Goal: Task Accomplishment & Management: Manage account settings

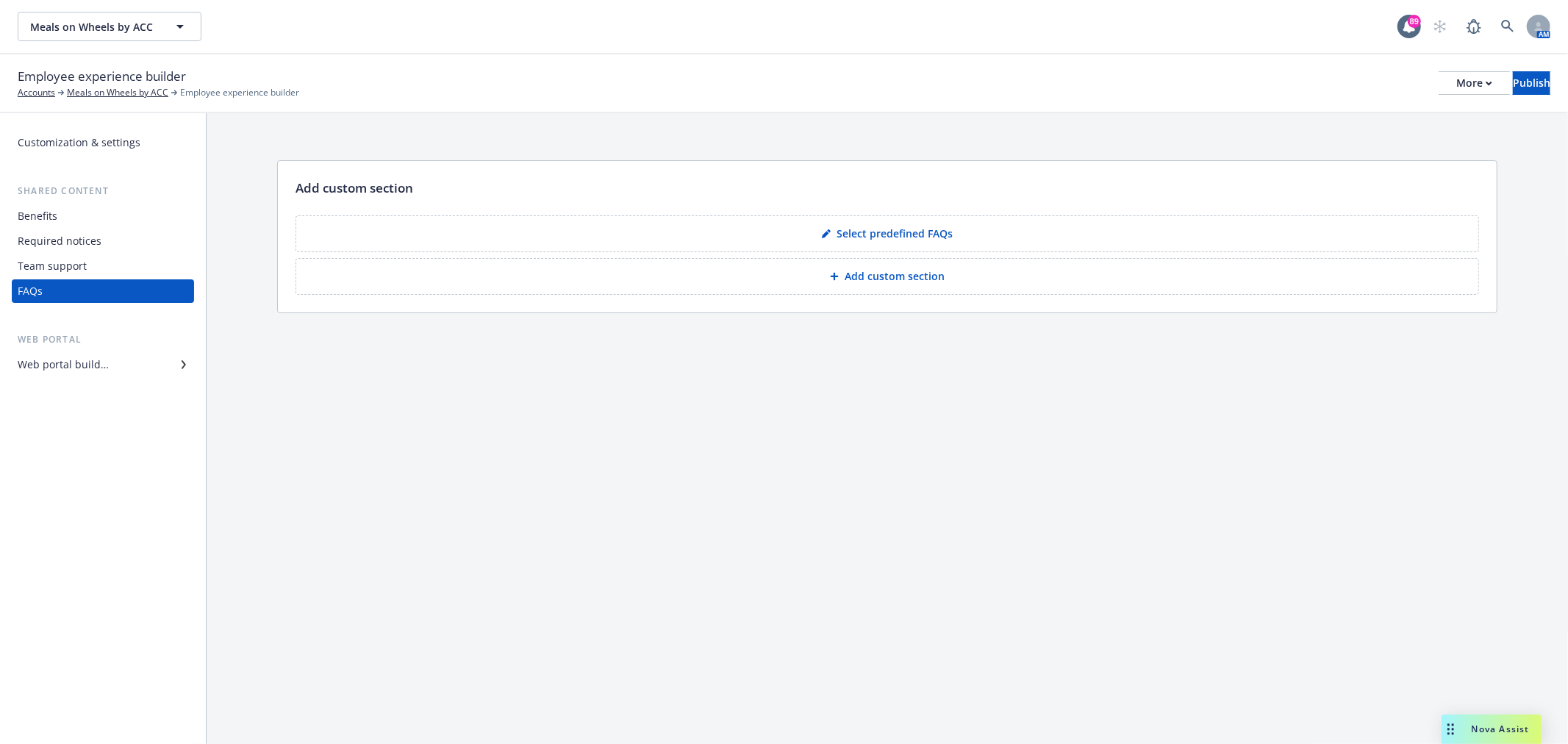
click at [913, 81] on div "Employee experience builder Accounts Meals on Wheels by ACC Employee experience…" at bounding box center [783, 83] width 1532 height 32
click at [909, 82] on div "Employee experience builder Accounts Meals on Wheels by ACC Employee experience…" at bounding box center [783, 83] width 1532 height 32
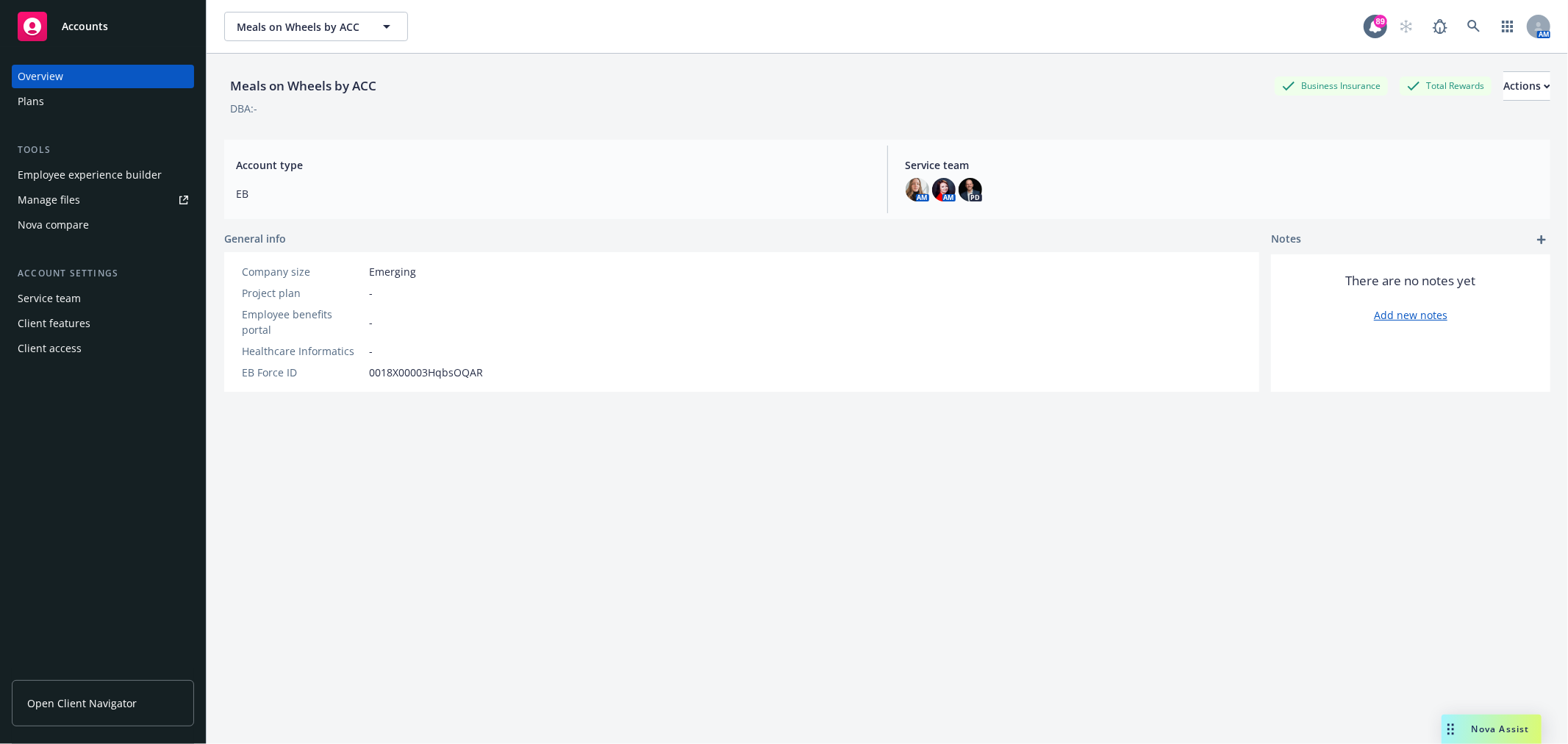
click at [60, 105] on div "Plans" at bounding box center [103, 101] width 171 height 23
click at [94, 172] on div "Employee experience builder" at bounding box center [90, 175] width 144 height 23
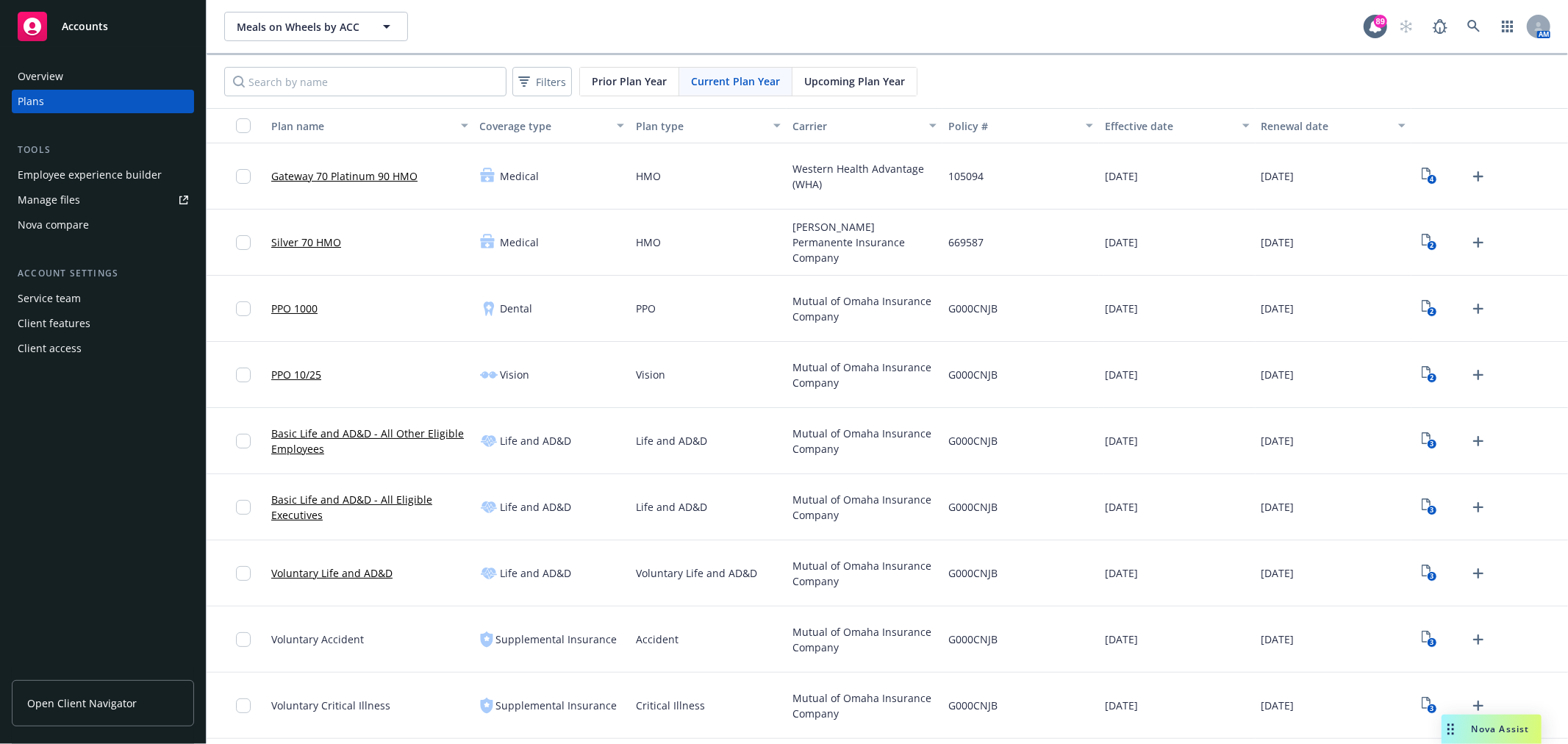
click at [607, 8] on div "Meals on Wheels by ACC Meals on Wheels by ACC 89 AM" at bounding box center [887, 27] width 1362 height 53
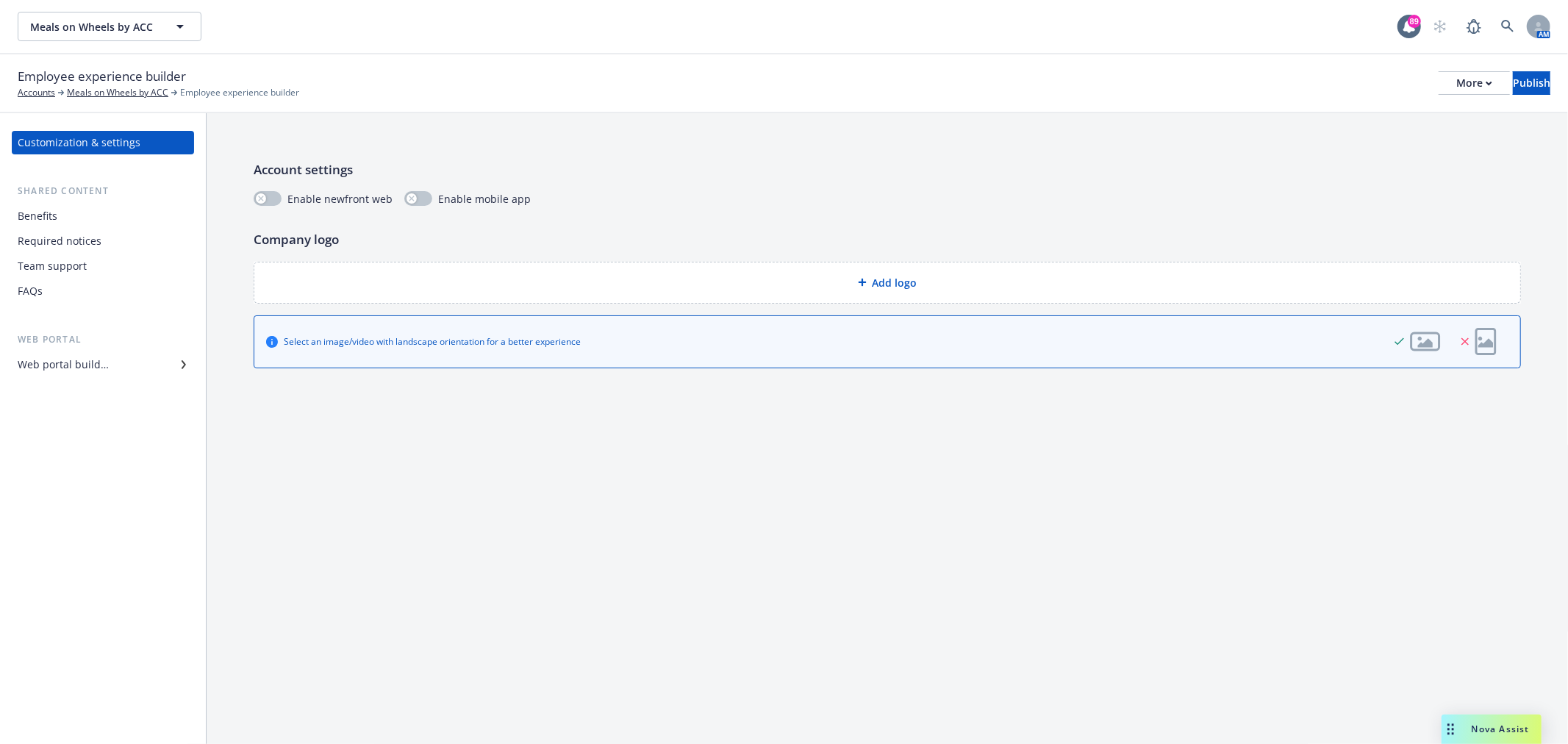
click at [93, 213] on div "Benefits" at bounding box center [103, 216] width 171 height 23
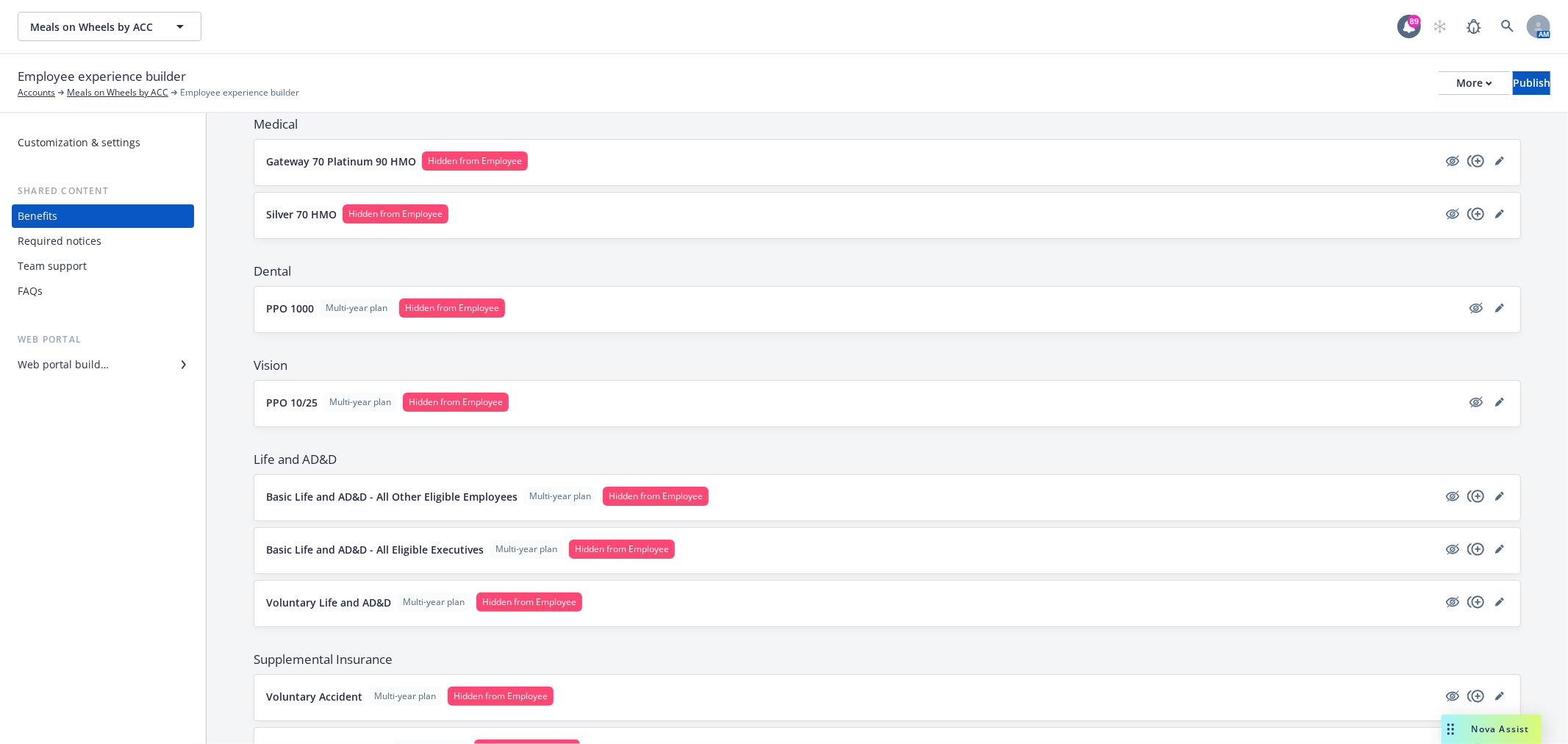
scroll to position [163, 0]
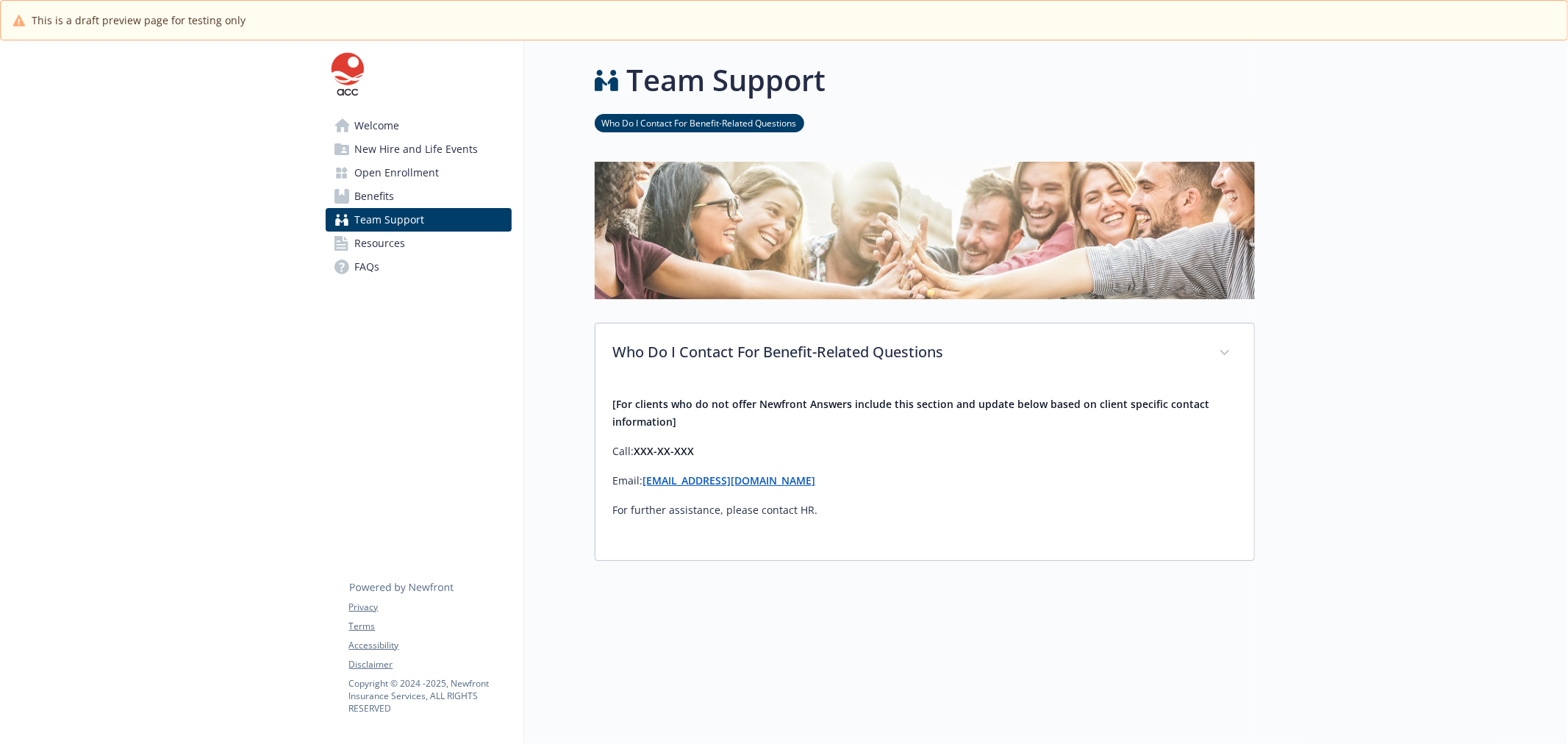
scroll to position [119, 0]
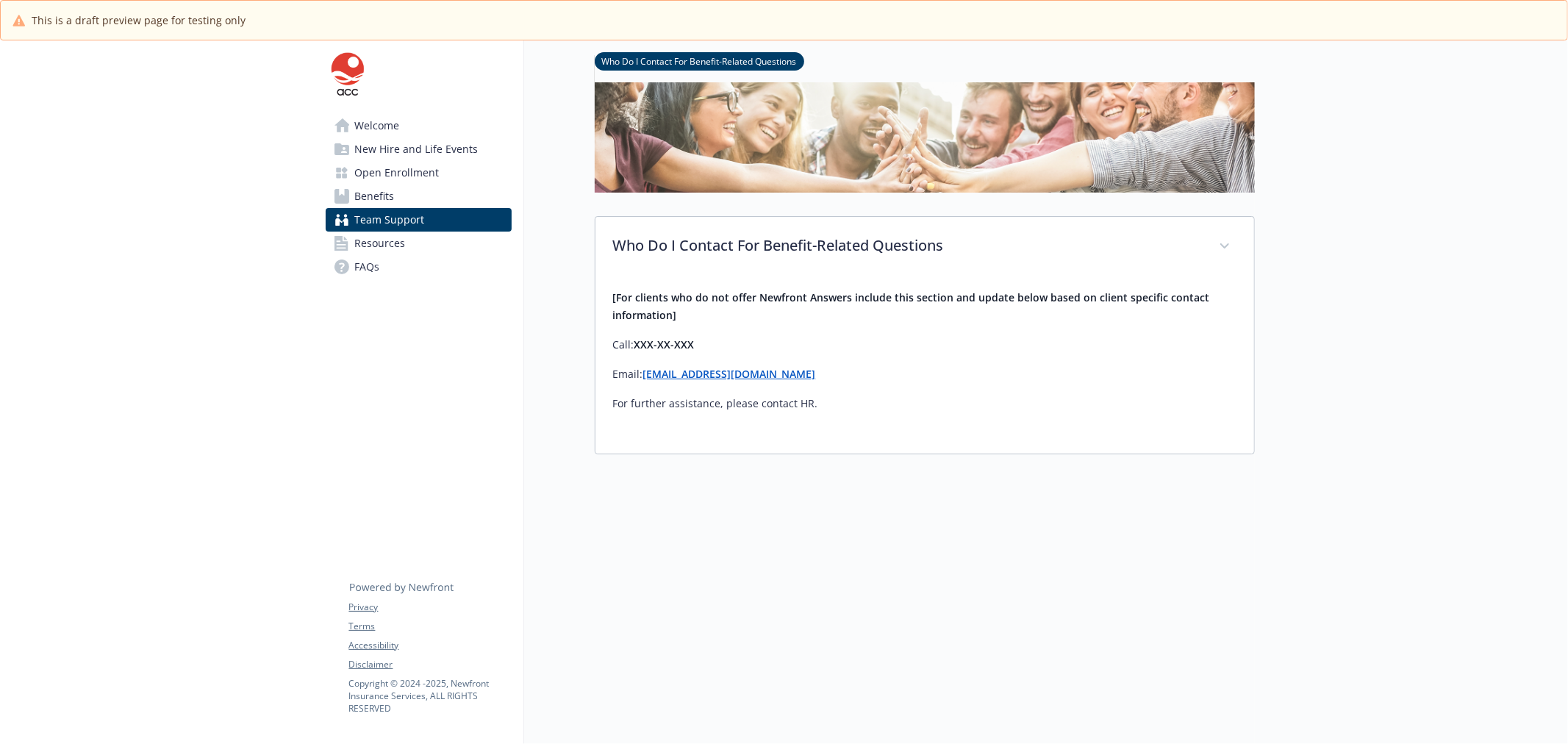
click at [417, 129] on link "Welcome" at bounding box center [419, 125] width 186 height 23
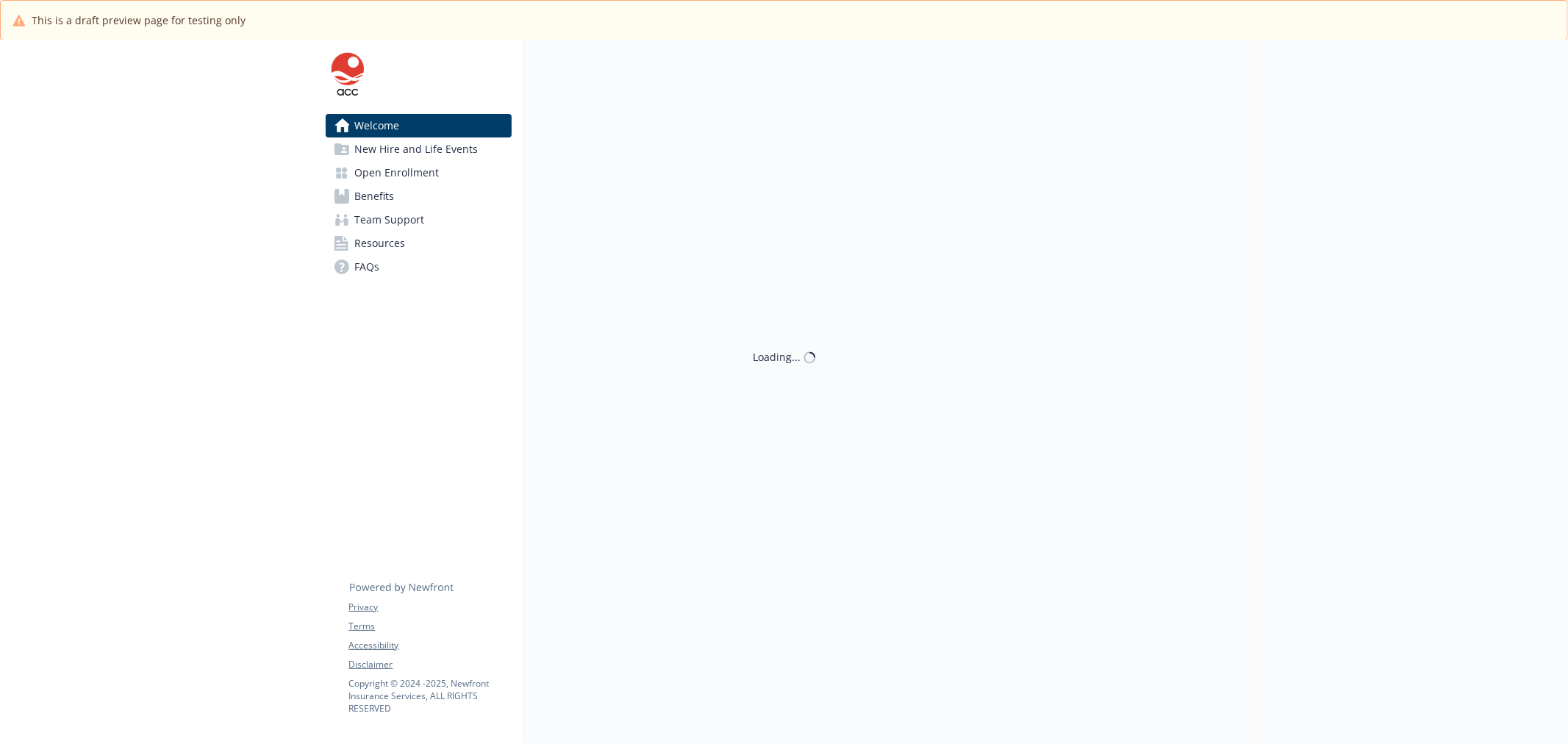
scroll to position [53, 0]
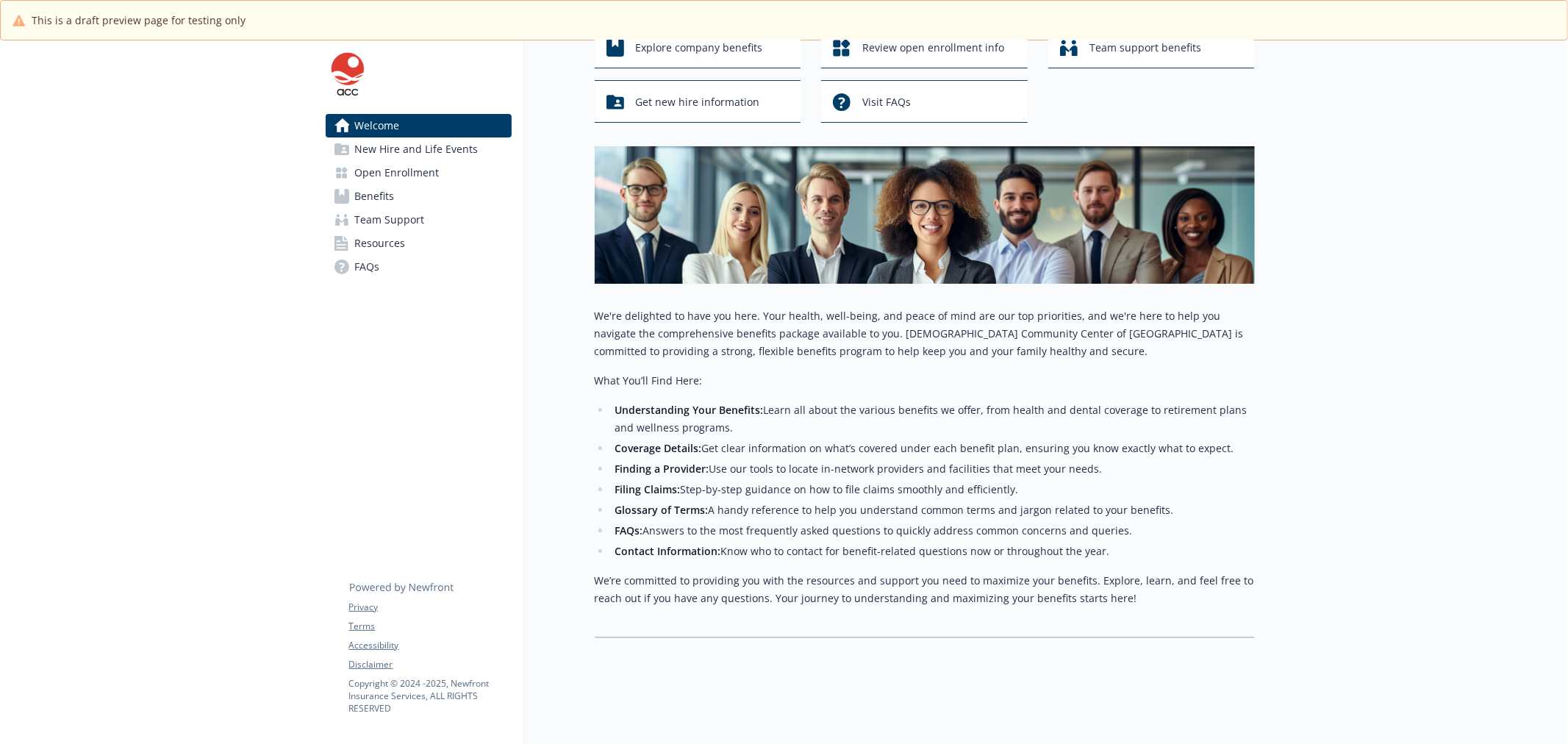
click at [418, 141] on span "New Hire and Life Events" at bounding box center [416, 149] width 123 height 23
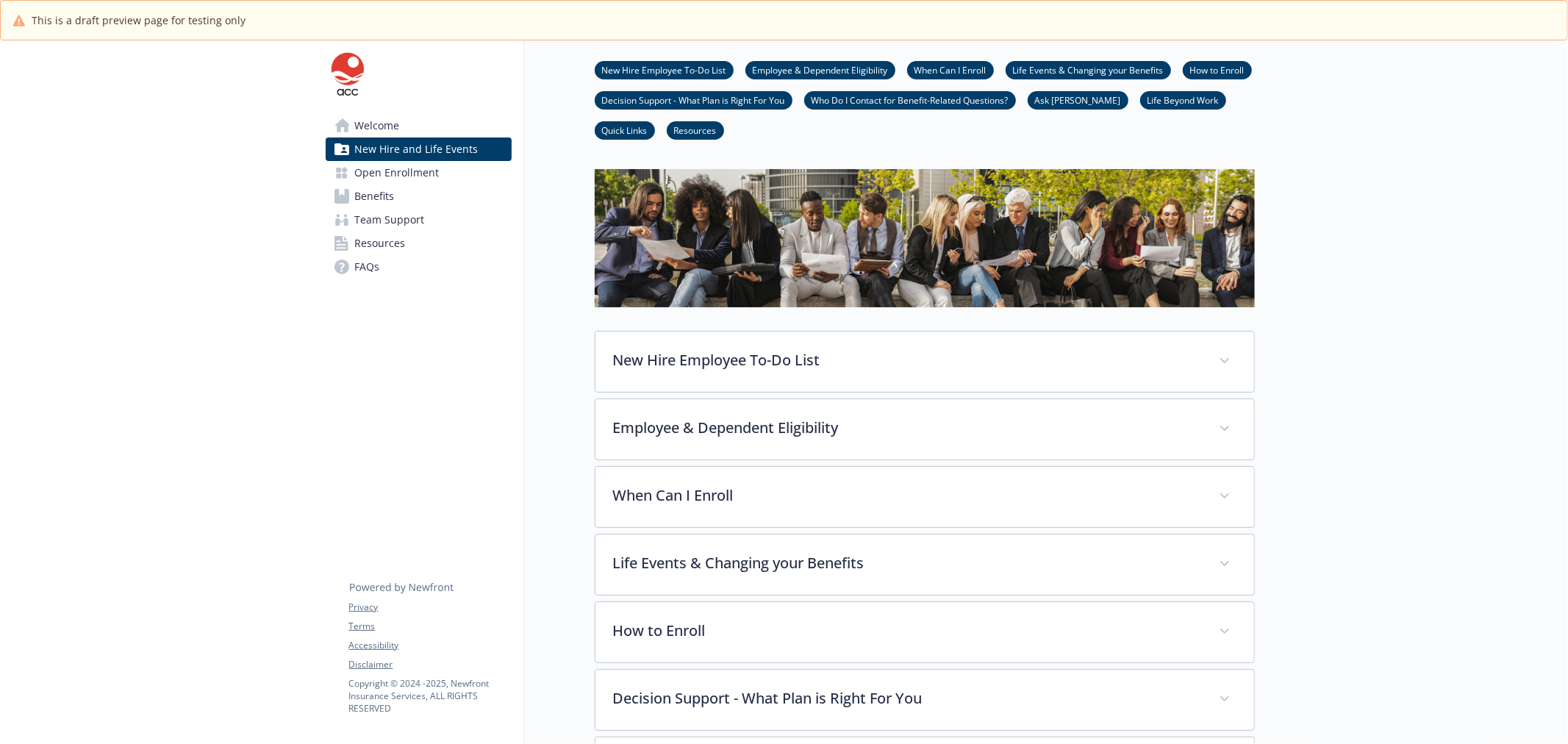
scroll to position [118, 0]
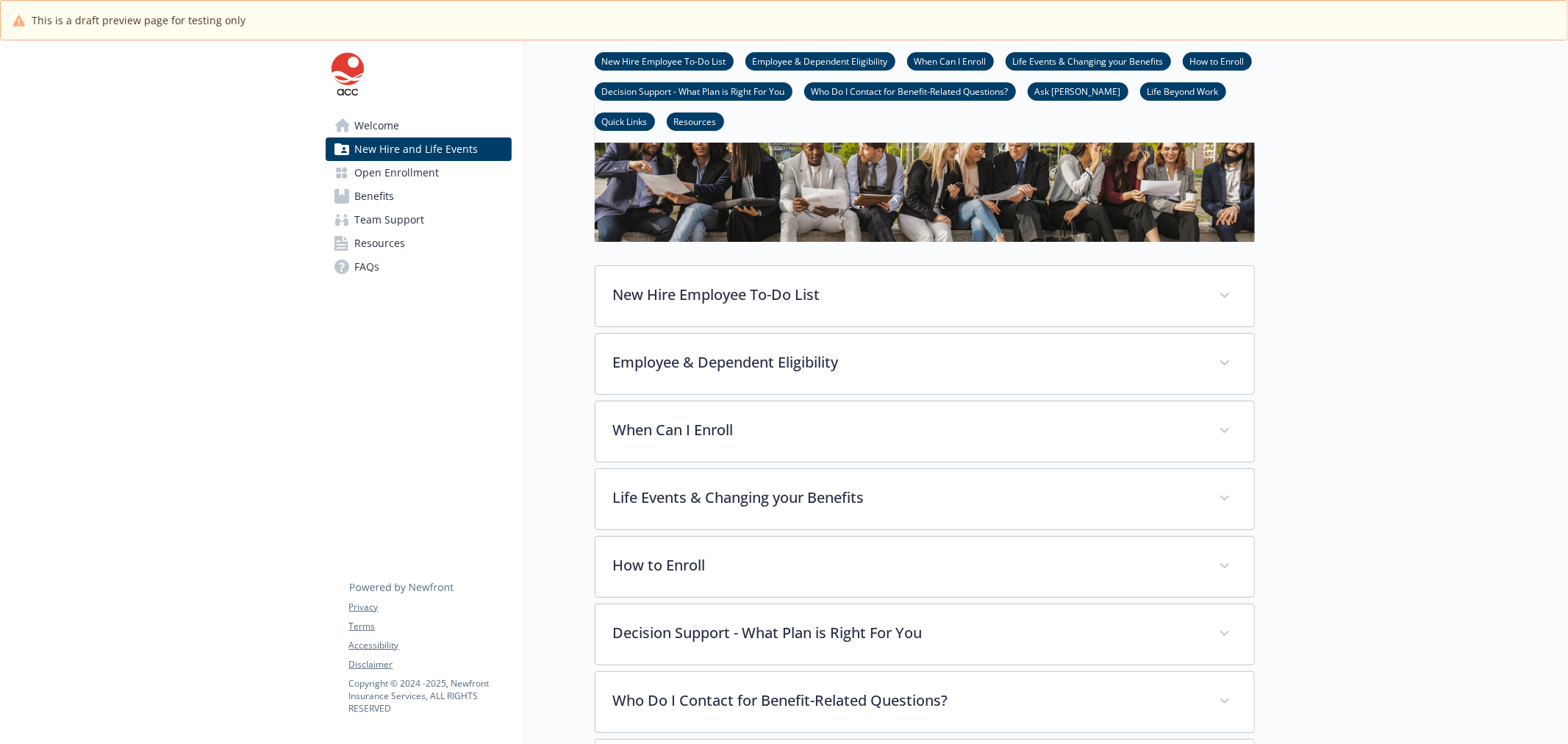
click at [405, 131] on link "Welcome" at bounding box center [419, 125] width 186 height 23
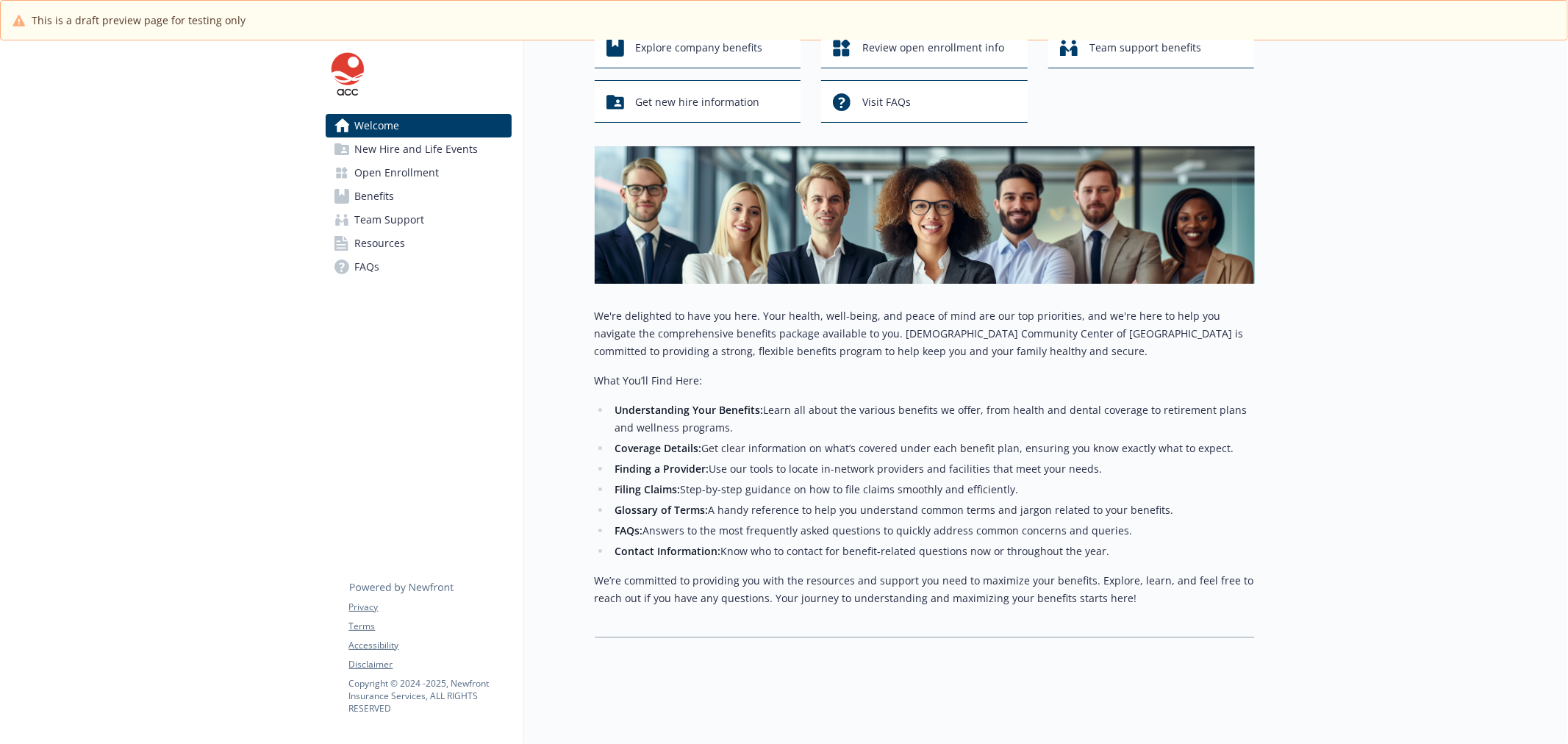
scroll to position [118, 0]
click at [409, 146] on span "New Hire and Life Events" at bounding box center [416, 149] width 123 height 23
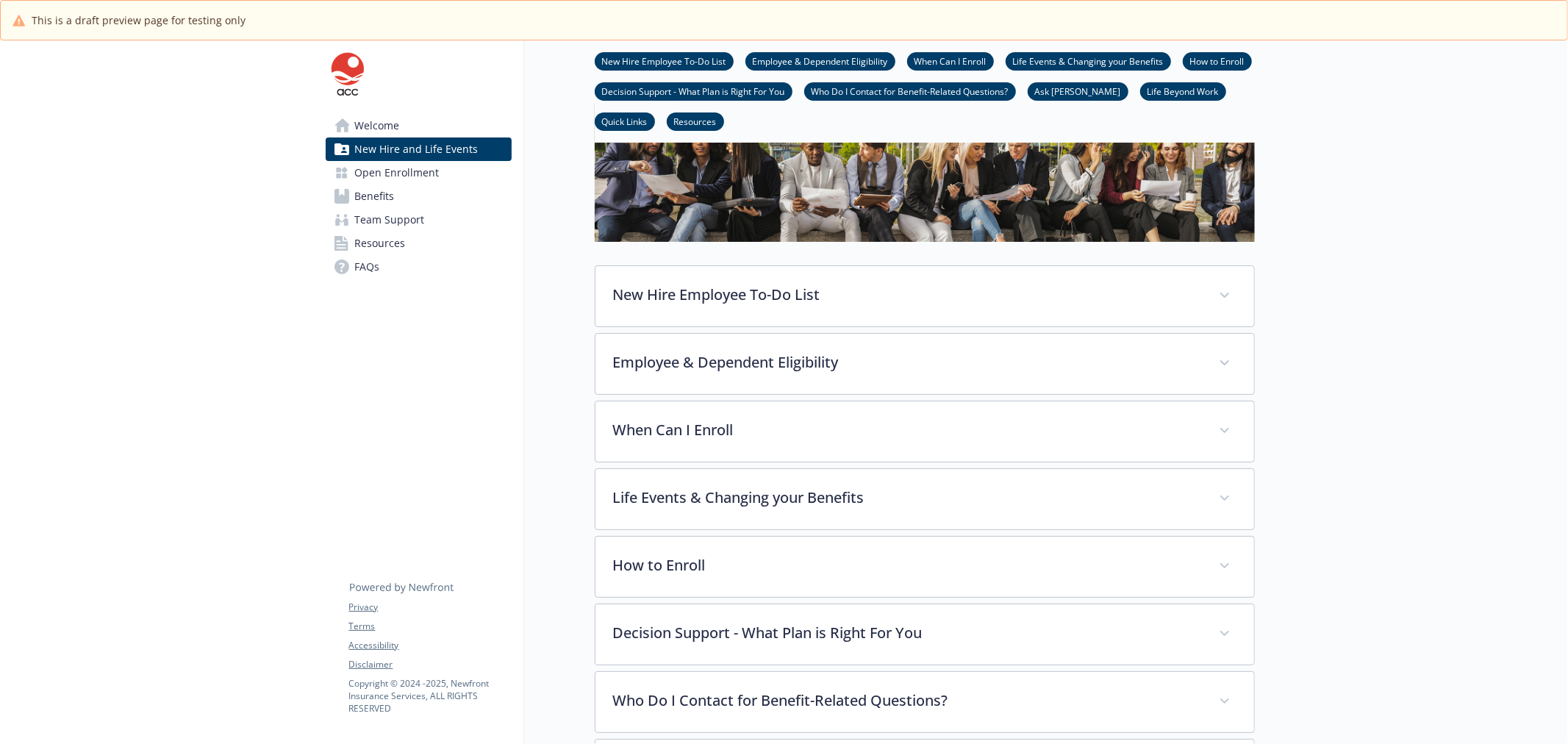
click at [388, 167] on span "Open Enrollment" at bounding box center [397, 172] width 85 height 23
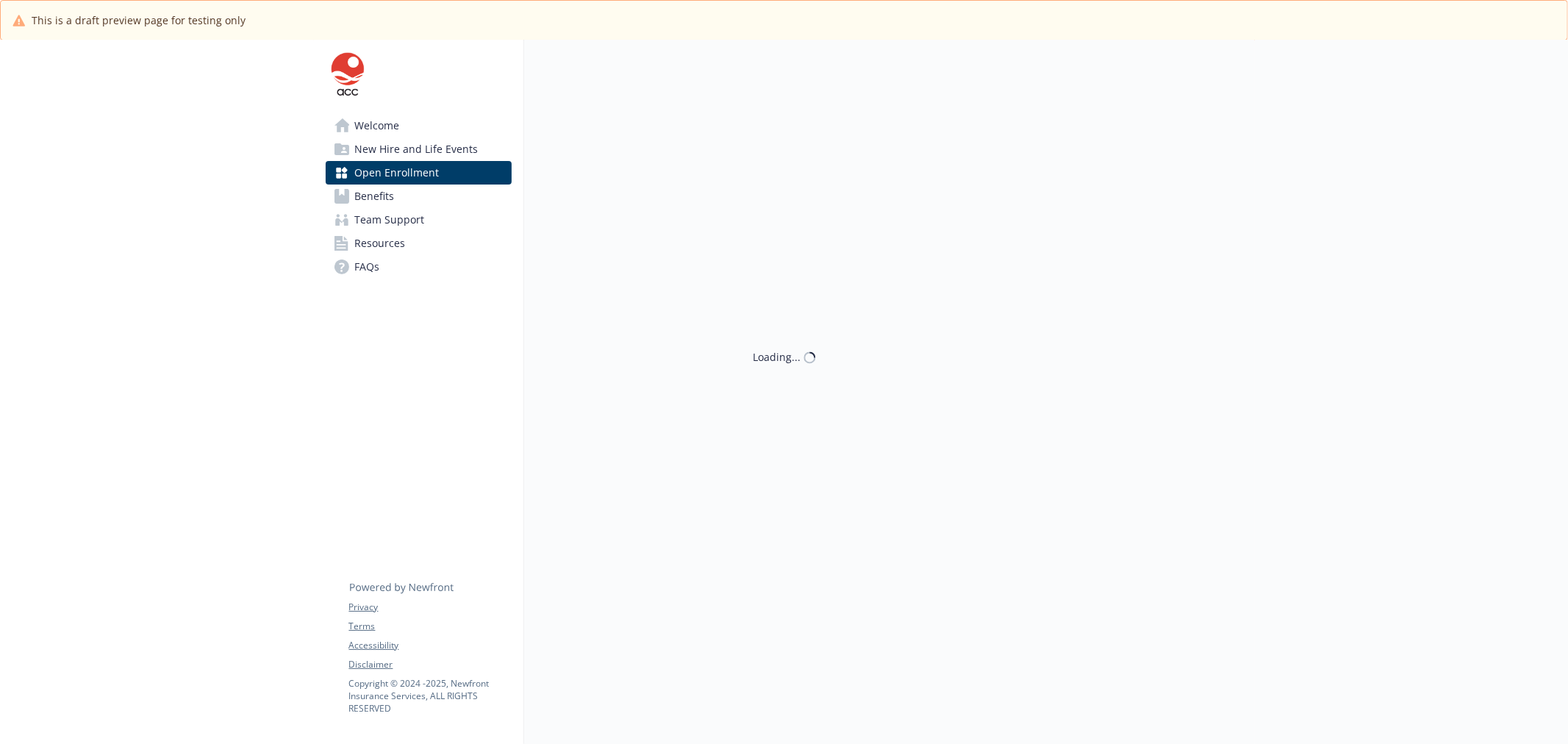
click at [385, 182] on span "Open Enrollment" at bounding box center [397, 172] width 85 height 23
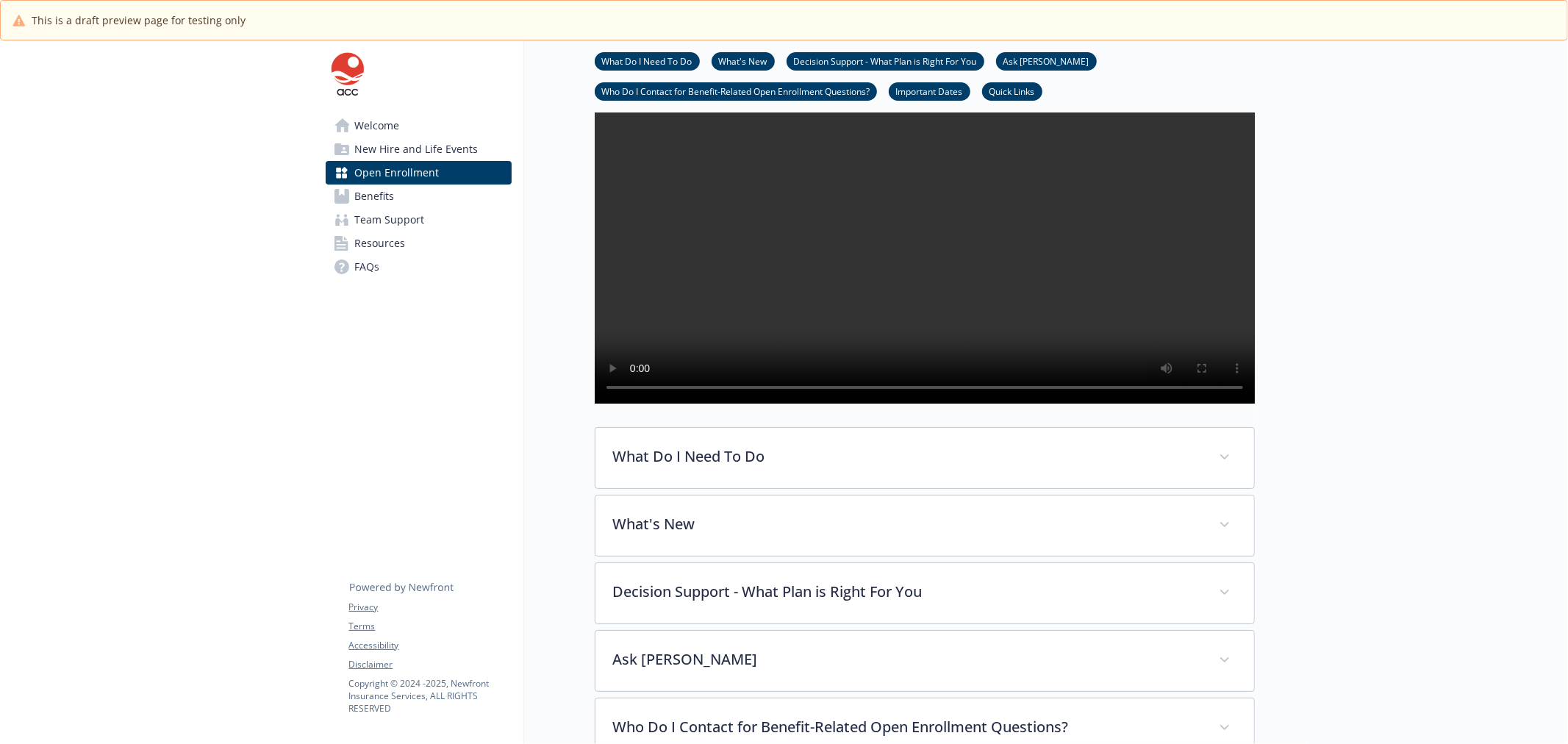
click at [383, 195] on span "Benefits" at bounding box center [375, 196] width 40 height 23
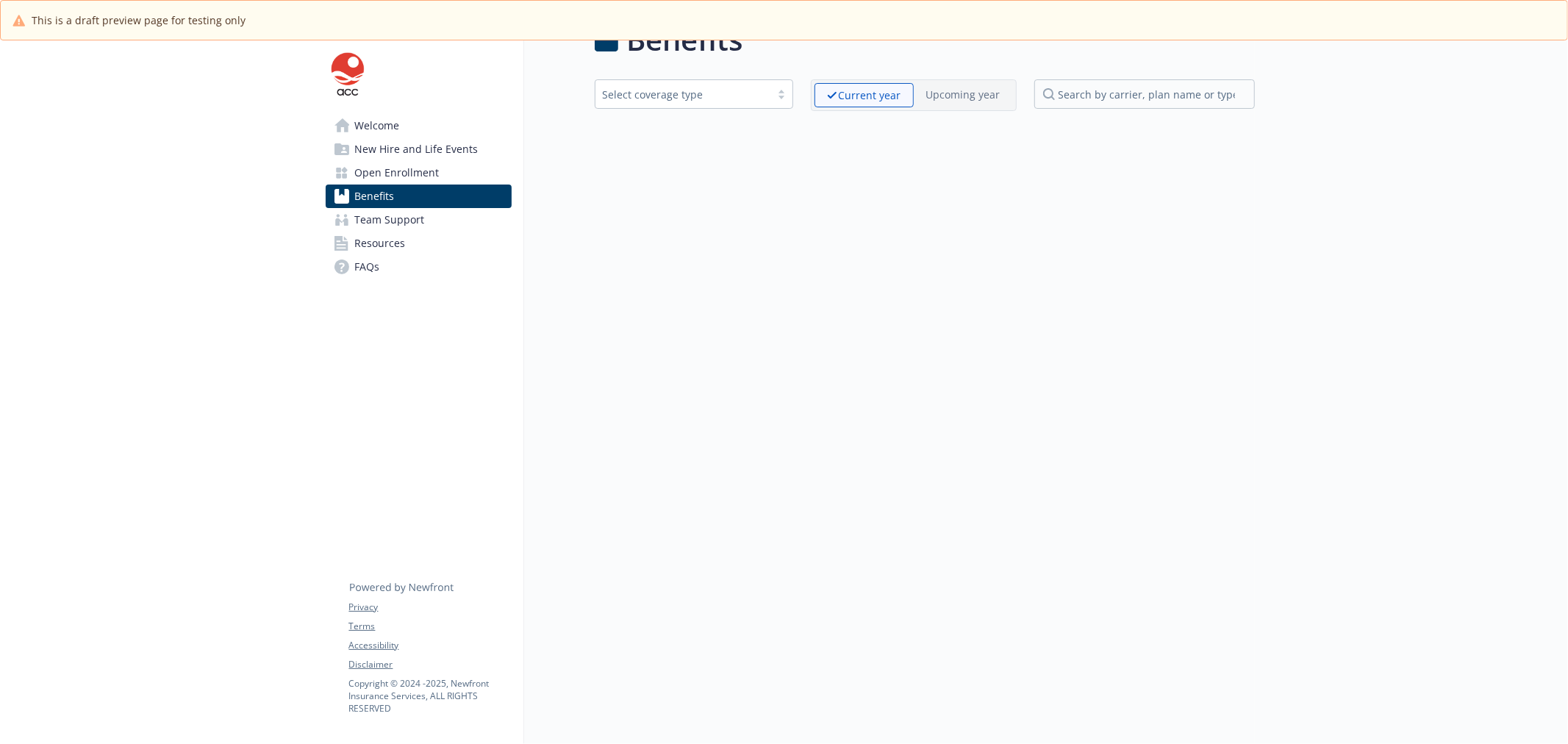
click at [385, 224] on span "Team Support" at bounding box center [390, 220] width 70 height 23
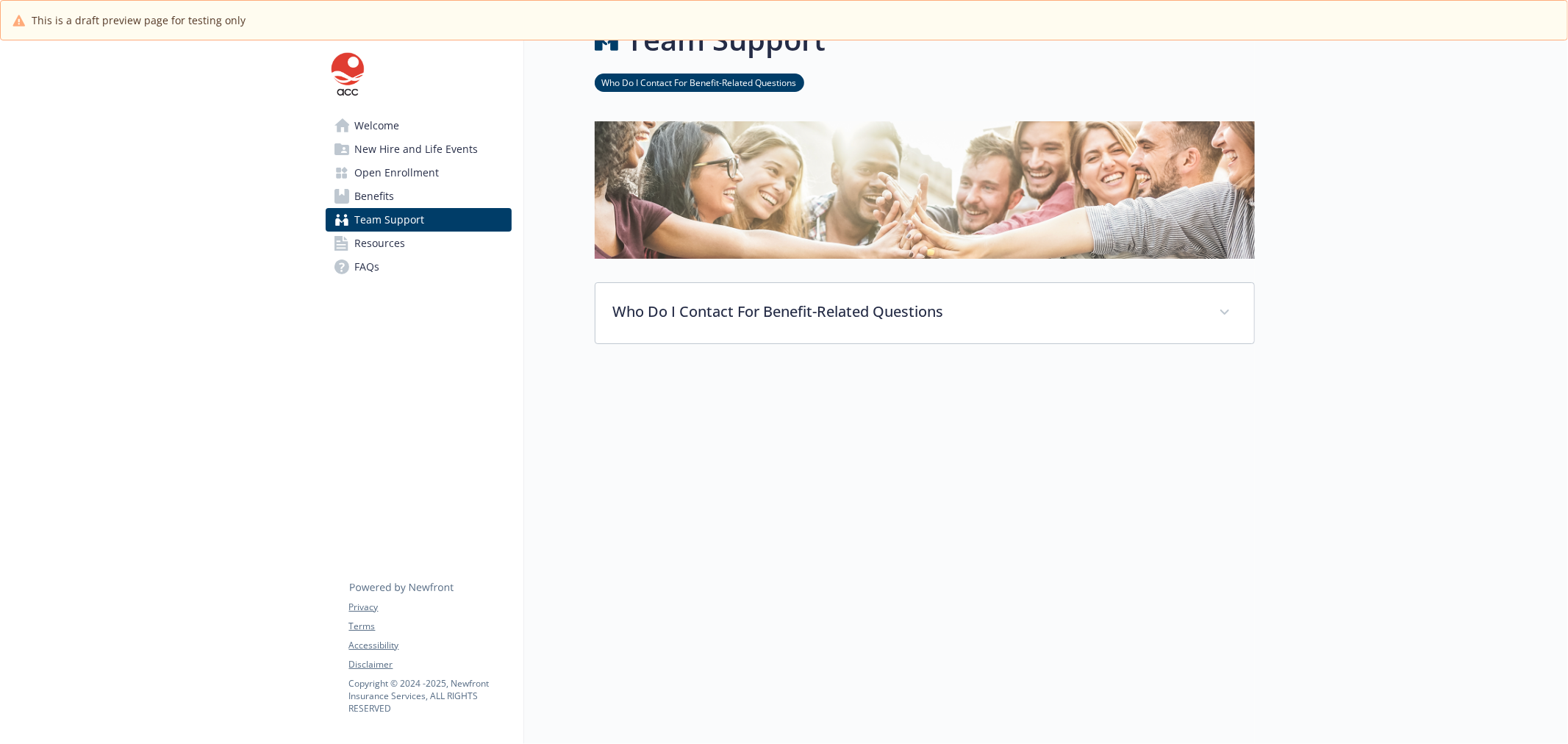
click at [386, 264] on link "FAQs" at bounding box center [419, 267] width 186 height 23
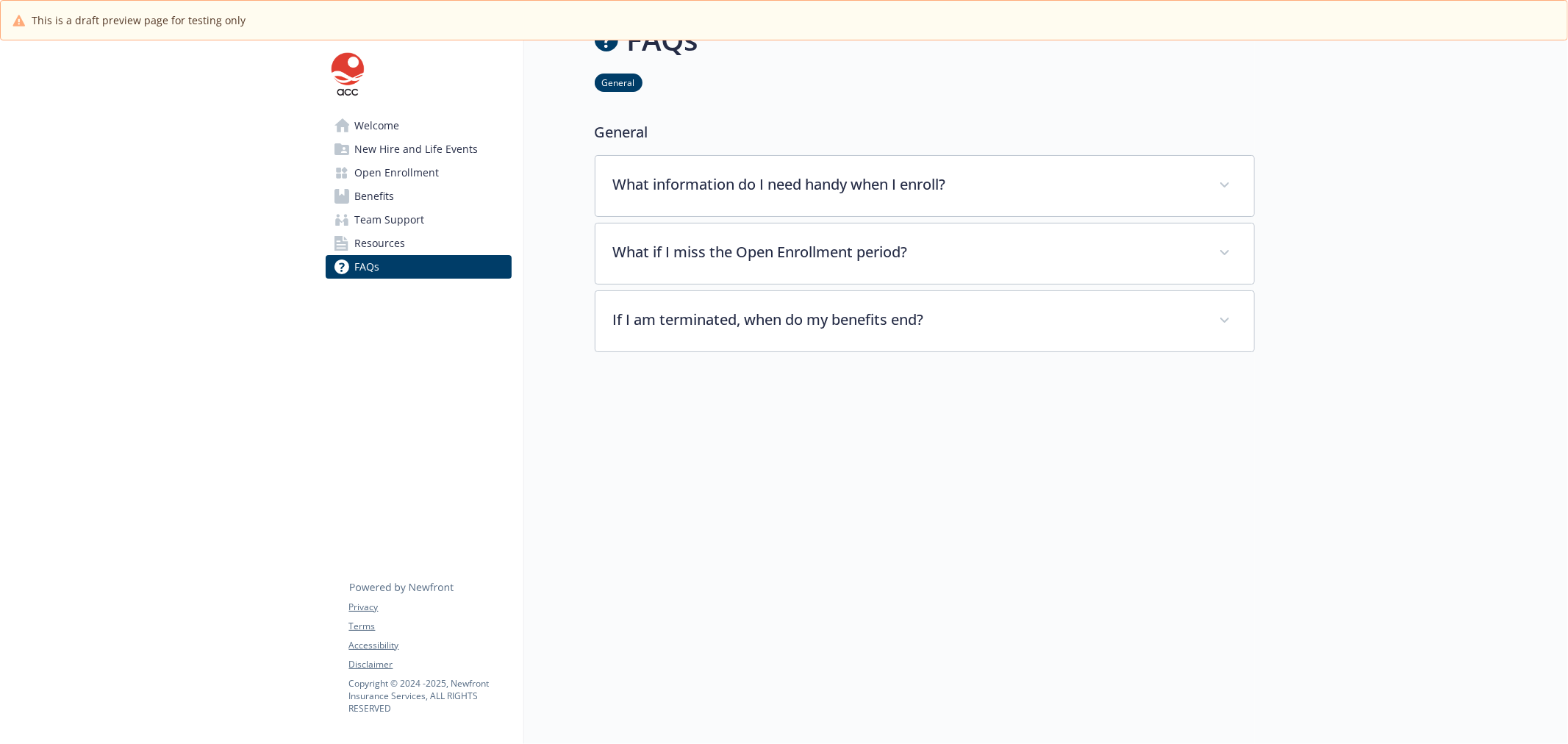
click at [386, 247] on span "Resources" at bounding box center [380, 243] width 51 height 23
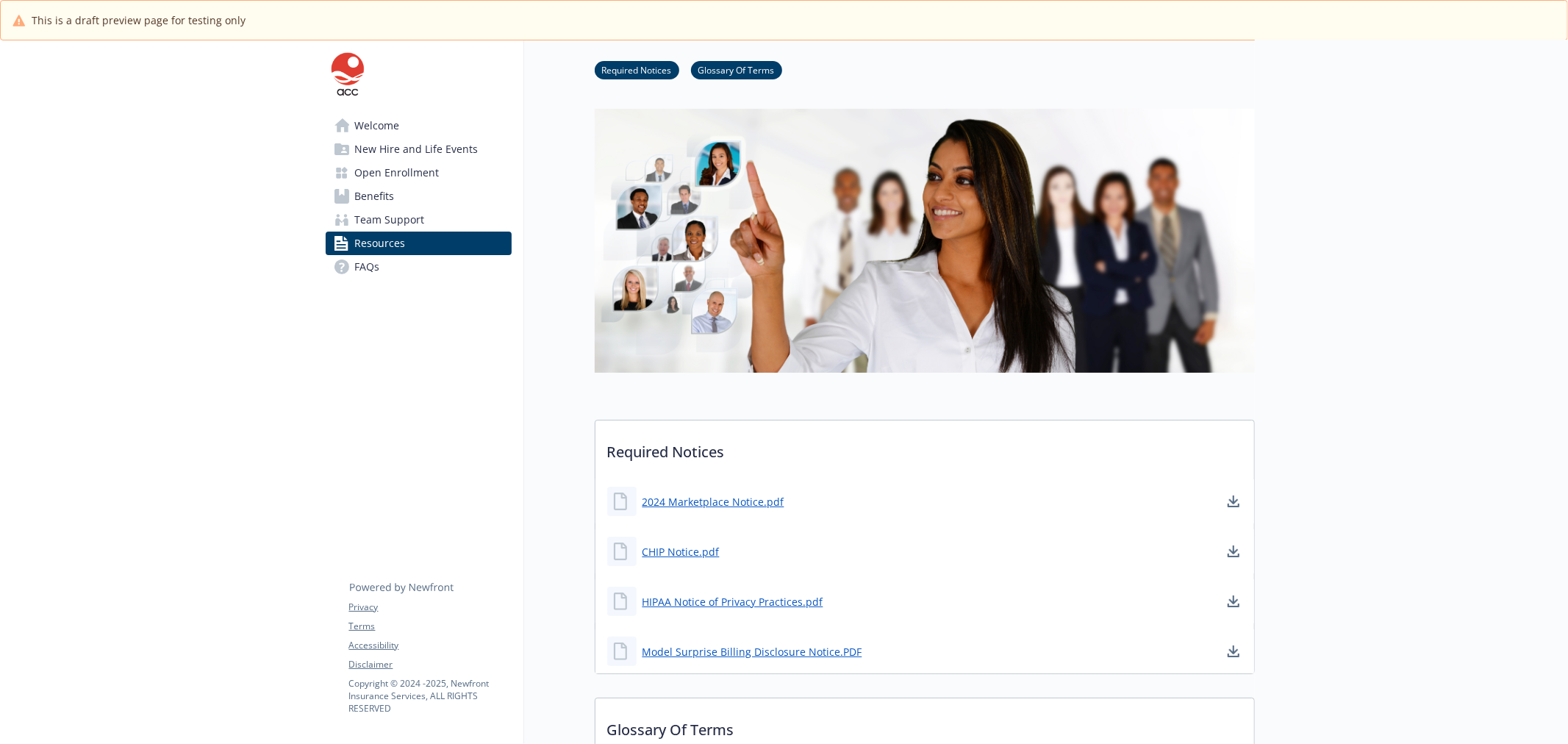
click at [369, 127] on span "Welcome" at bounding box center [377, 125] width 45 height 23
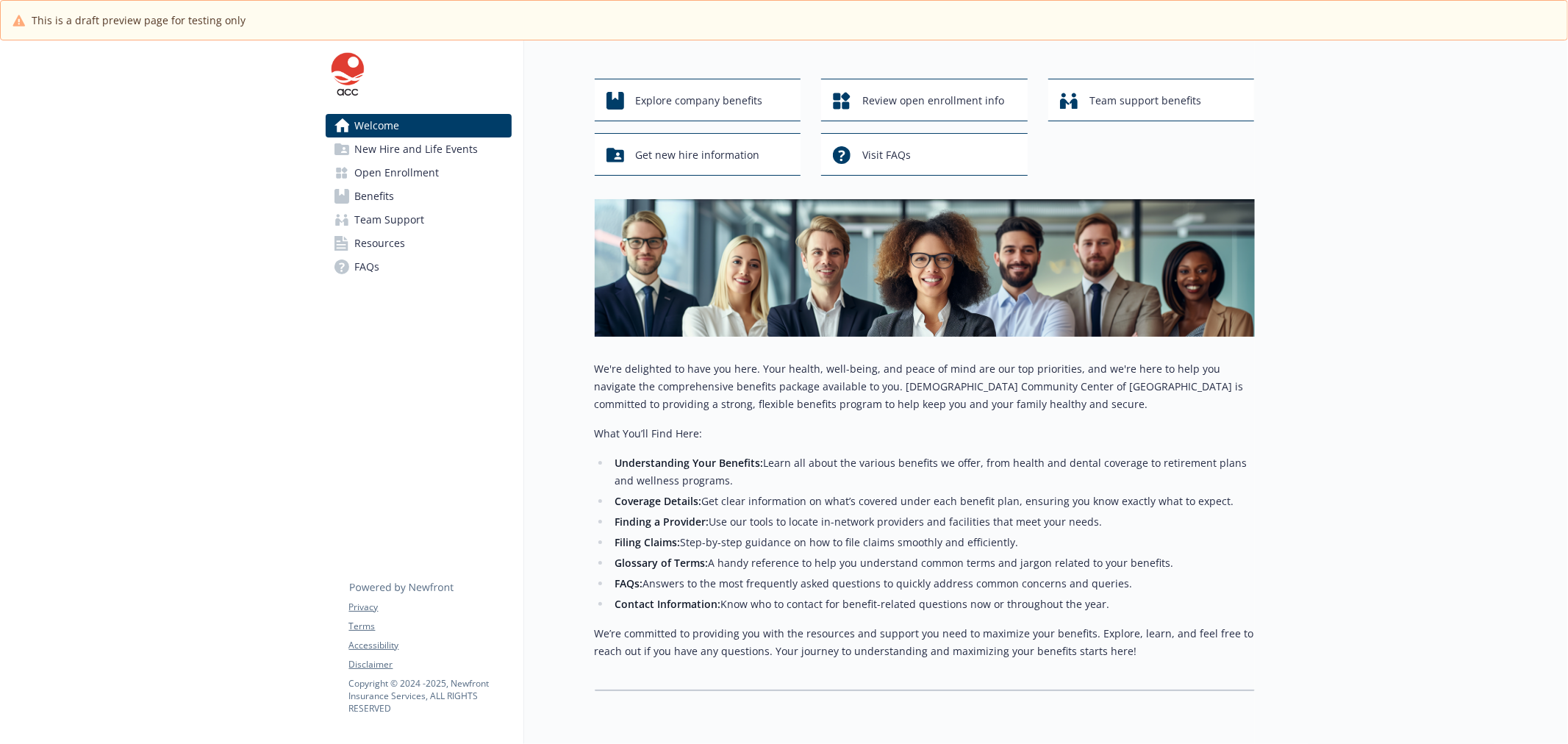
click at [253, 236] on div at bounding box center [157, 392] width 314 height 809
click at [107, 133] on div at bounding box center [157, 392] width 314 height 809
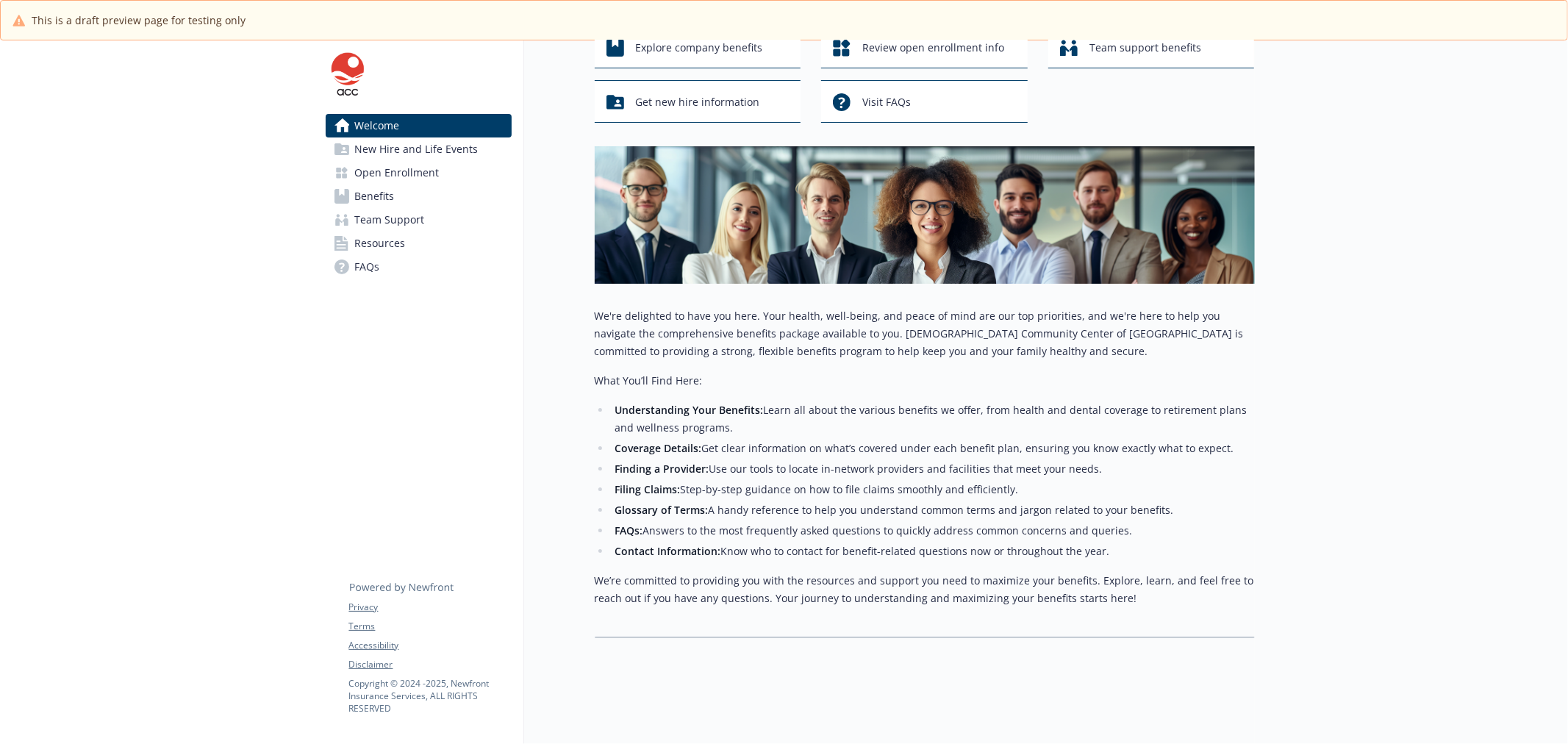
click at [1078, 442] on li "Coverage Details: Get clear information on what’s covered under each benefit pl…" at bounding box center [932, 447] width 644 height 17
click at [443, 147] on span "New Hire and Life Events" at bounding box center [416, 149] width 123 height 23
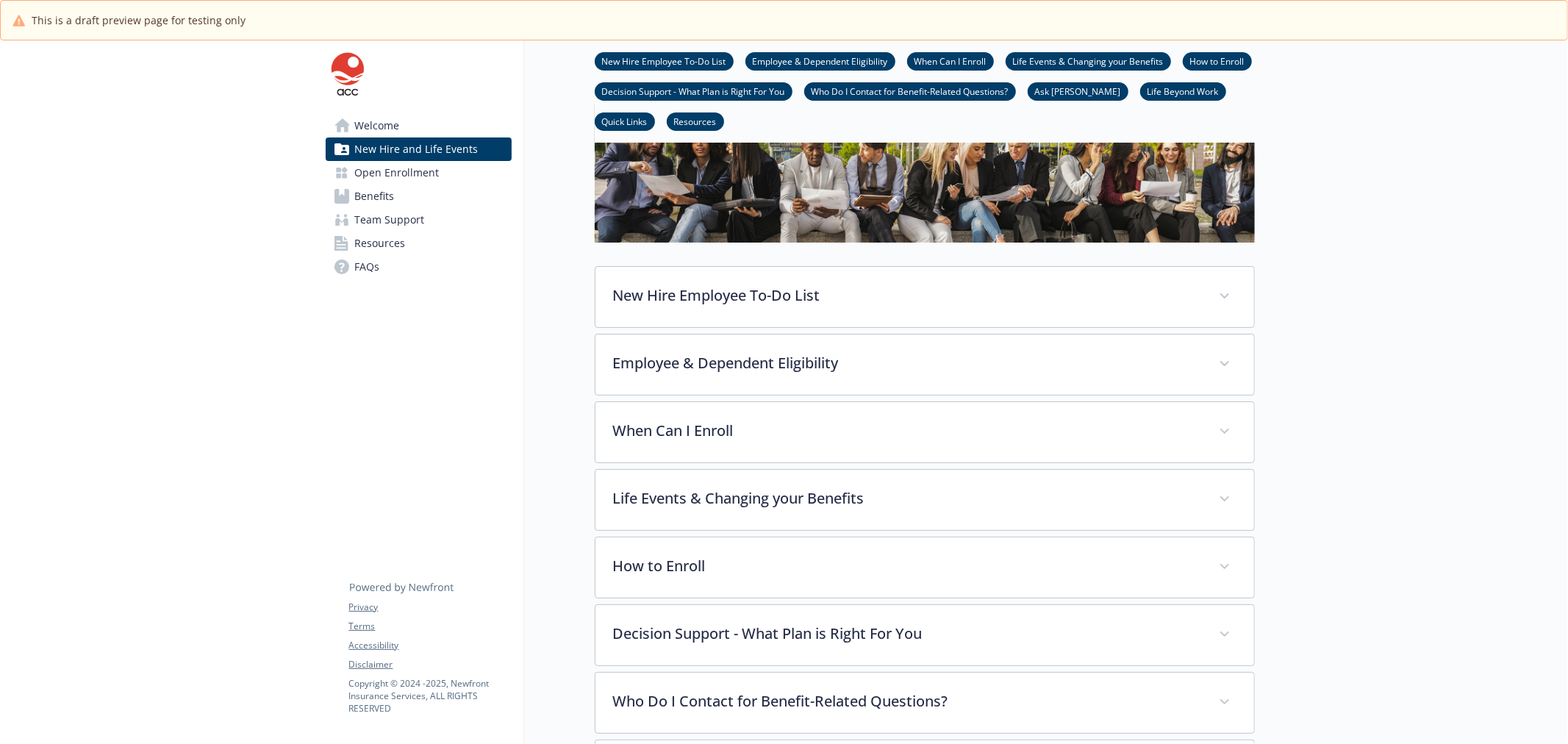
click at [426, 171] on span "Open Enrollment" at bounding box center [397, 172] width 85 height 23
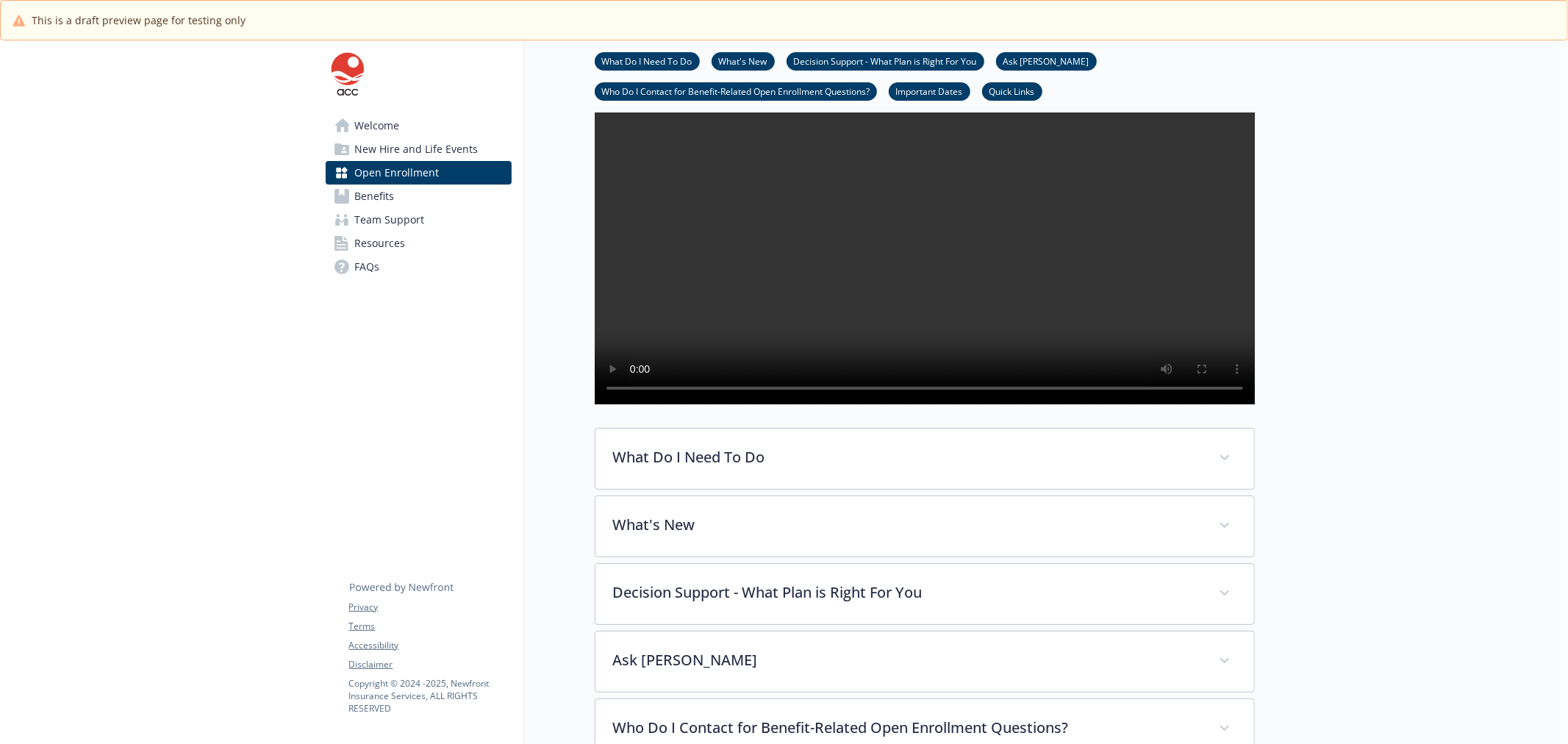
click at [410, 196] on link "Benefits" at bounding box center [419, 196] width 186 height 23
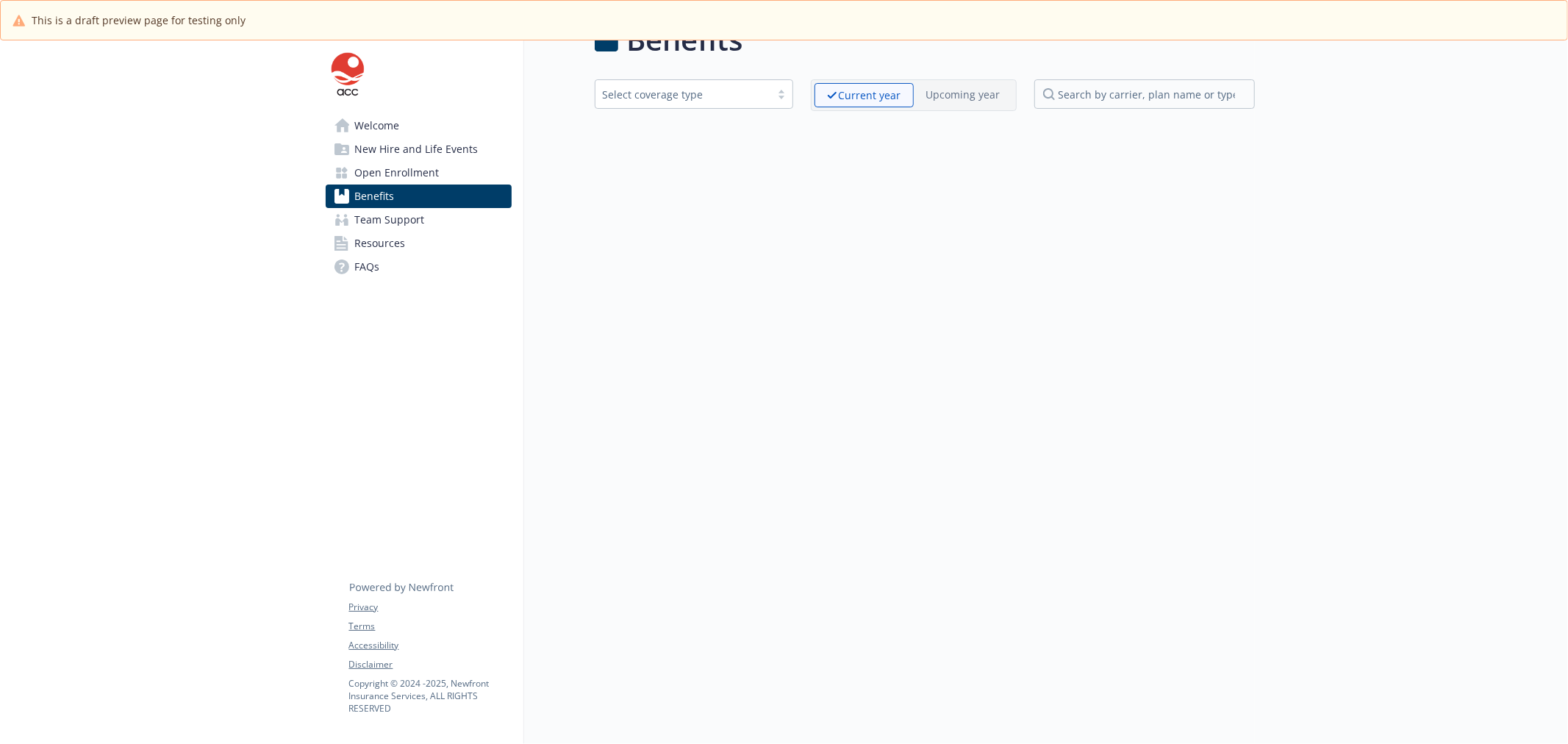
click at [405, 221] on span "Team Support" at bounding box center [390, 220] width 70 height 23
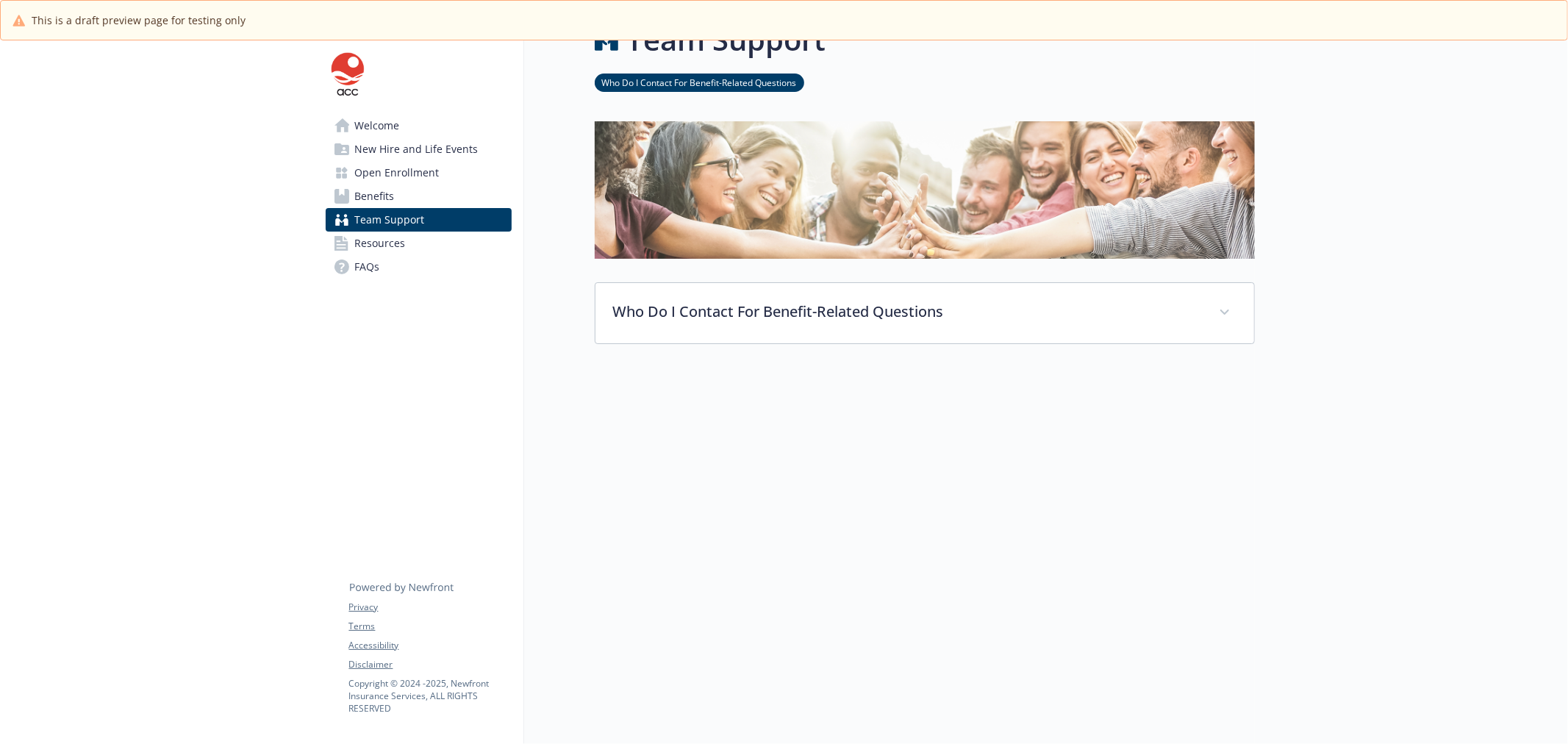
click at [402, 241] on span "Resources" at bounding box center [380, 243] width 51 height 23
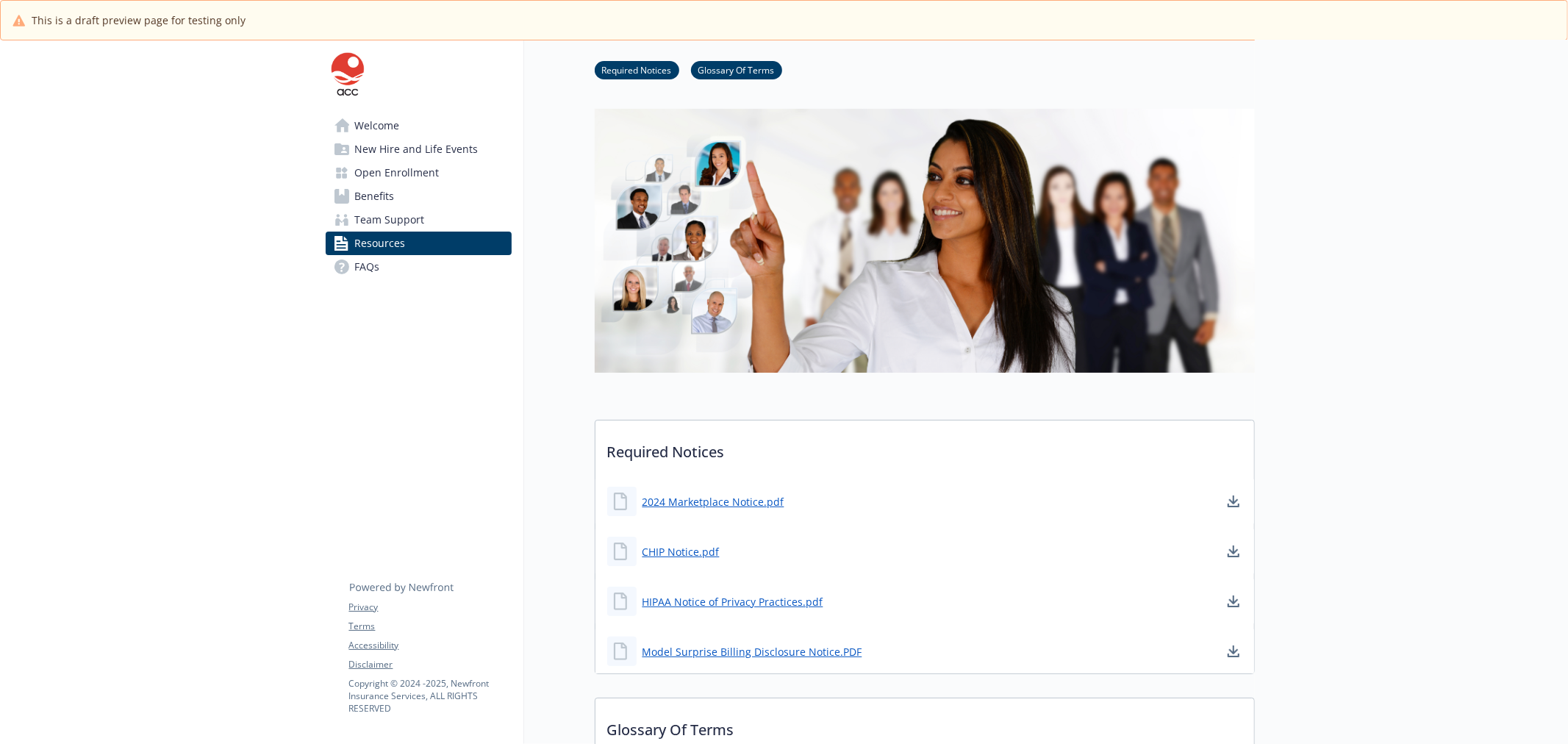
click at [387, 261] on link "FAQs" at bounding box center [419, 267] width 186 height 23
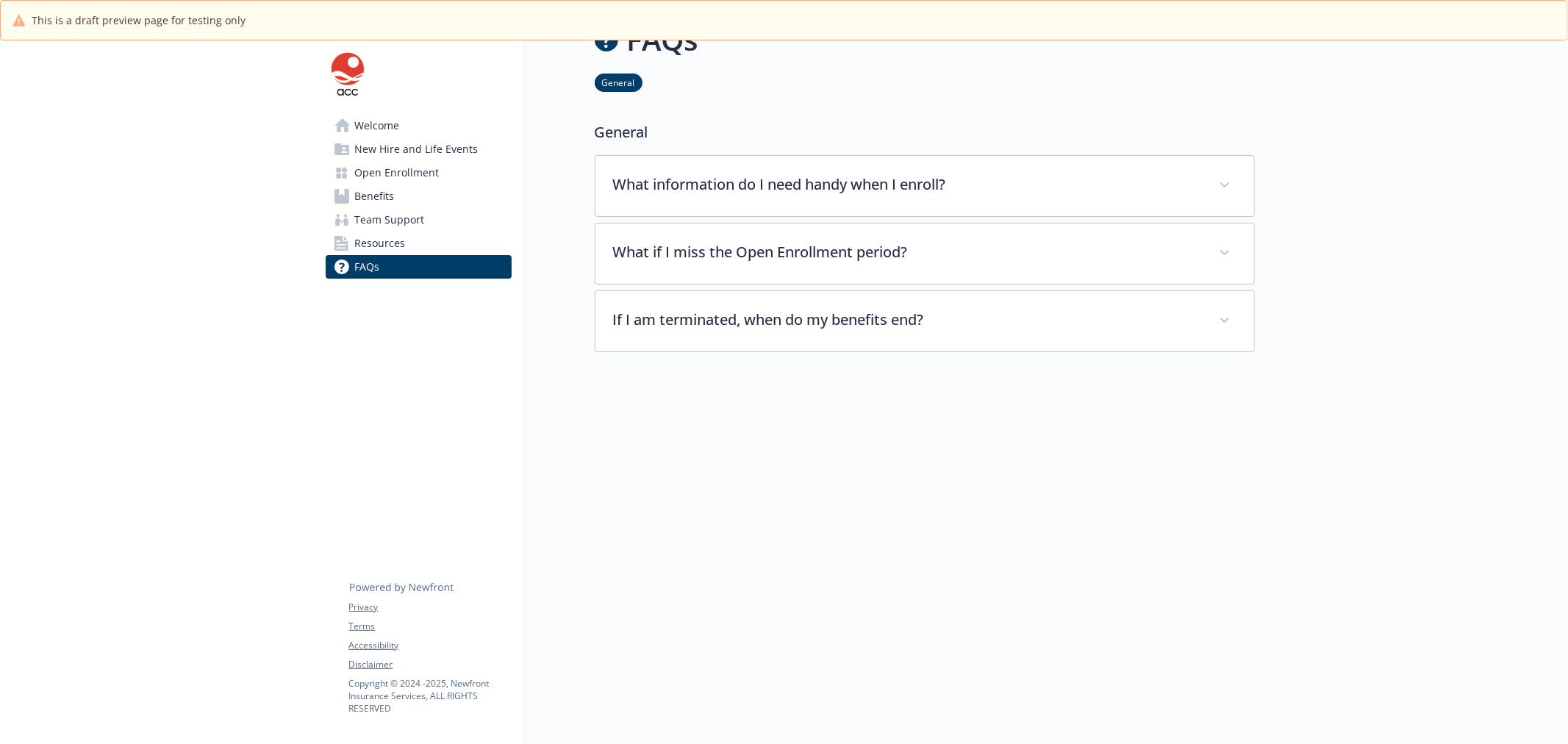
click at [432, 229] on link "Team Support" at bounding box center [419, 220] width 186 height 23
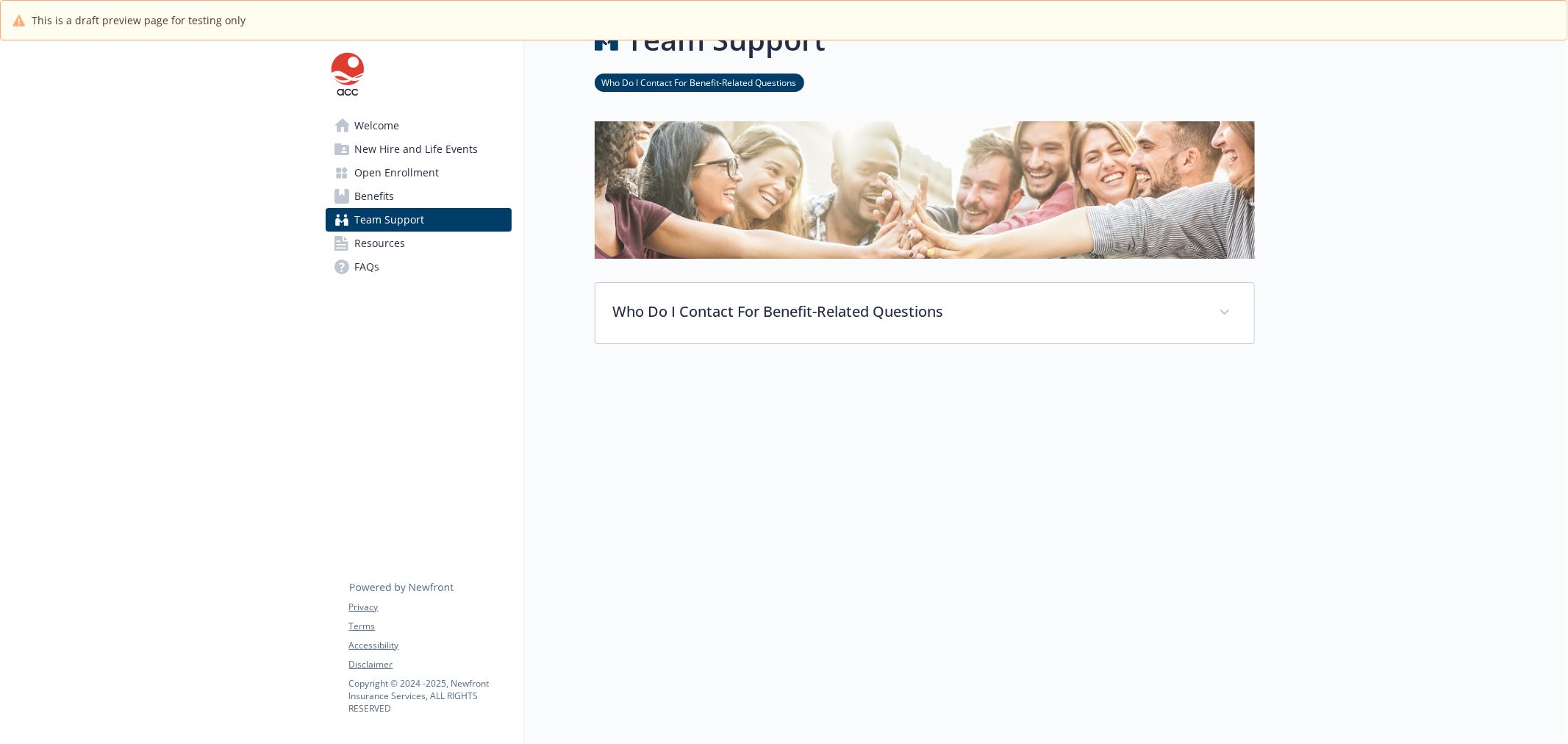
click at [416, 241] on link "Resources" at bounding box center [419, 243] width 186 height 23
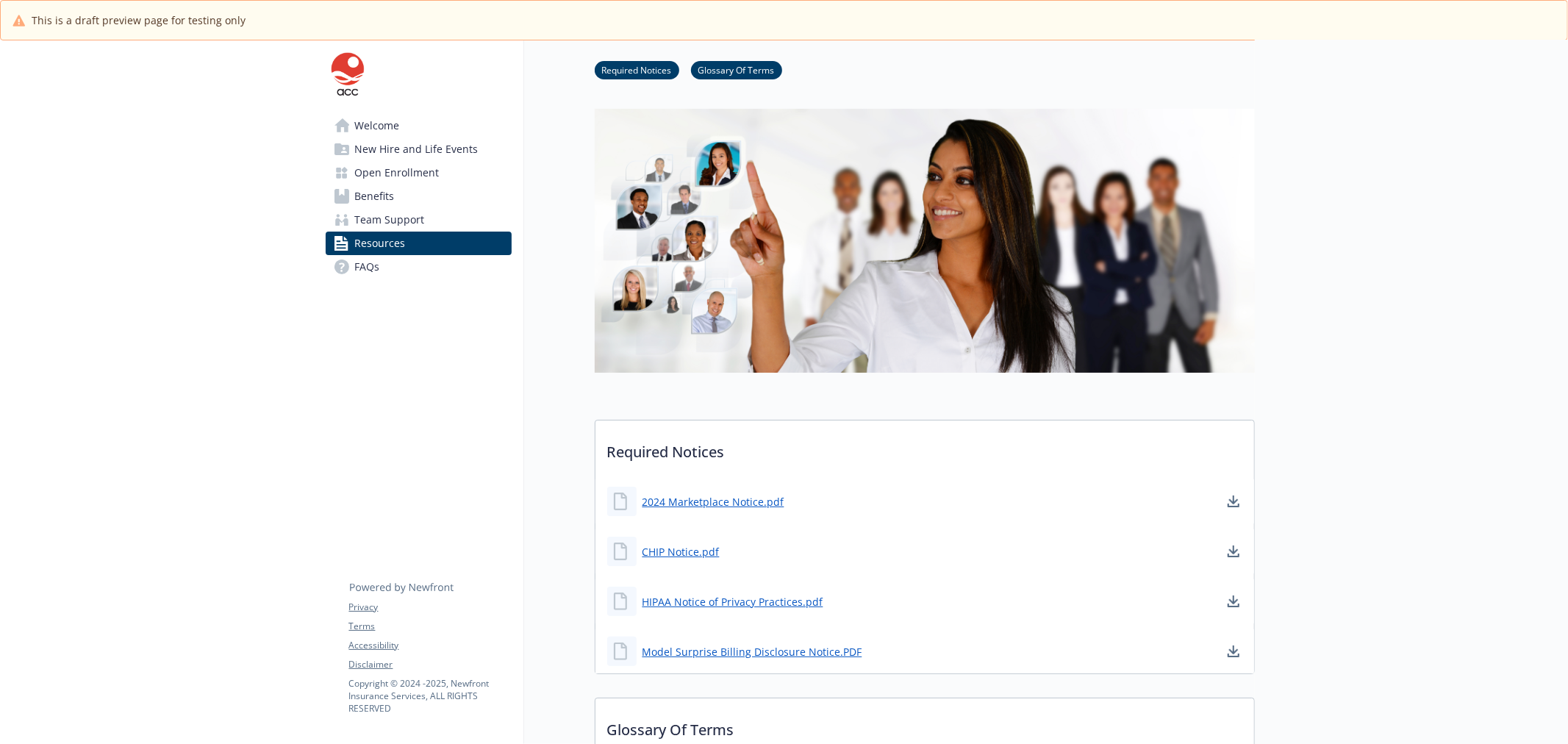
click at [412, 218] on span "Team Support" at bounding box center [390, 220] width 70 height 23
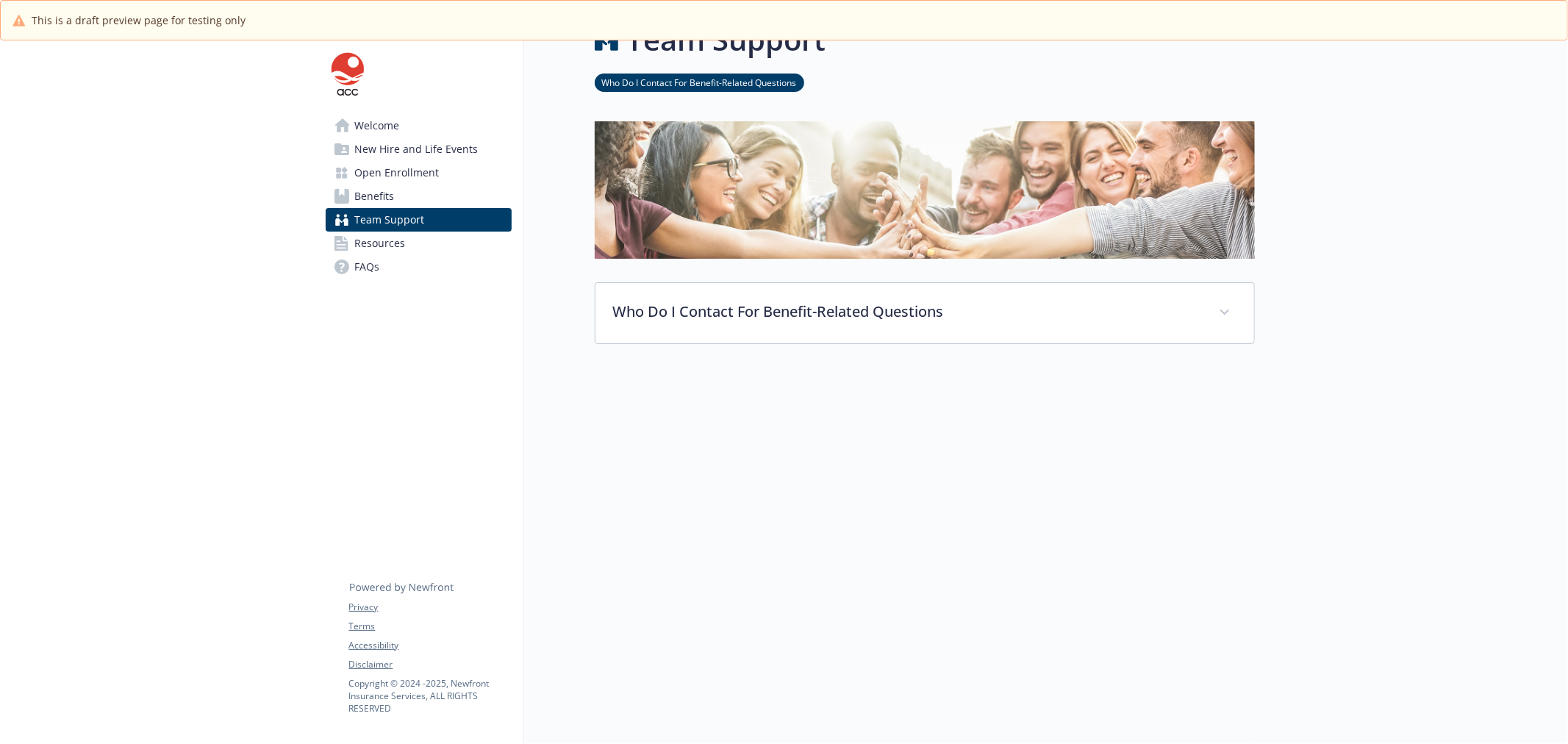
click at [390, 193] on span "Benefits" at bounding box center [375, 196] width 40 height 23
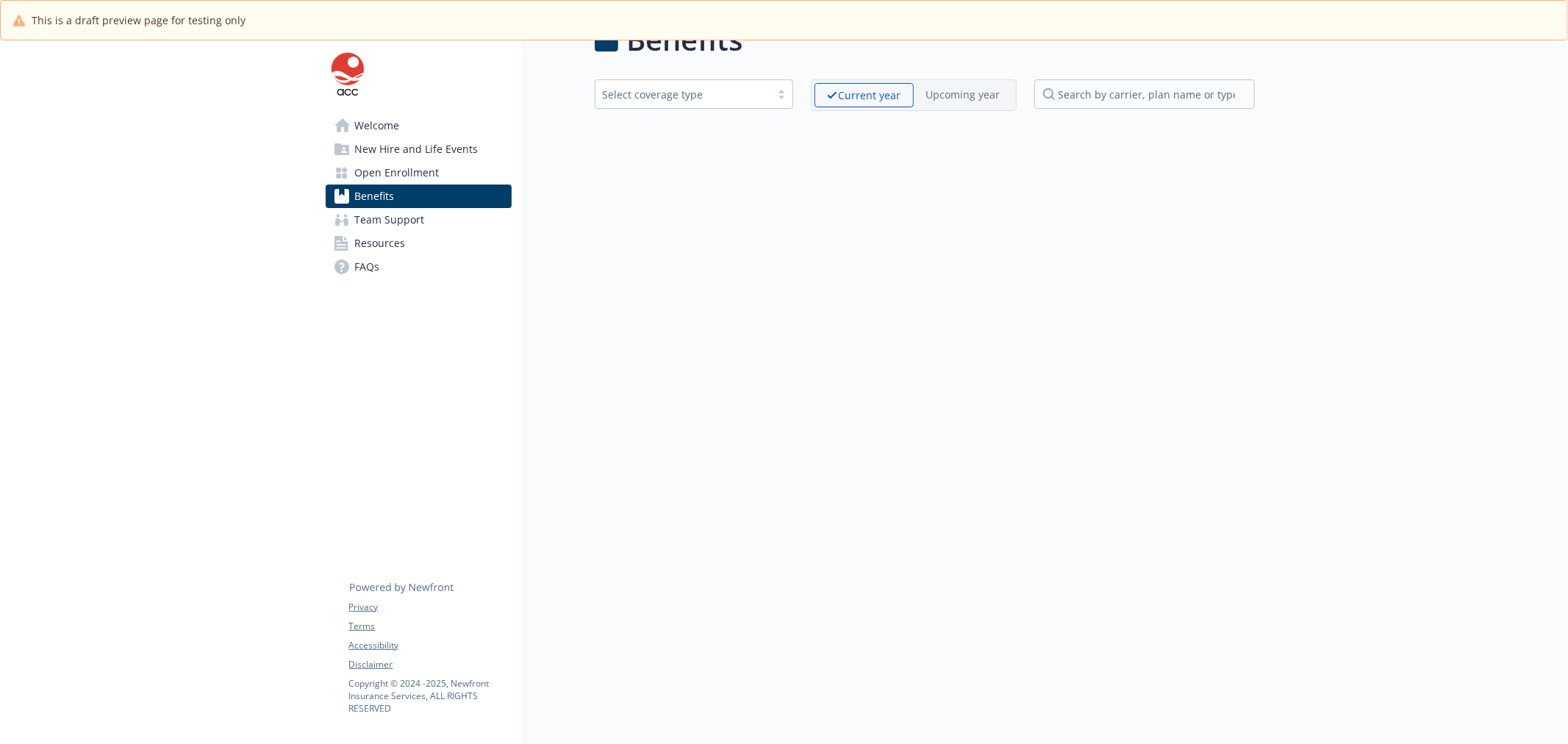
click at [394, 178] on span "Open Enrollment" at bounding box center [397, 172] width 85 height 23
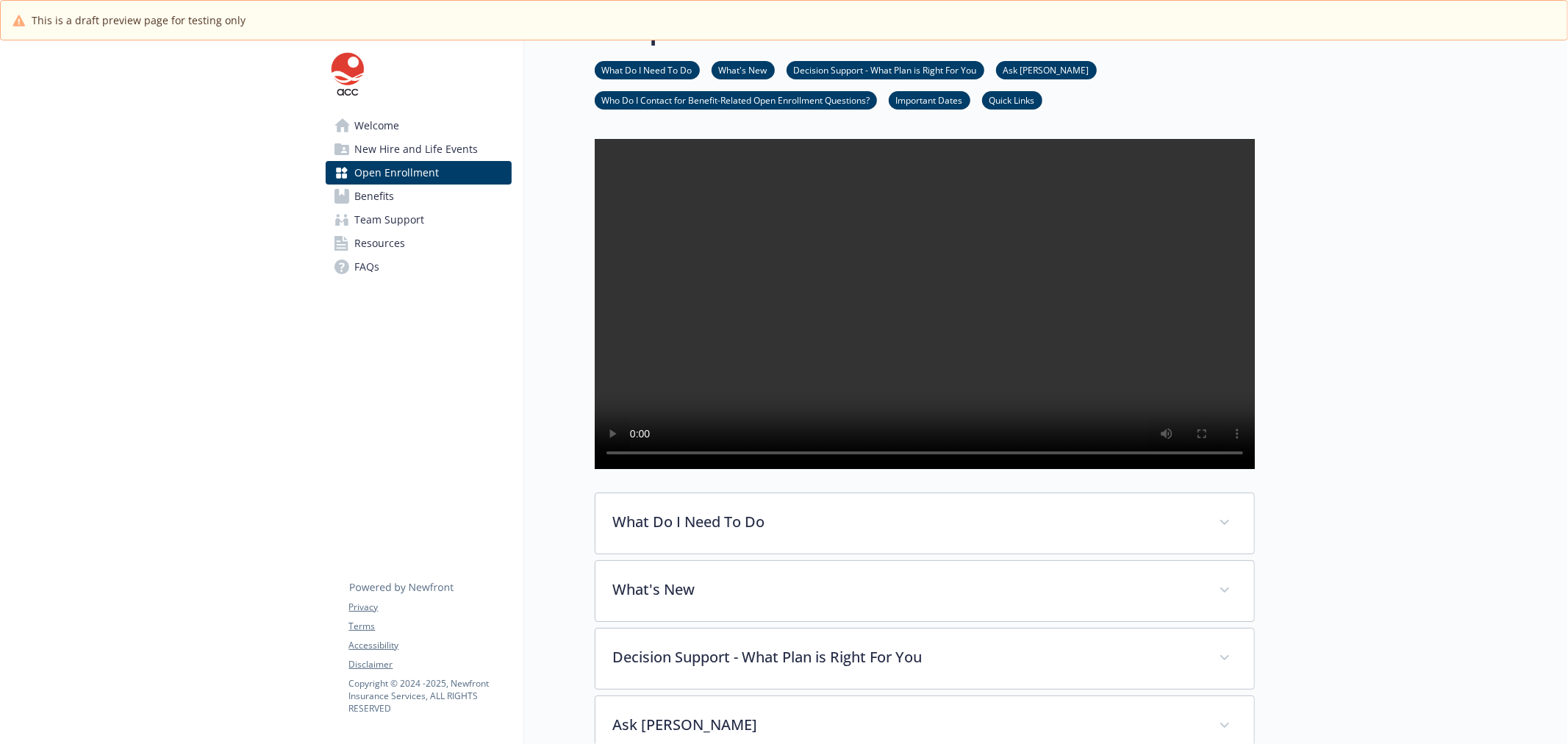
click at [403, 156] on span "New Hire and Life Events" at bounding box center [416, 149] width 123 height 23
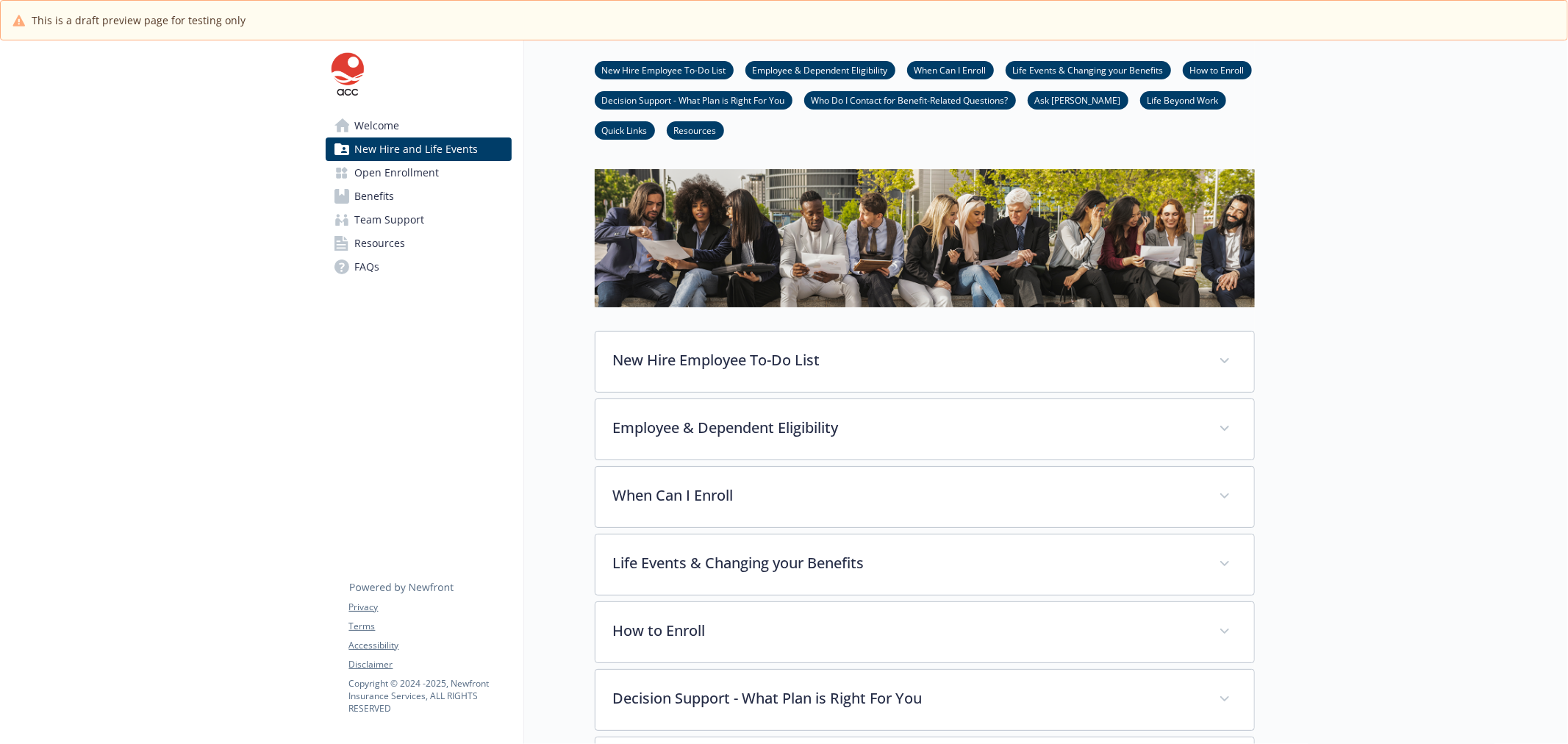
click at [387, 128] on span "Welcome" at bounding box center [377, 125] width 45 height 23
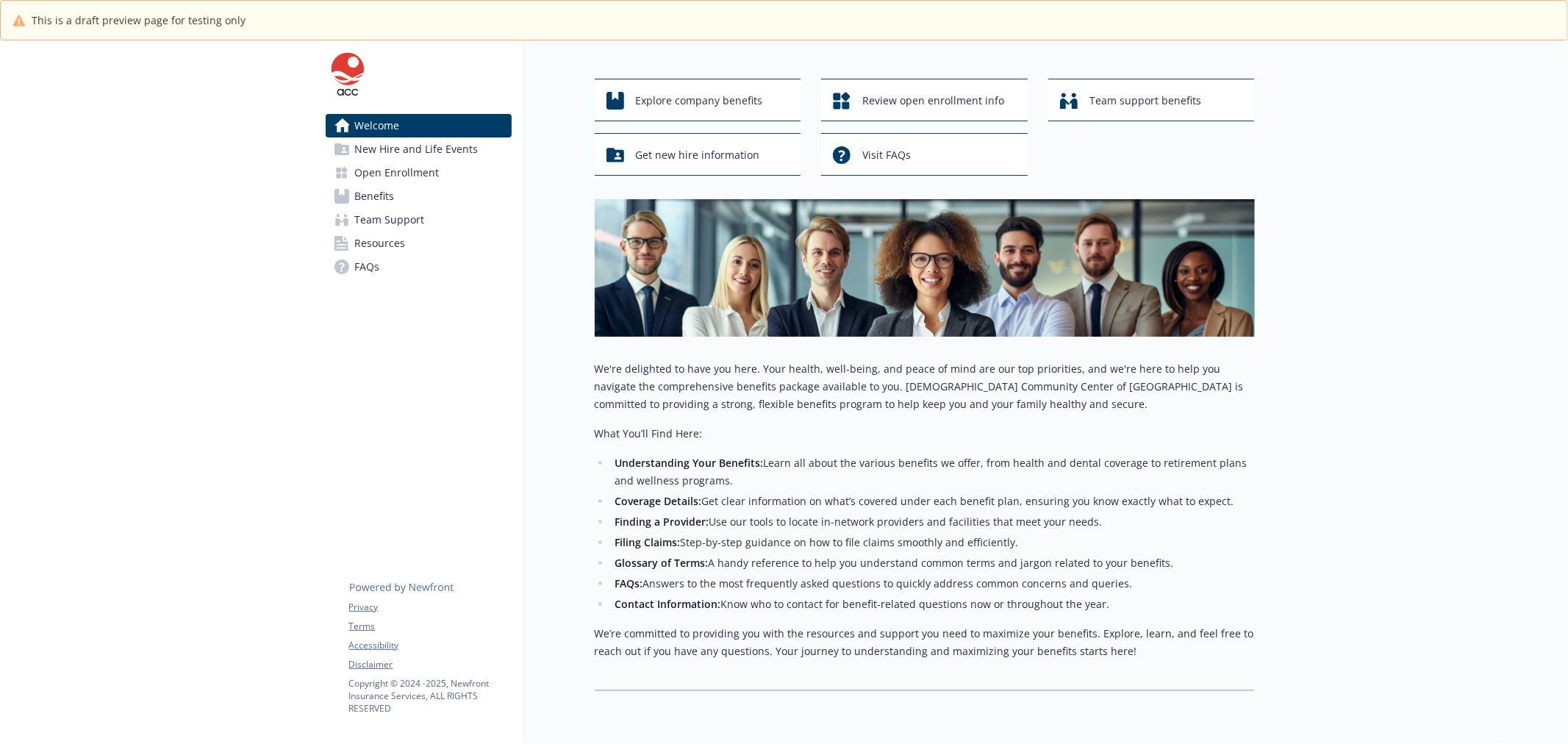
click at [1393, 167] on div at bounding box center [1411, 392] width 314 height 809
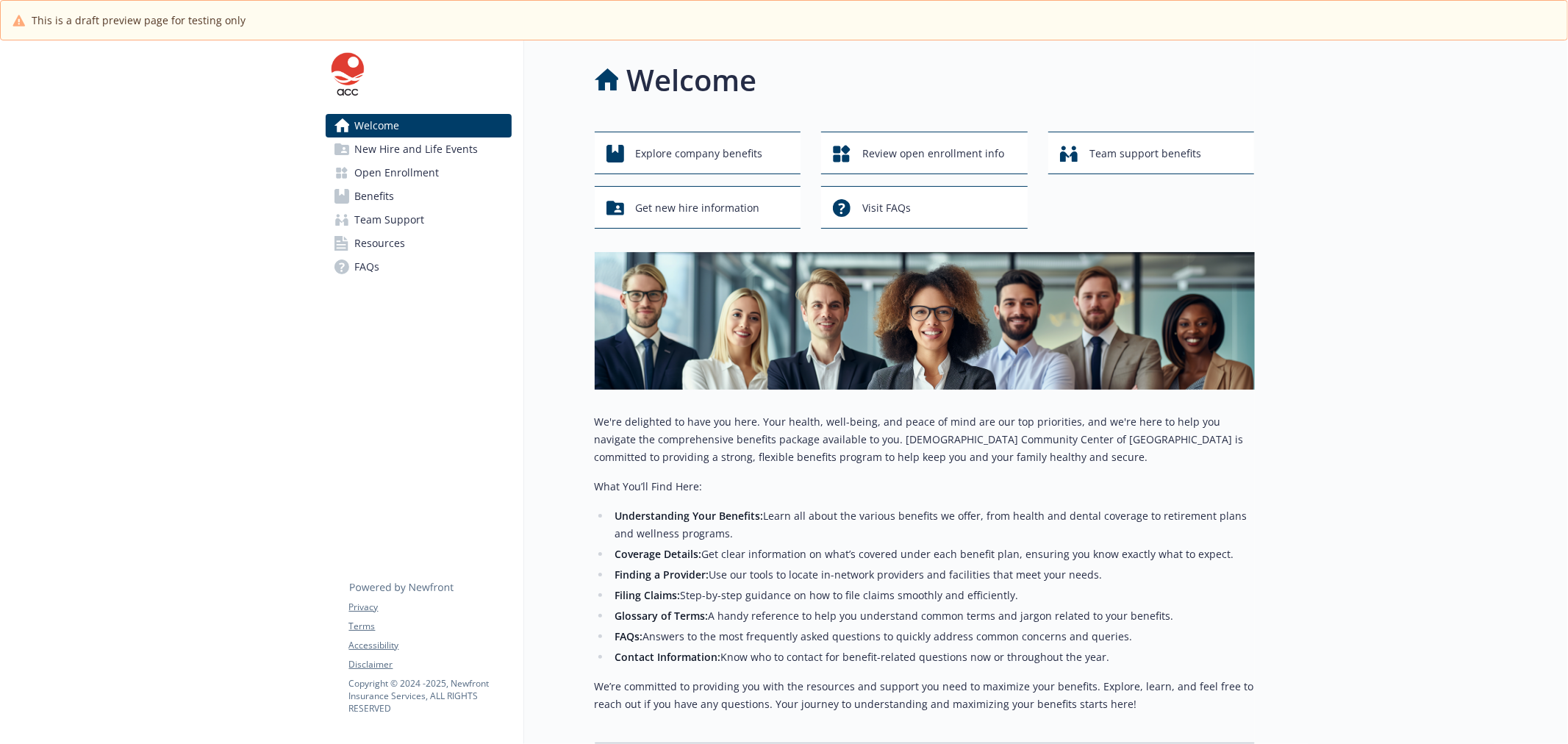
click at [425, 155] on span "New Hire and Life Events" at bounding box center [416, 149] width 123 height 23
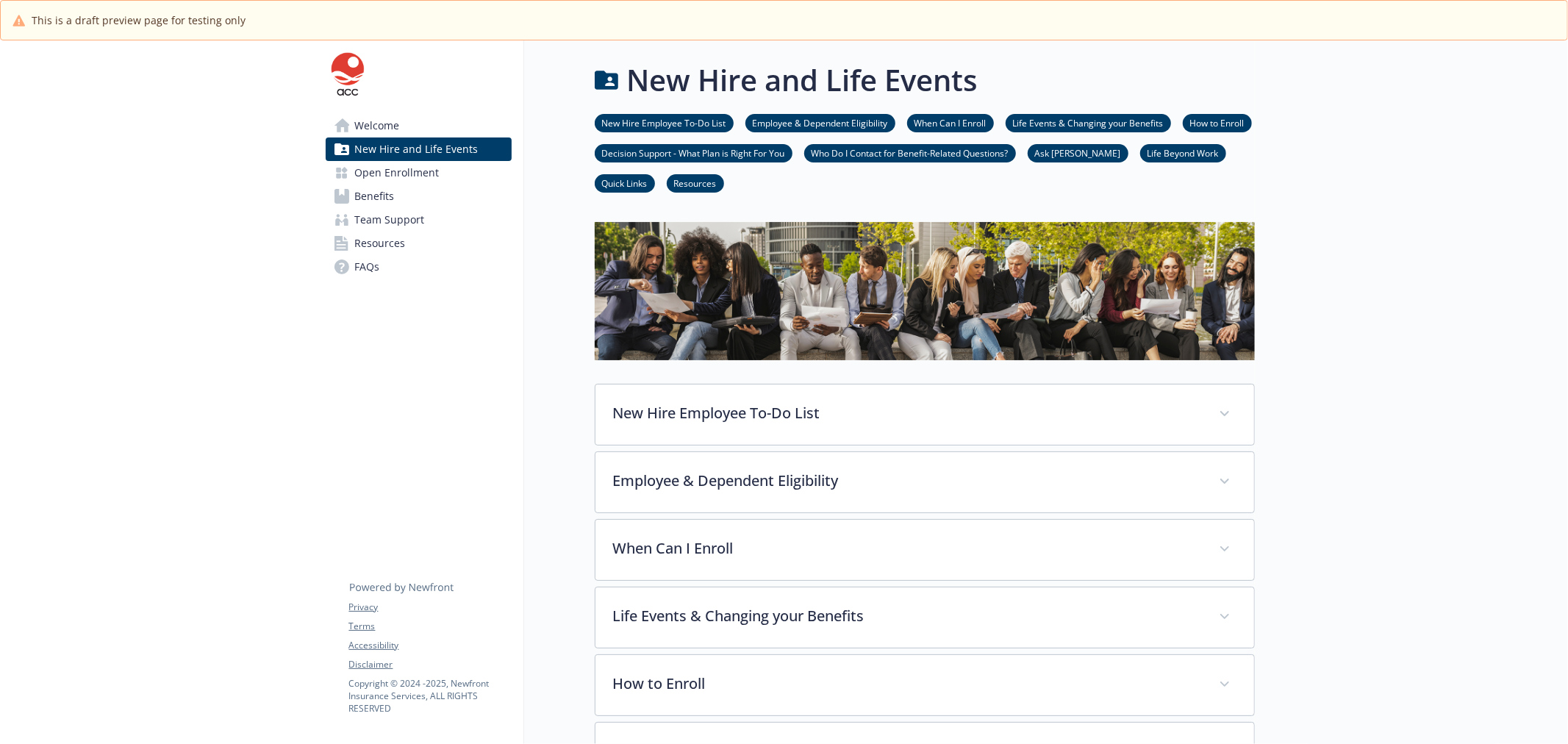
click at [414, 167] on span "Open Enrollment" at bounding box center [397, 172] width 85 height 23
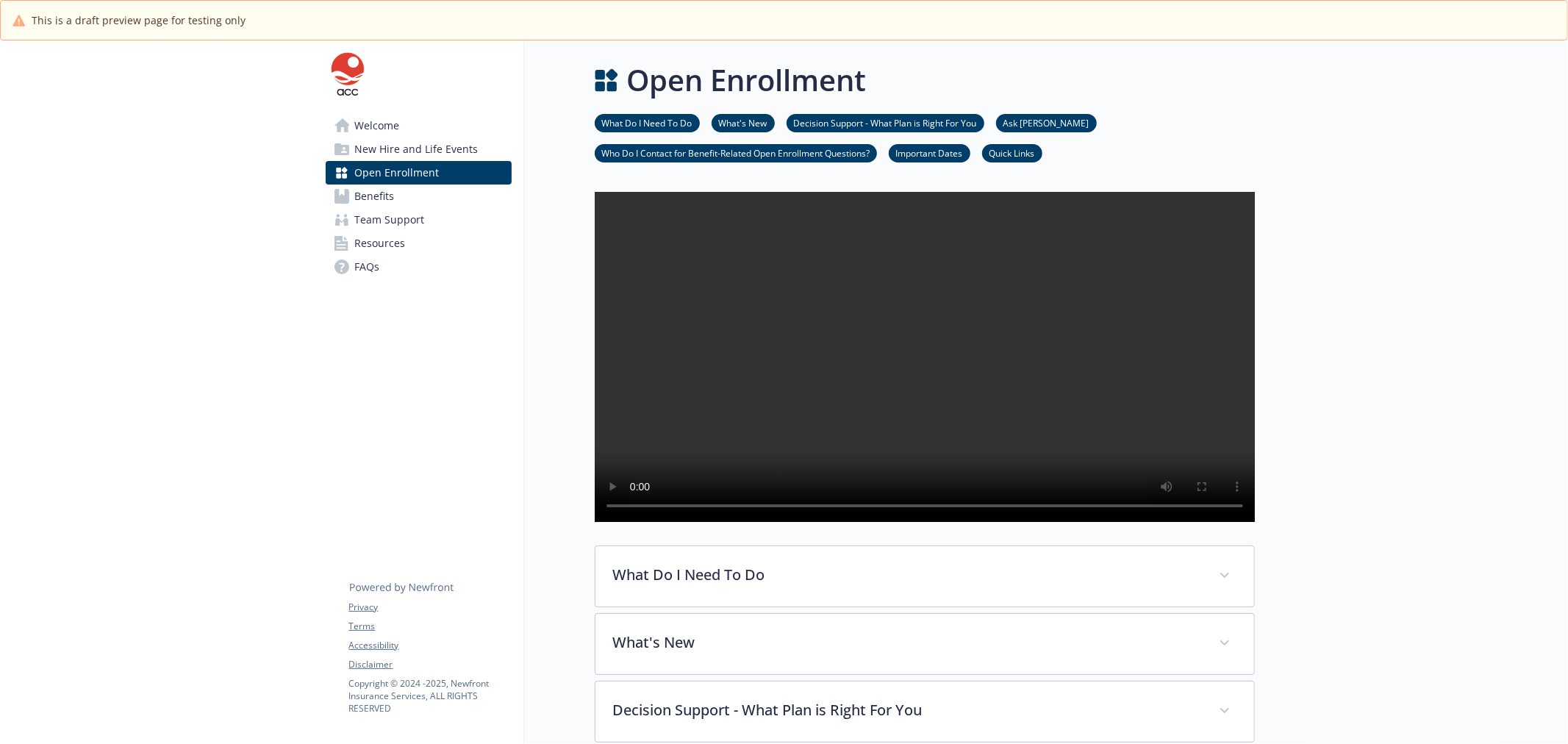
click at [408, 180] on span "Open Enrollment" at bounding box center [397, 172] width 85 height 23
click at [400, 189] on link "Benefits" at bounding box center [419, 196] width 186 height 23
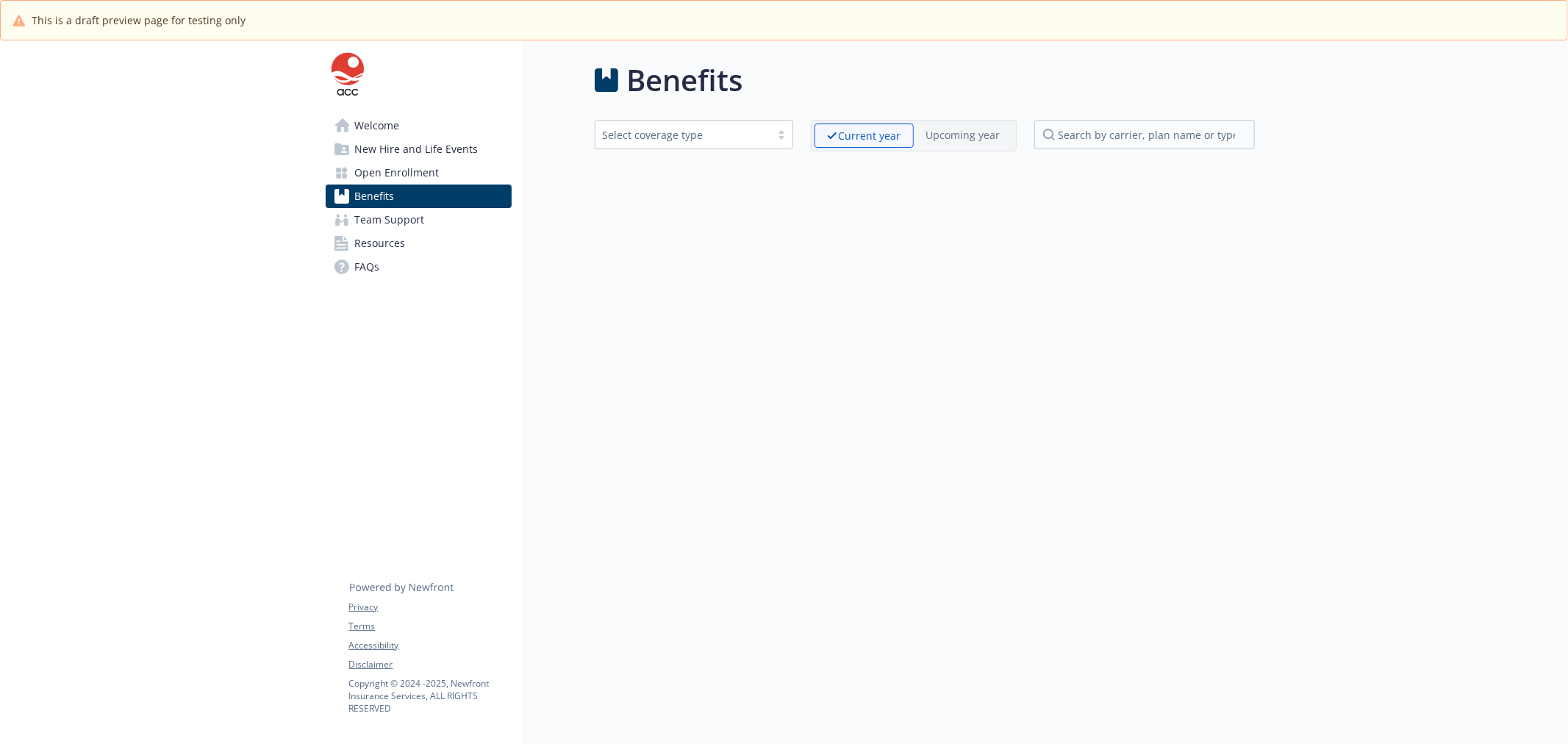
click at [400, 210] on span "Team Support" at bounding box center [390, 220] width 70 height 23
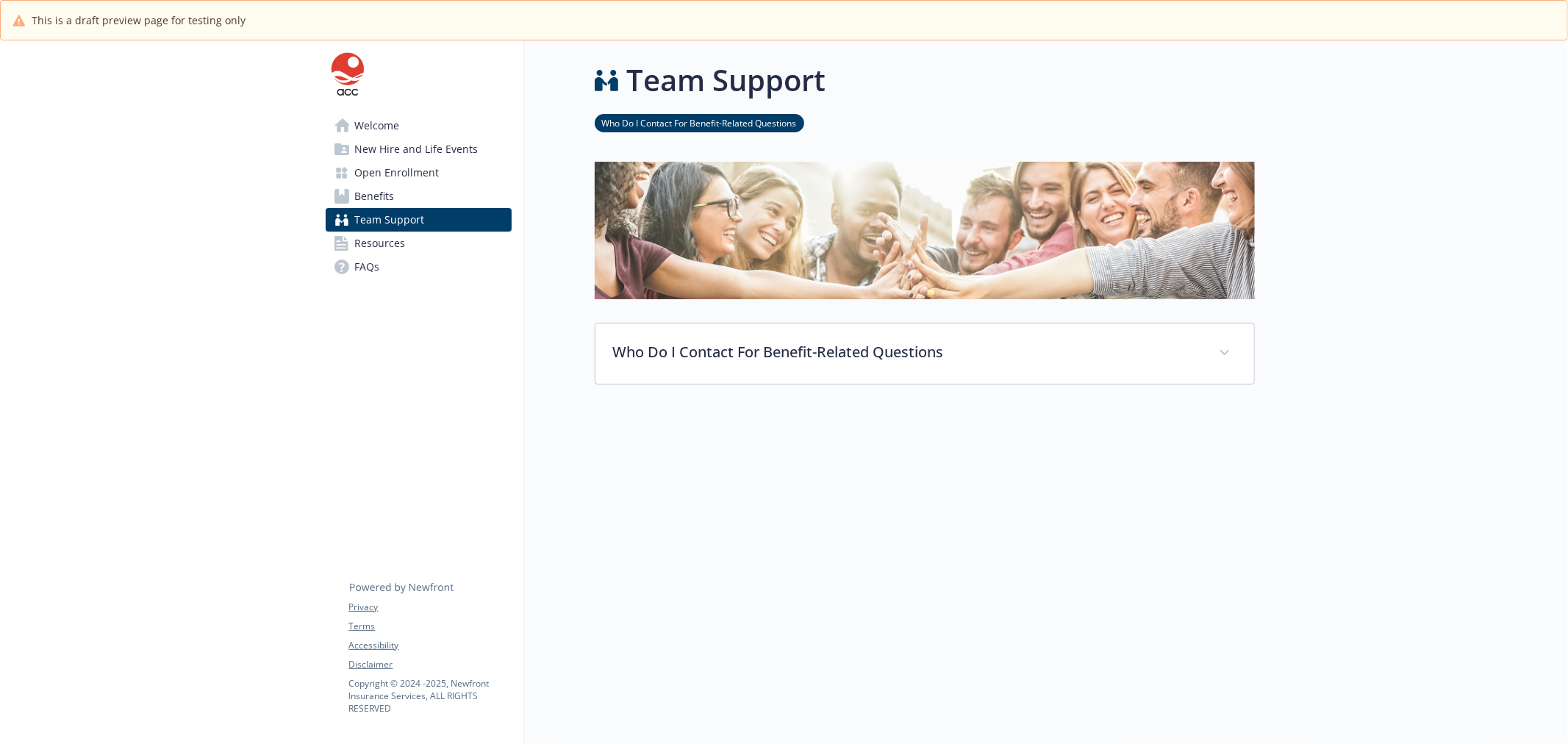
click at [401, 241] on span "Resources" at bounding box center [380, 243] width 51 height 23
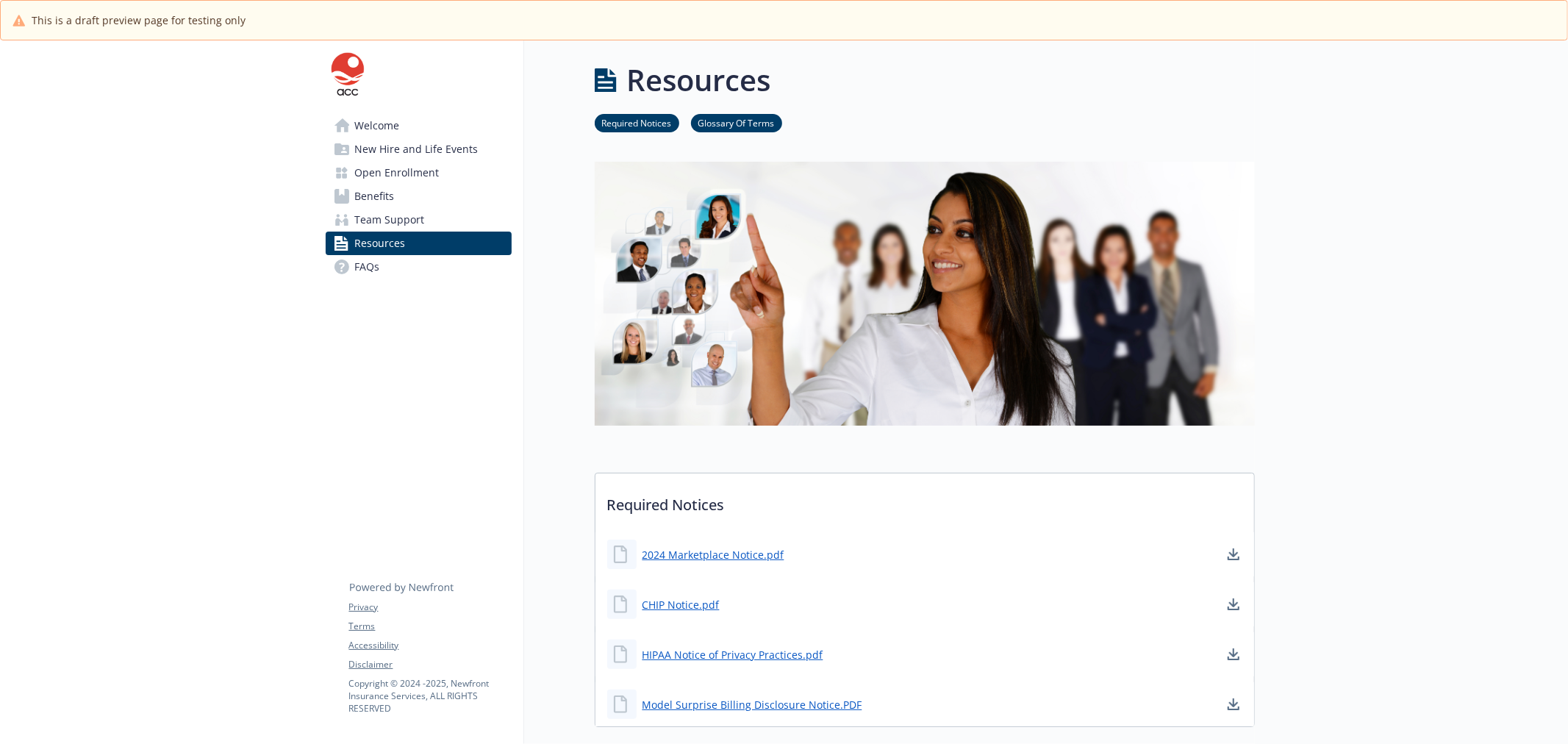
click at [390, 267] on link "FAQs" at bounding box center [419, 267] width 186 height 23
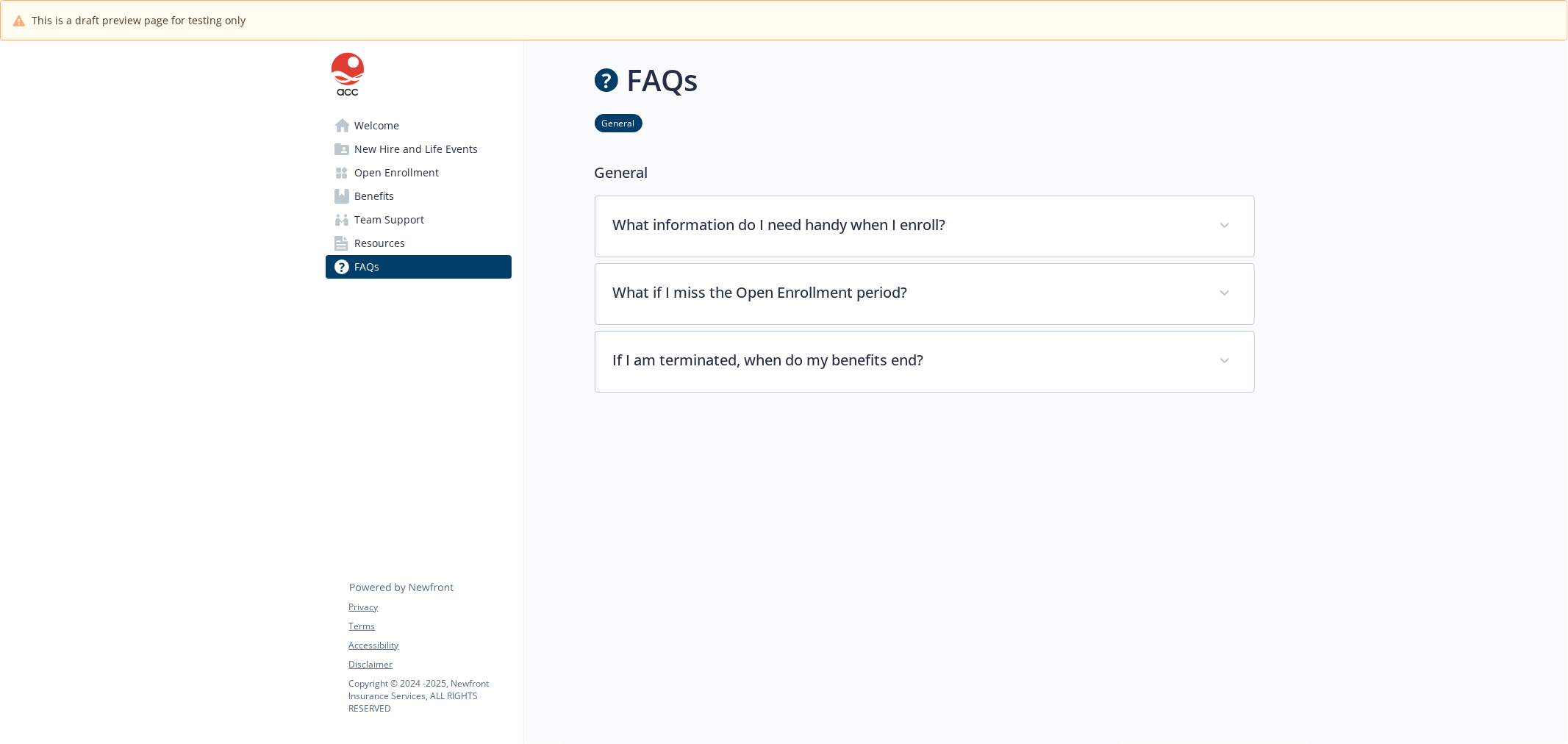
click at [403, 112] on div "Welcome New Hire and Life Events Open Enrollment Benefits Team Support Resource…" at bounding box center [419, 174] width 210 height 268
click at [393, 129] on span "Welcome" at bounding box center [377, 125] width 45 height 23
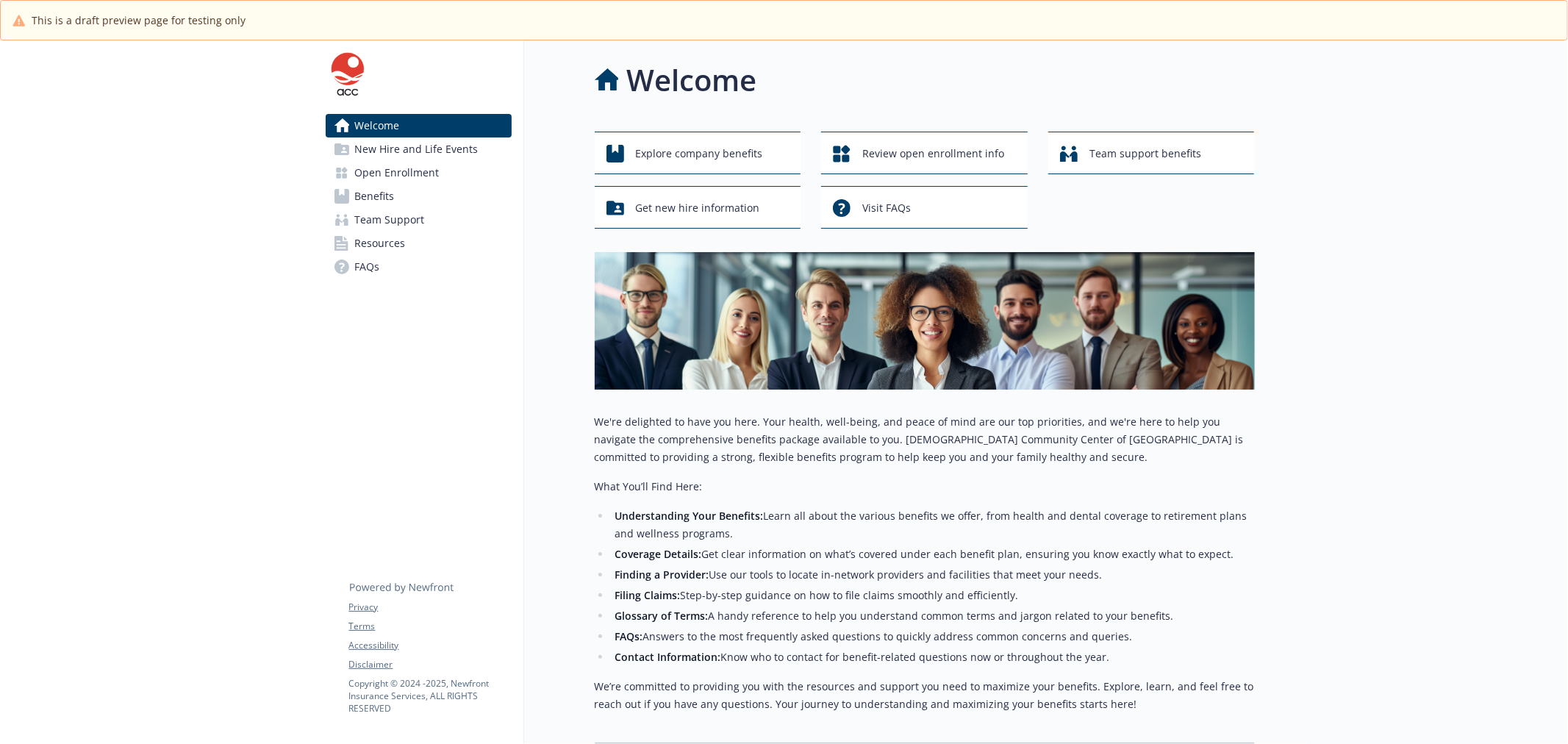
click at [392, 159] on span "New Hire and Life Events" at bounding box center [416, 149] width 123 height 23
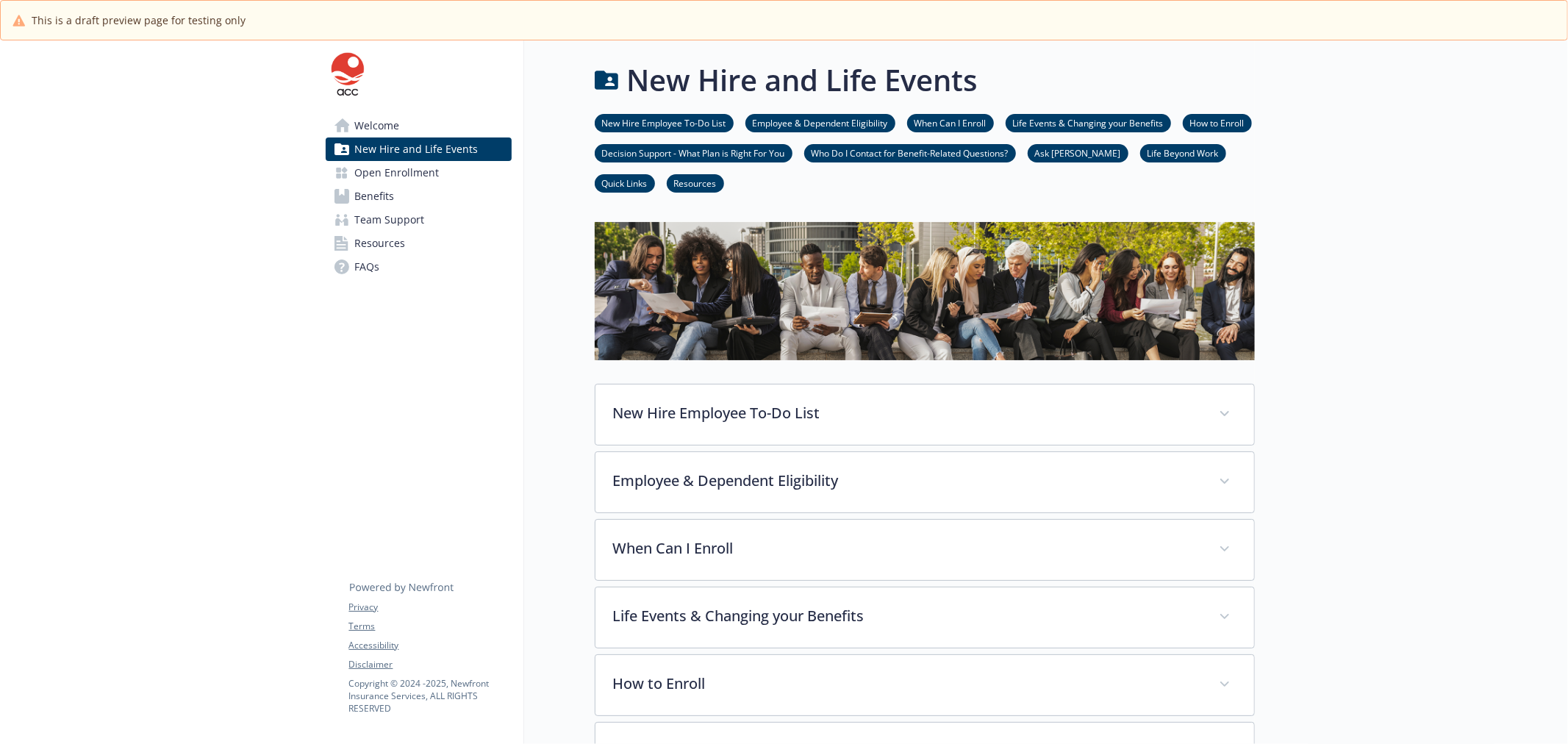
click at [394, 125] on span "Welcome" at bounding box center [377, 125] width 45 height 23
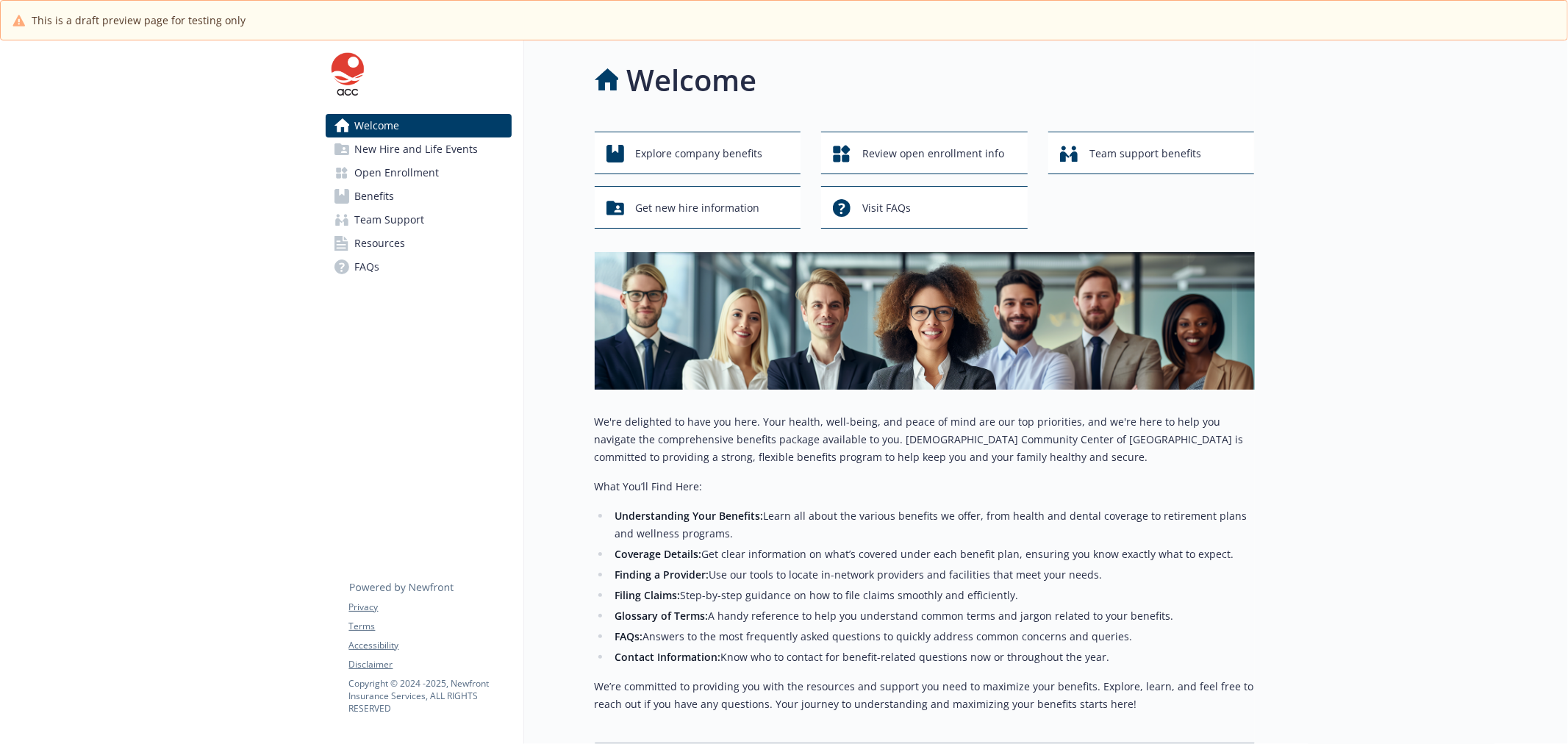
click at [184, 104] on div at bounding box center [157, 445] width 314 height 809
click at [75, 94] on div at bounding box center [157, 445] width 314 height 809
click at [159, 70] on div at bounding box center [157, 445] width 314 height 809
click at [294, 20] on div "This is a draft preview page for testing only" at bounding box center [784, 20] width 1543 height 16
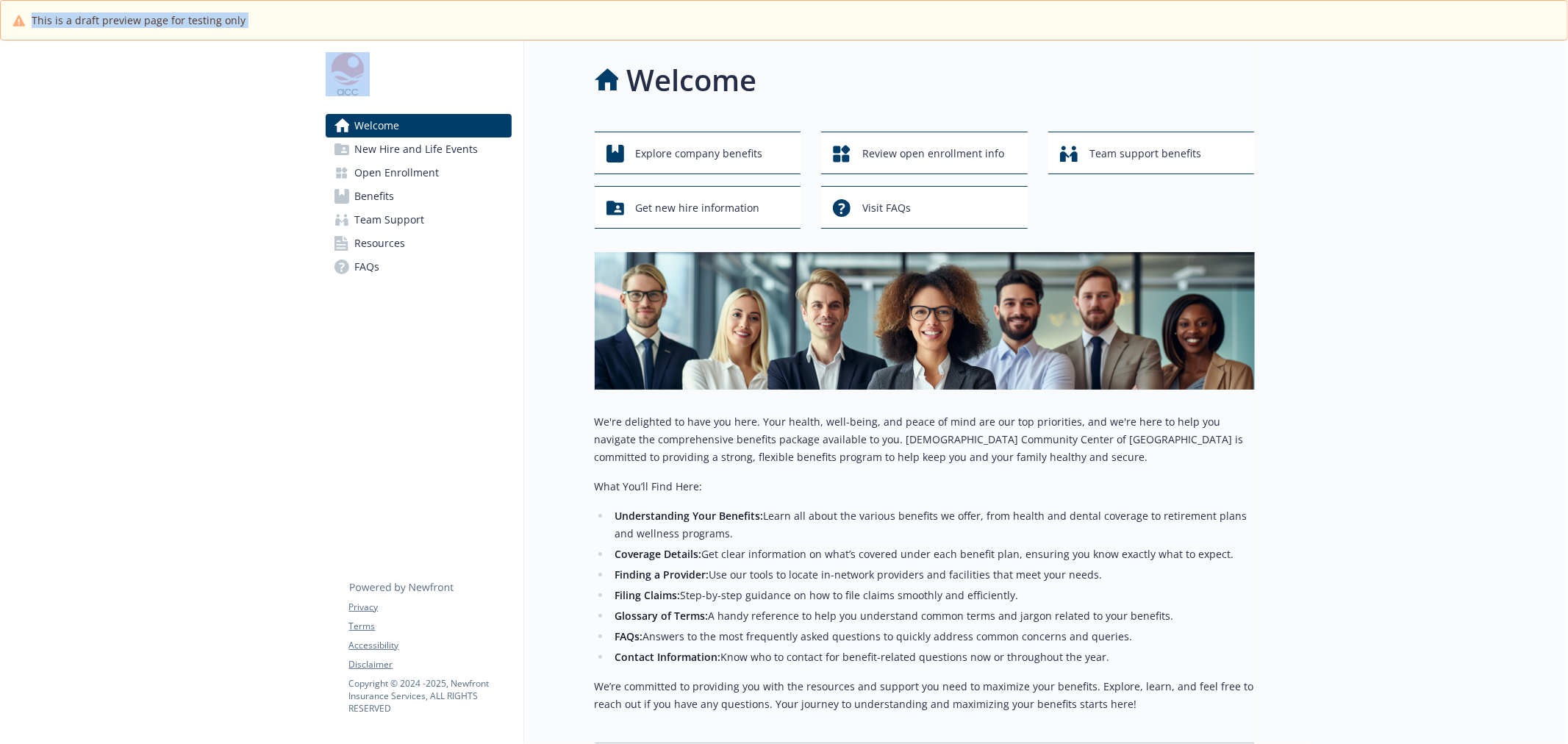
drag, startPoint x: 27, startPoint y: 13, endPoint x: 482, endPoint y: 50, distance: 456.5
click at [482, 50] on div "This is a draft preview page for testing only Skip to main content Welcome New …" at bounding box center [784, 372] width 1568 height 744
click at [211, 138] on div at bounding box center [157, 445] width 314 height 809
click at [225, 59] on div at bounding box center [157, 445] width 314 height 809
click at [288, 315] on div at bounding box center [157, 445] width 314 height 809
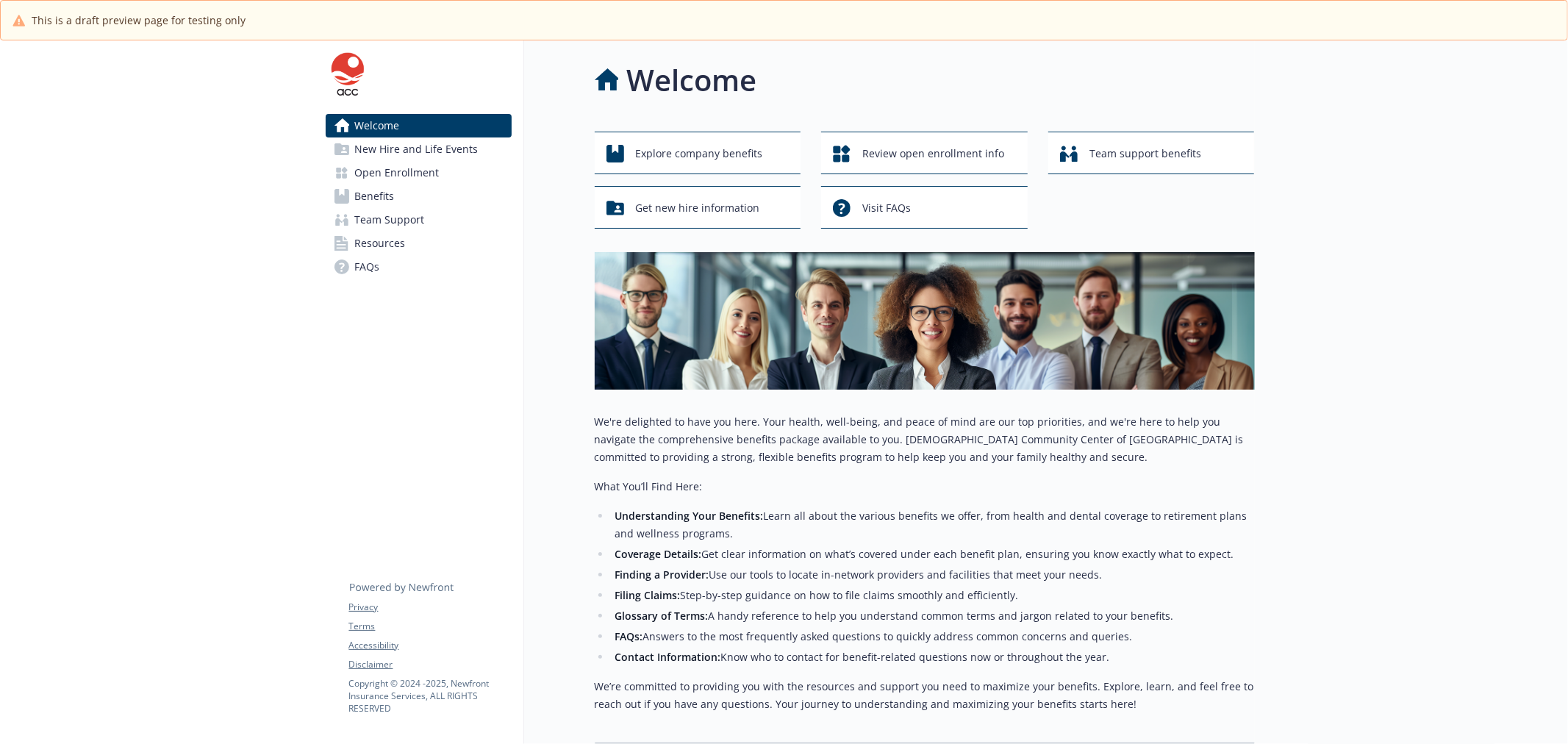
click at [288, 315] on div at bounding box center [157, 445] width 314 height 809
click at [450, 148] on span "New Hire and Life Events" at bounding box center [416, 149] width 123 height 23
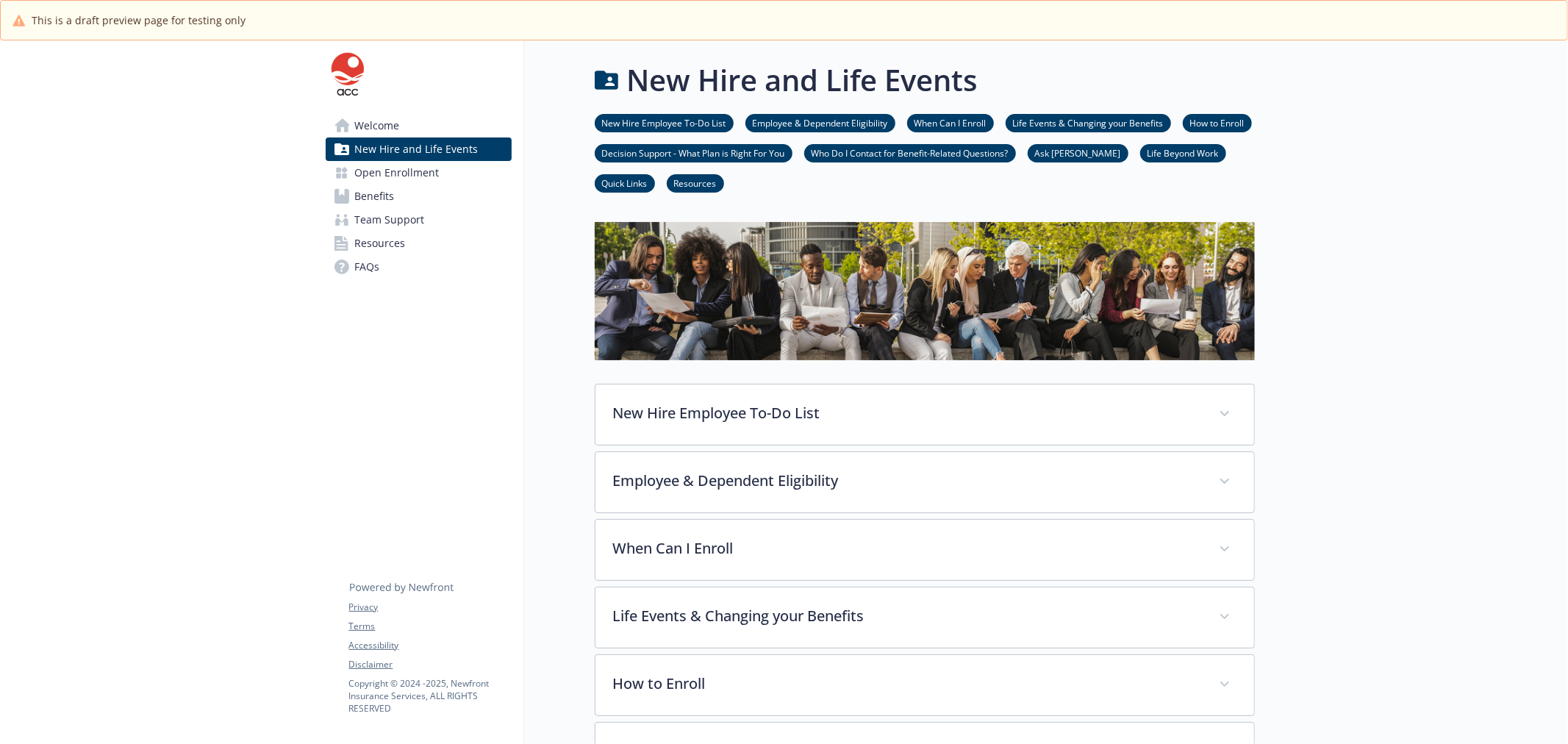
click at [412, 189] on link "Benefits" at bounding box center [419, 196] width 186 height 23
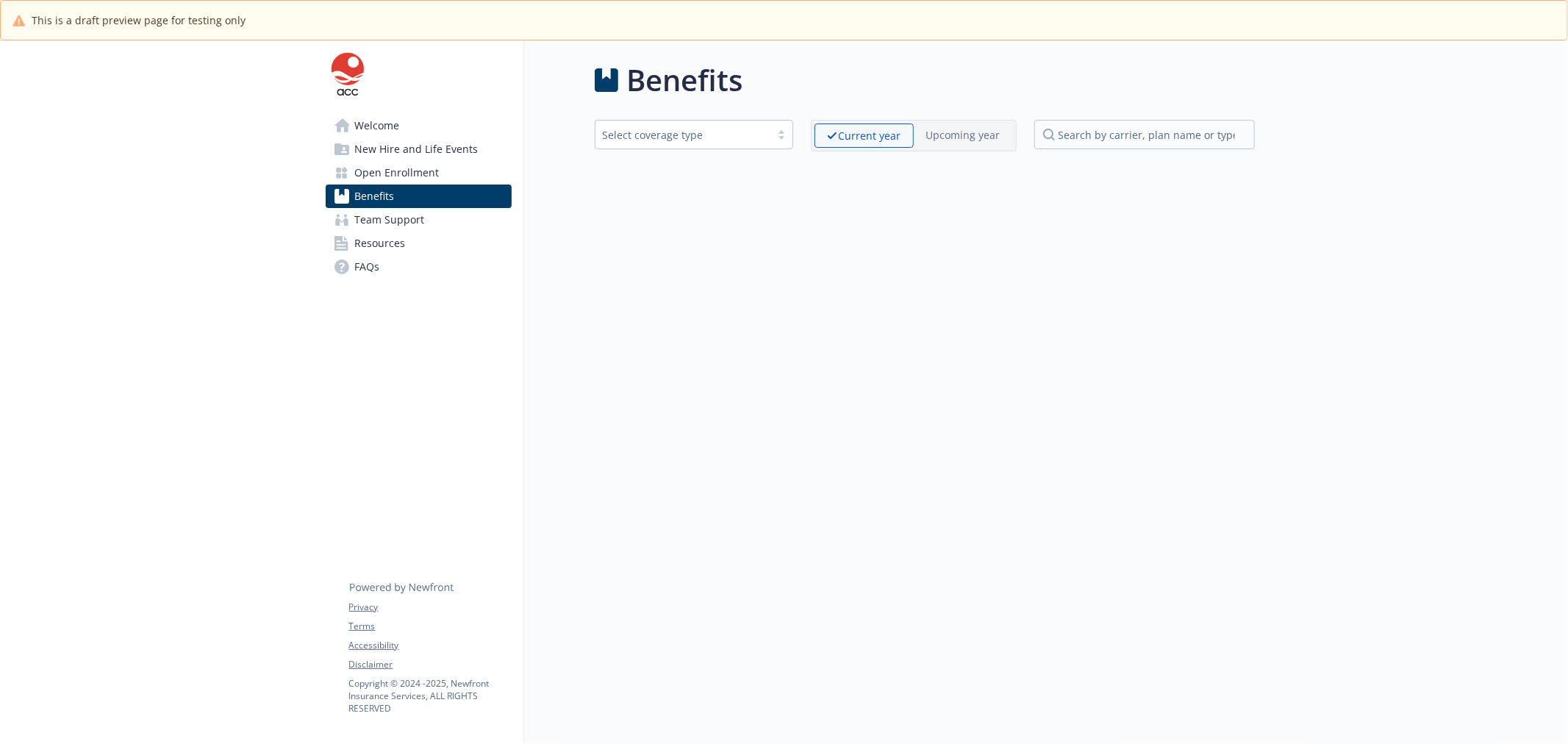
click at [410, 184] on span "Open Enrollment" at bounding box center [397, 172] width 85 height 23
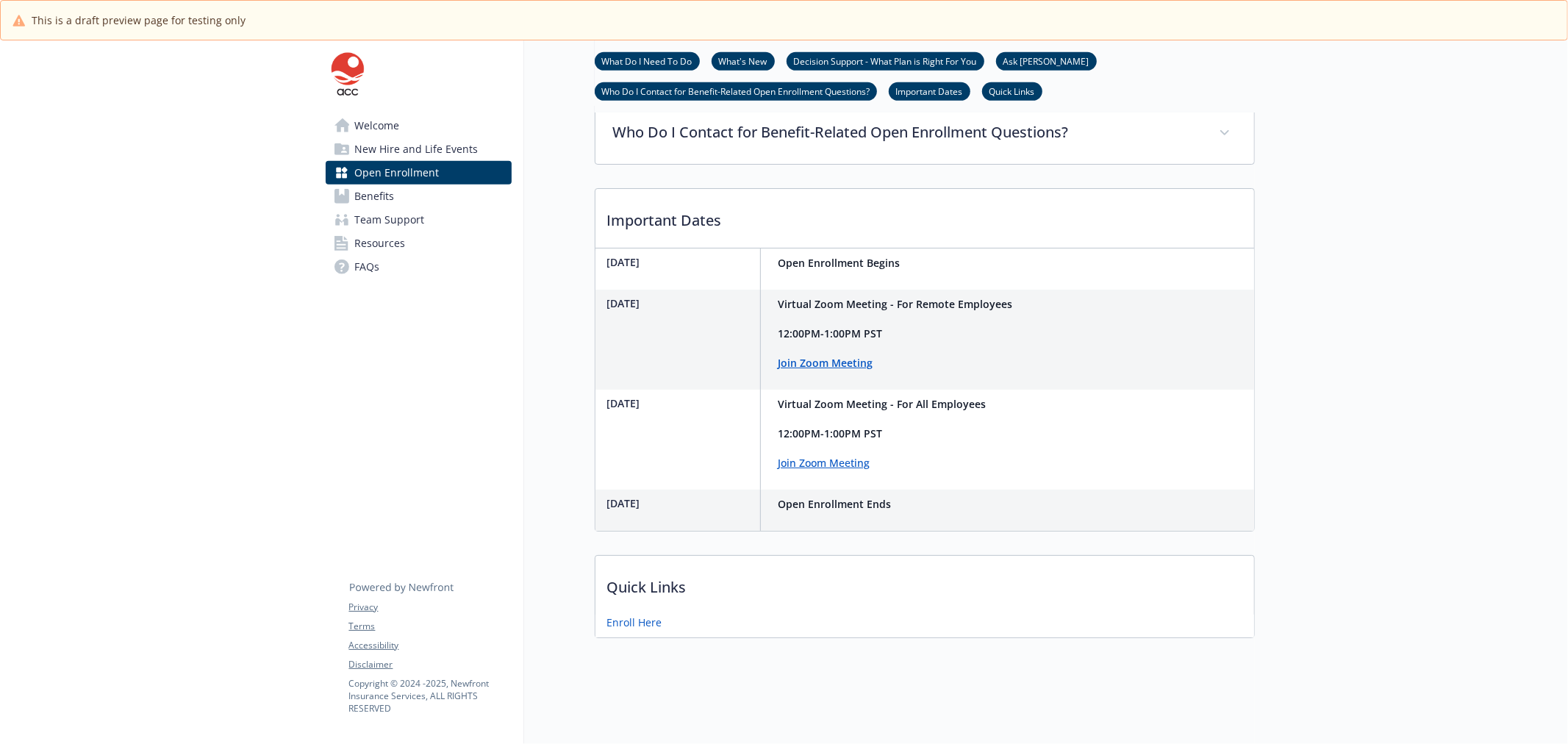
scroll to position [767, 0]
click at [406, 187] on link "Benefits" at bounding box center [419, 196] width 186 height 23
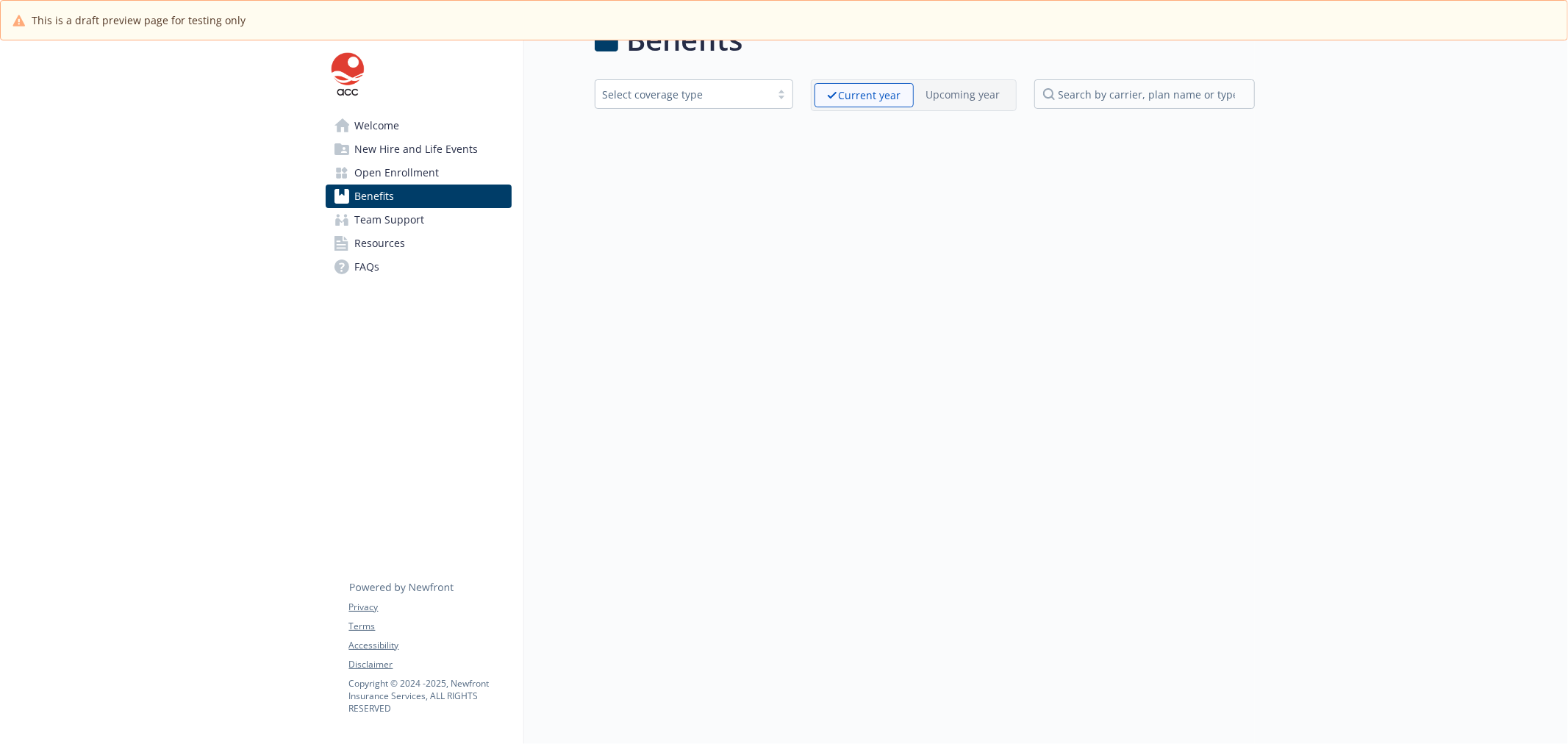
click at [406, 219] on span "Team Support" at bounding box center [390, 220] width 70 height 23
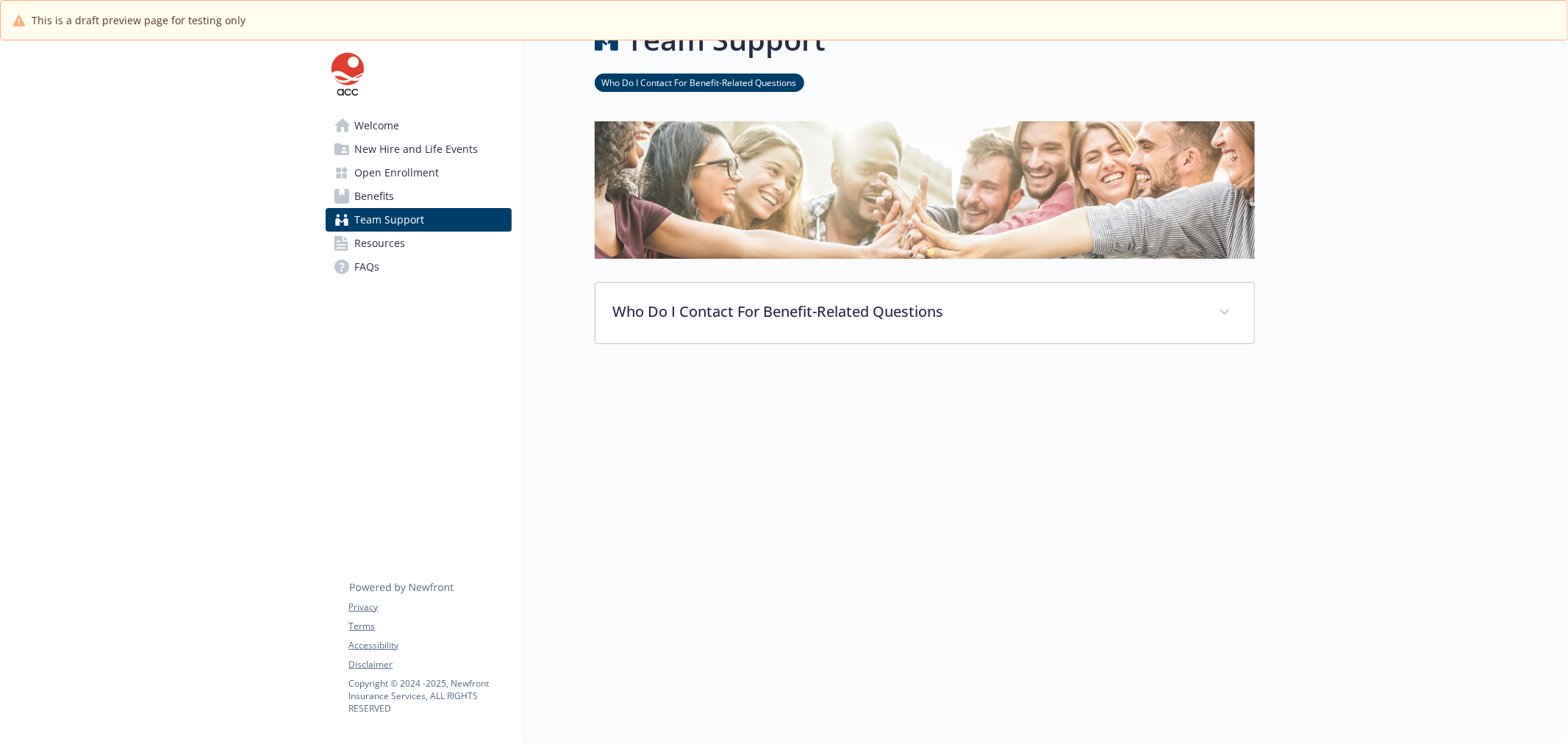
click at [406, 247] on link "Resources" at bounding box center [419, 243] width 186 height 23
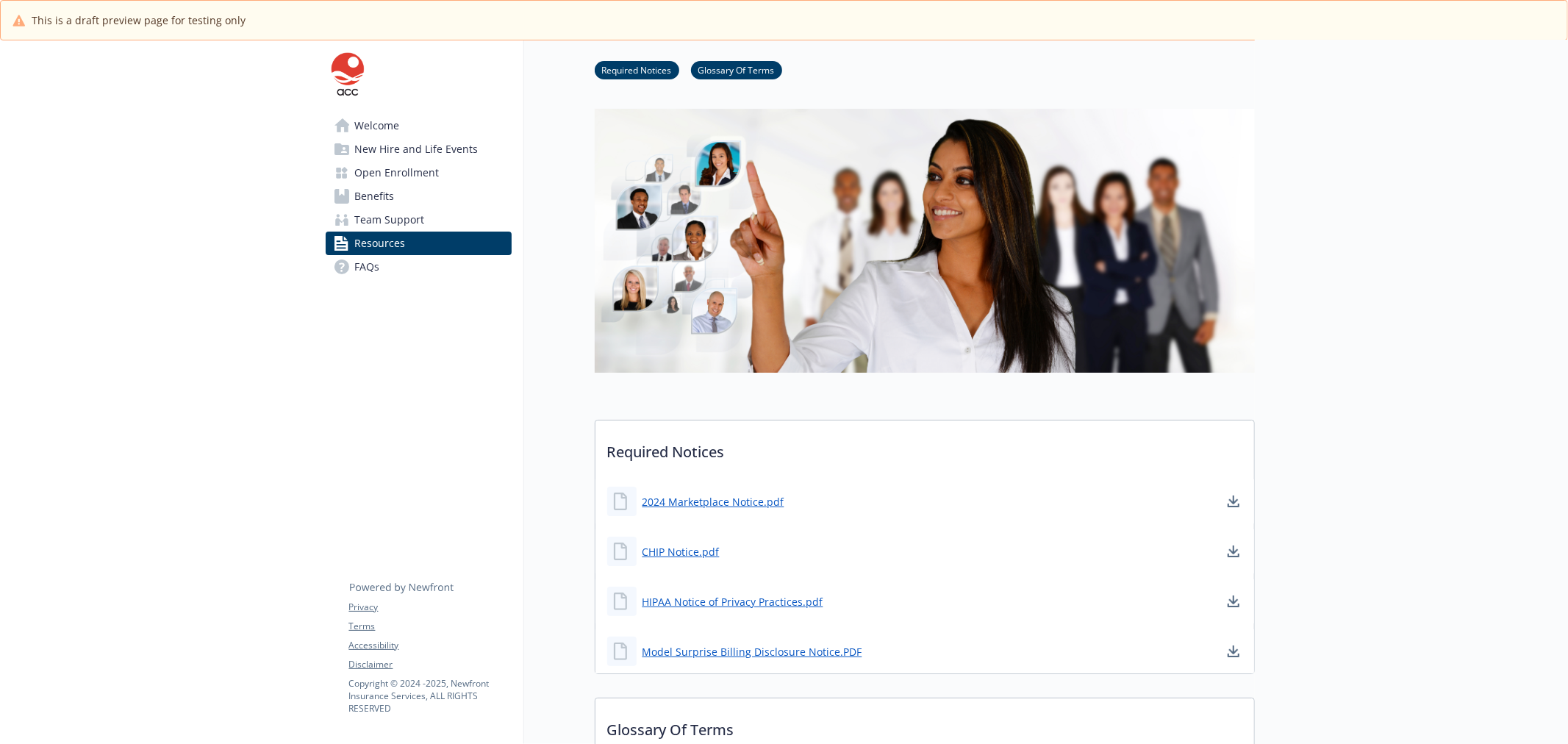
click at [403, 256] on link "FAQs" at bounding box center [419, 267] width 186 height 23
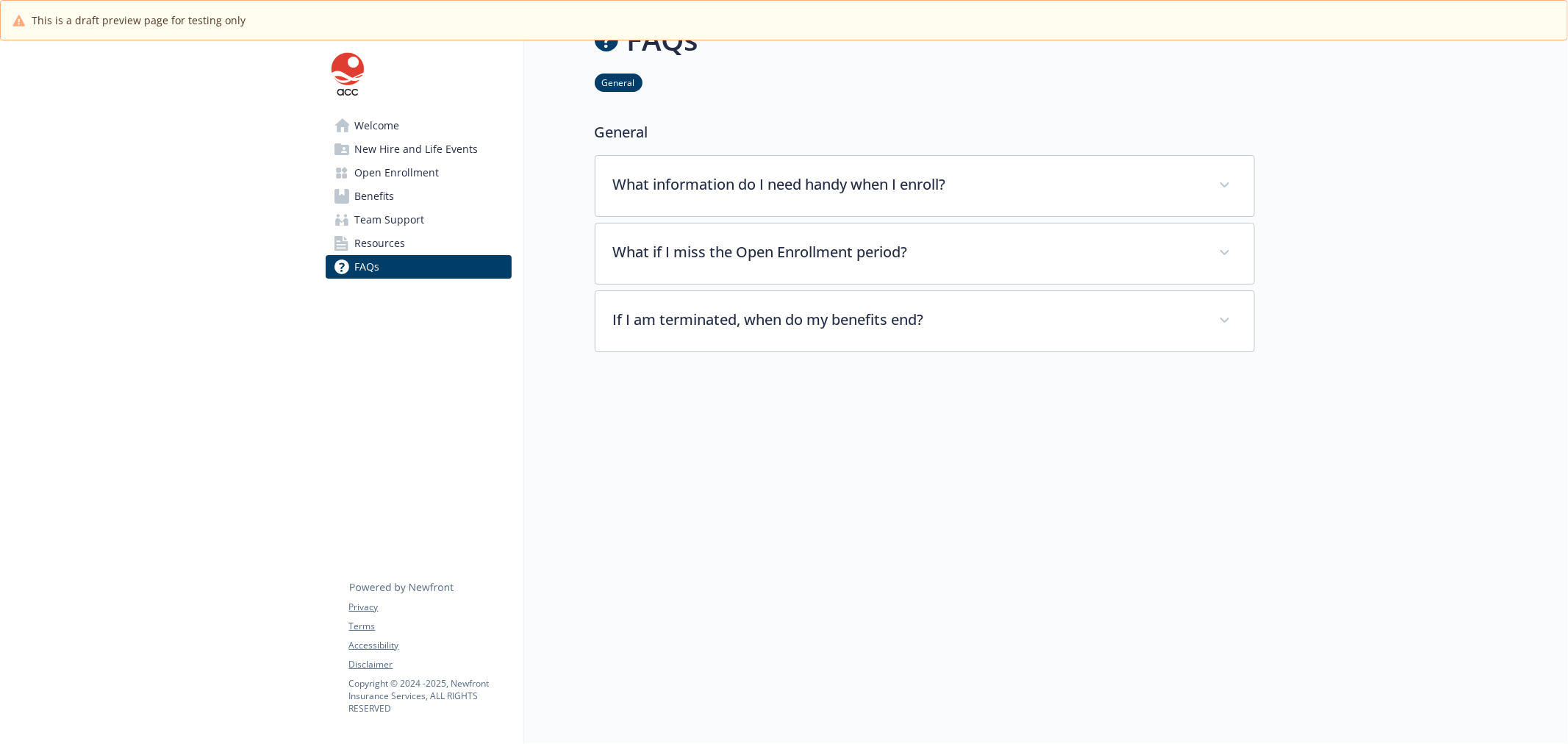
click at [427, 126] on link "Welcome" at bounding box center [419, 125] width 186 height 23
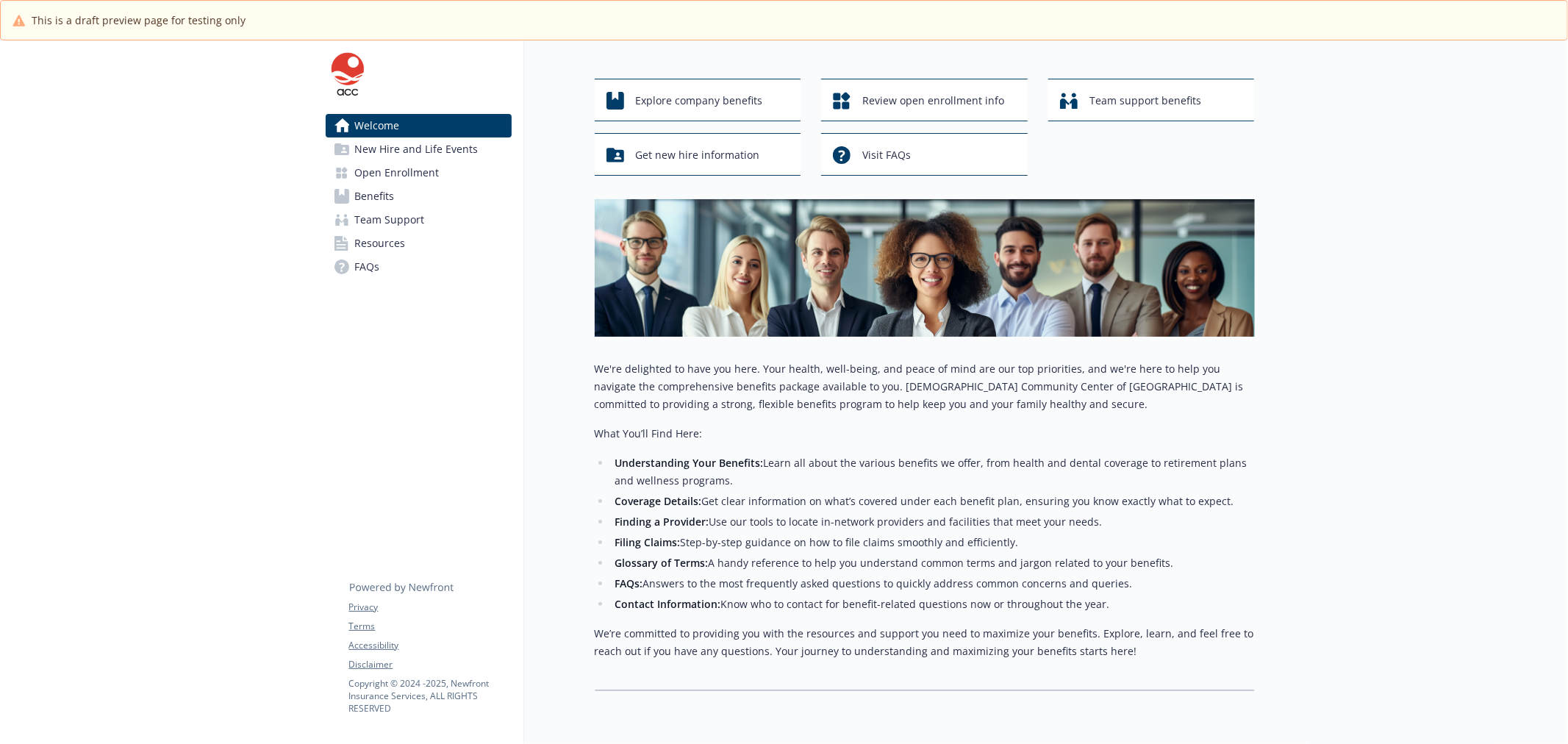
click at [162, 380] on div at bounding box center [157, 392] width 314 height 809
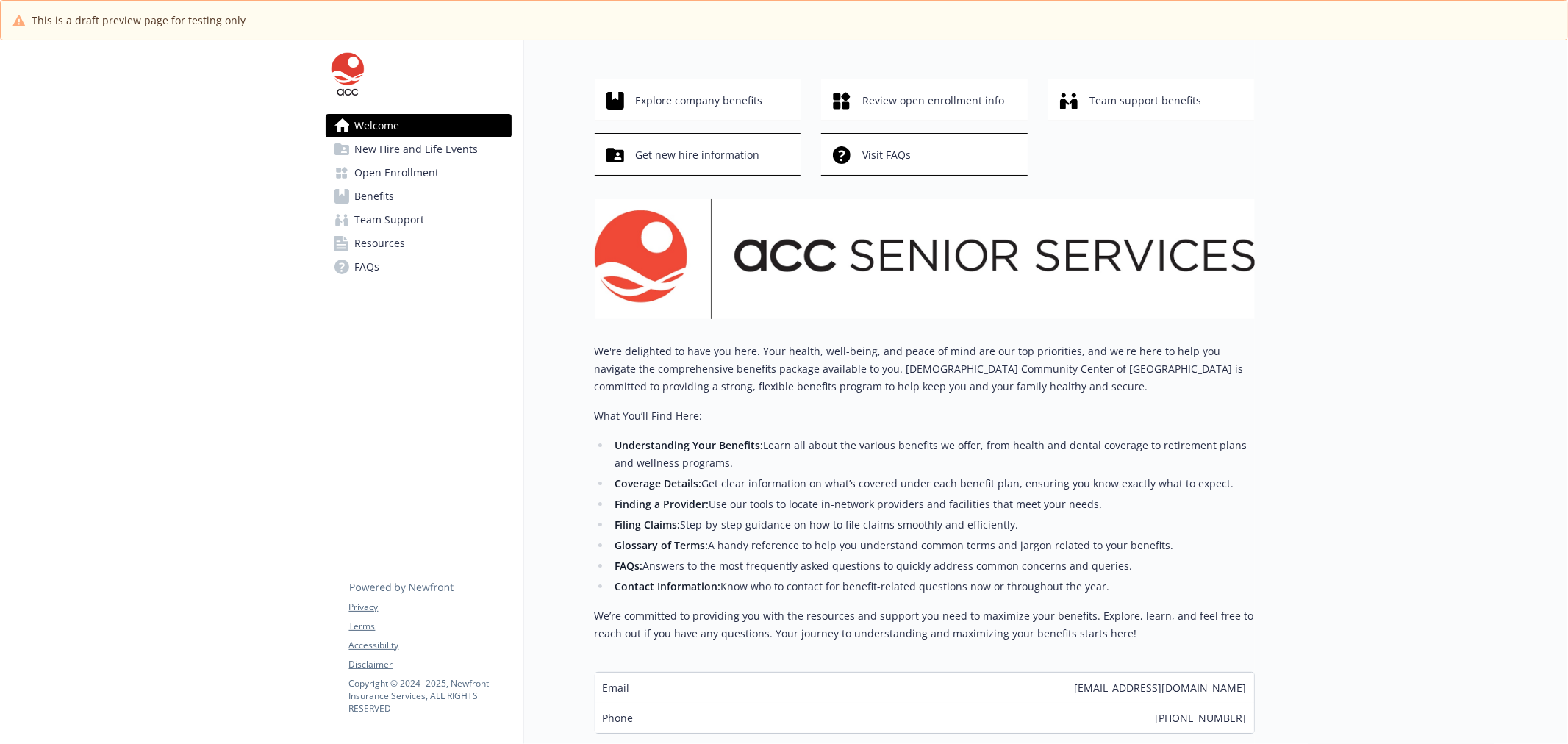
click at [457, 158] on span "New Hire and Life Events" at bounding box center [416, 149] width 123 height 23
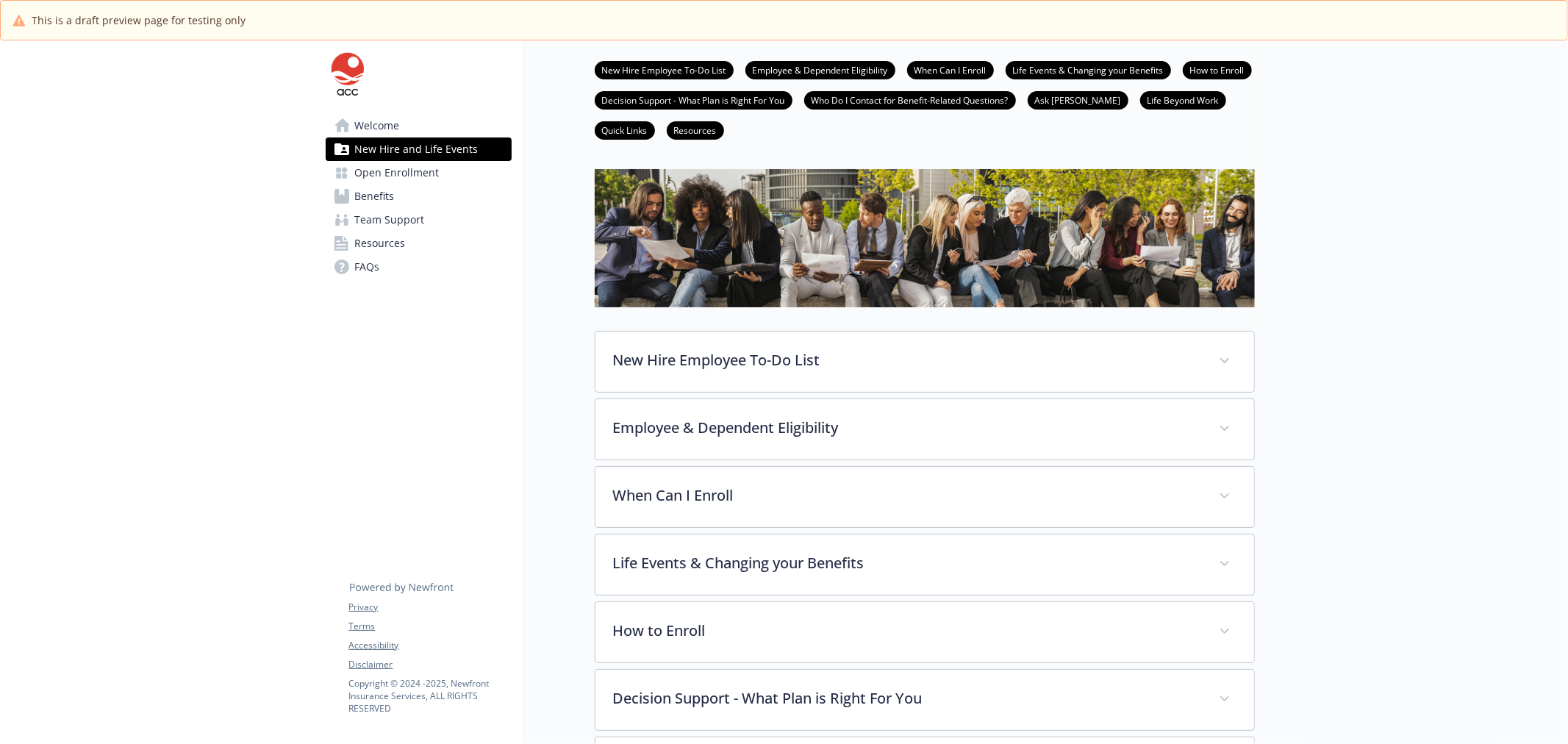
click at [422, 143] on span "New Hire and Life Events" at bounding box center [416, 149] width 123 height 23
click at [414, 129] on link "Welcome" at bounding box center [419, 125] width 186 height 23
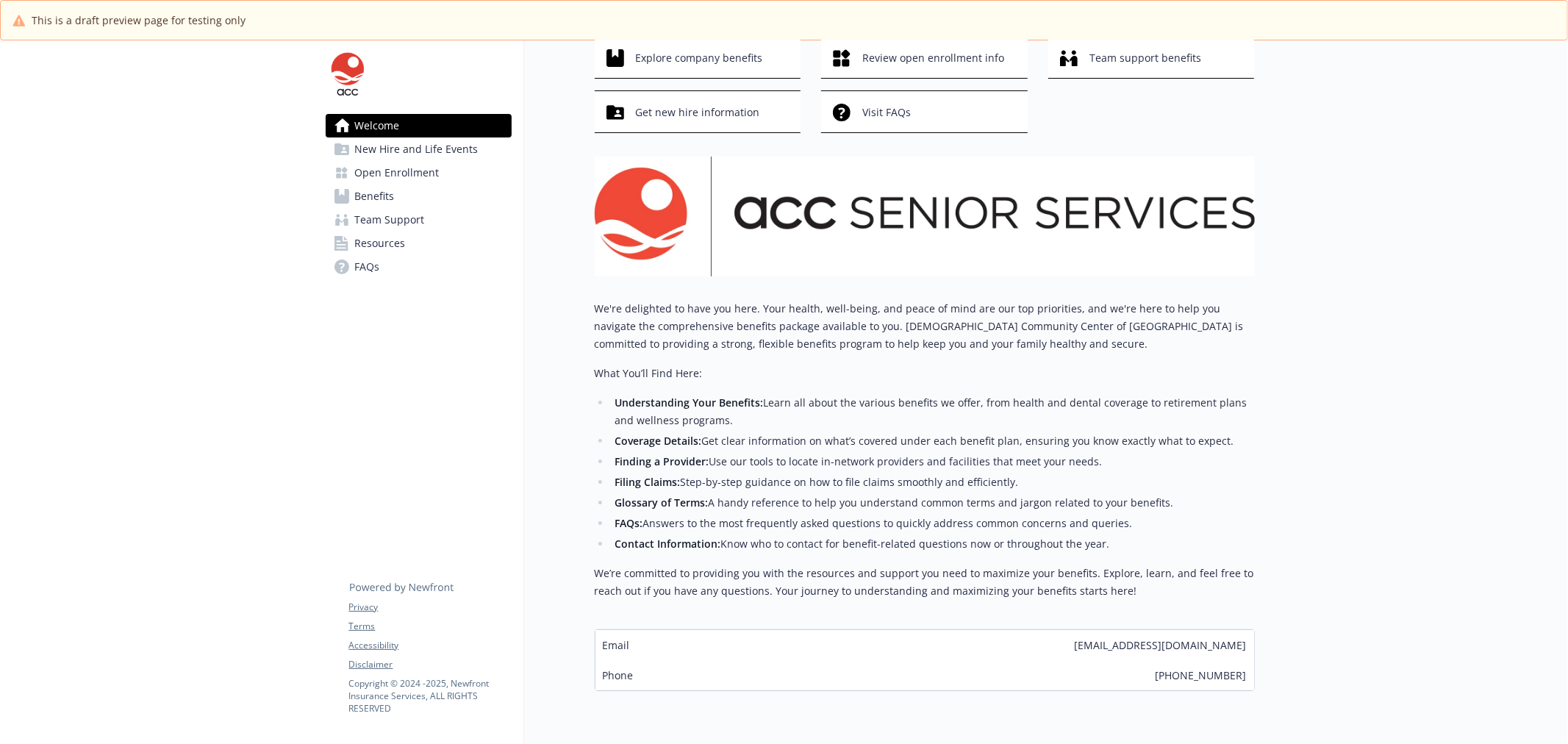
scroll to position [160, 0]
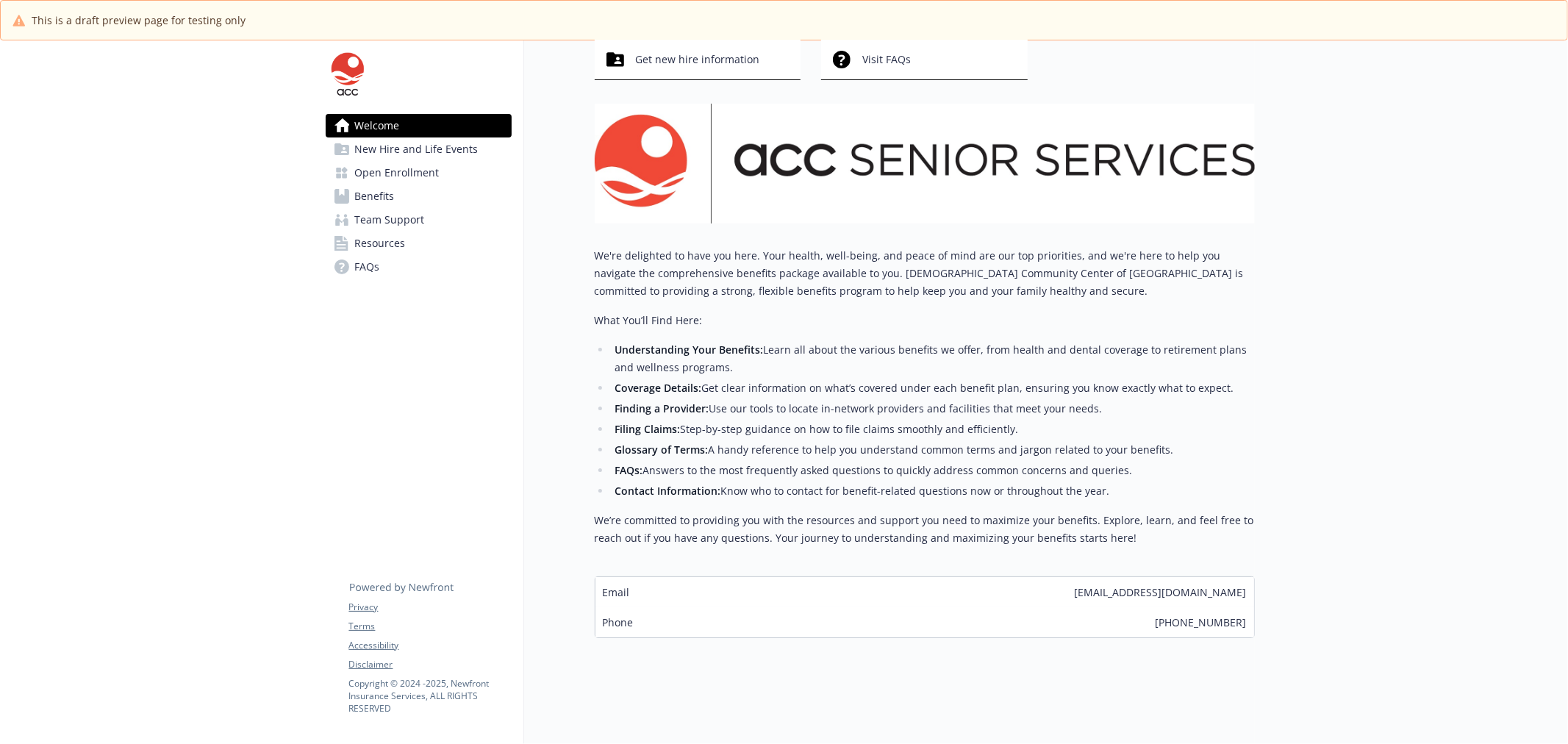
click at [478, 145] on link "New Hire and Life Events" at bounding box center [419, 149] width 186 height 23
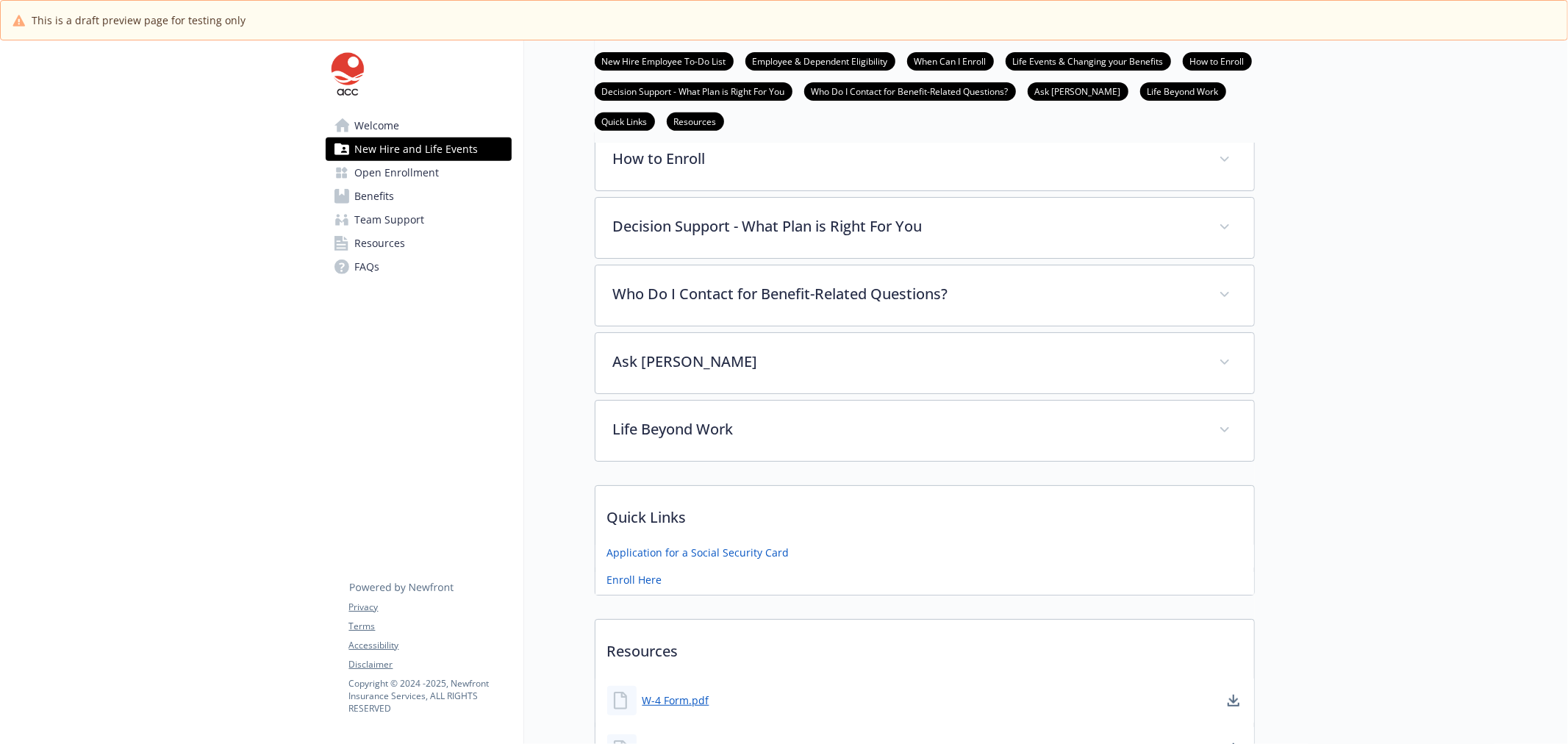
scroll to position [509, 0]
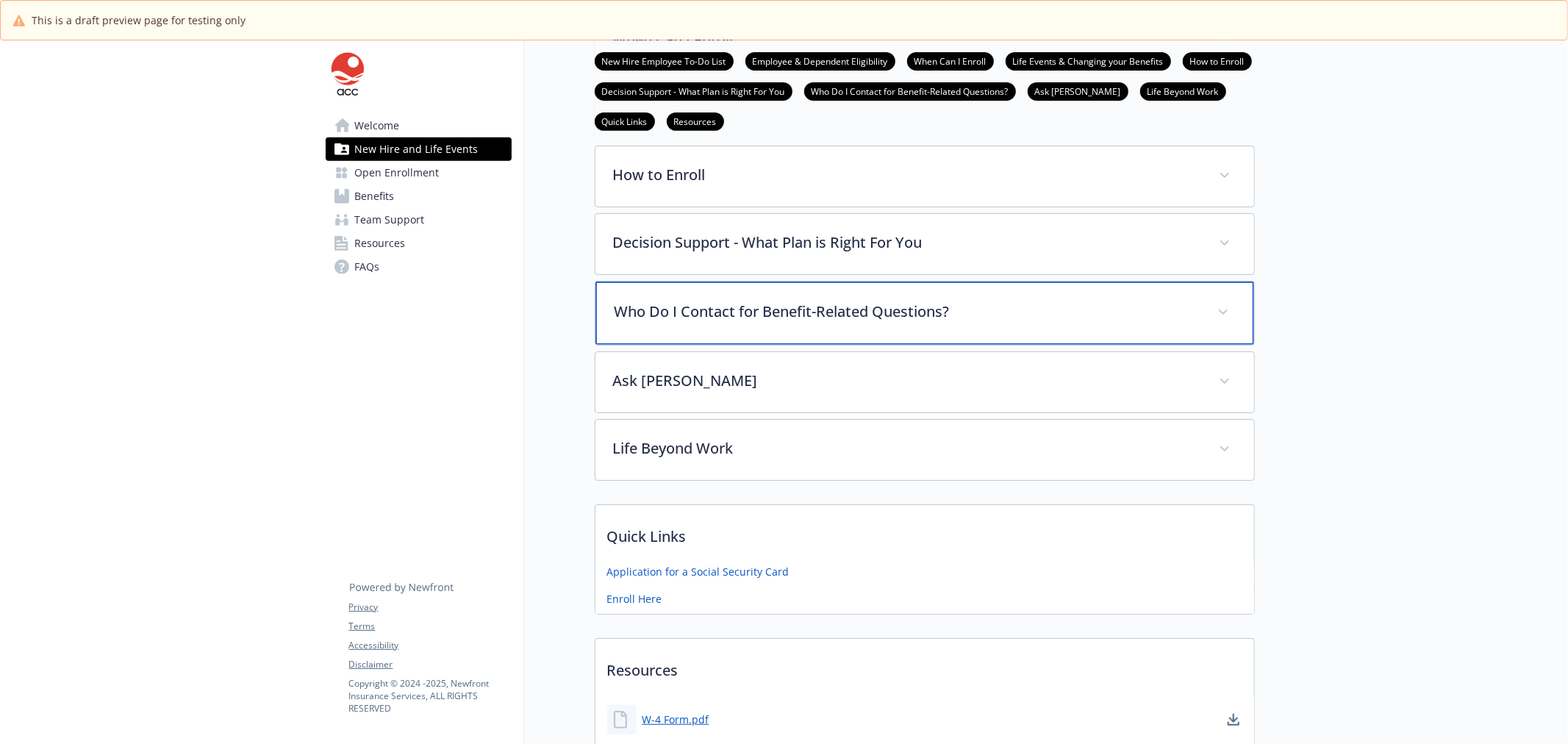
click at [789, 283] on div "Who Do I Contact for Benefit-Related Questions?" at bounding box center [924, 313] width 659 height 63
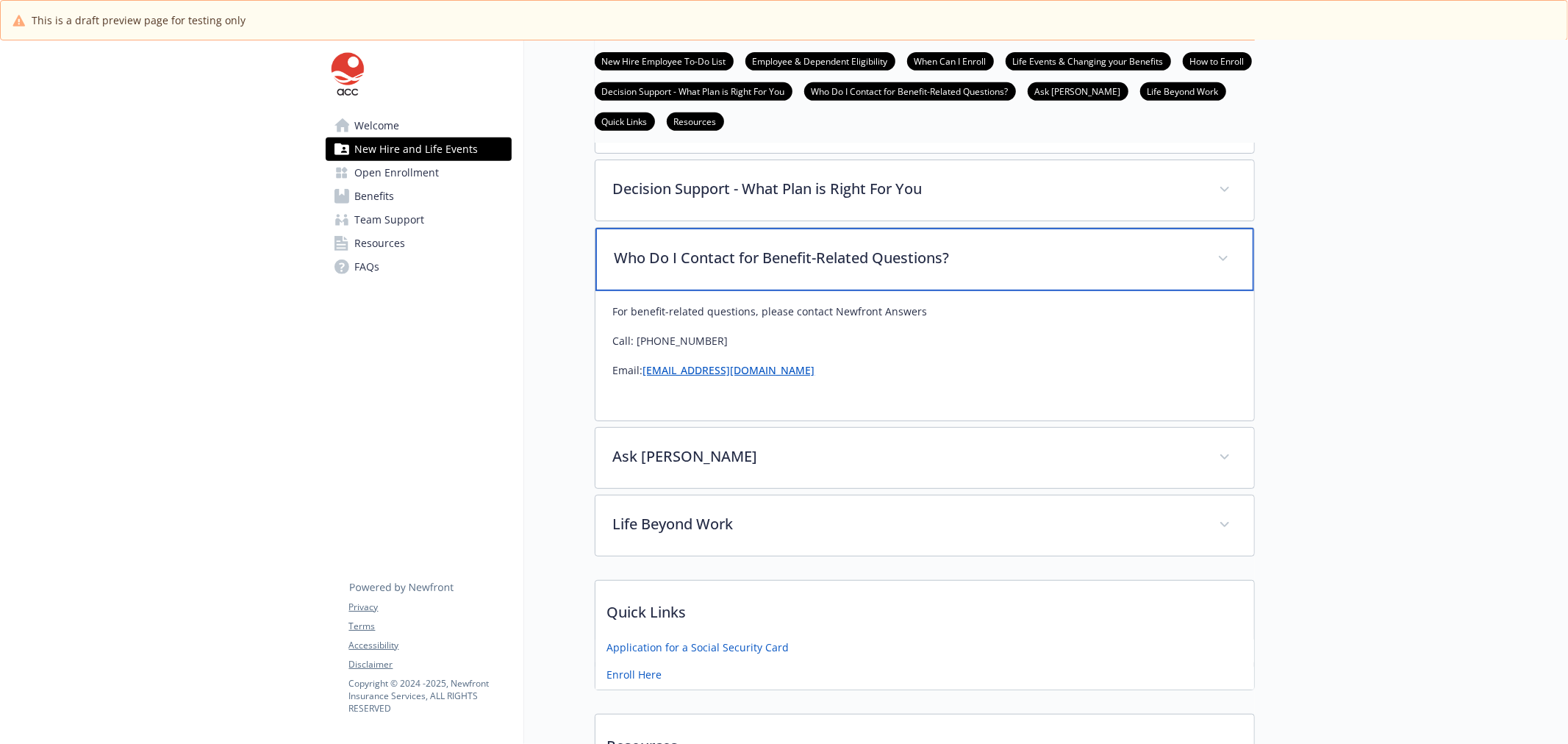
scroll to position [672, 0]
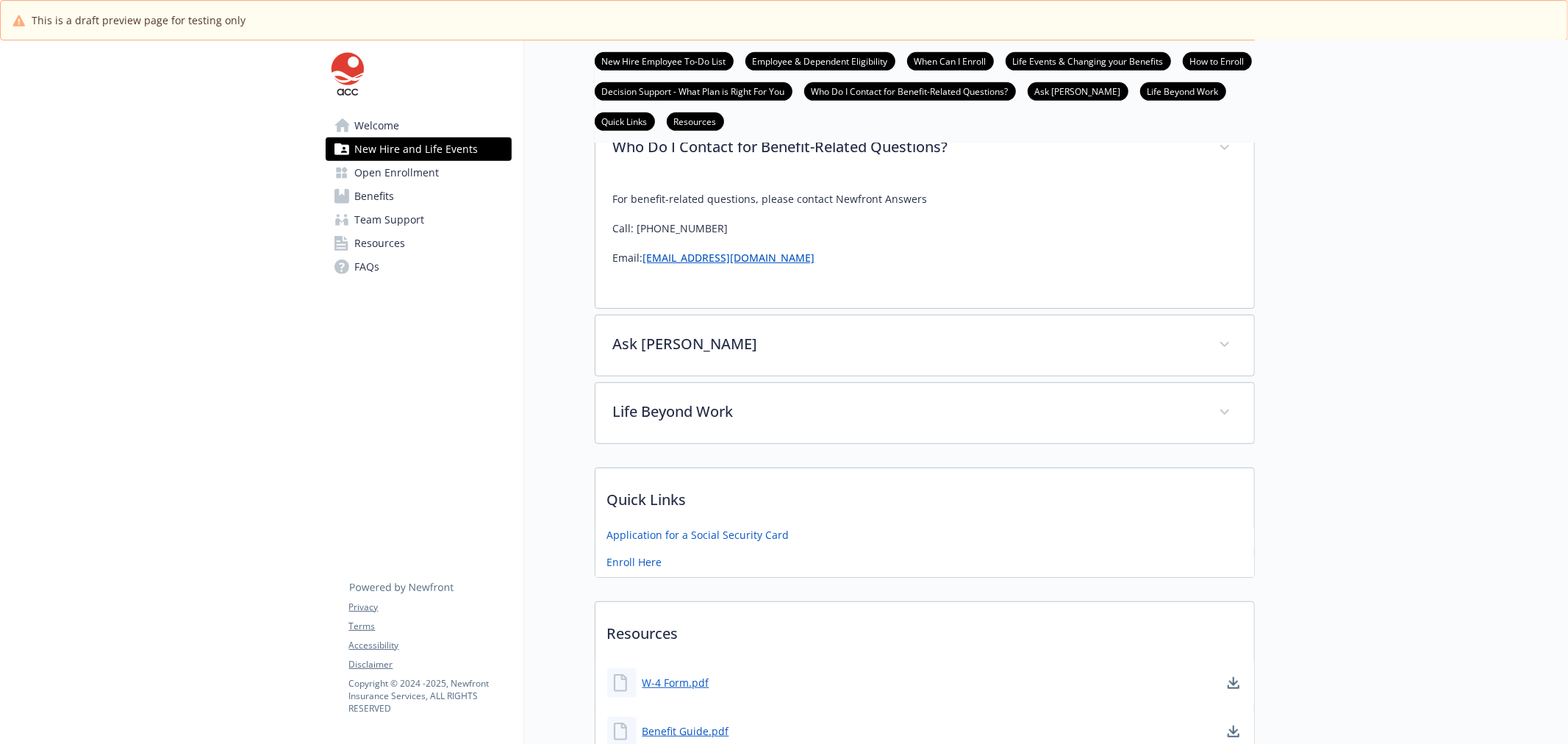
click at [324, 159] on div "Welcome New Hire and Life Events Open Enrollment Benefits Team Support Resource…" at bounding box center [419, 174] width 210 height 268
click at [369, 167] on span "Open Enrollment" at bounding box center [397, 172] width 85 height 23
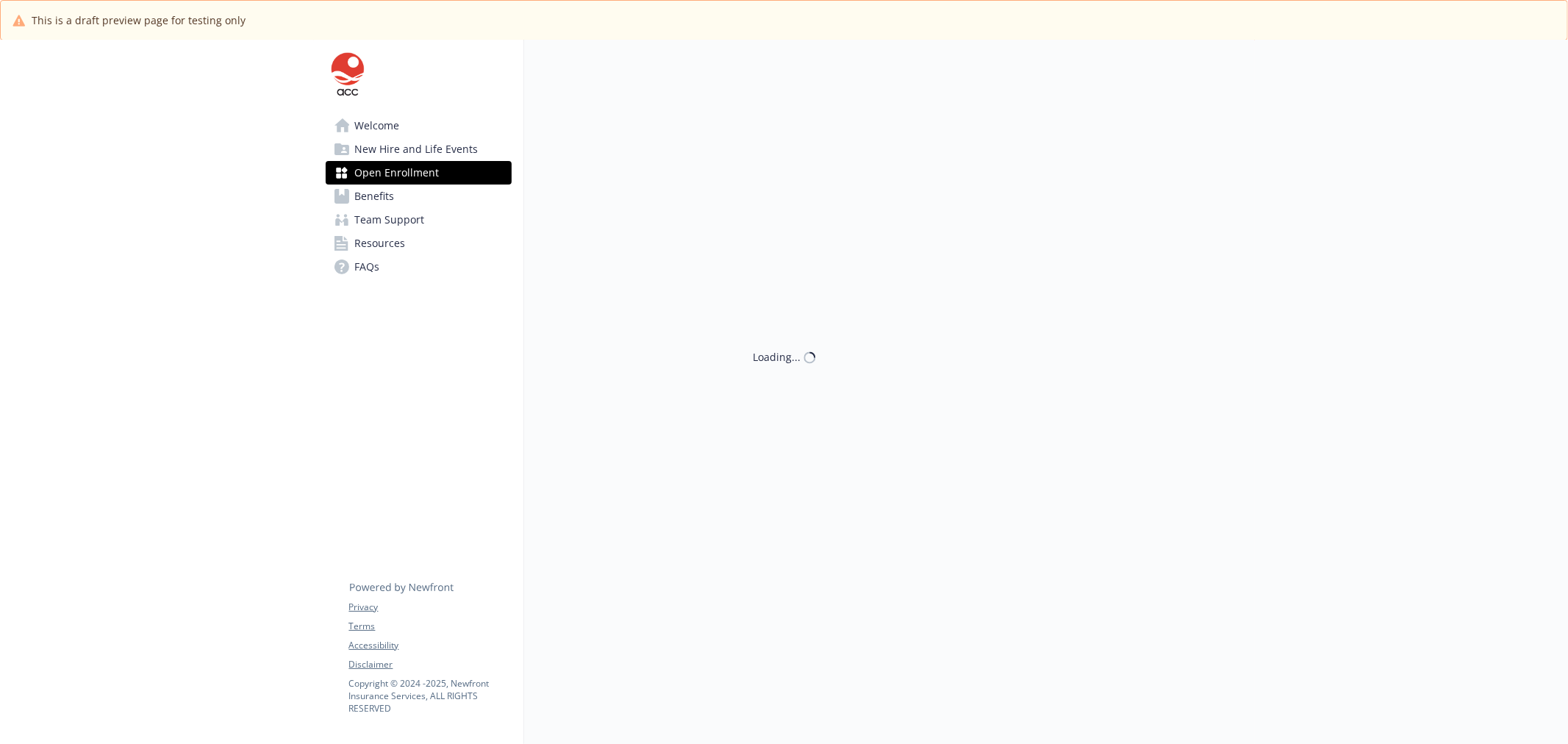
scroll to position [53, 0]
click at [394, 191] on link "Benefits" at bounding box center [419, 196] width 186 height 23
click at [399, 186] on link "Benefits" at bounding box center [419, 196] width 186 height 23
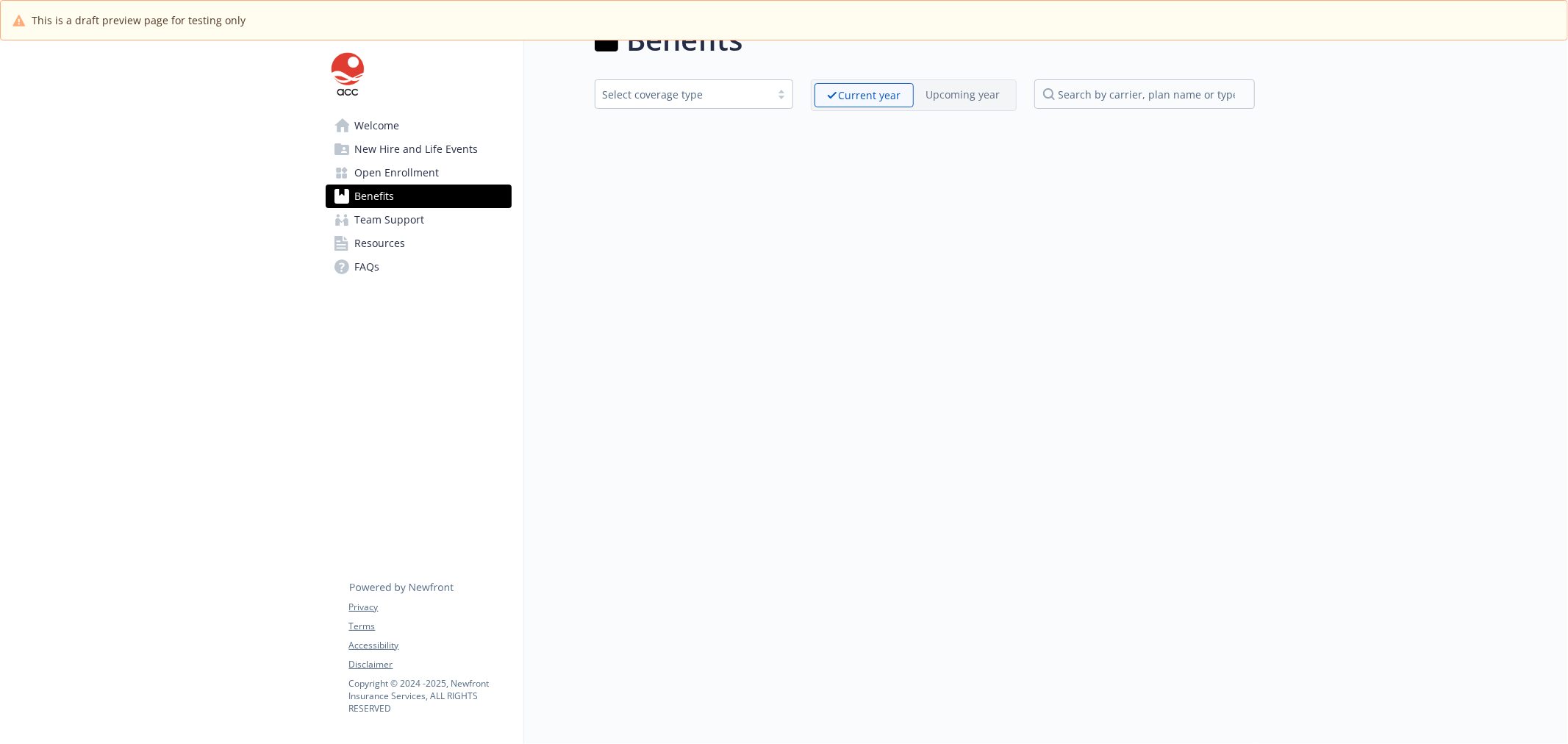
click at [405, 171] on span "Open Enrollment" at bounding box center [397, 172] width 85 height 23
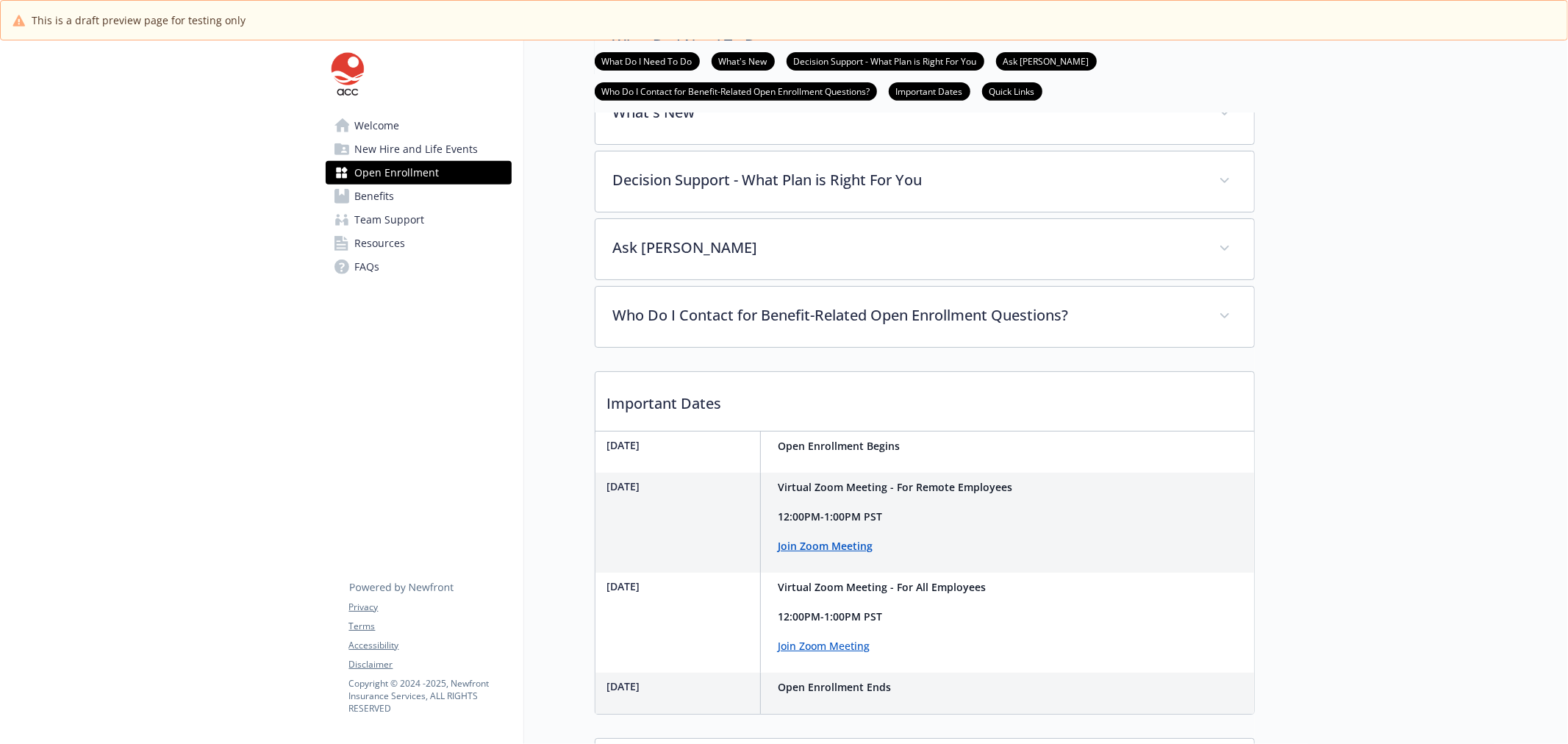
scroll to position [523, 0]
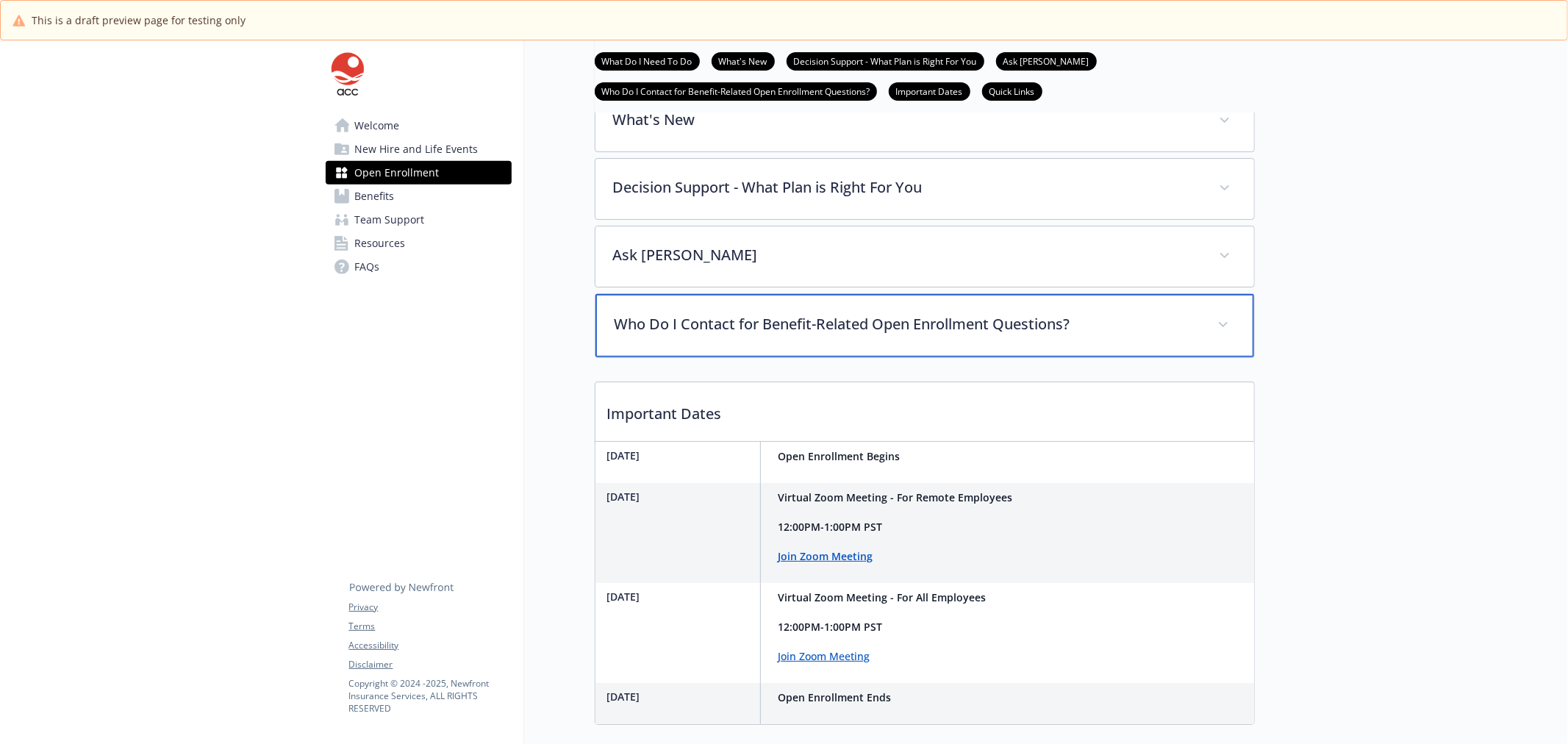
click at [993, 357] on div "Who Do I Contact for Benefit-Related Open Enrollment Questions?" at bounding box center [924, 326] width 659 height 63
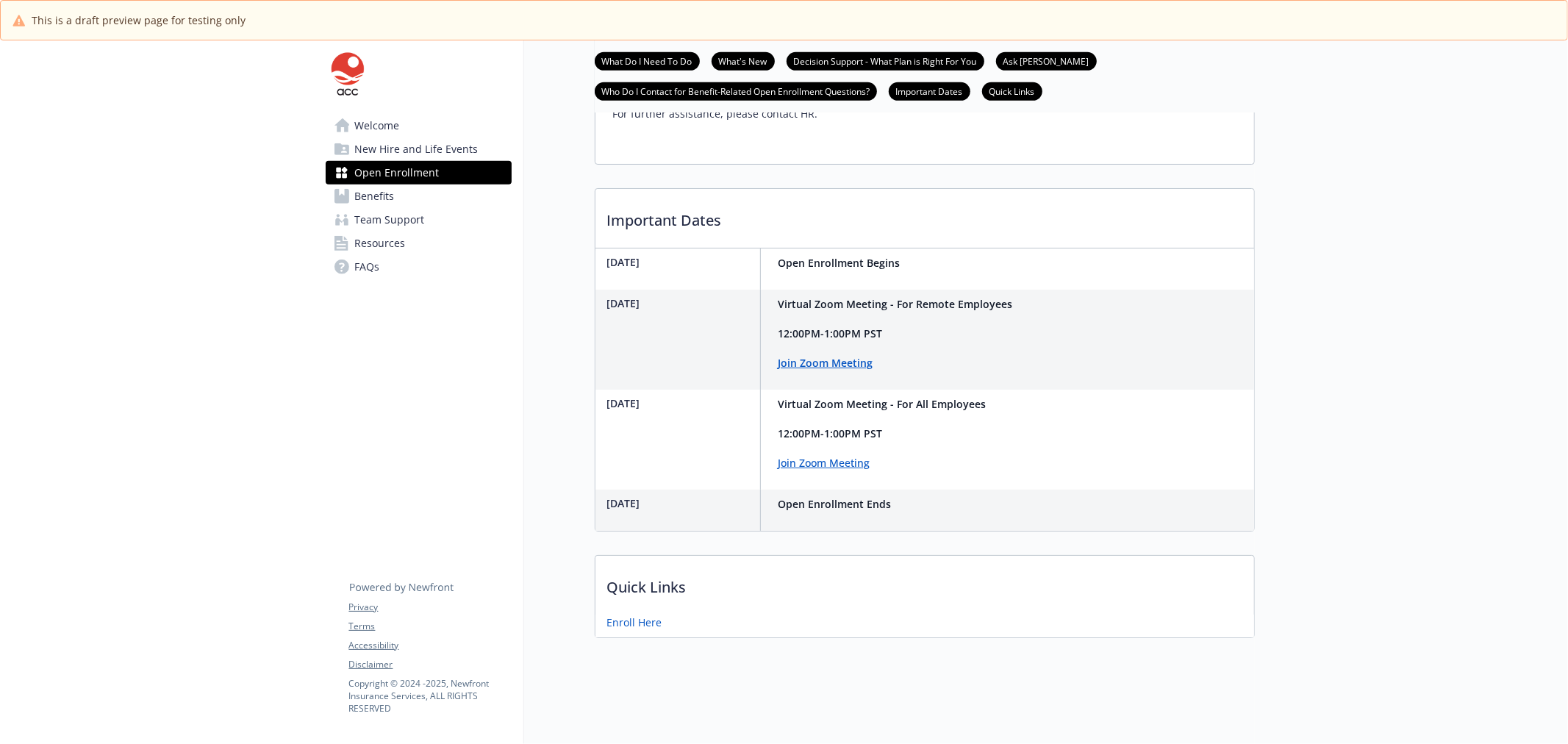
scroll to position [925, 0]
click at [415, 192] on link "Benefits" at bounding box center [419, 196] width 186 height 23
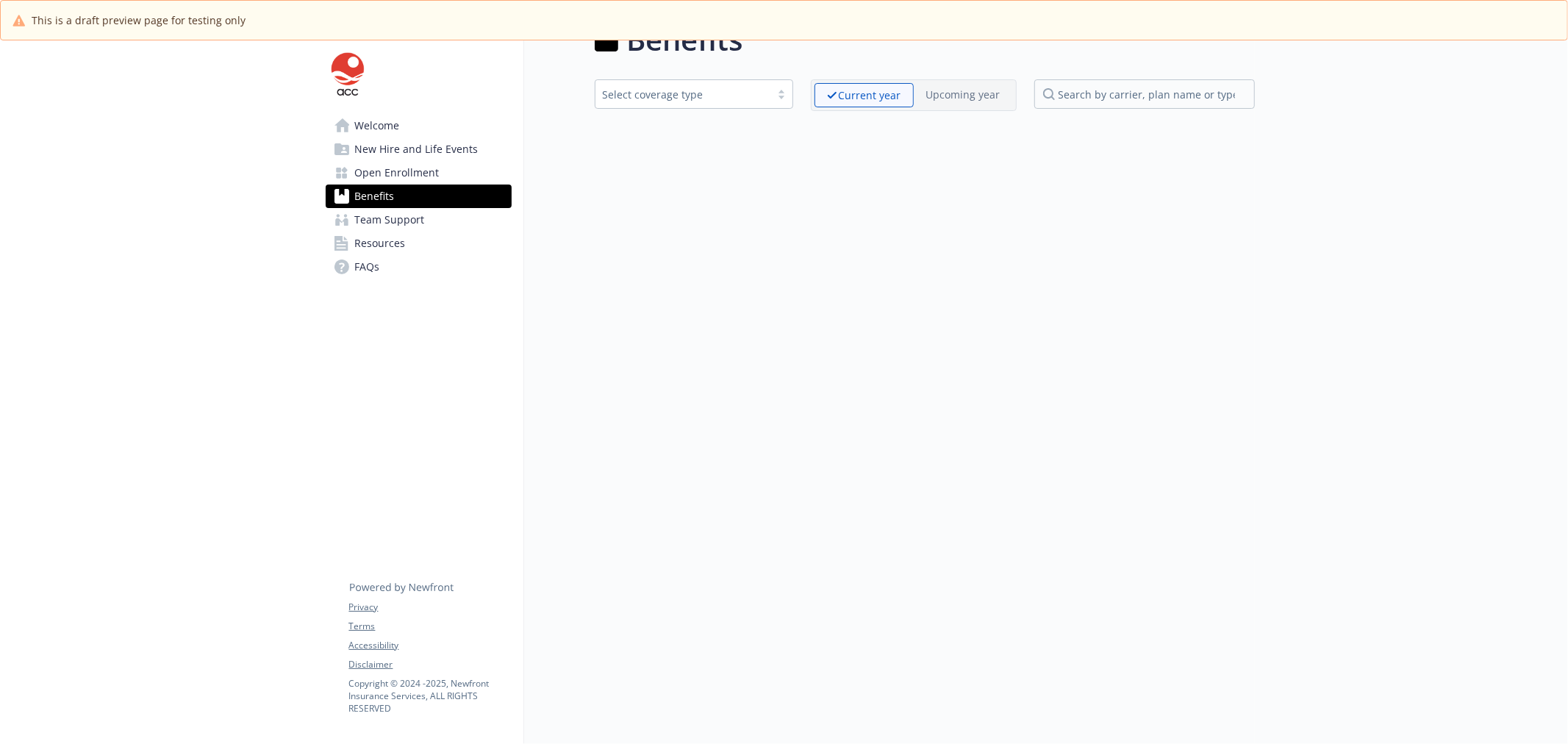
click at [415, 208] on span "Team Support" at bounding box center [390, 220] width 70 height 23
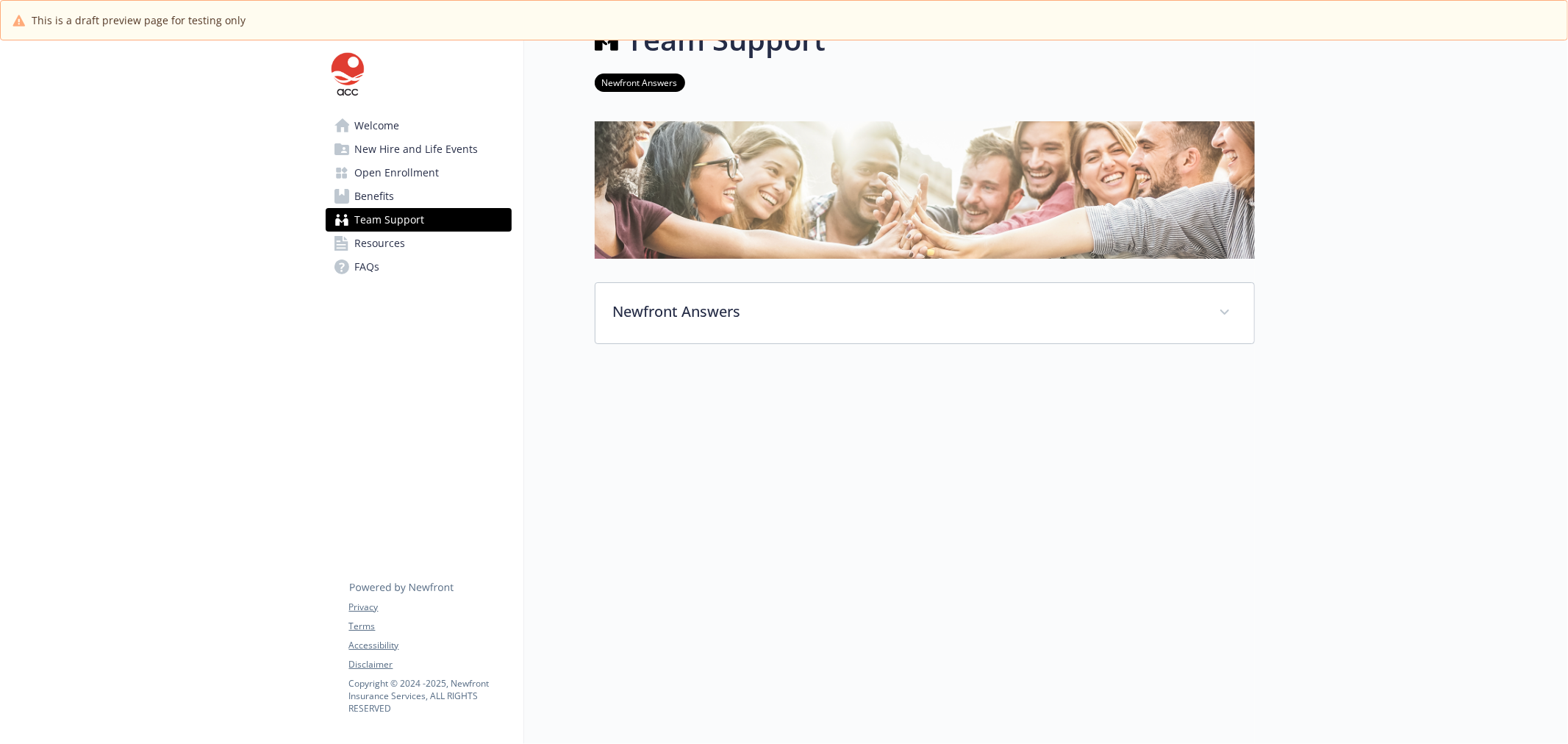
click at [408, 196] on link "Benefits" at bounding box center [419, 196] width 186 height 23
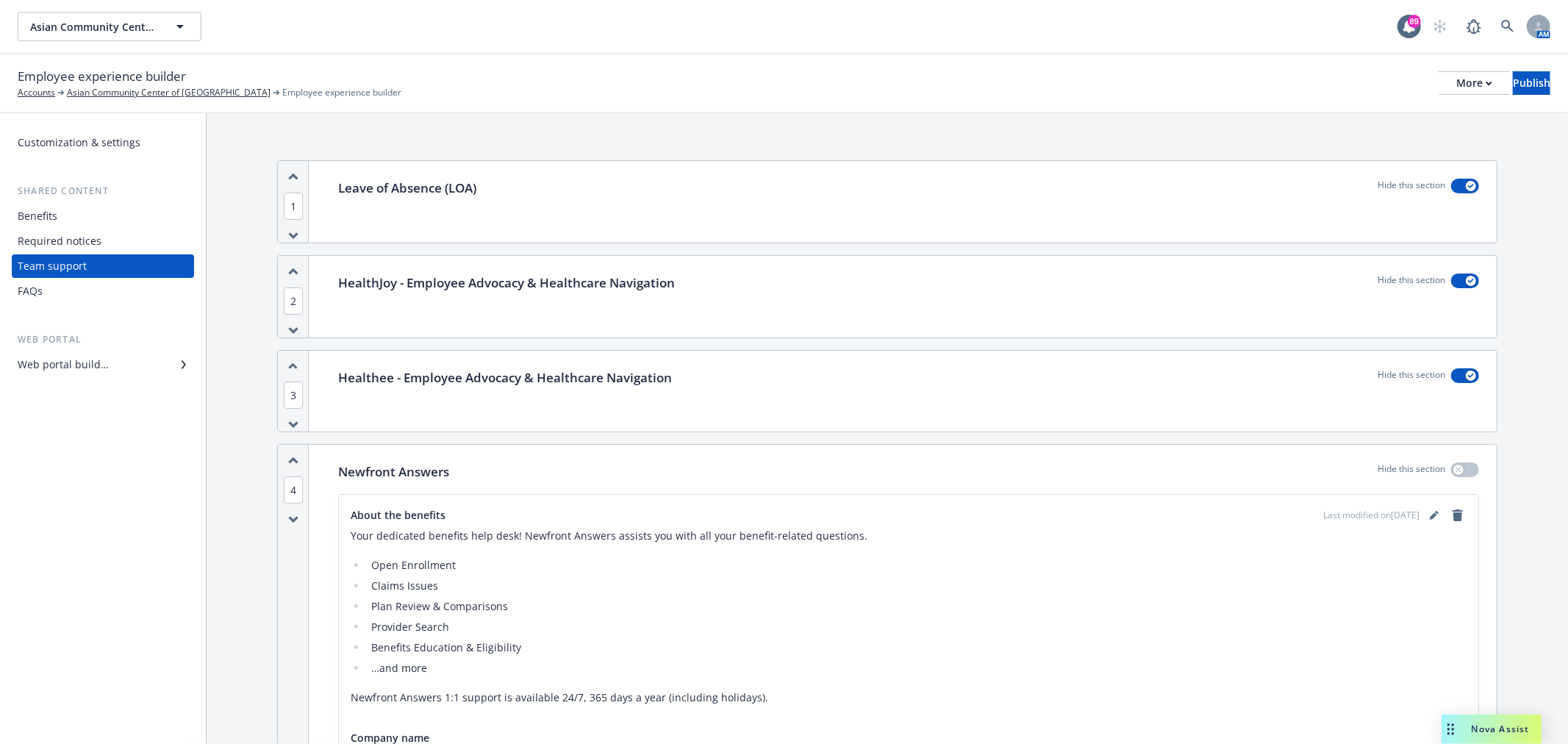
scroll to position [250, 0]
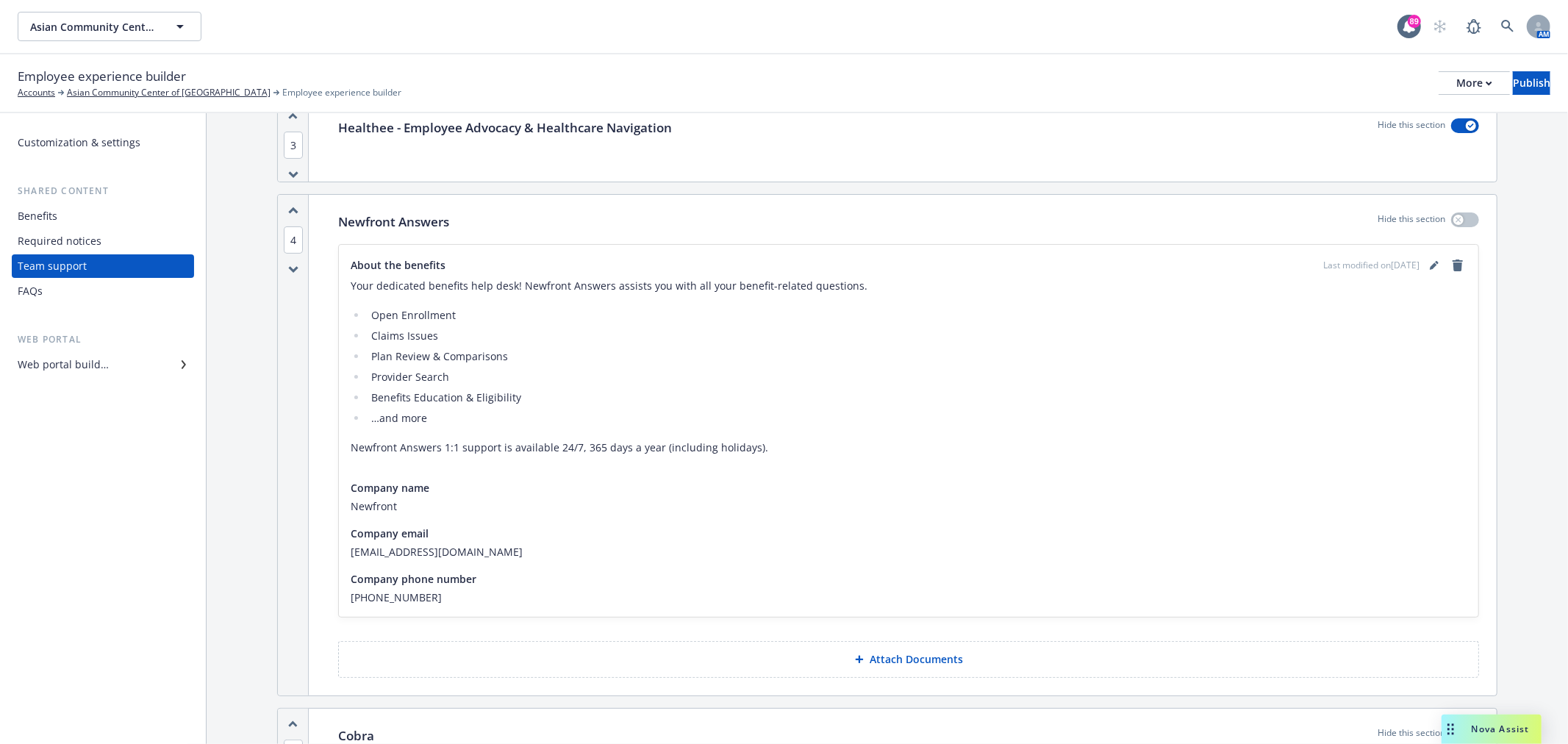
click at [114, 369] on div "Web portal builder" at bounding box center [103, 365] width 171 height 23
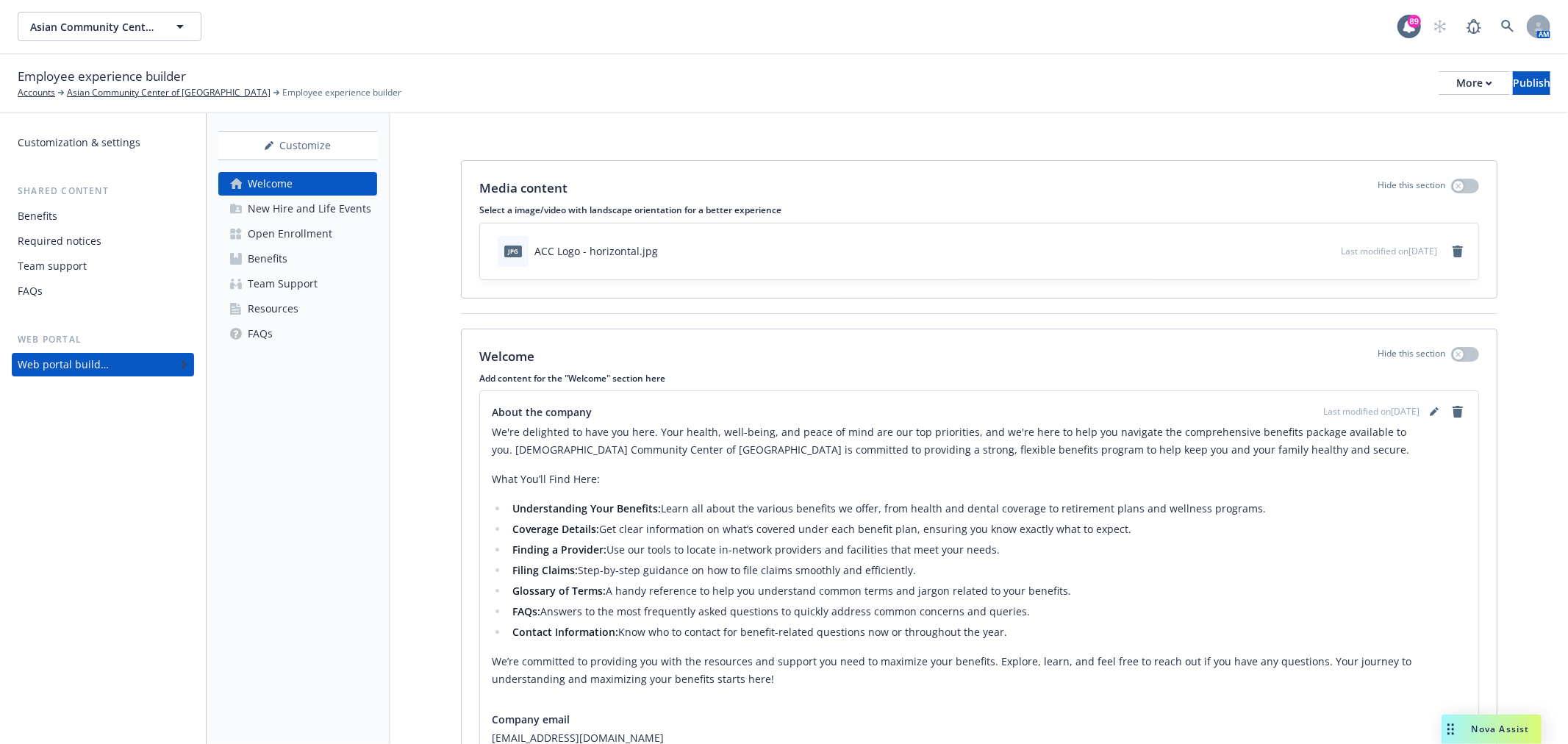
click at [293, 252] on link "Benefits" at bounding box center [298, 258] width 159 height 23
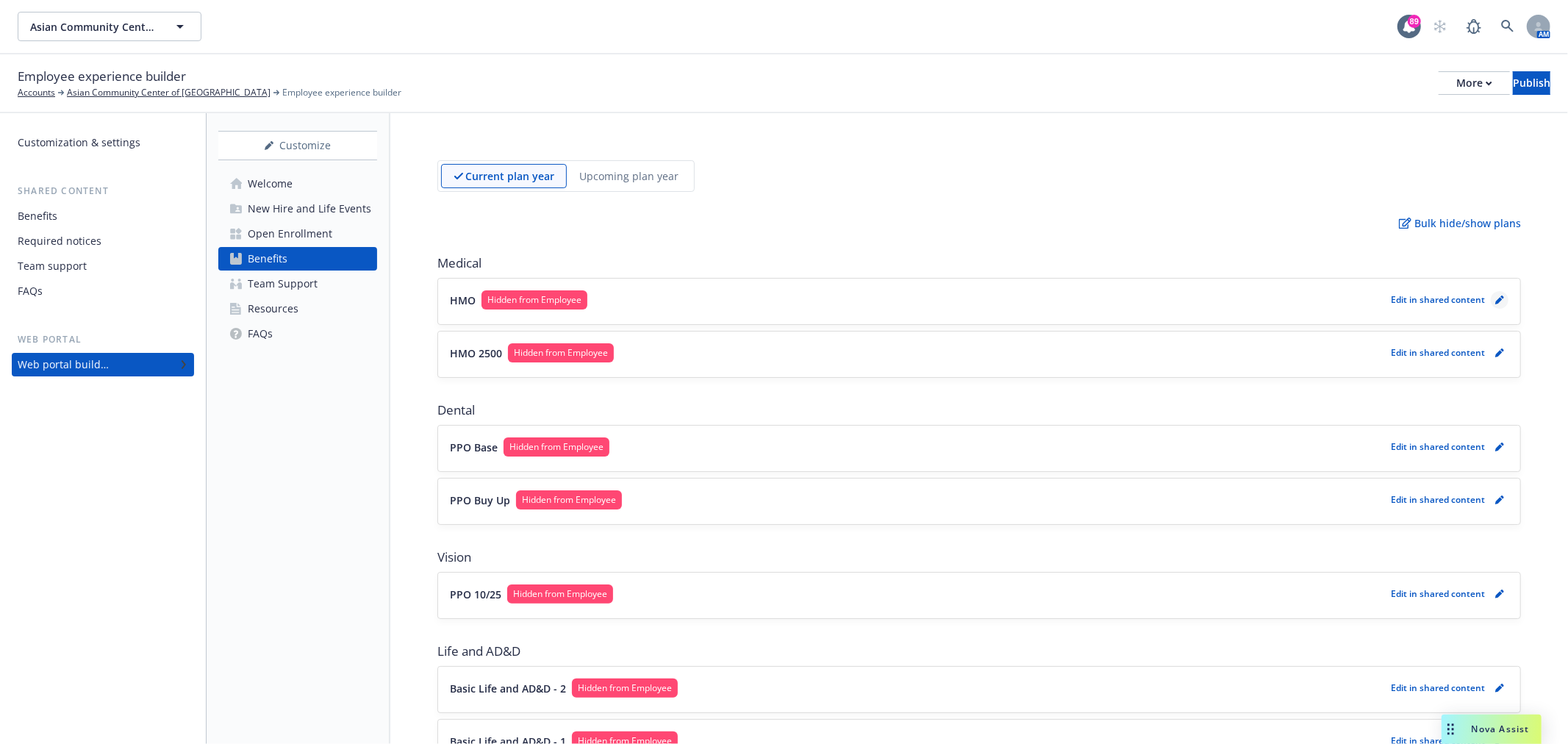
click at [1491, 304] on link "pencil" at bounding box center [1499, 299] width 17 height 17
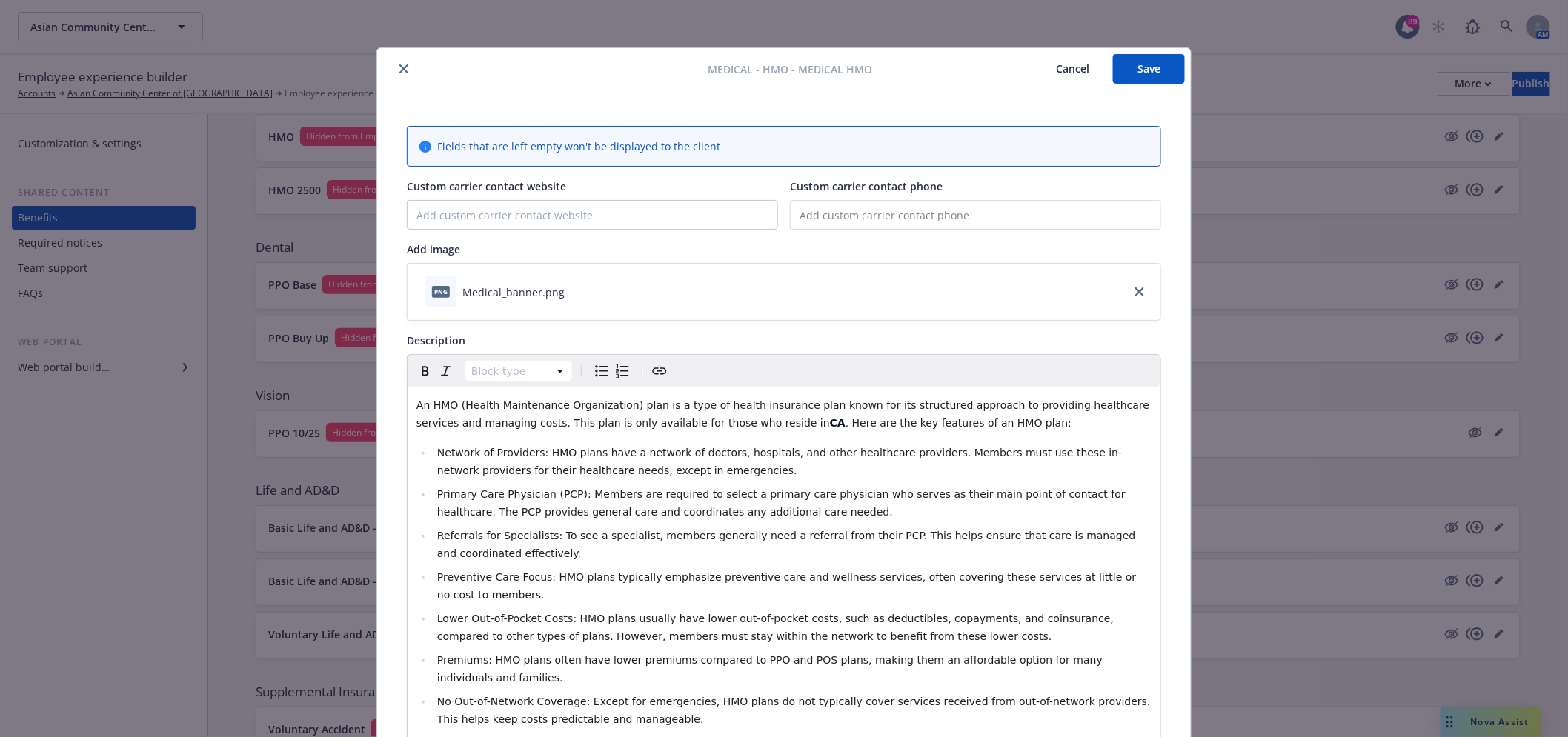
click at [403, 68] on button "close" at bounding box center [403, 69] width 18 height 18
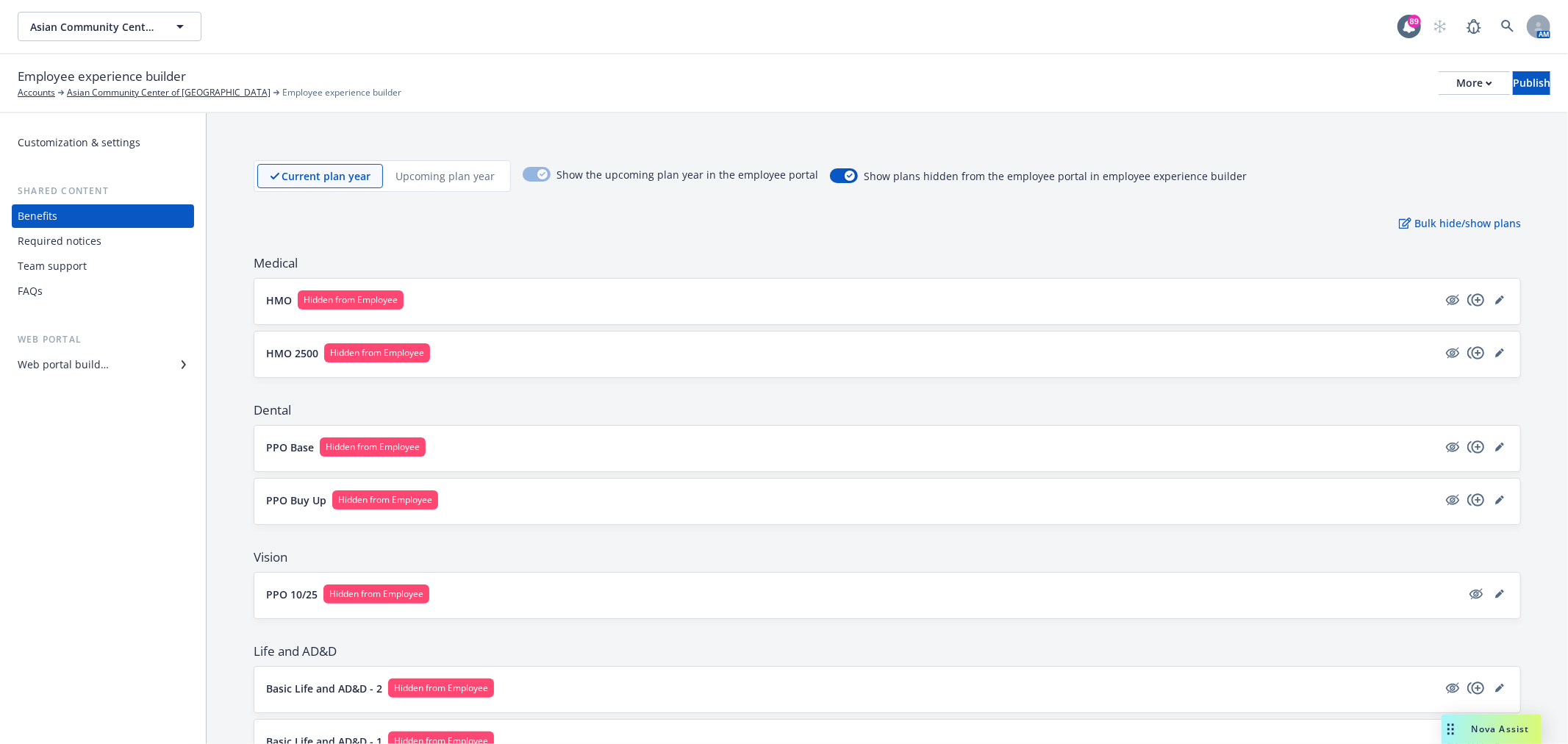
click at [563, 341] on div "HMO 2500 Hidden from Employee" at bounding box center [887, 354] width 1266 height 46
click at [562, 347] on button "HMO 2500 Hidden from Employee" at bounding box center [852, 352] width 1172 height 19
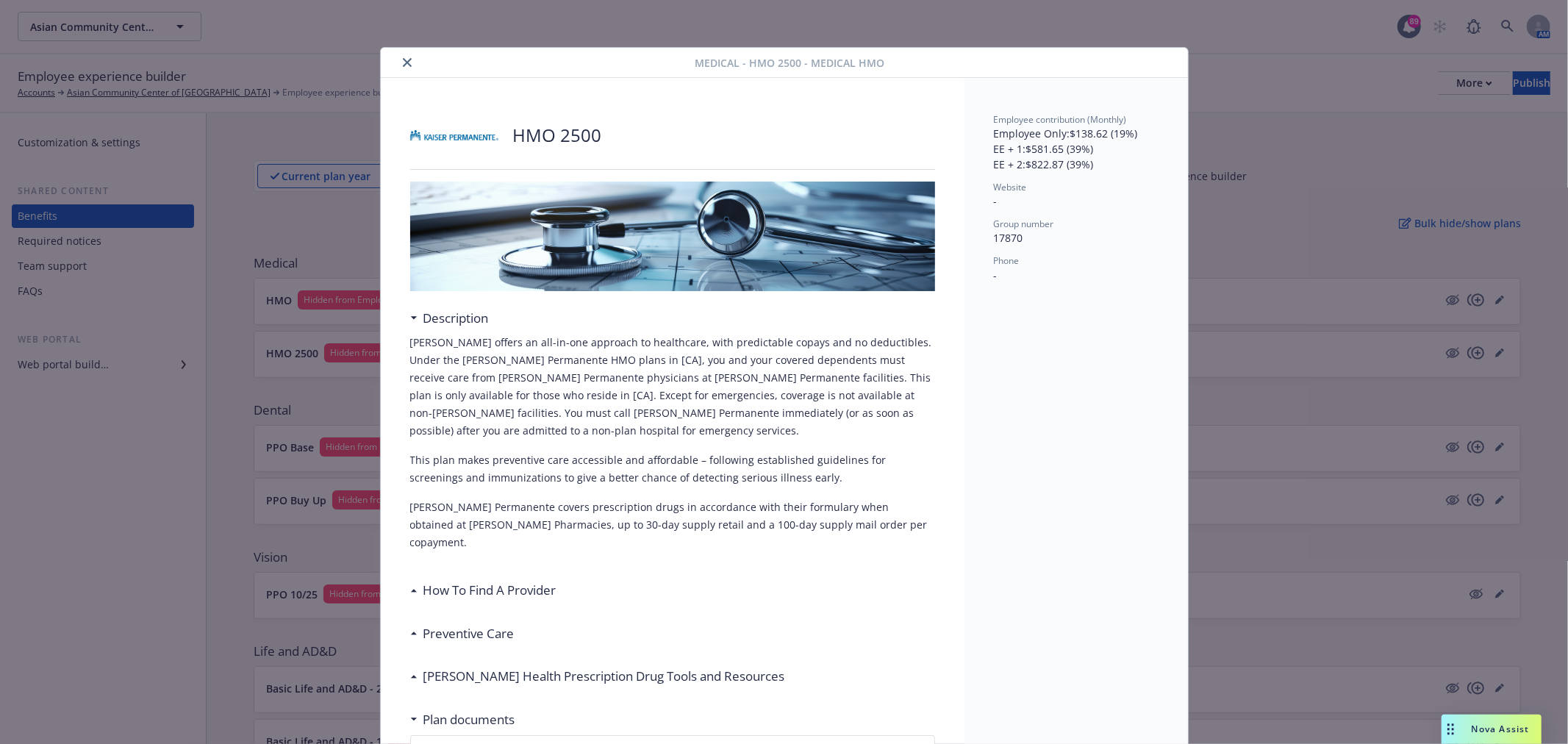
click at [399, 56] on button "close" at bounding box center [407, 62] width 17 height 17
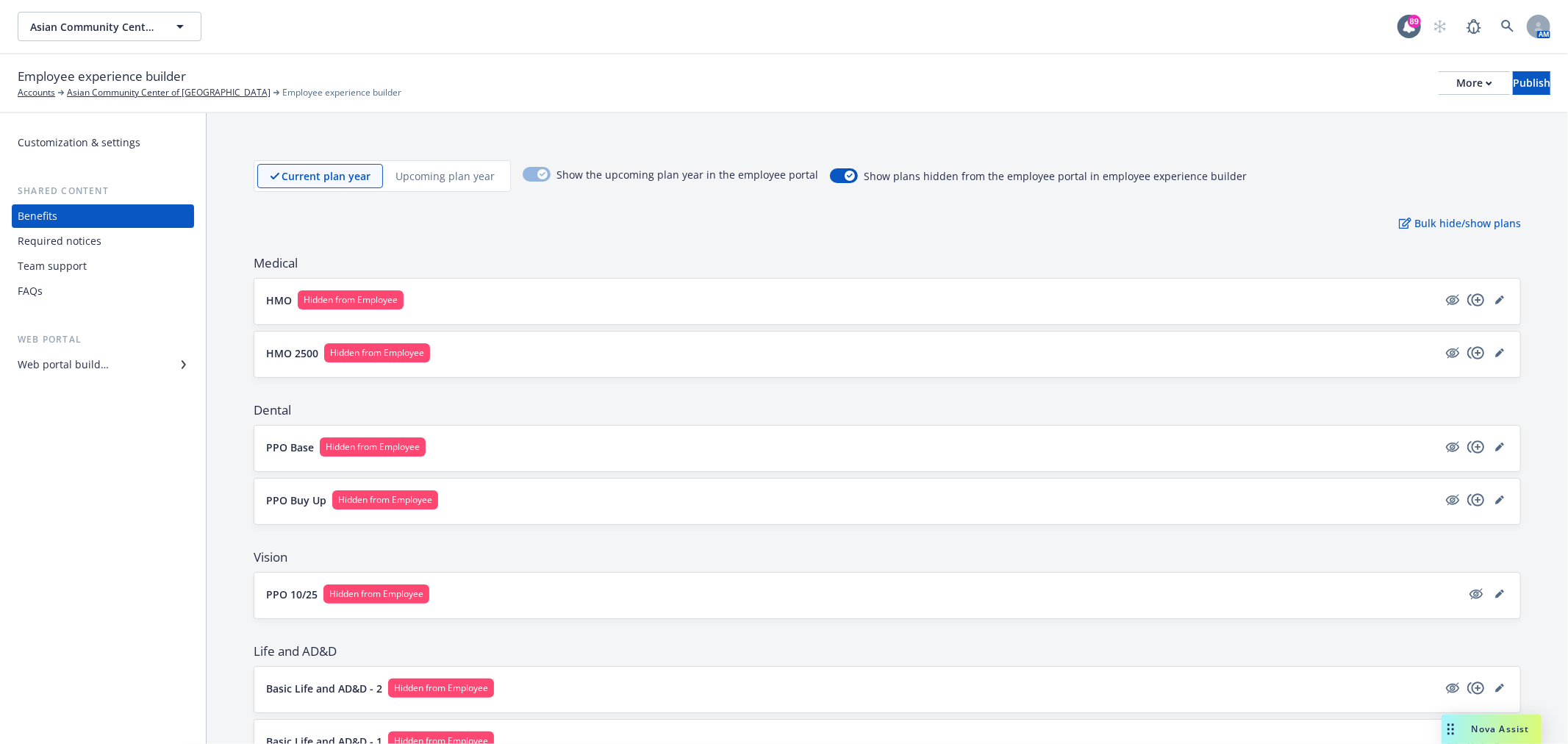
click at [516, 450] on button "PPO Base Hidden from Employee" at bounding box center [852, 447] width 1172 height 19
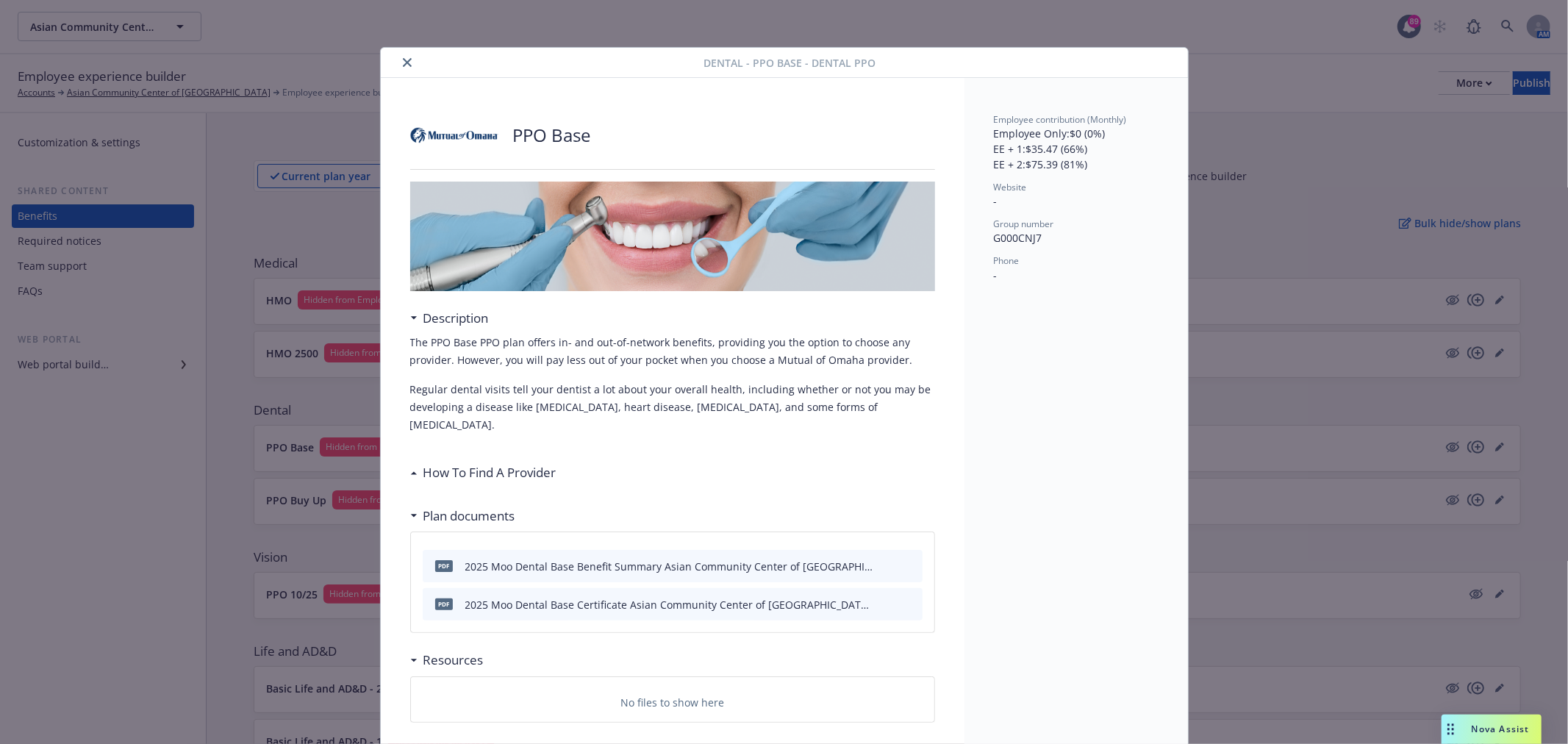
click at [407, 54] on div at bounding box center [545, 62] width 317 height 17
click at [404, 60] on icon "close" at bounding box center [407, 62] width 9 height 9
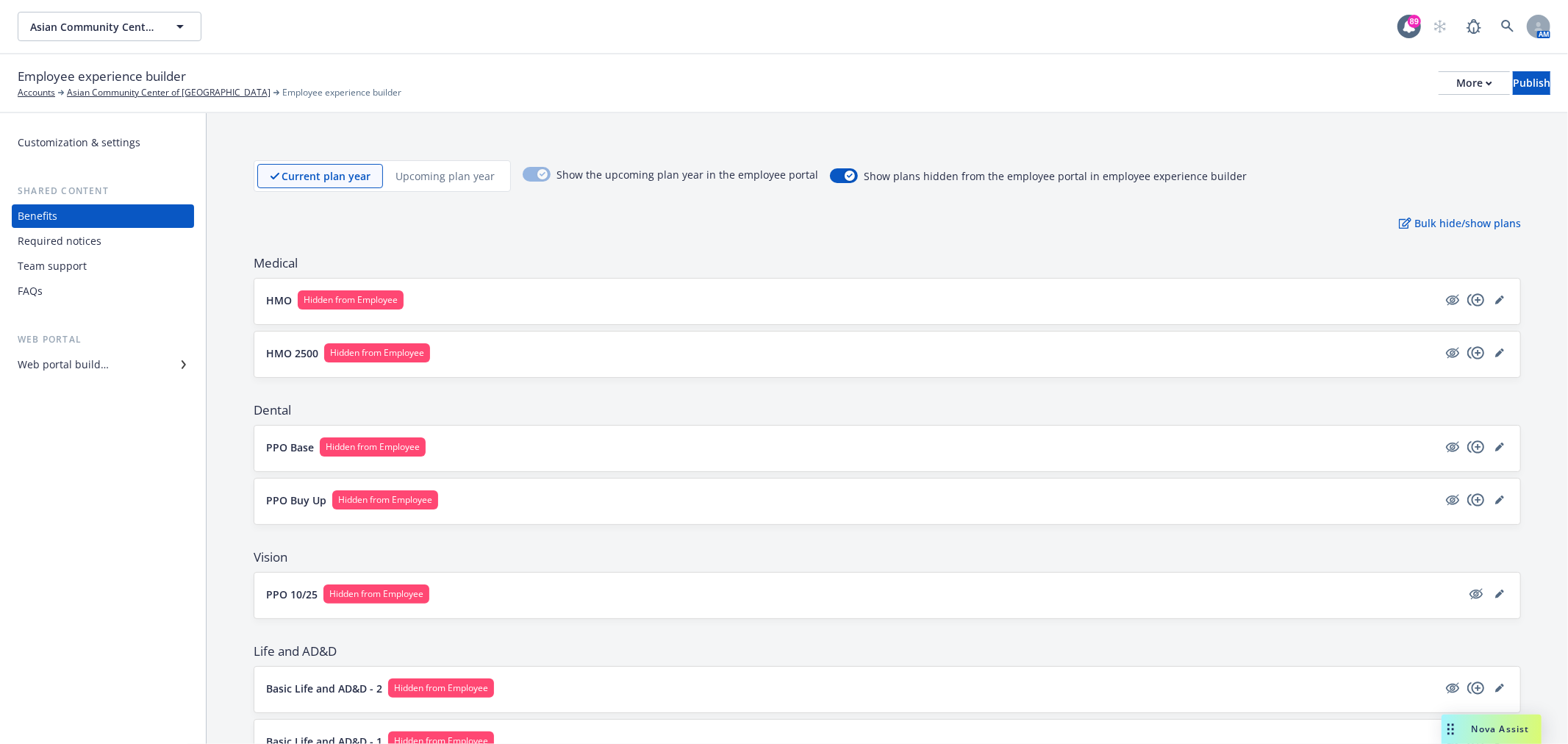
click at [530, 496] on button "PPO Buy Up Hidden from Employee" at bounding box center [852, 500] width 1172 height 19
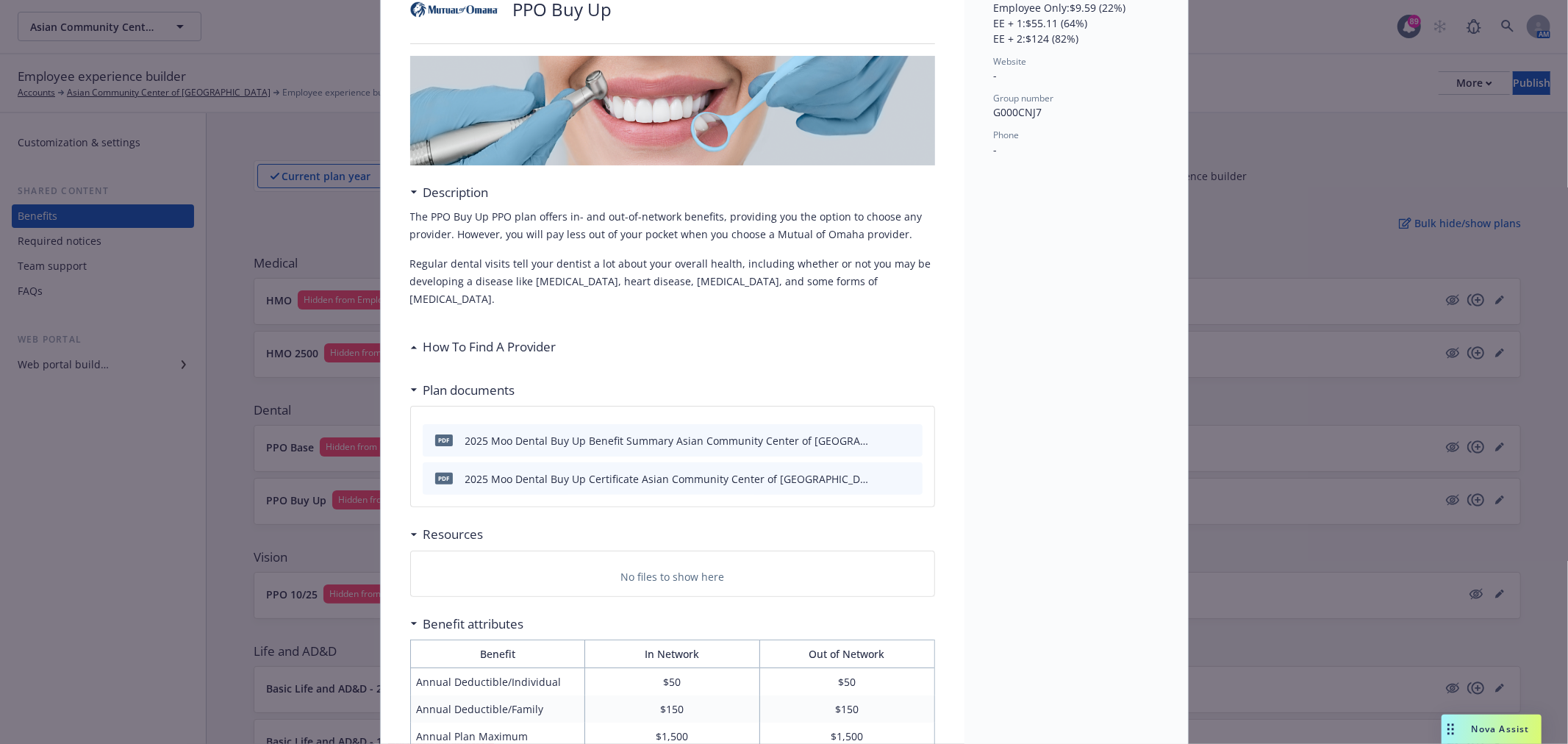
scroll to position [44, 0]
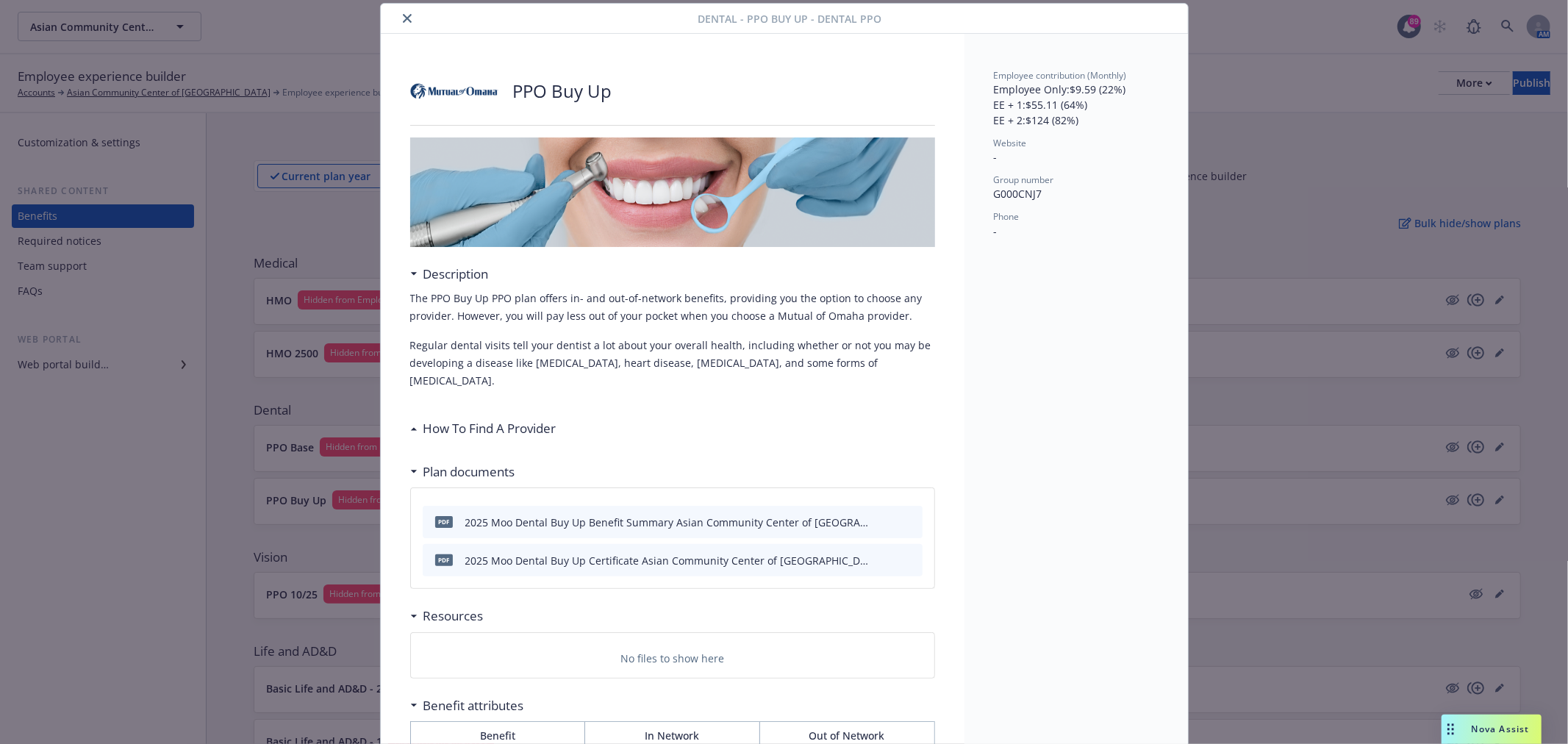
click at [403, 21] on icon "close" at bounding box center [407, 18] width 9 height 9
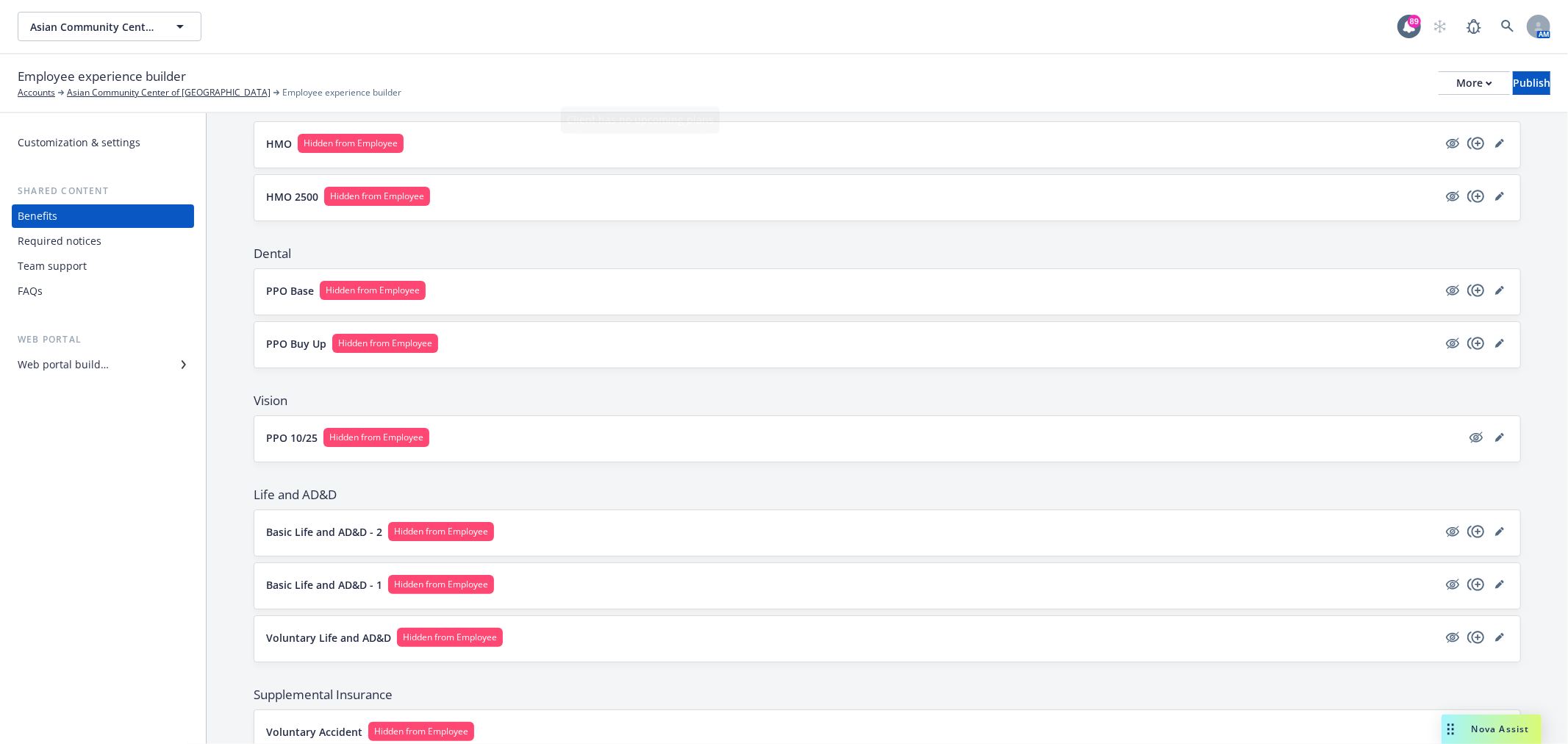
scroll to position [163, 0]
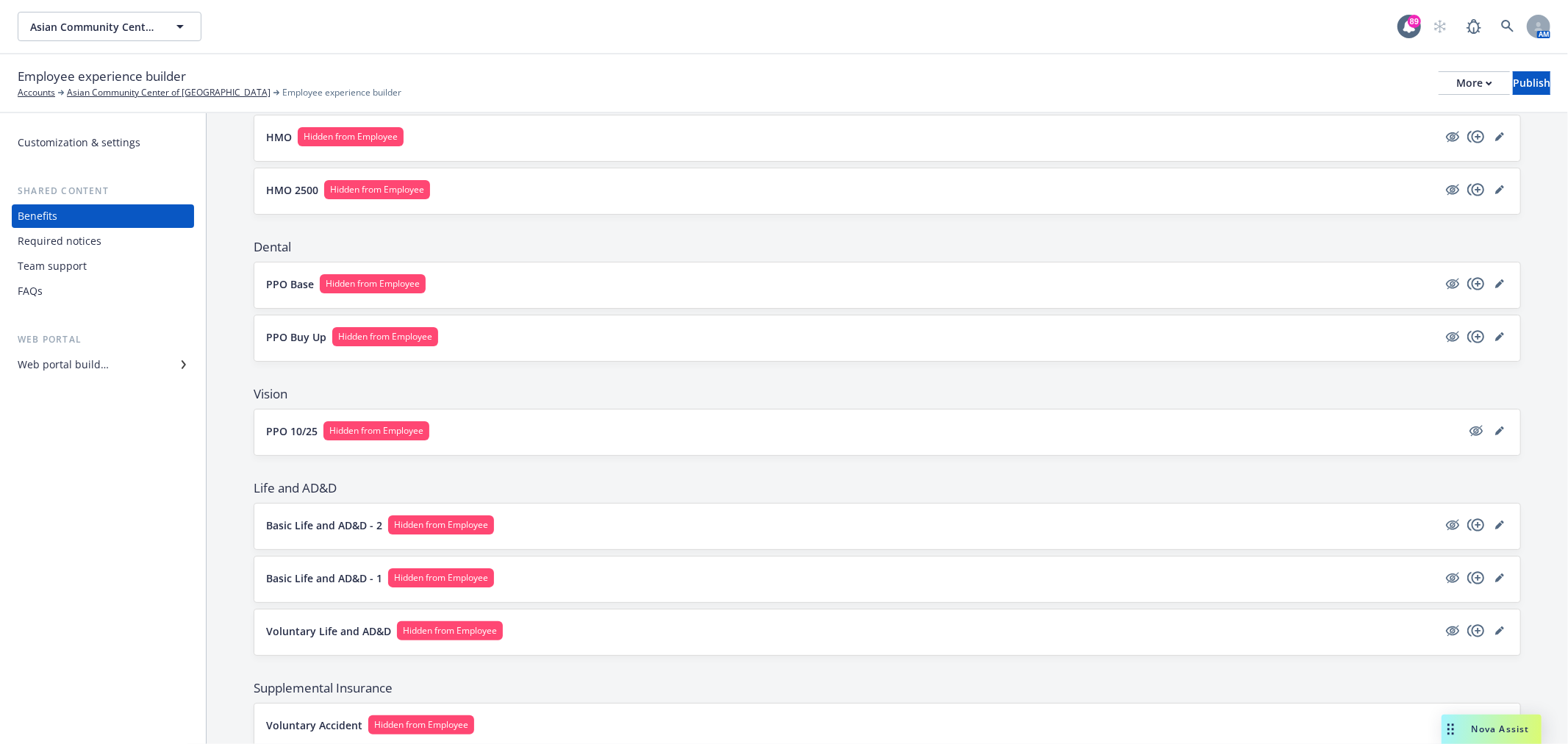
click at [544, 429] on button "PPO 10/25 Hidden from Employee" at bounding box center [864, 430] width 1195 height 19
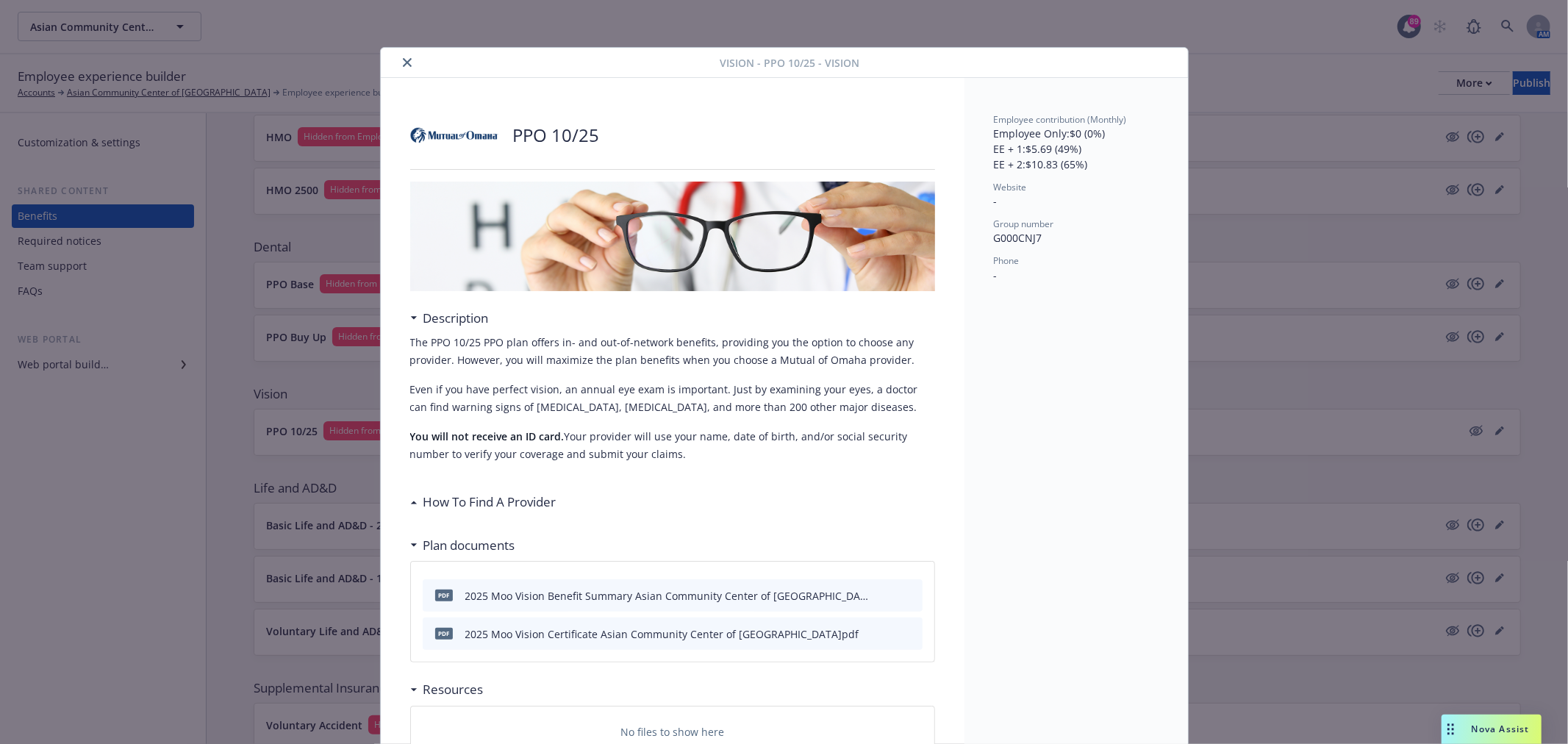
click at [406, 56] on div at bounding box center [554, 62] width 334 height 17
click at [405, 56] on button "close" at bounding box center [407, 62] width 17 height 17
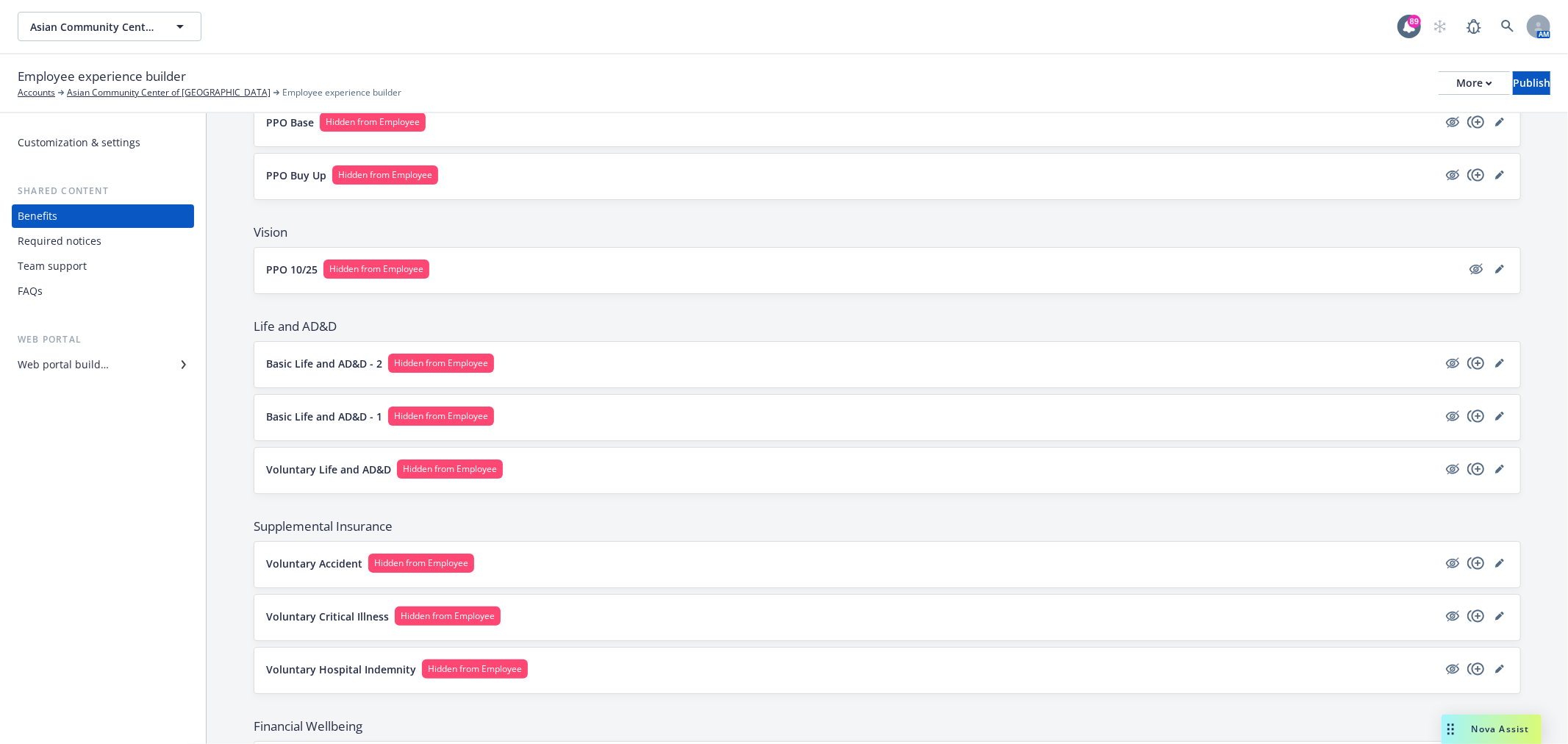
scroll to position [326, 0]
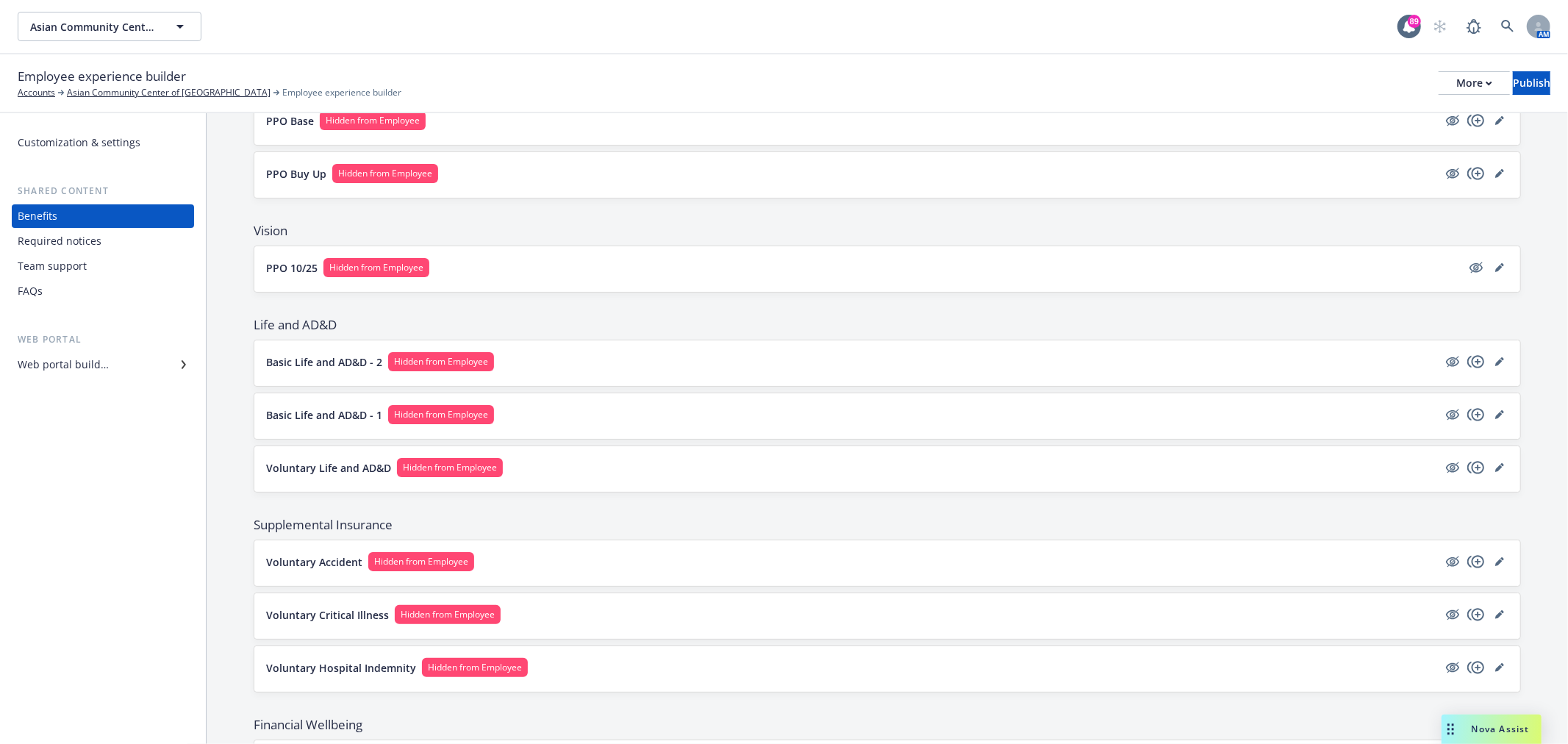
click at [595, 368] on button "Basic Life and AD&D - 2 Hidden from Employee" at bounding box center [852, 361] width 1172 height 19
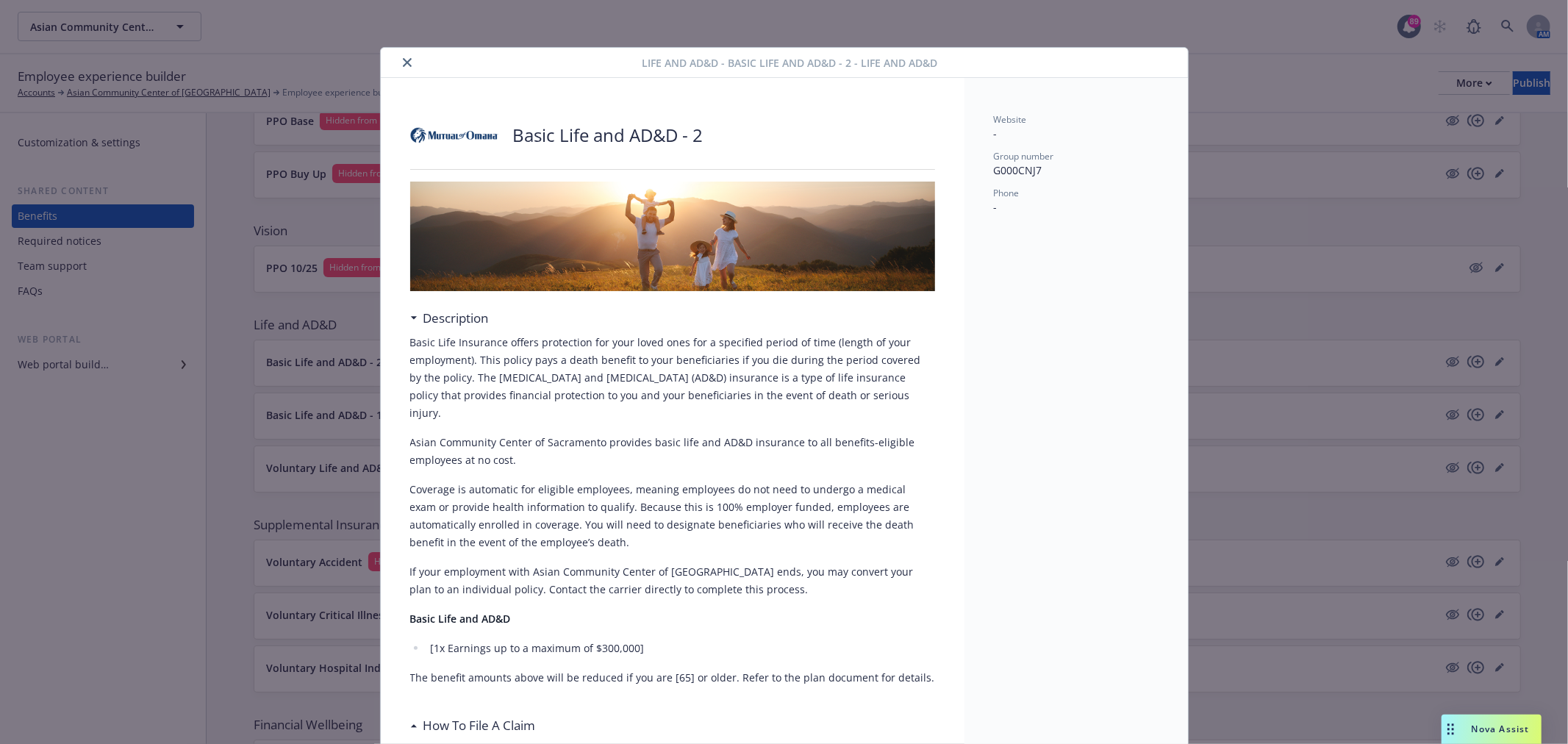
click at [404, 57] on button "close" at bounding box center [407, 62] width 17 height 17
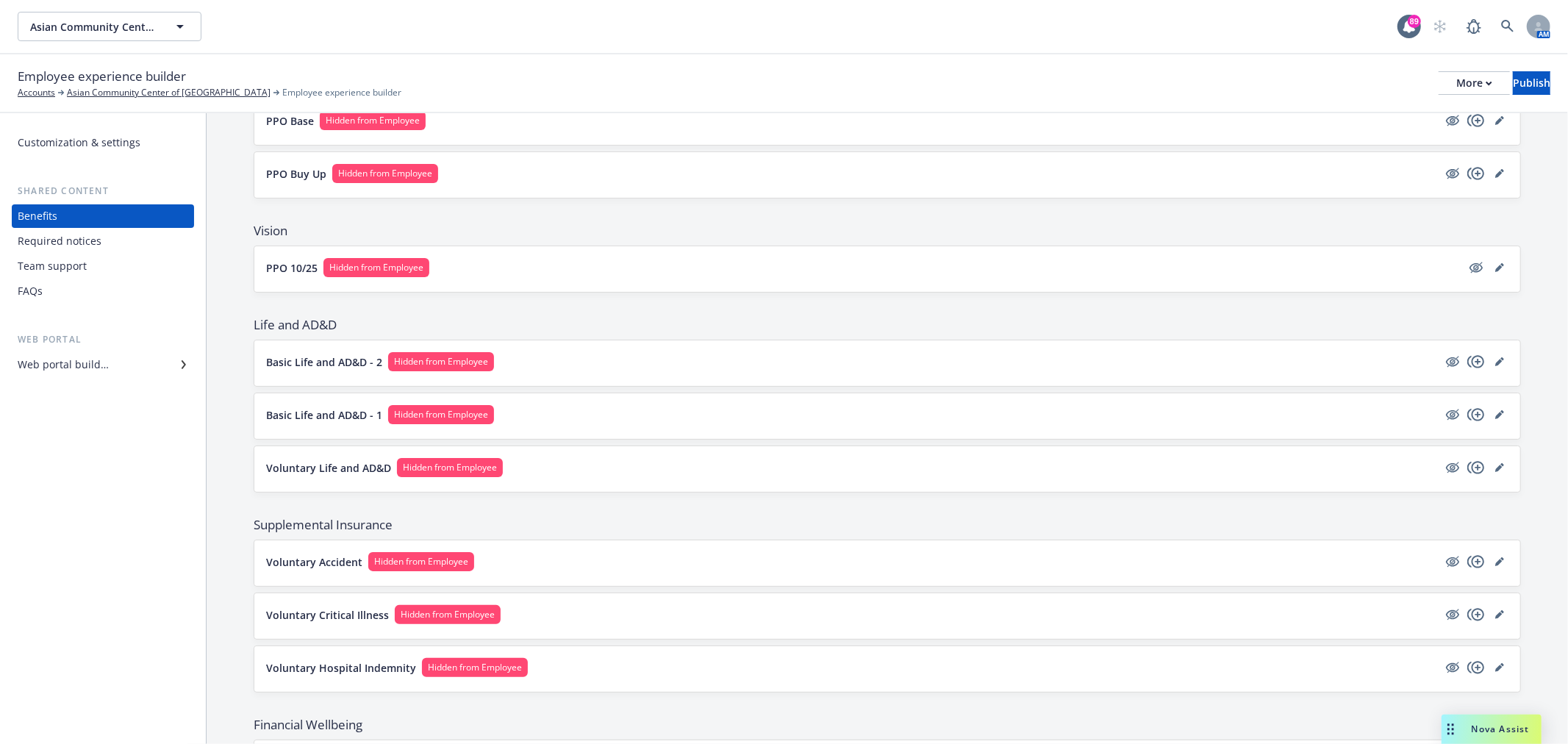
click at [620, 432] on div "Basic Life and AD&D - 1 Hidden from Employee" at bounding box center [887, 415] width 1266 height 46
click at [622, 405] on button "Basic Life and AD&D - 1 Hidden from Employee" at bounding box center [852, 414] width 1172 height 19
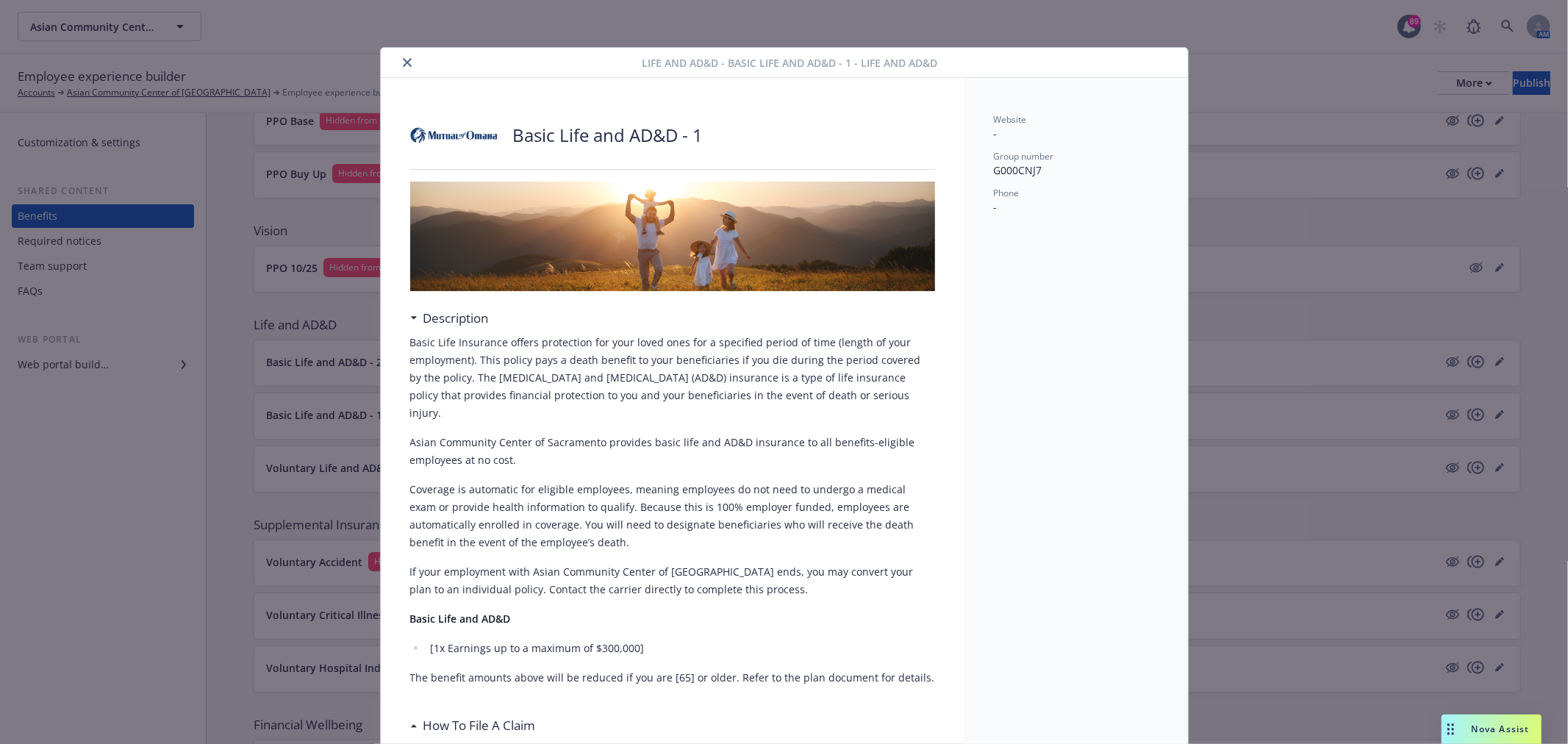
click at [403, 70] on button "close" at bounding box center [407, 62] width 17 height 17
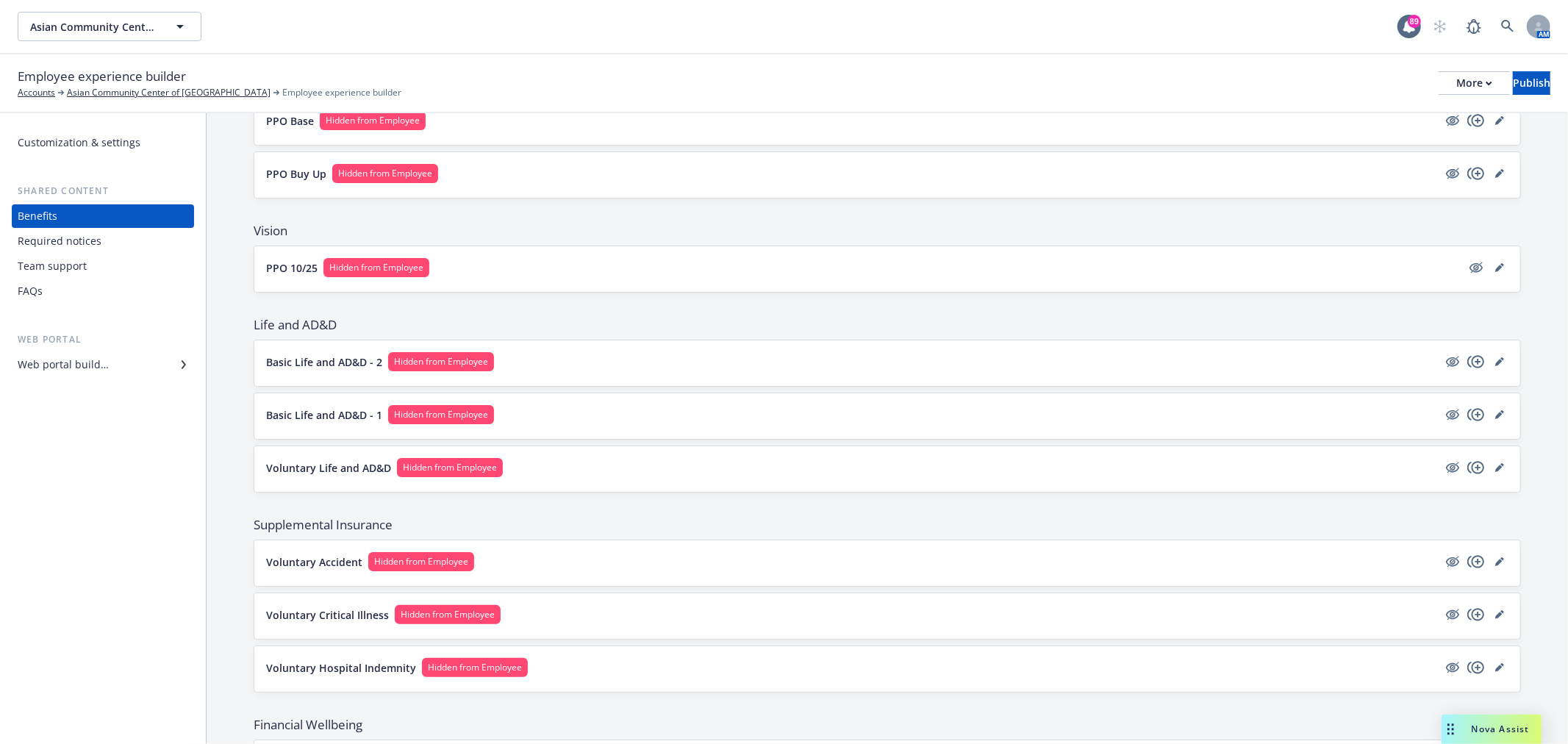
click at [633, 466] on button "Voluntary Life and AD&D Hidden from Employee" at bounding box center [852, 467] width 1172 height 19
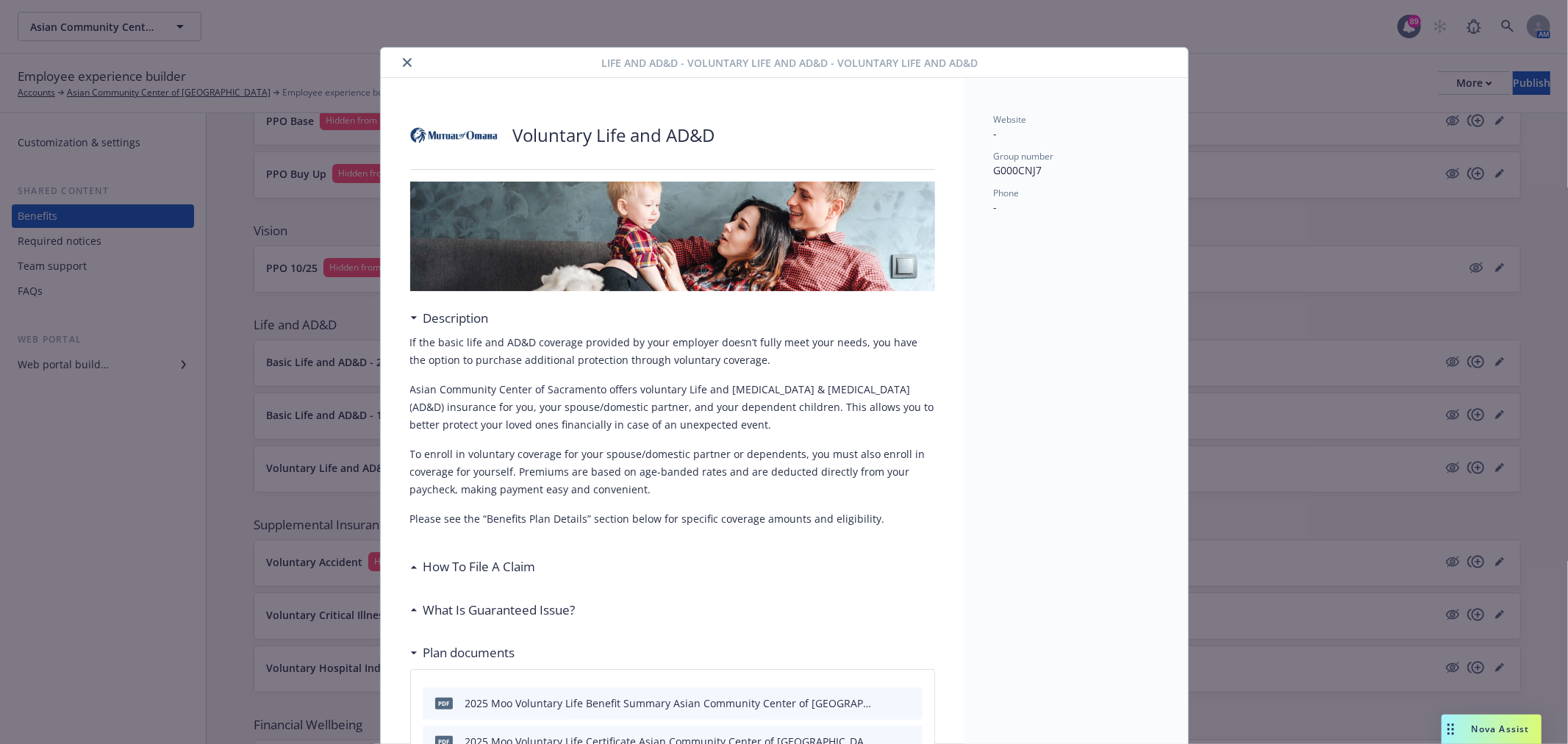
click at [403, 60] on icon "close" at bounding box center [407, 62] width 9 height 9
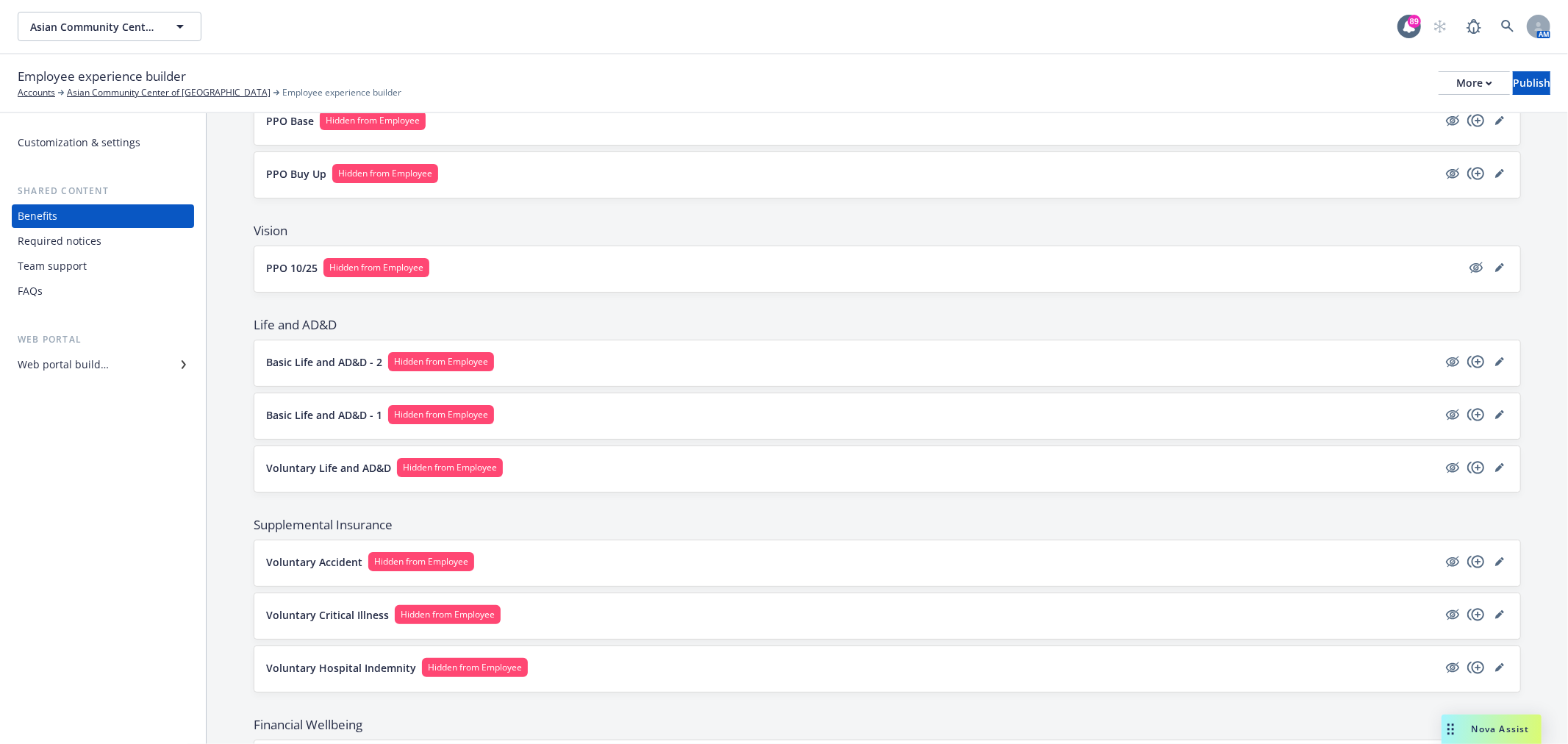
scroll to position [490, 0]
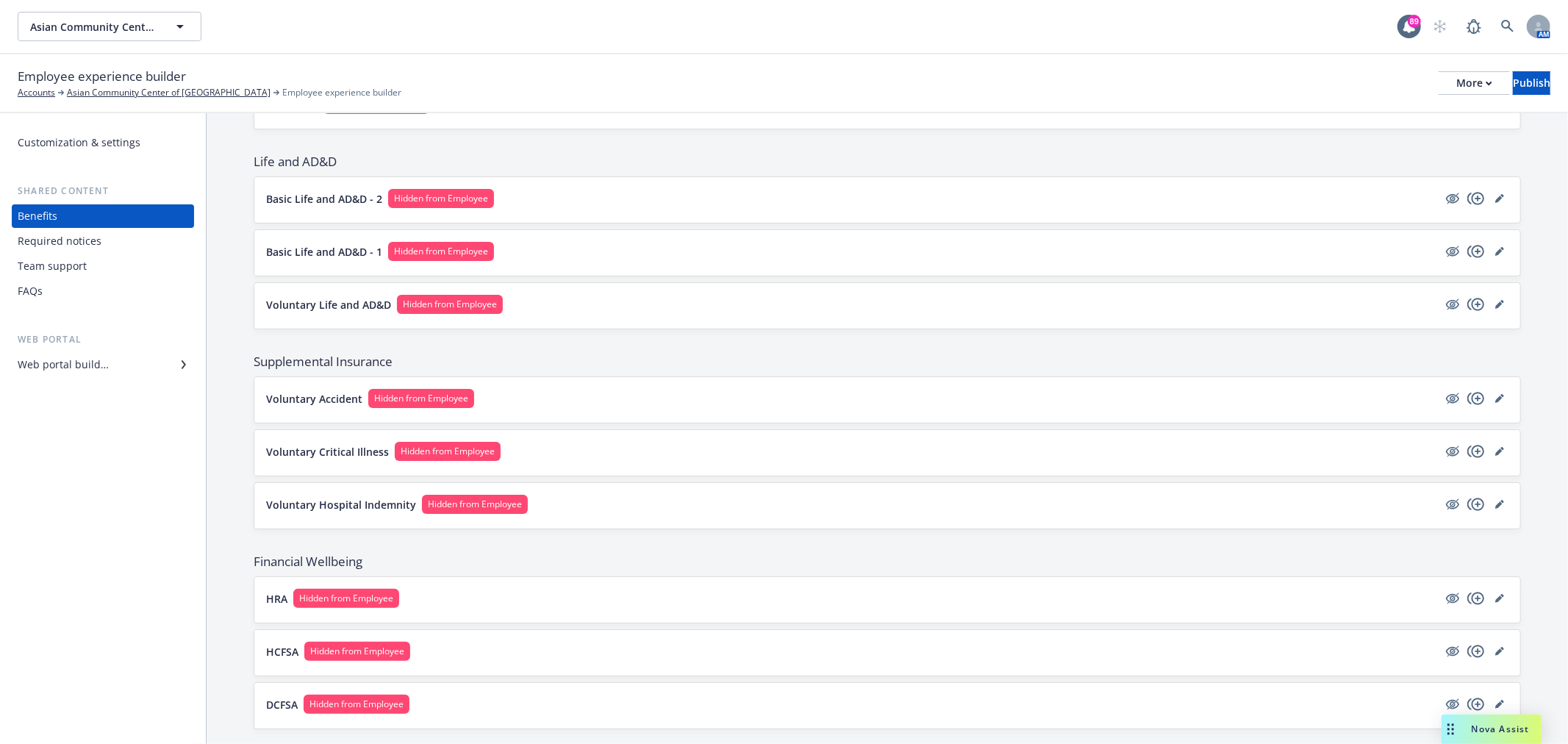
click at [687, 395] on button "Voluntary Accident Hidden from Employee" at bounding box center [852, 398] width 1172 height 19
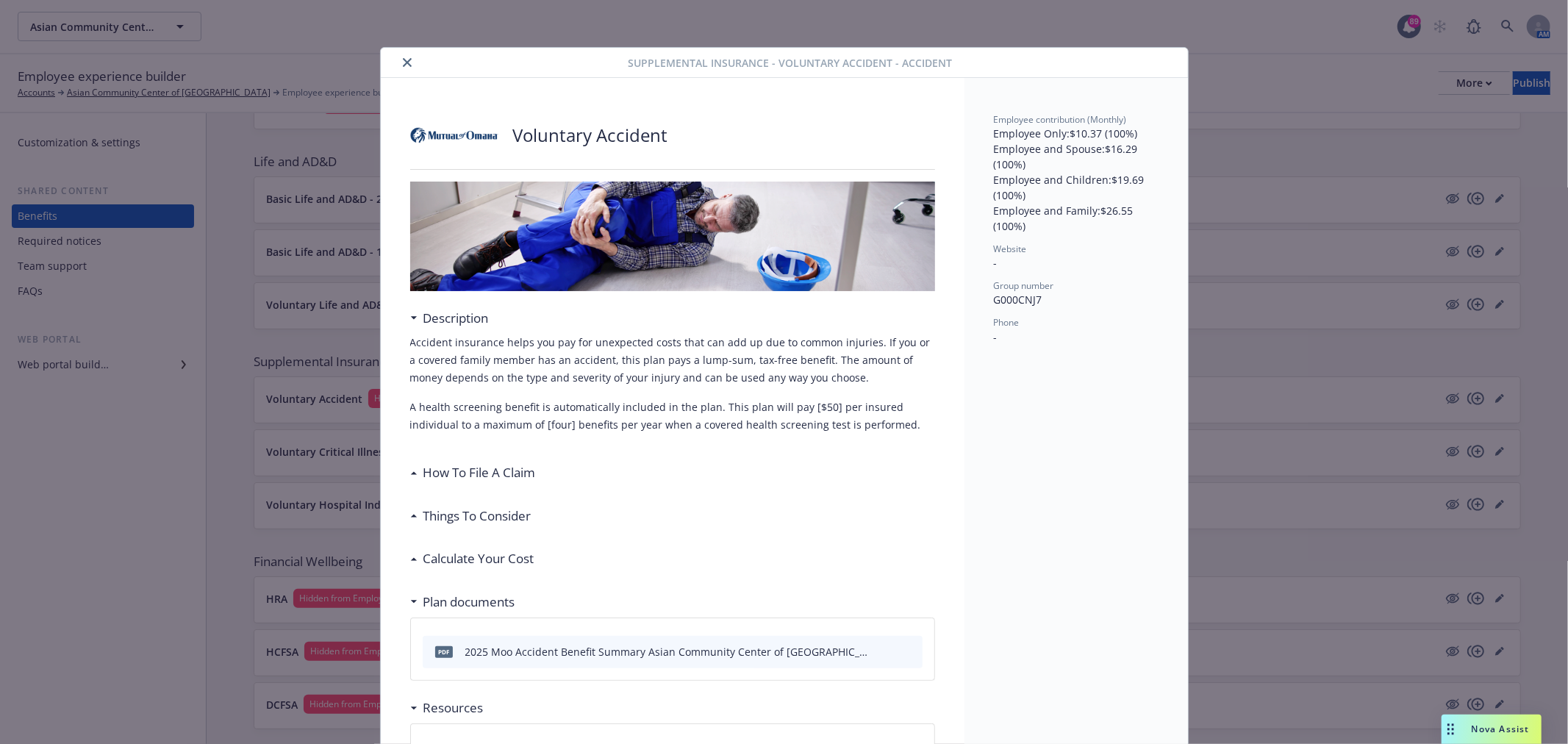
click at [399, 54] on button "close" at bounding box center [407, 62] width 17 height 17
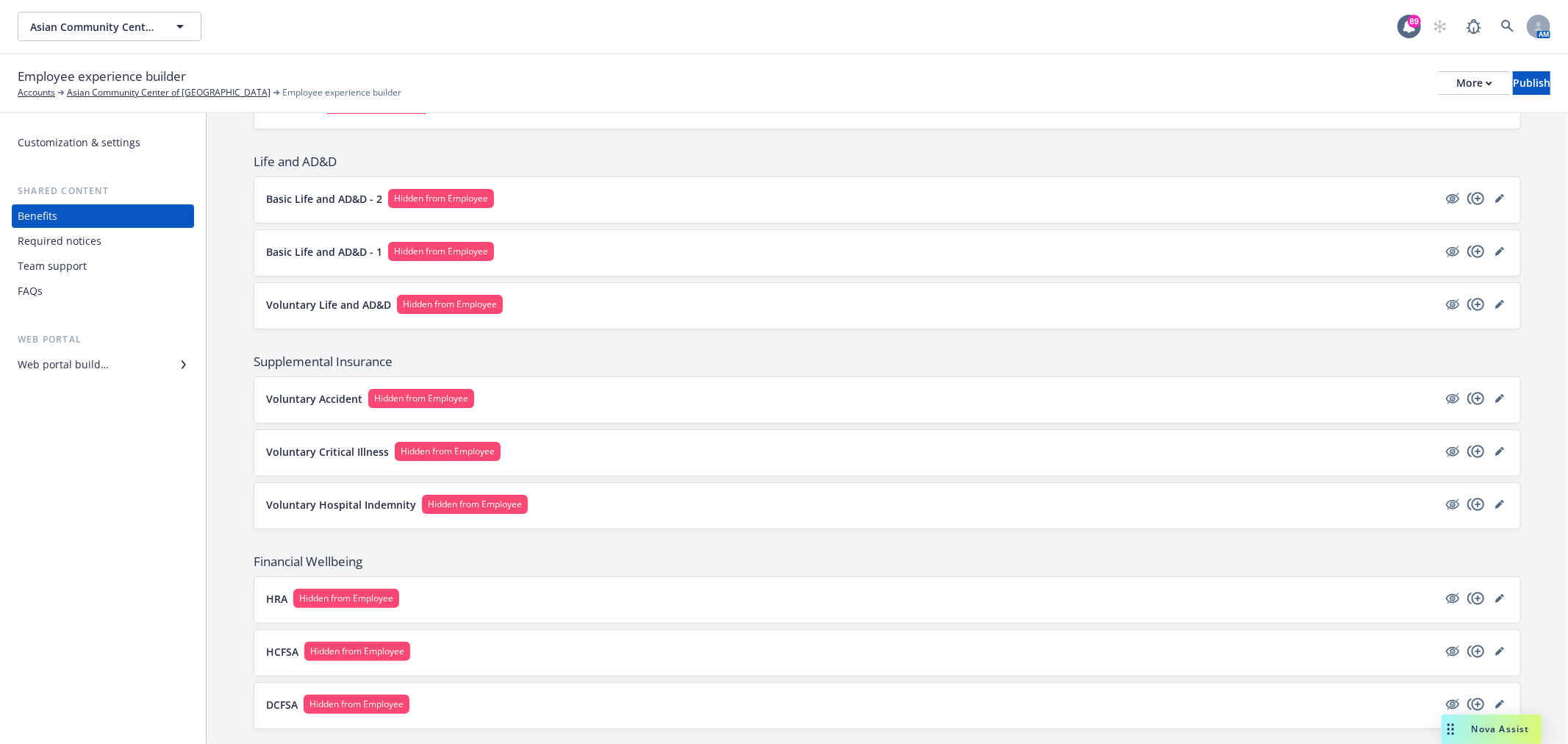
click at [582, 478] on div "Supplemental Insurance Voluntary Accident Hidden from Employee Voluntary Critic…" at bounding box center [887, 441] width 1267 height 176
click at [594, 447] on button "Voluntary Critical Illness Hidden from Employee" at bounding box center [852, 451] width 1172 height 19
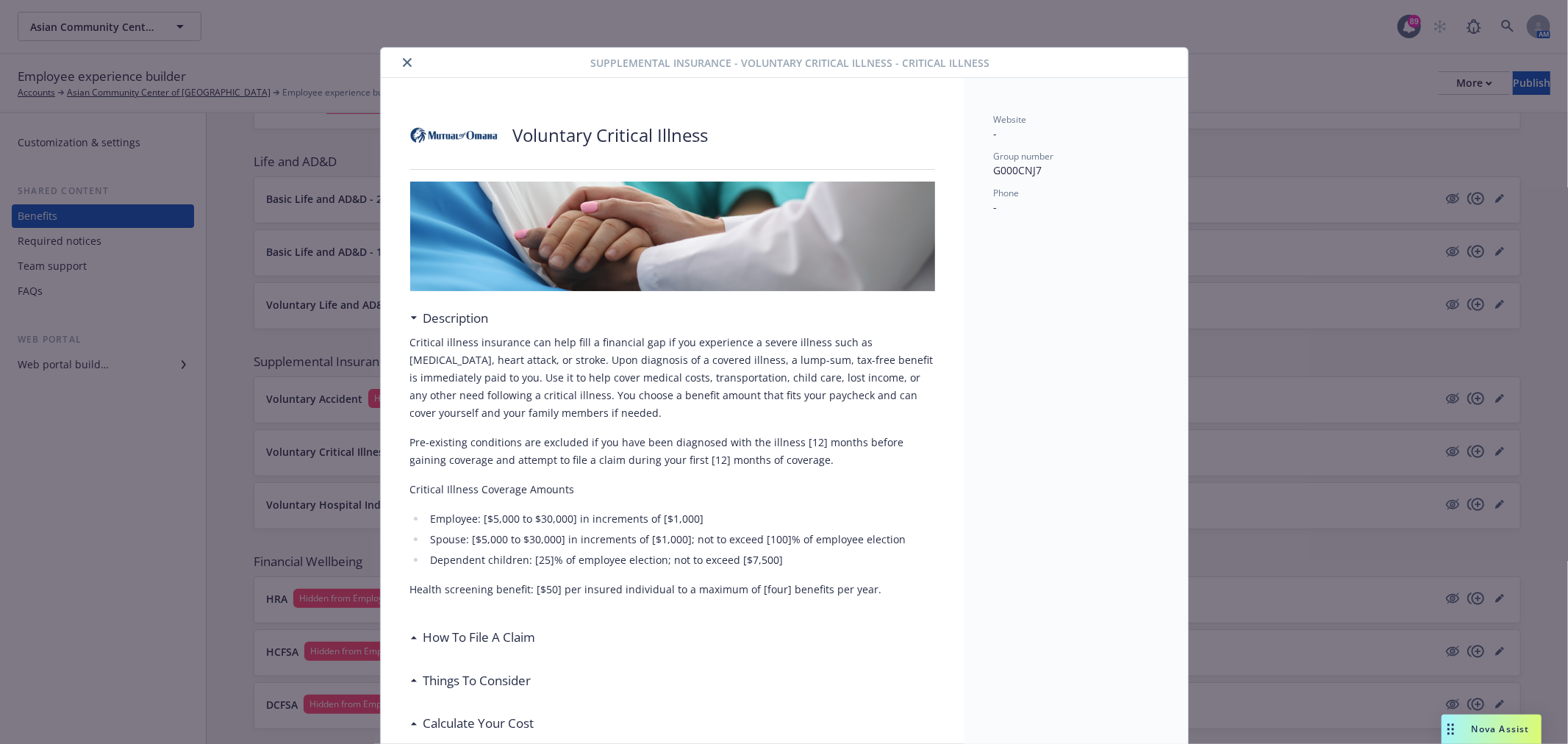
click at [403, 65] on icon "close" at bounding box center [407, 62] width 9 height 9
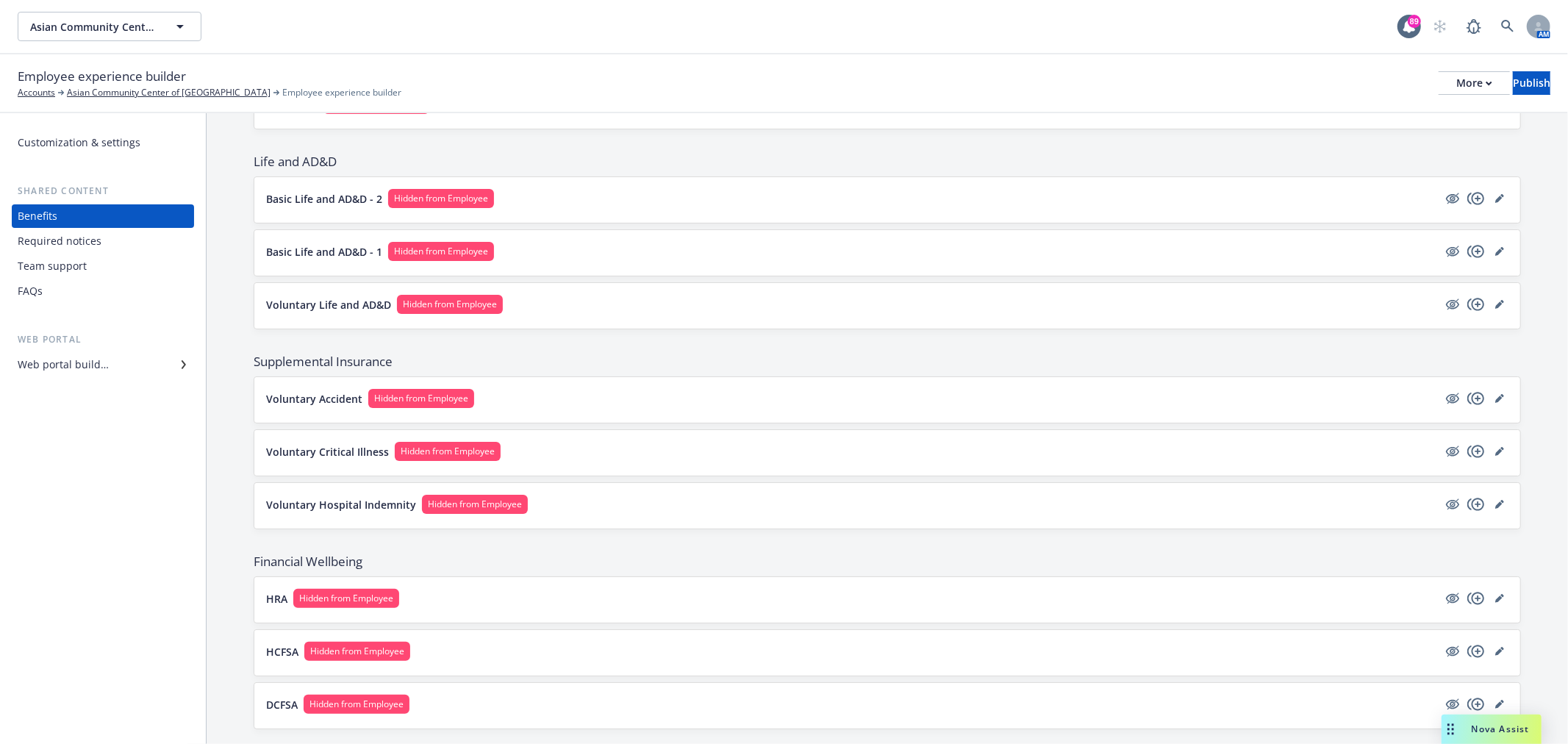
scroll to position [571, 0]
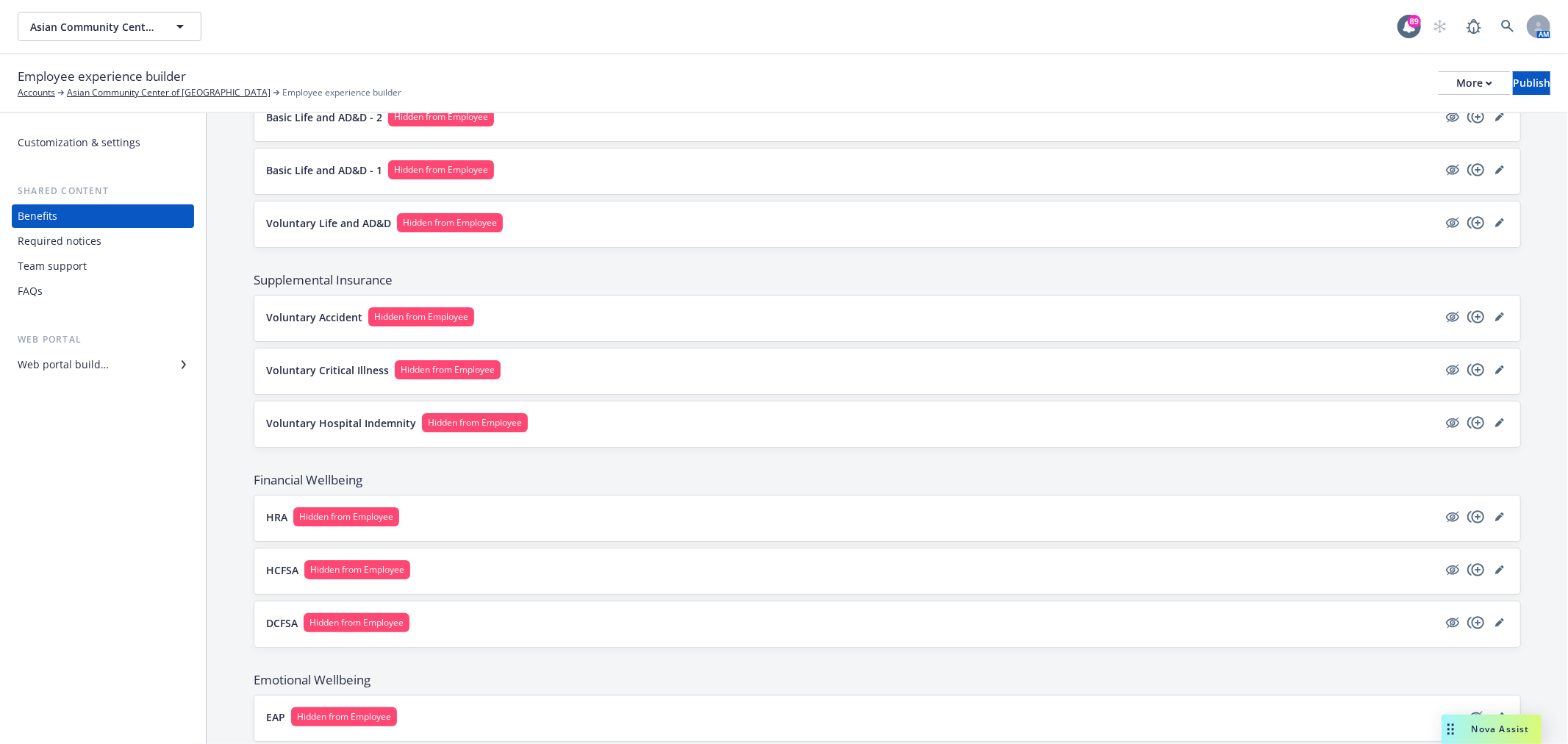
click at [522, 432] on div "Voluntary Hospital Indemnity Hidden from Employee" at bounding box center [887, 423] width 1242 height 22
click at [556, 425] on button "Voluntary Hospital Indemnity Hidden from Employee" at bounding box center [852, 422] width 1172 height 19
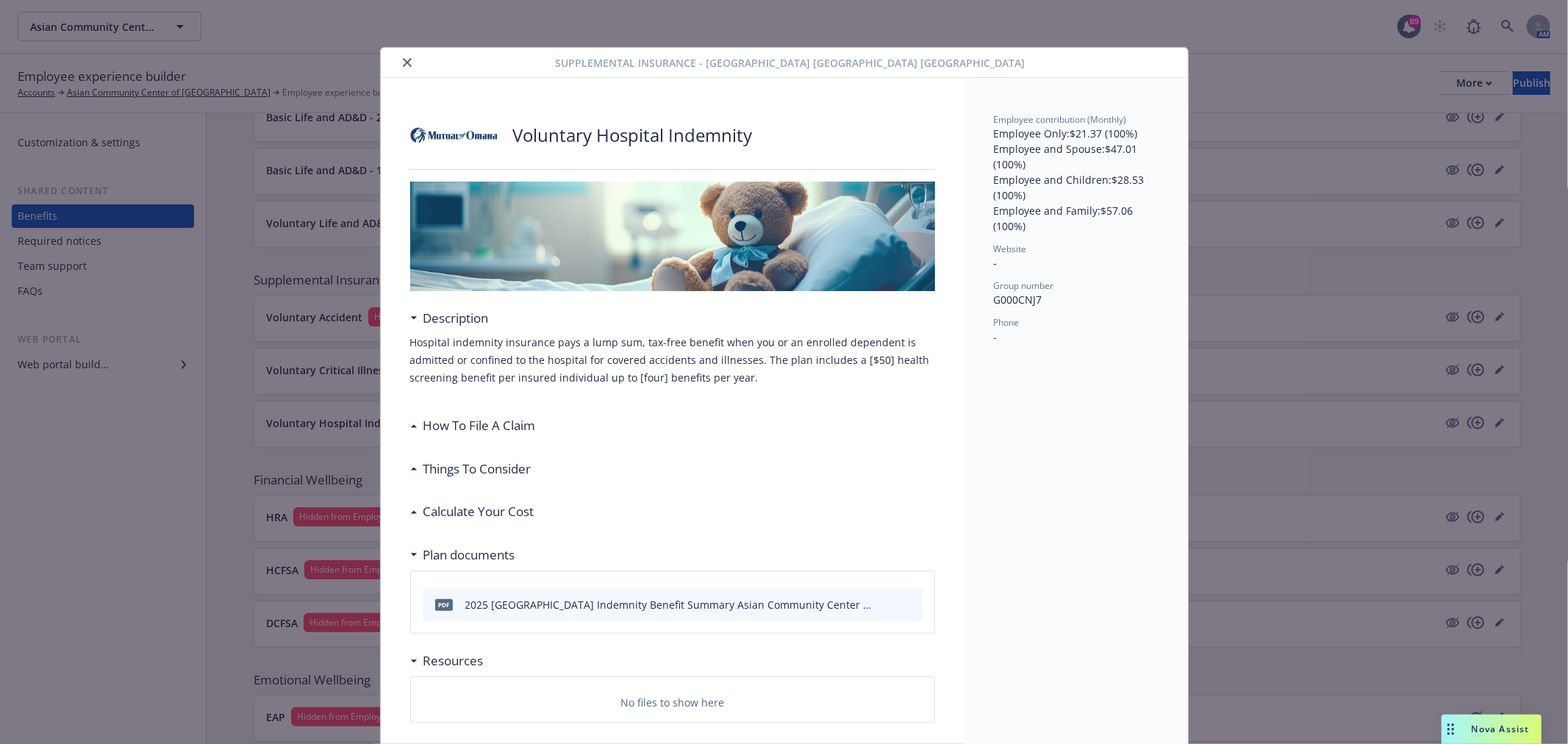
click at [403, 63] on icon "close" at bounding box center [407, 62] width 9 height 9
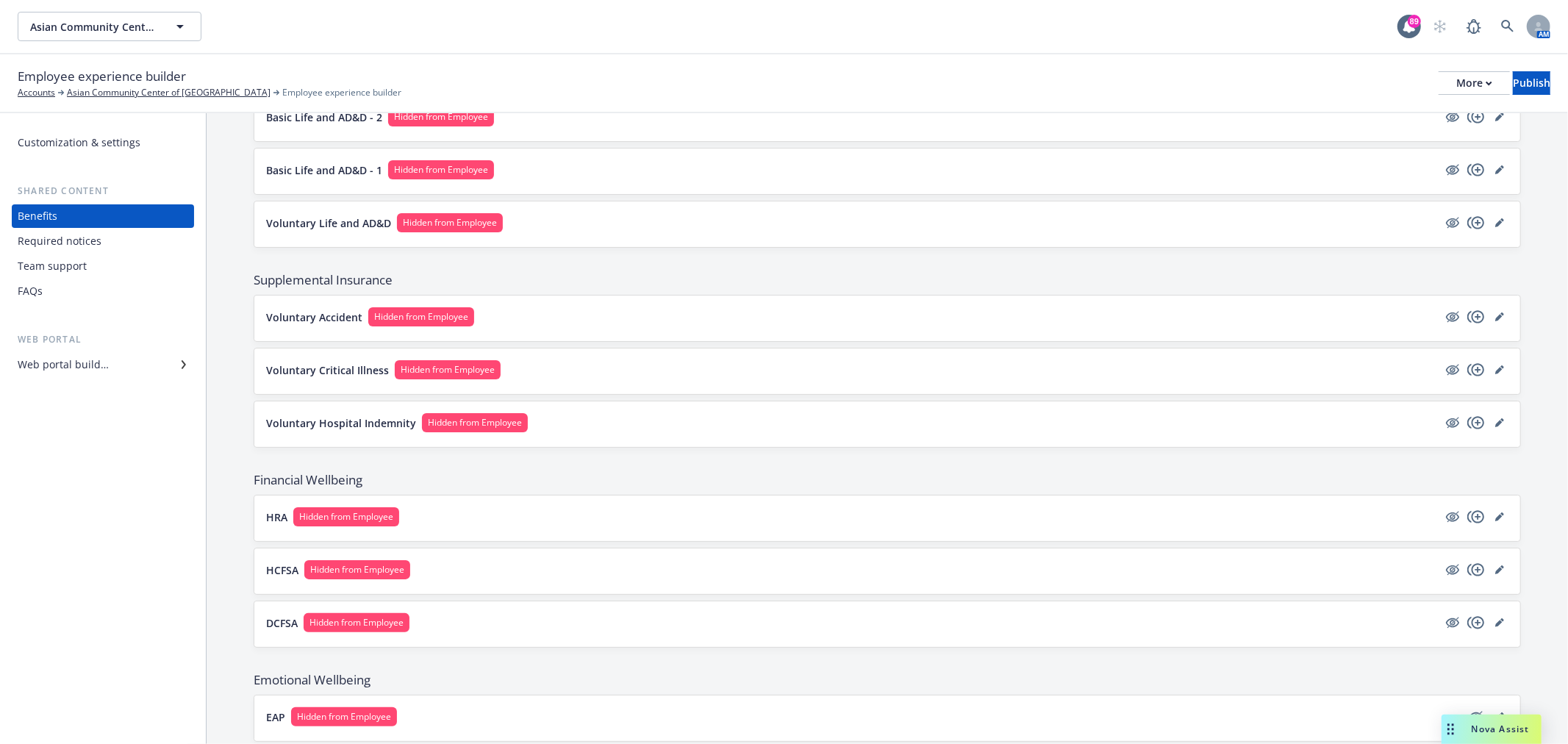
scroll to position [617, 0]
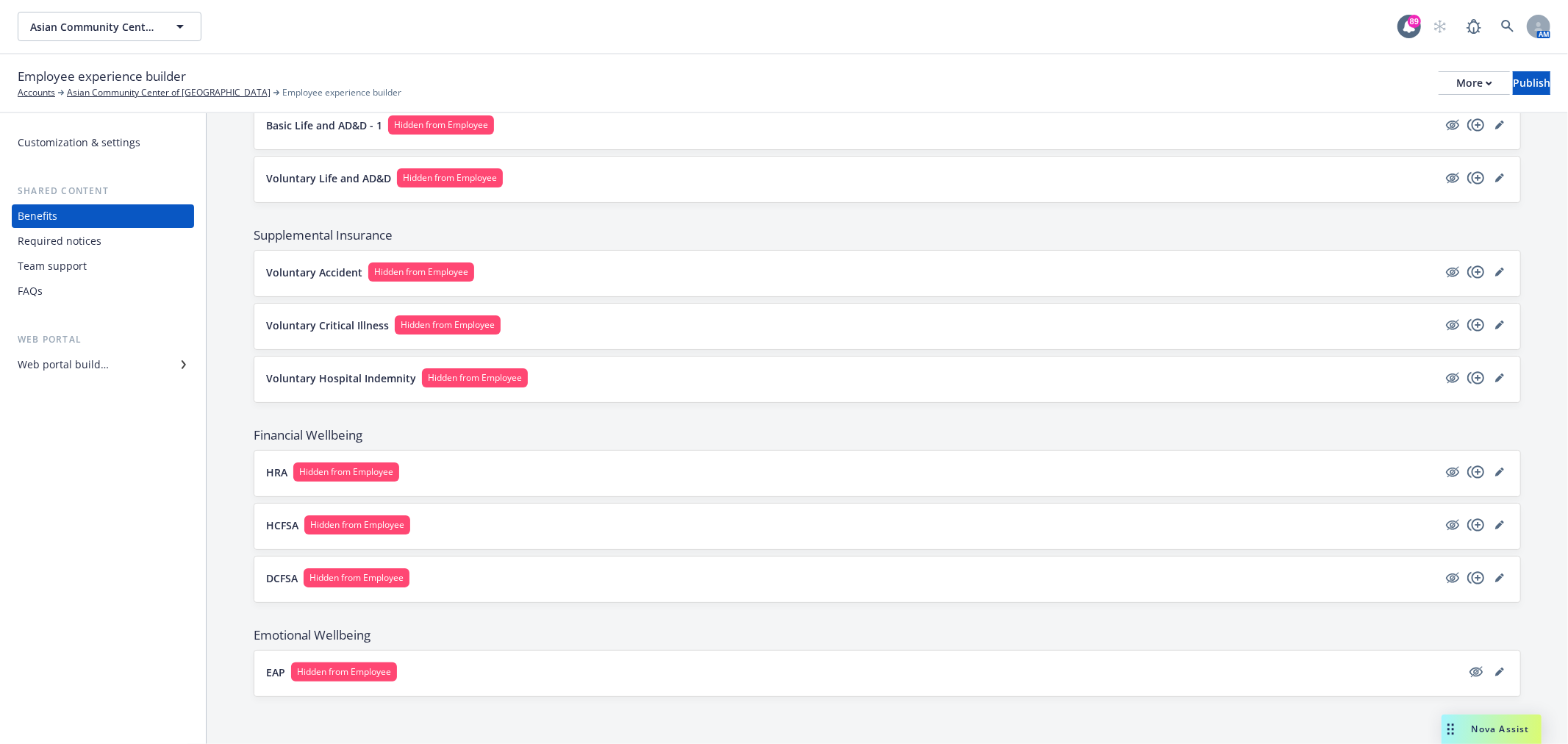
click at [497, 461] on div "HRA Hidden from Employee" at bounding box center [887, 473] width 1266 height 46
click at [758, 469] on button "HRA Hidden from Employee" at bounding box center [852, 471] width 1172 height 19
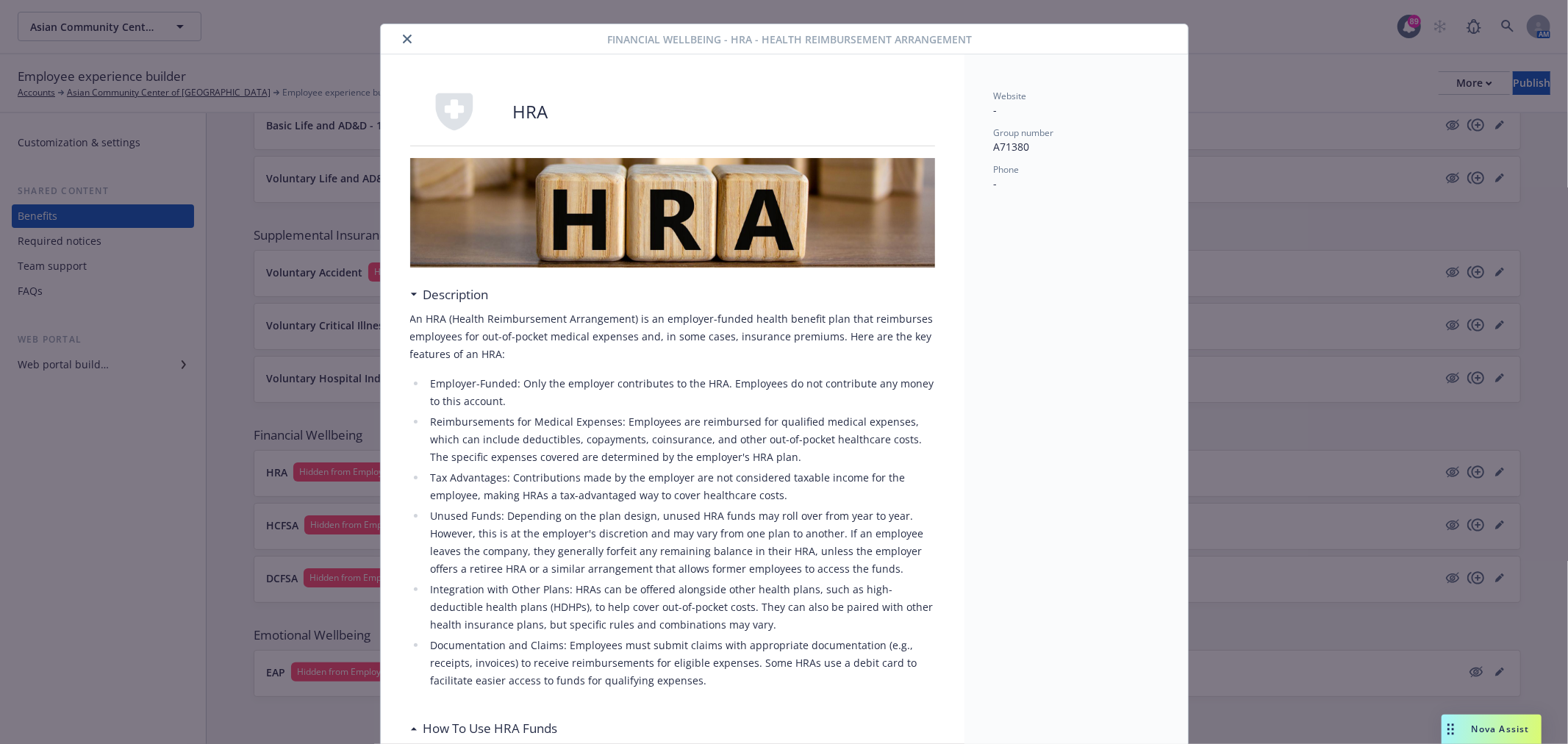
scroll to position [18, 0]
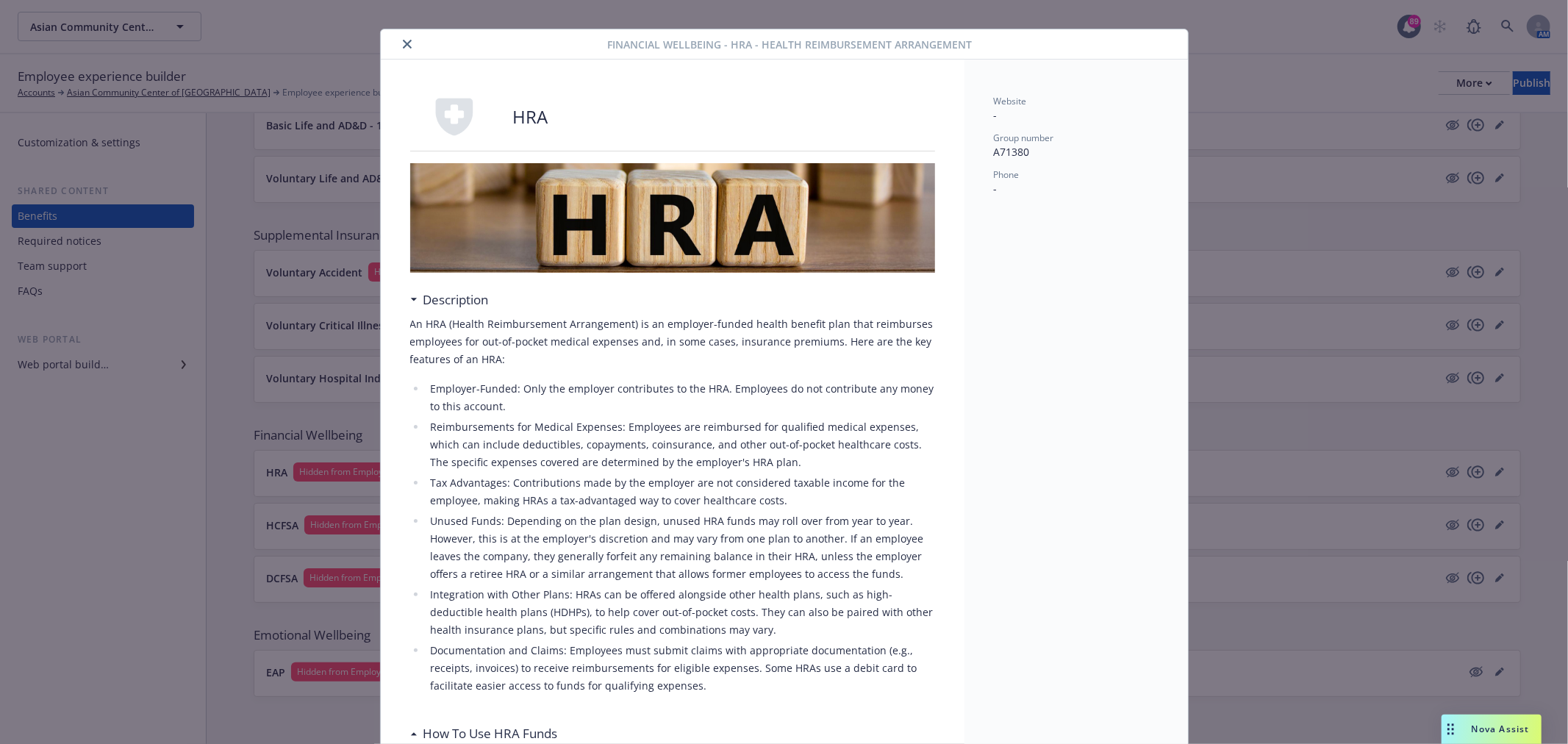
click at [403, 47] on icon "close" at bounding box center [407, 44] width 9 height 9
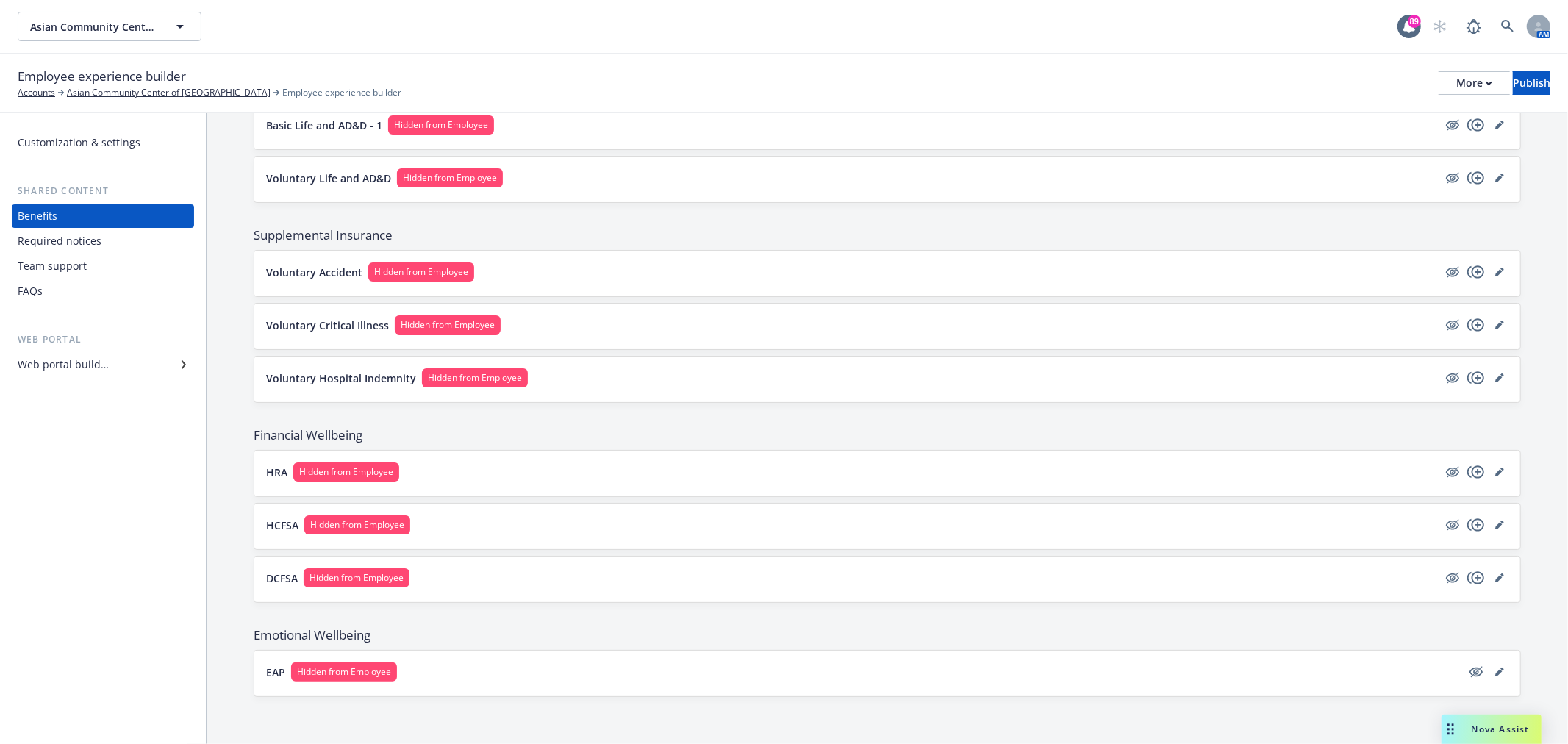
click at [458, 522] on button "HCFSA Hidden from Employee" at bounding box center [852, 524] width 1172 height 19
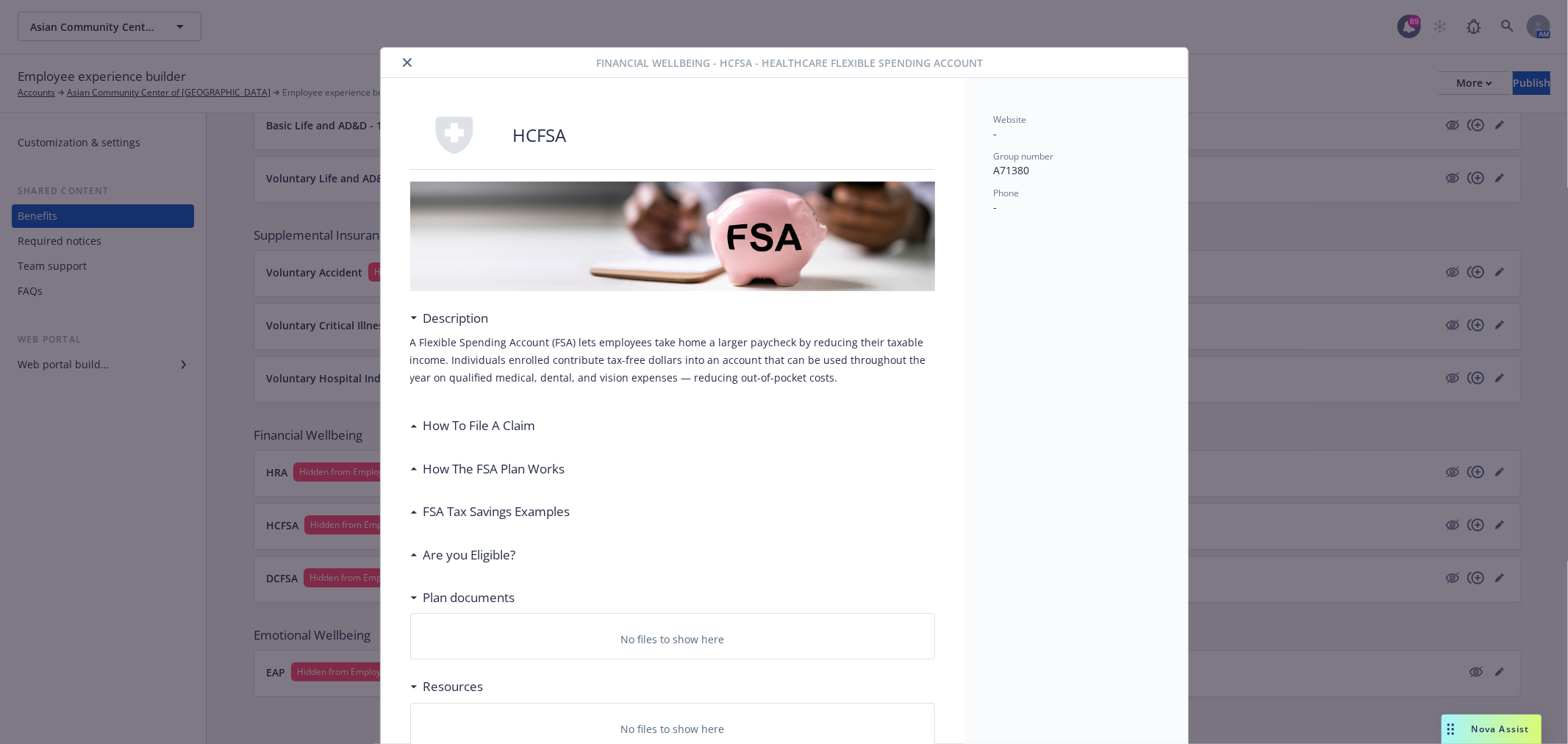
click at [406, 68] on button "close" at bounding box center [407, 62] width 17 height 17
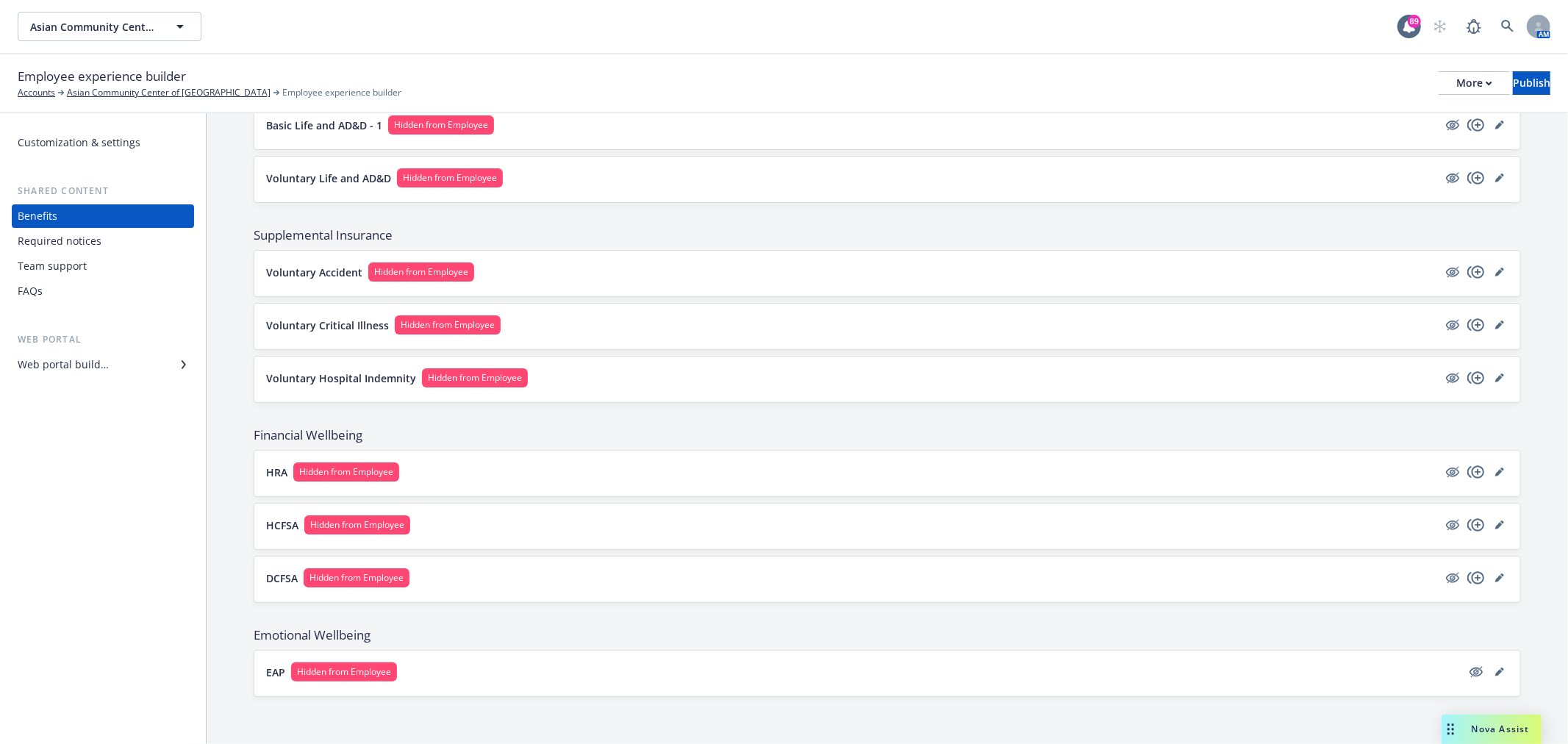
click at [459, 563] on div "DCFSA Hidden from Employee" at bounding box center [887, 578] width 1266 height 46
click at [462, 578] on button "DCFSA Hidden from Employee" at bounding box center [852, 577] width 1172 height 19
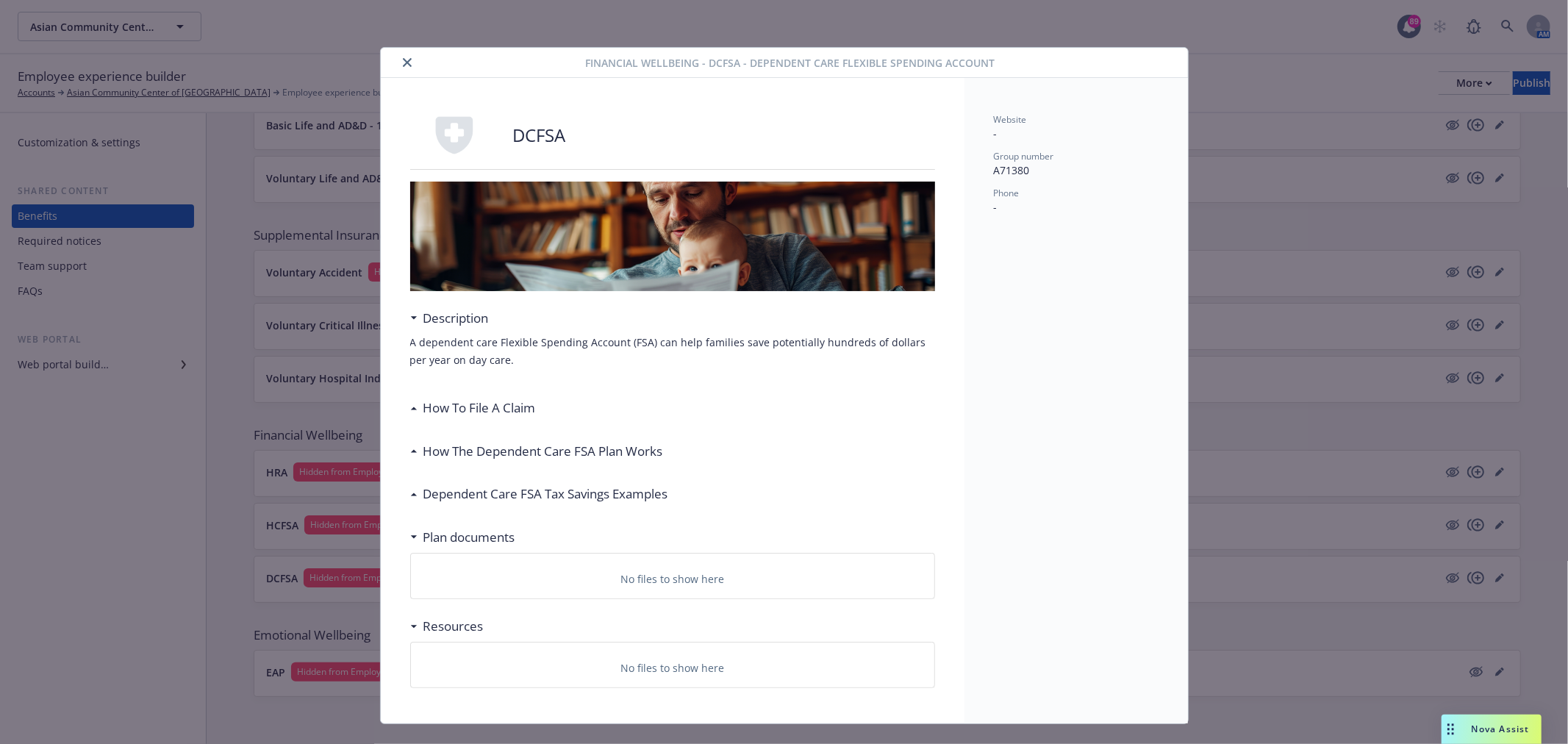
click at [399, 56] on button "close" at bounding box center [407, 62] width 17 height 17
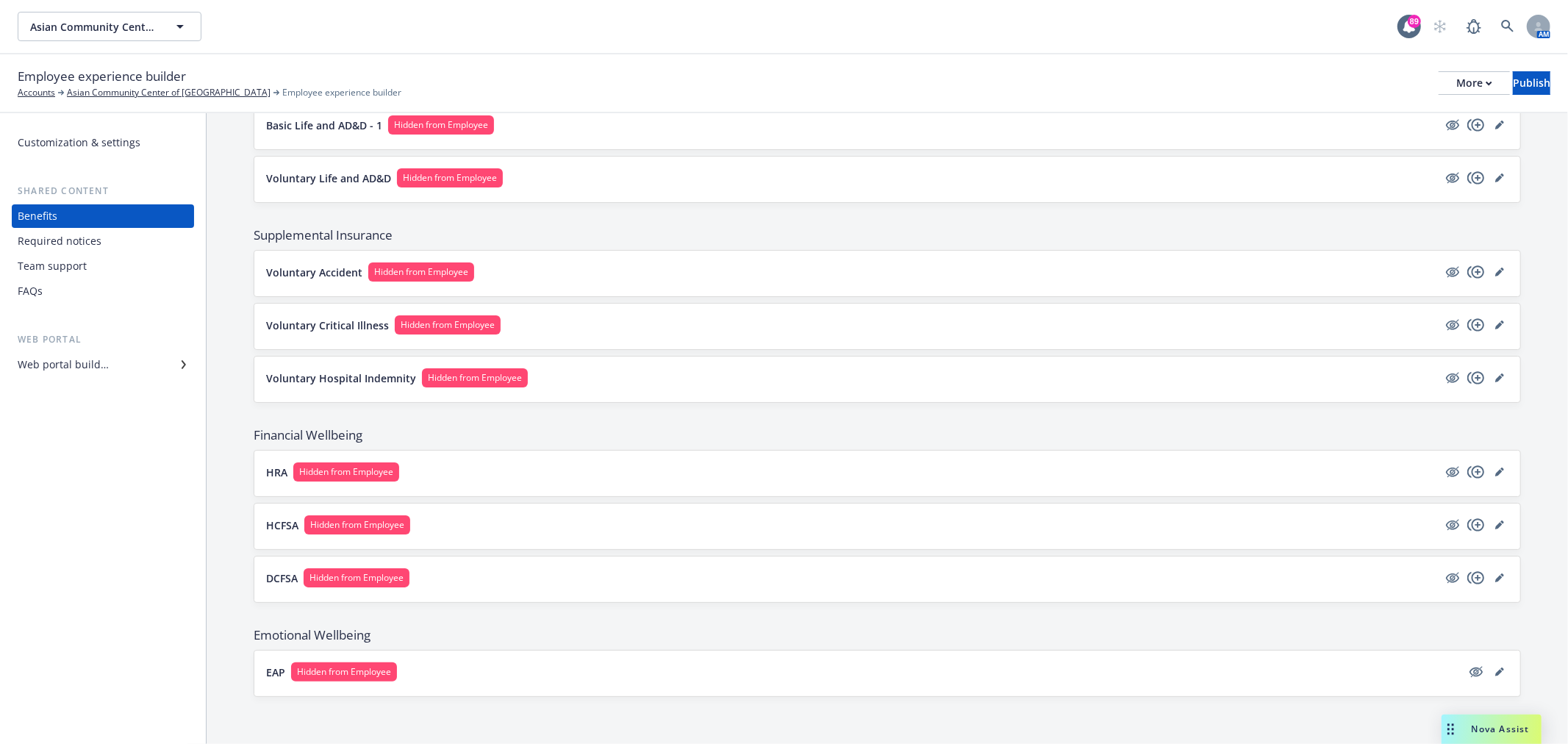
click at [583, 669] on button "EAP Hidden from Employee" at bounding box center [864, 671] width 1195 height 19
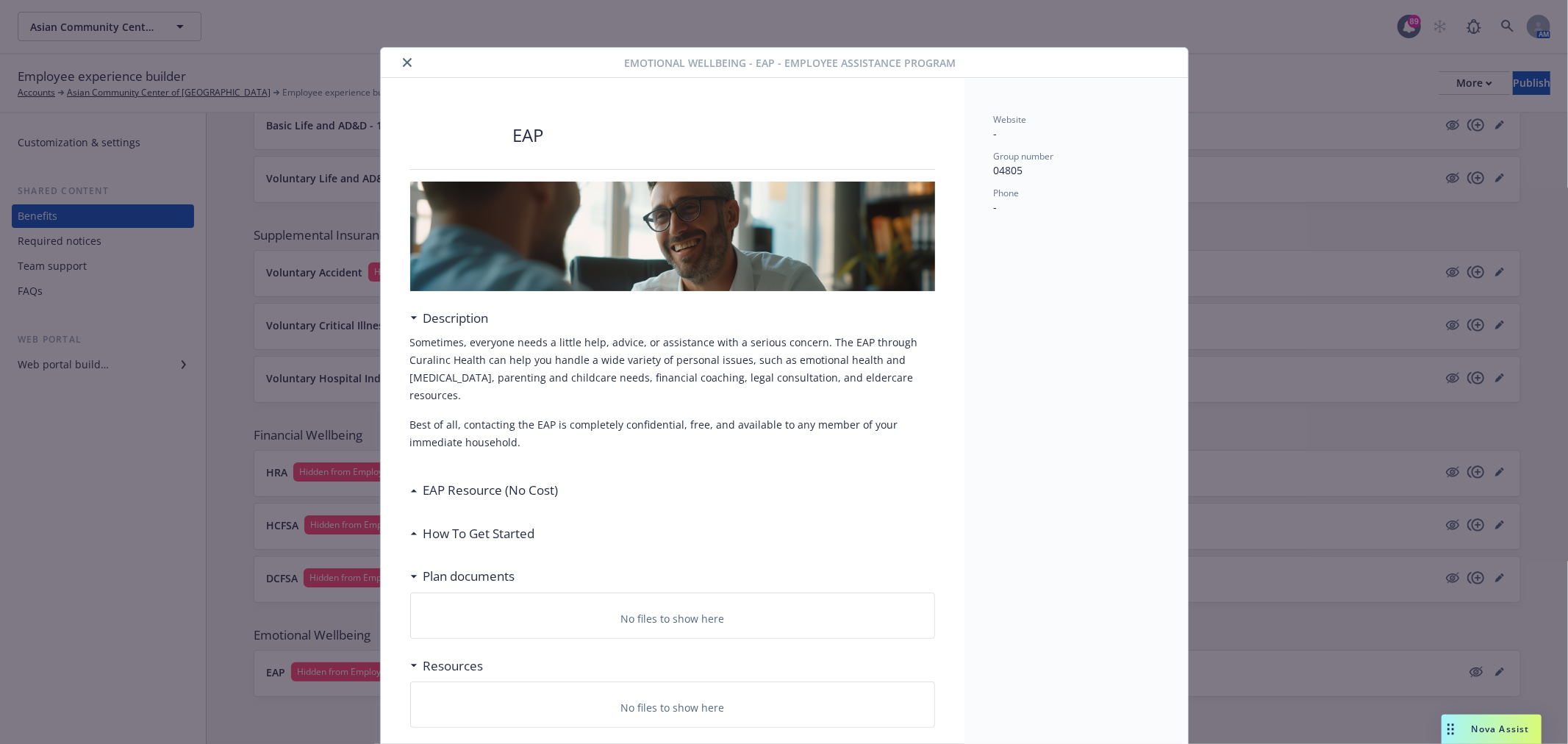
scroll to position [16, 0]
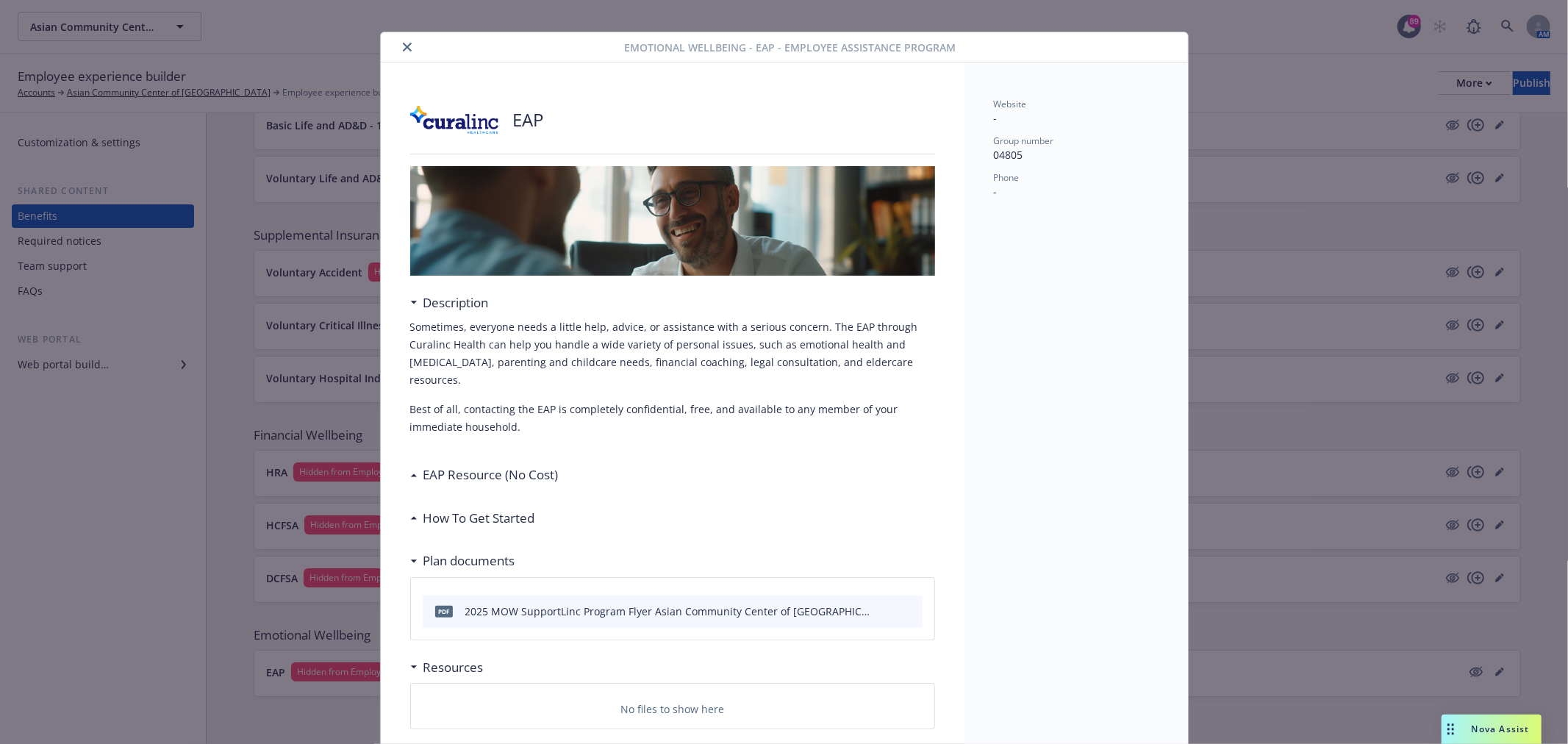
click at [403, 49] on icon "close" at bounding box center [407, 46] width 9 height 9
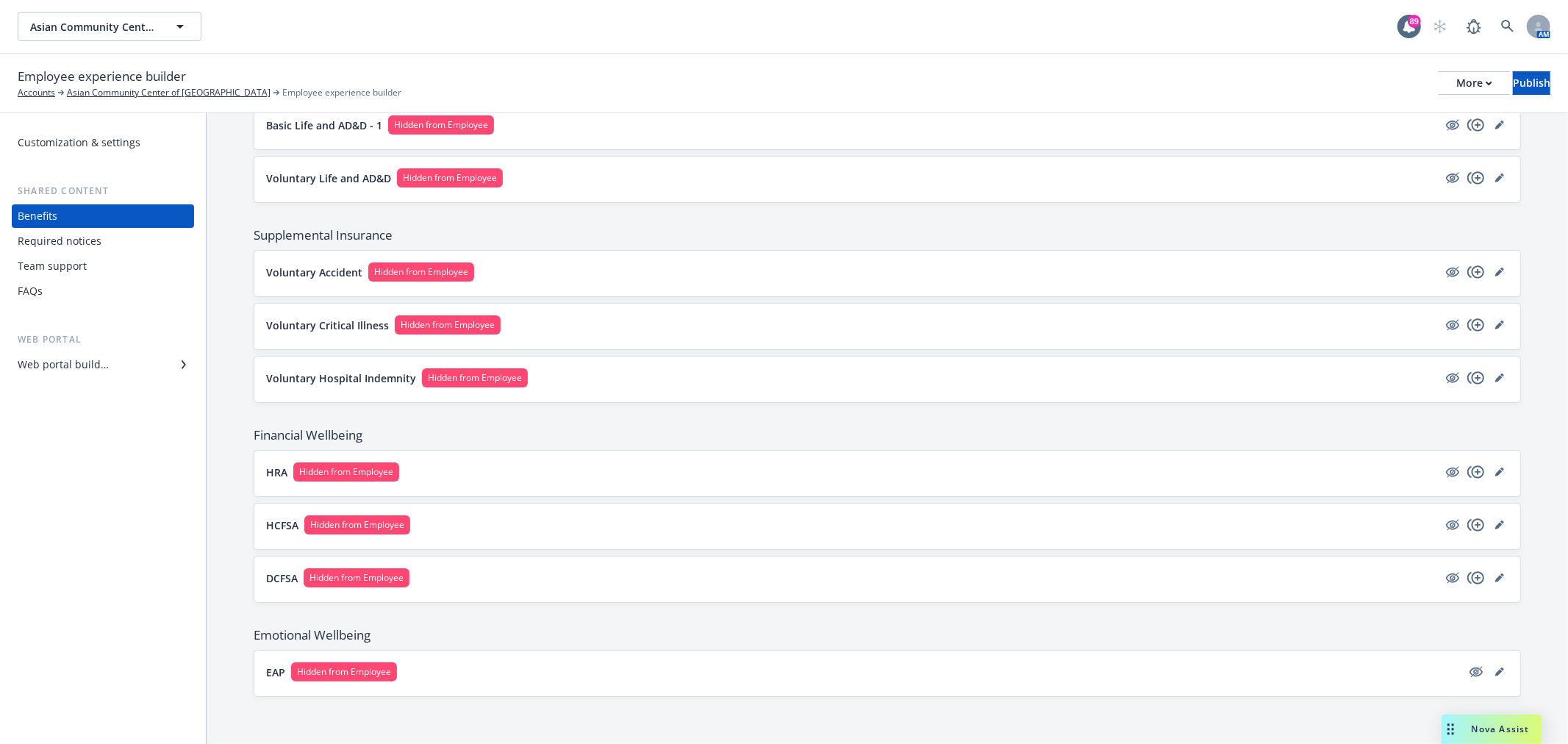
click at [106, 486] on div "Customization & settings Shared content Benefits Required notices Team support …" at bounding box center [103, 428] width 206 height 630
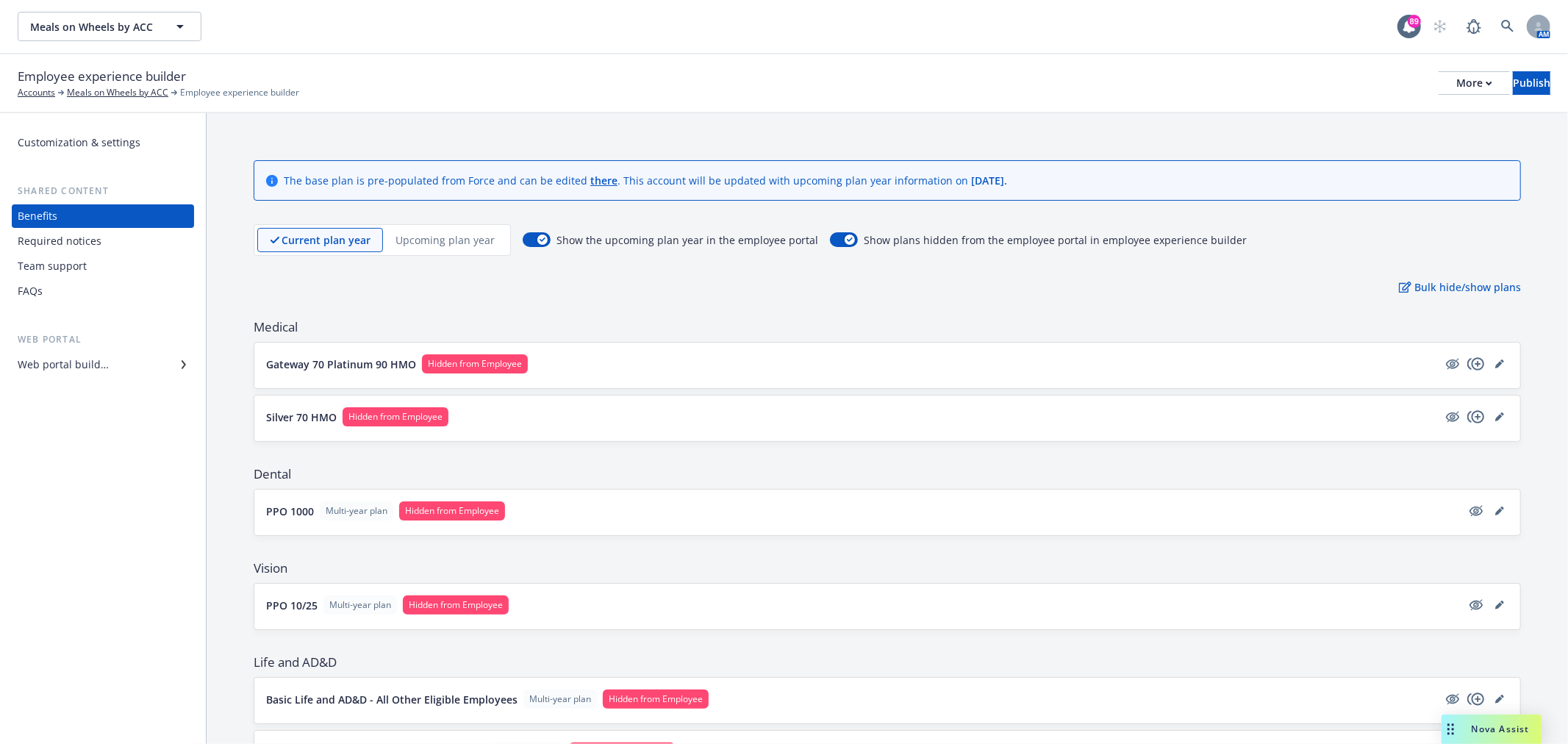
scroll to position [163, 0]
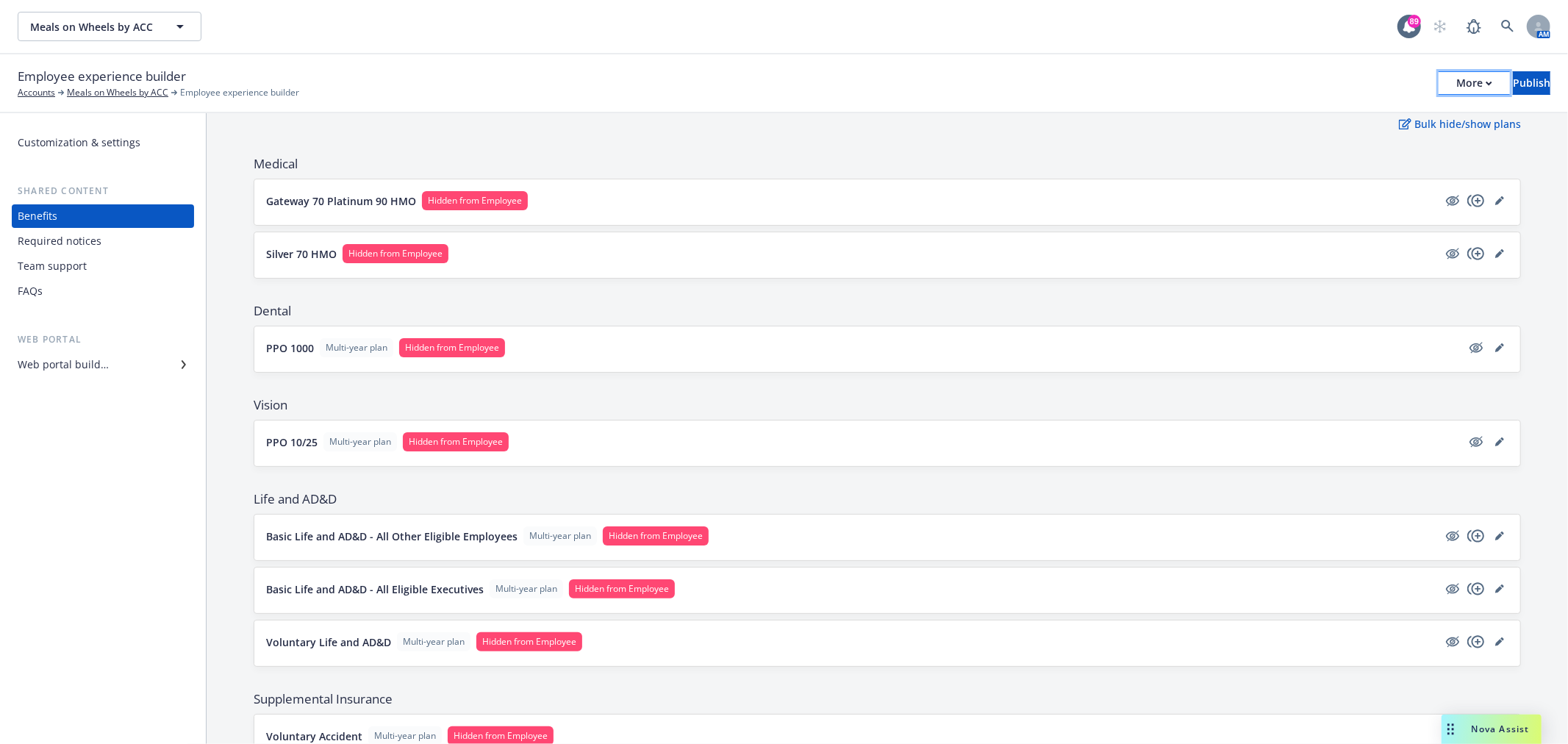
click at [1439, 84] on button "More" at bounding box center [1474, 83] width 71 height 23
click at [687, 141] on div "The base plan is pre-populated from Force and can be edited there . This accoun…" at bounding box center [887, 578] width 1362 height 1257
click at [72, 191] on div "Shared content" at bounding box center [103, 191] width 182 height 15
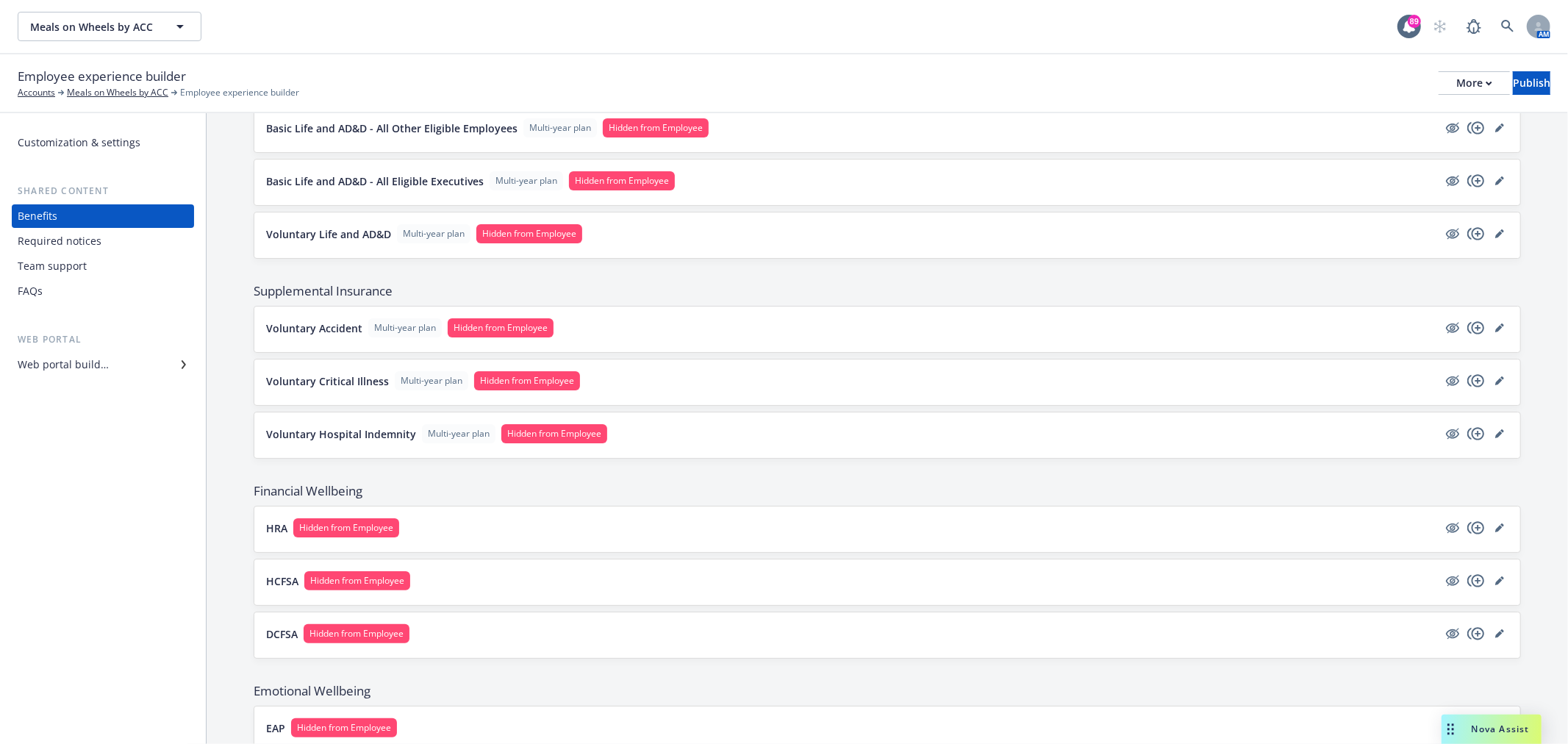
scroll to position [627, 0]
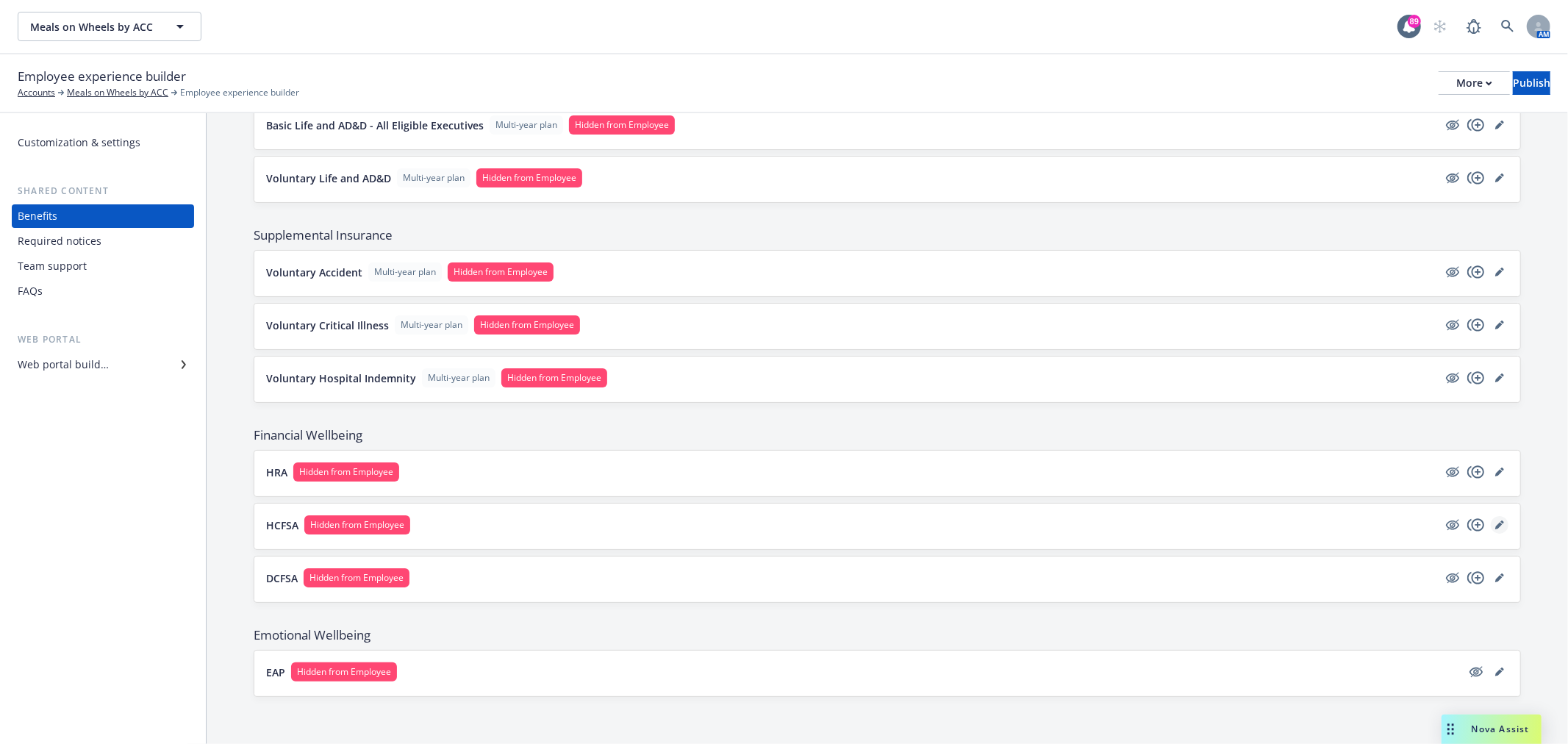
click at [1493, 527] on link "editPencil" at bounding box center [1499, 524] width 17 height 17
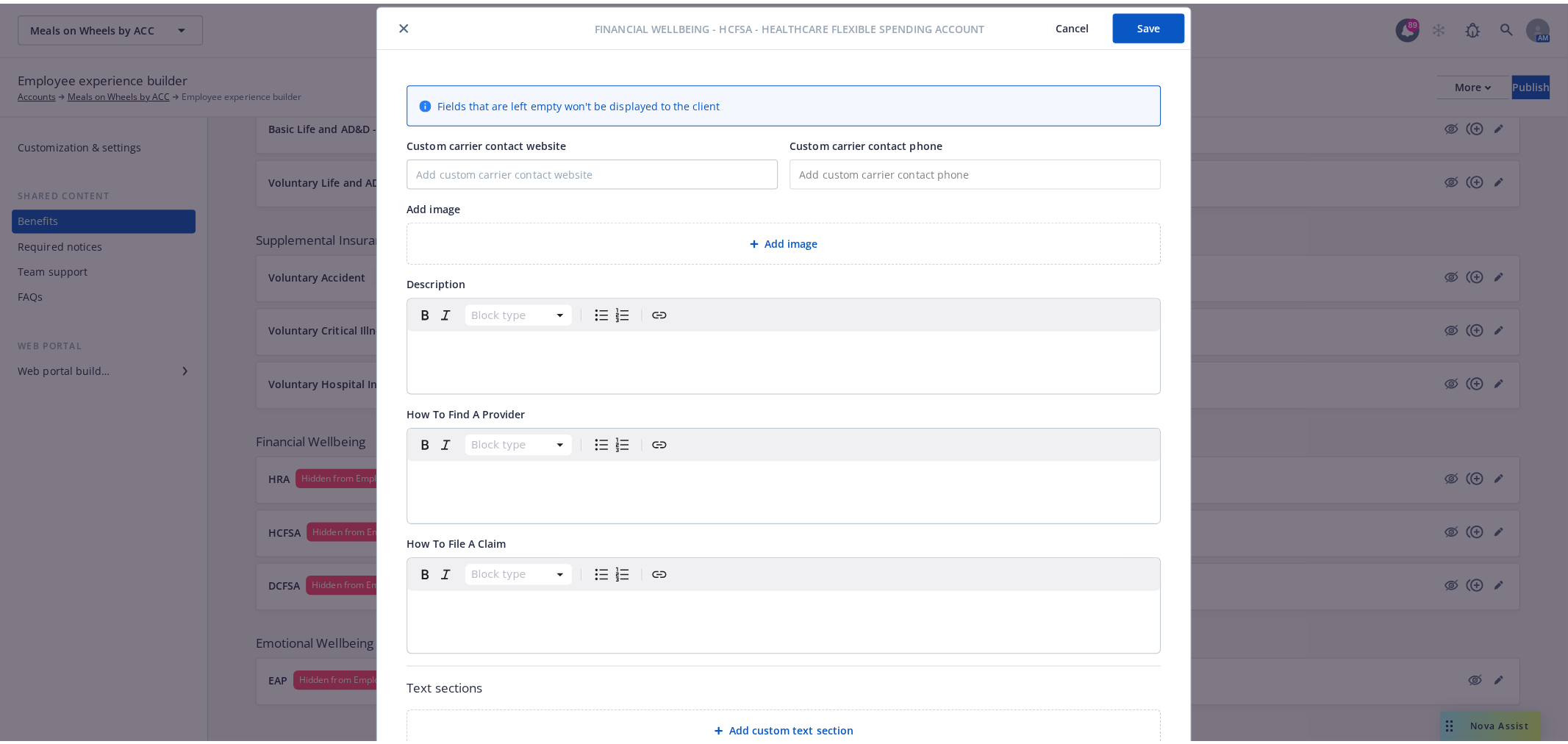
scroll to position [417, 0]
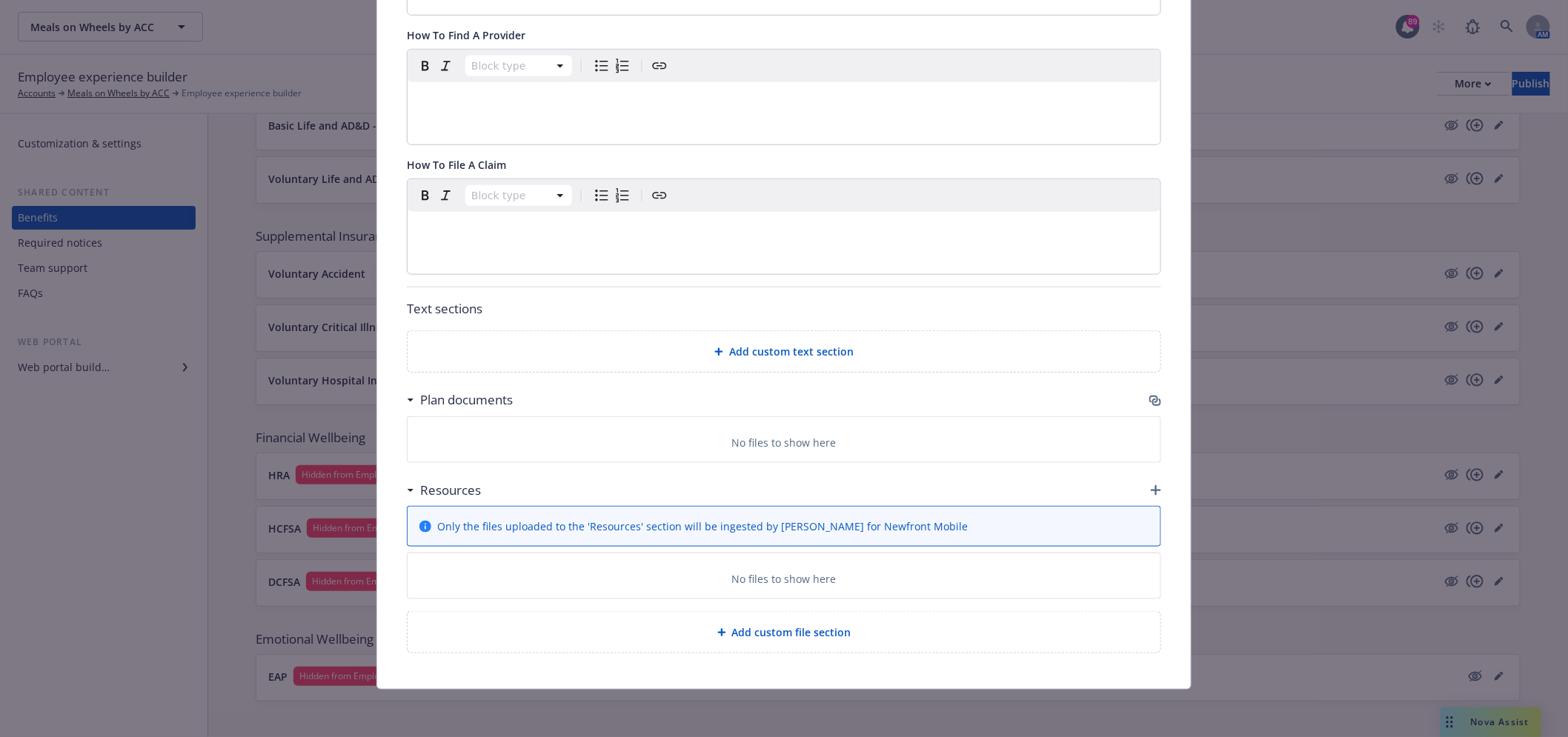
click at [1150, 398] on icon "button" at bounding box center [1154, 399] width 9 height 8
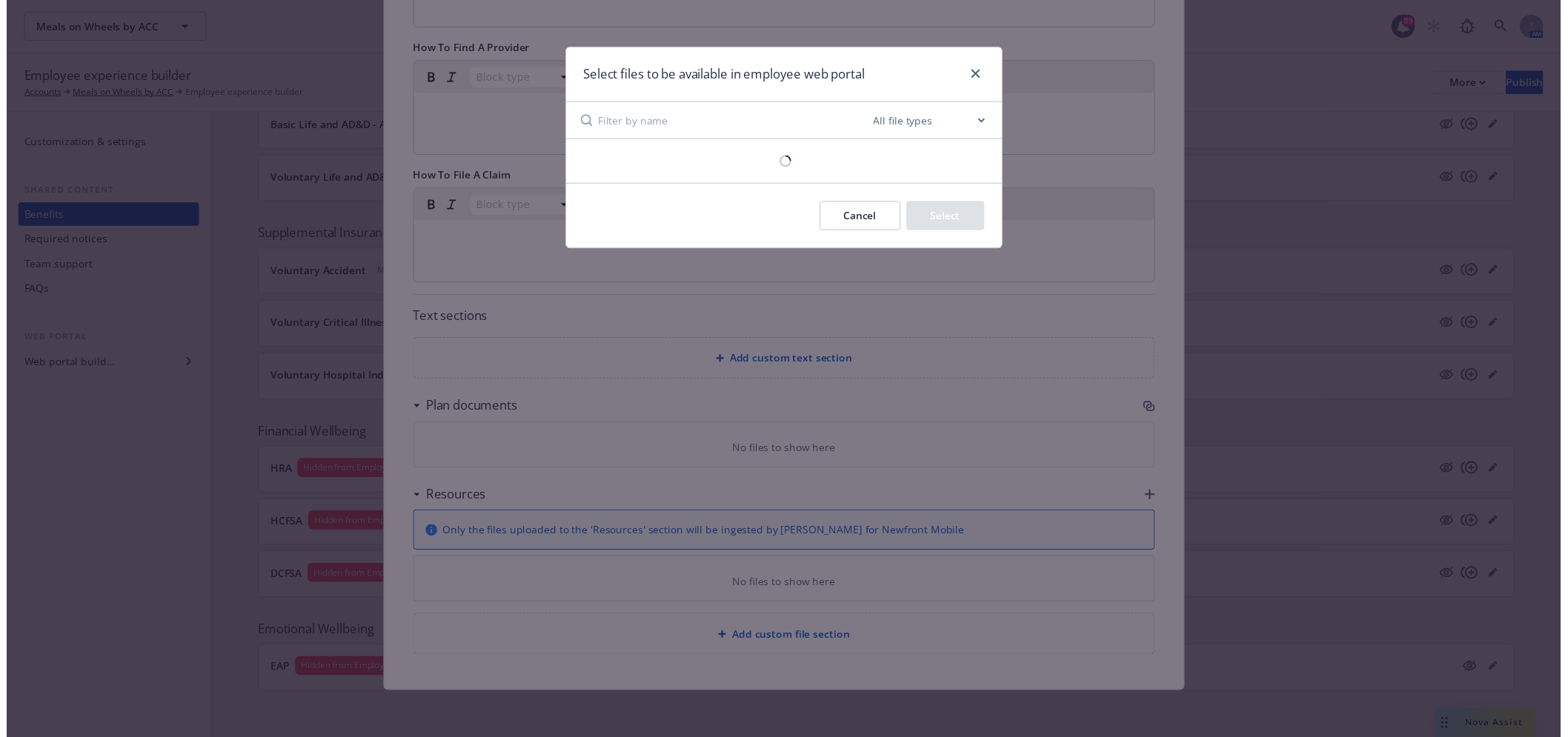
scroll to position [409, 0]
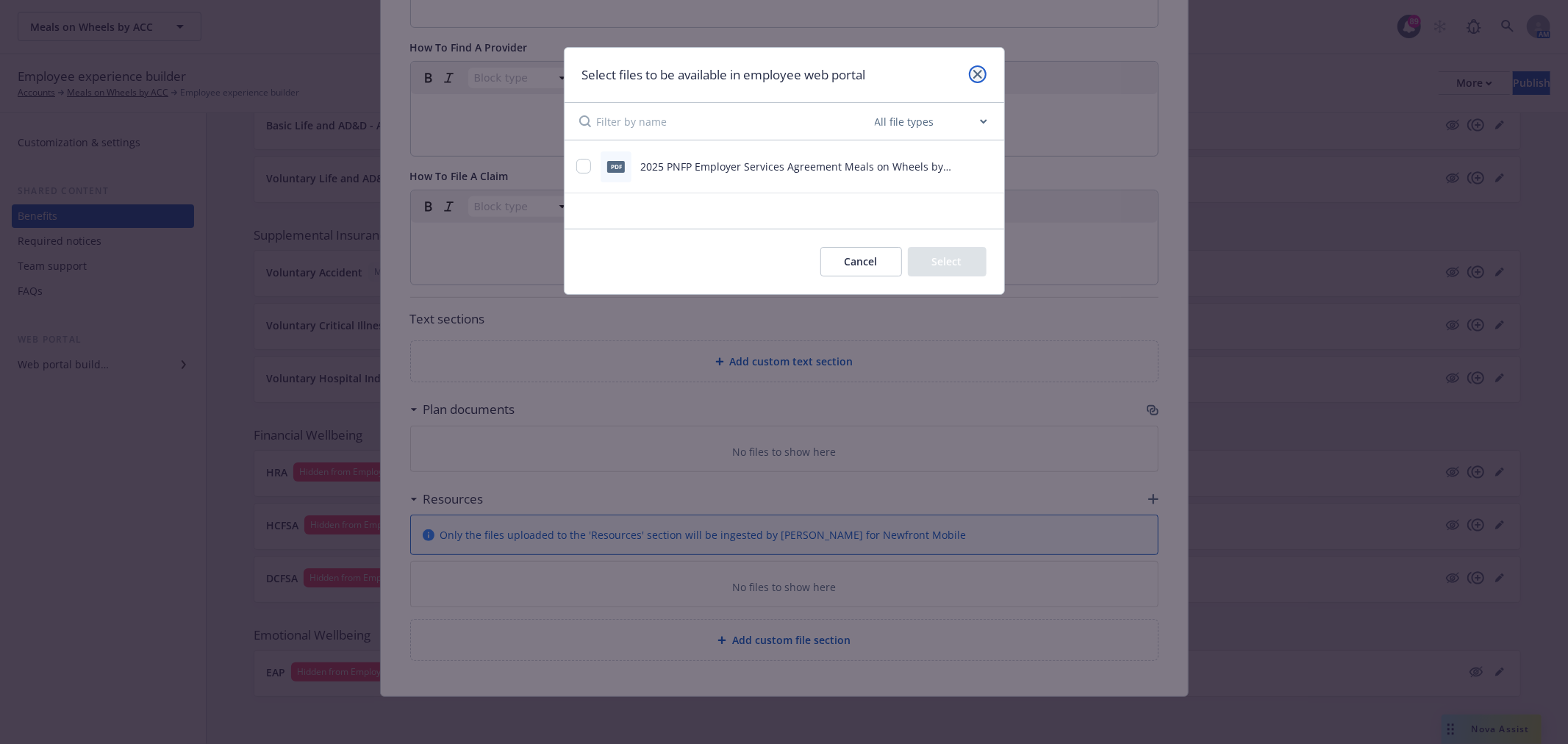
click at [980, 81] on link "close" at bounding box center [977, 74] width 17 height 17
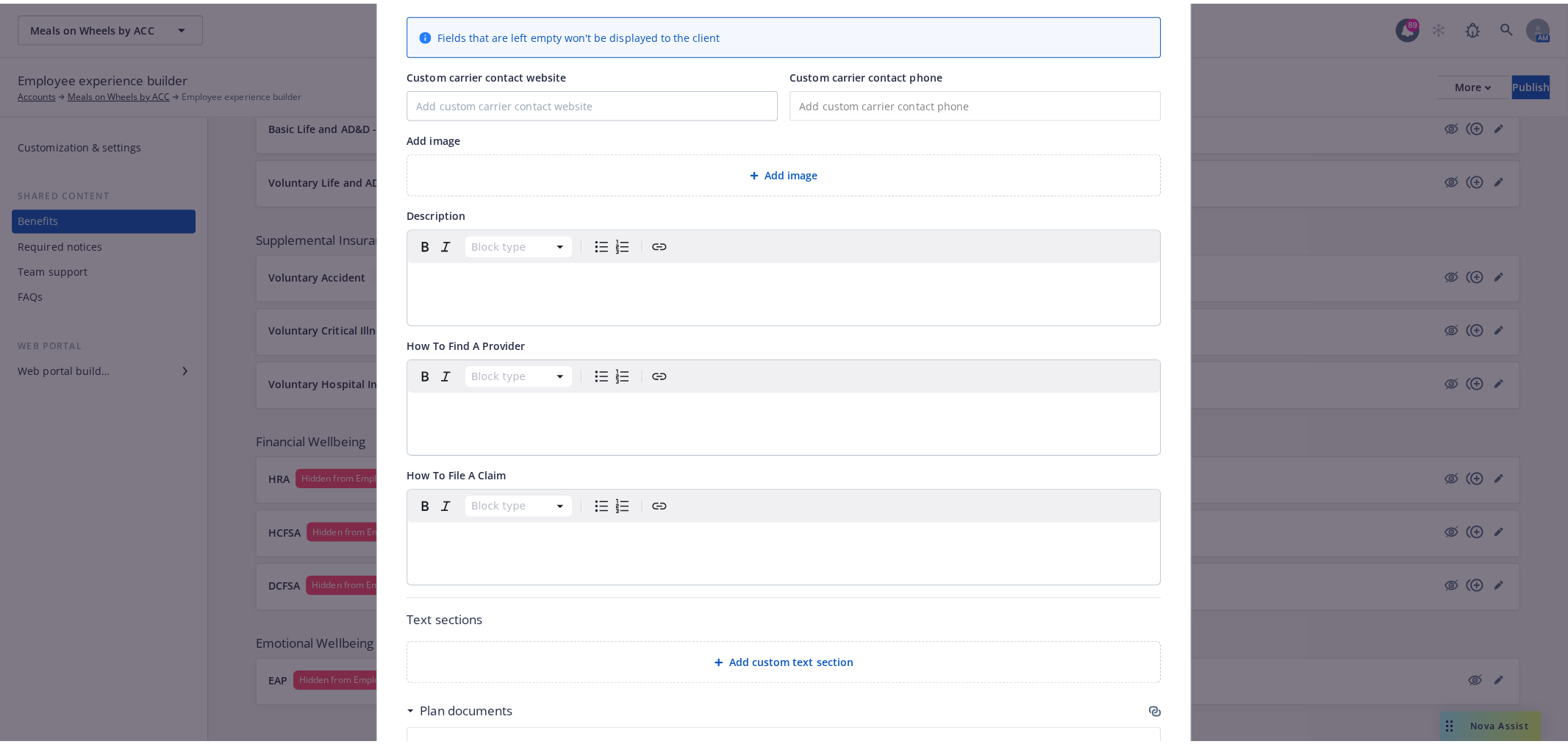
scroll to position [0, 0]
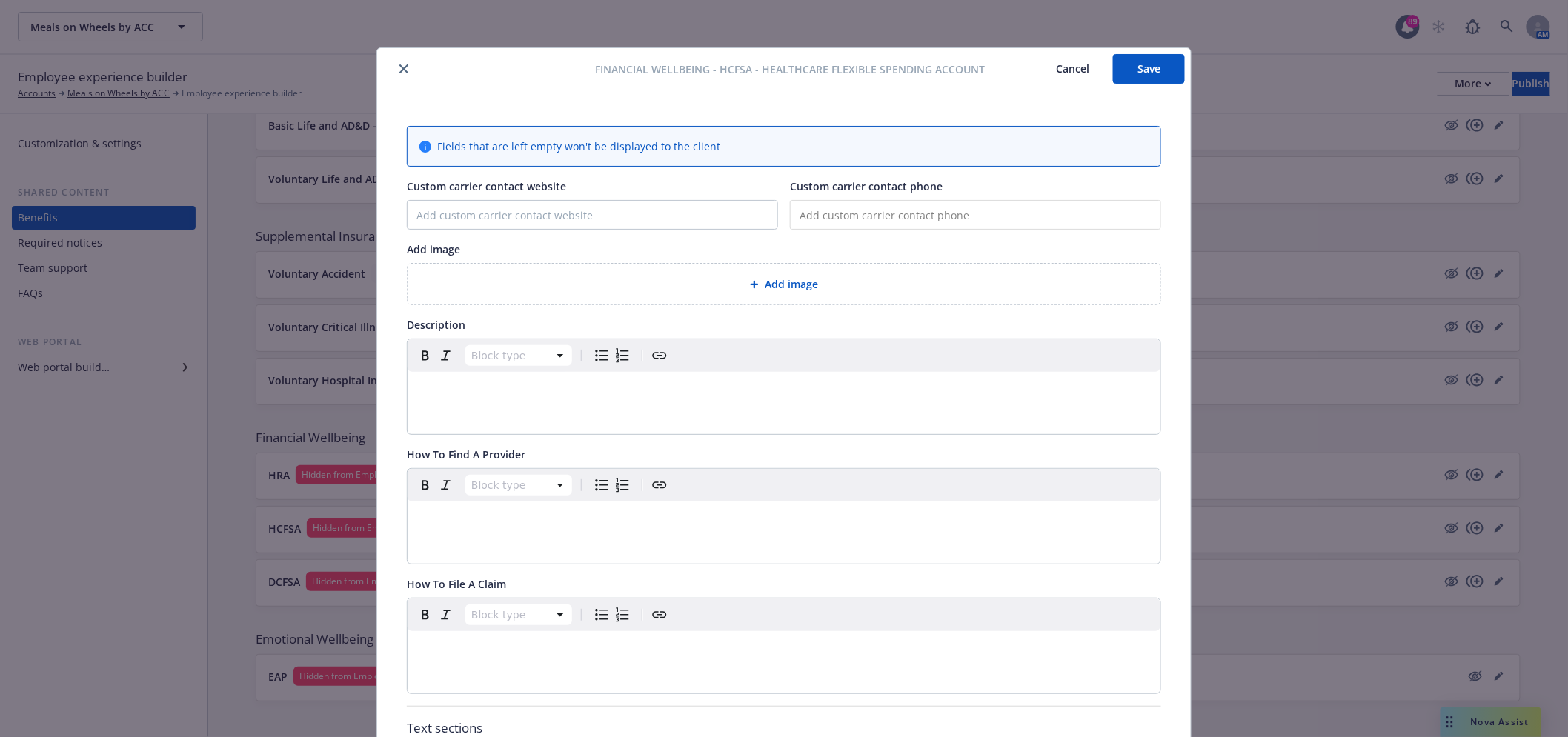
drag, startPoint x: 416, startPoint y: 69, endPoint x: 403, endPoint y: 62, distance: 14.8
click at [416, 69] on div at bounding box center [490, 69] width 212 height 18
click at [403, 62] on button "close" at bounding box center [403, 69] width 18 height 18
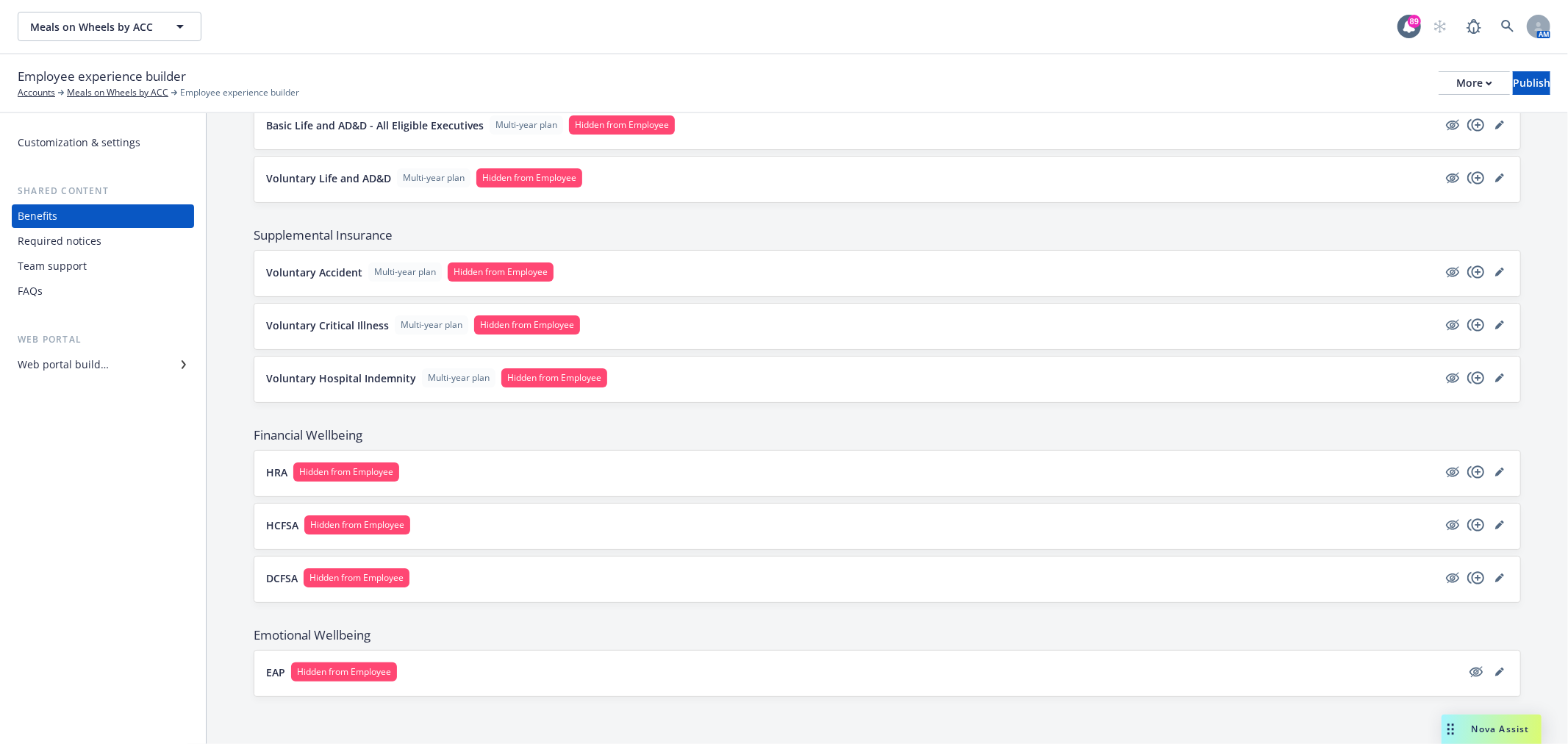
click at [53, 645] on div "Customization & settings Shared content Benefits Required notices Team support …" at bounding box center [103, 428] width 206 height 630
